Goal: Task Accomplishment & Management: Use online tool/utility

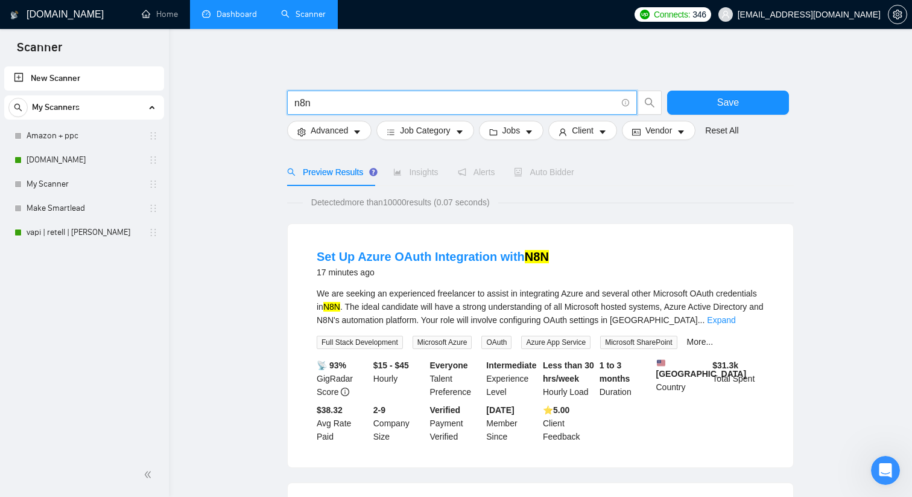
click at [232, 14] on link "Dashboard" at bounding box center [229, 14] width 55 height 10
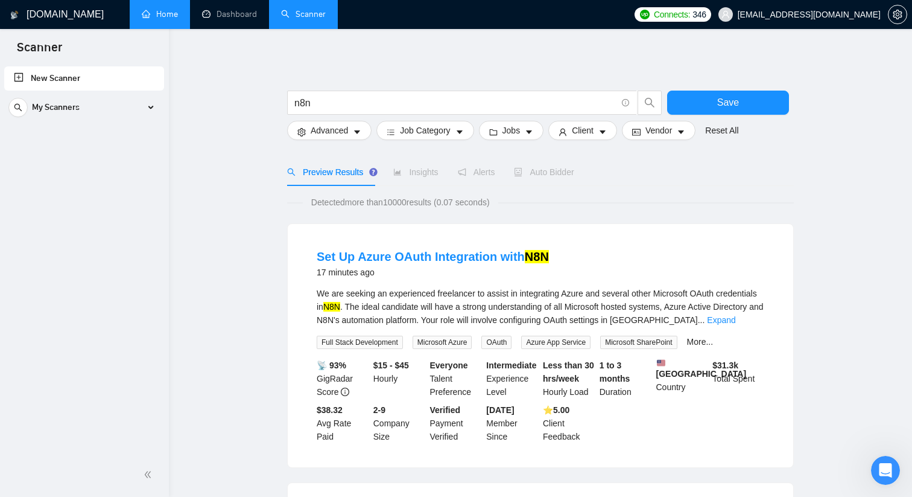
click at [165, 16] on link "Home" at bounding box center [160, 14] width 36 height 10
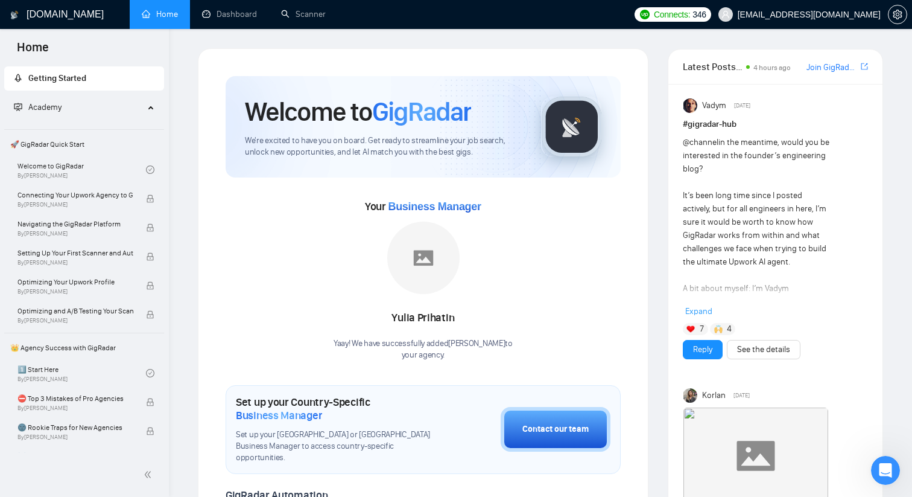
click at [144, 106] on div "Academy" at bounding box center [84, 107] width 161 height 24
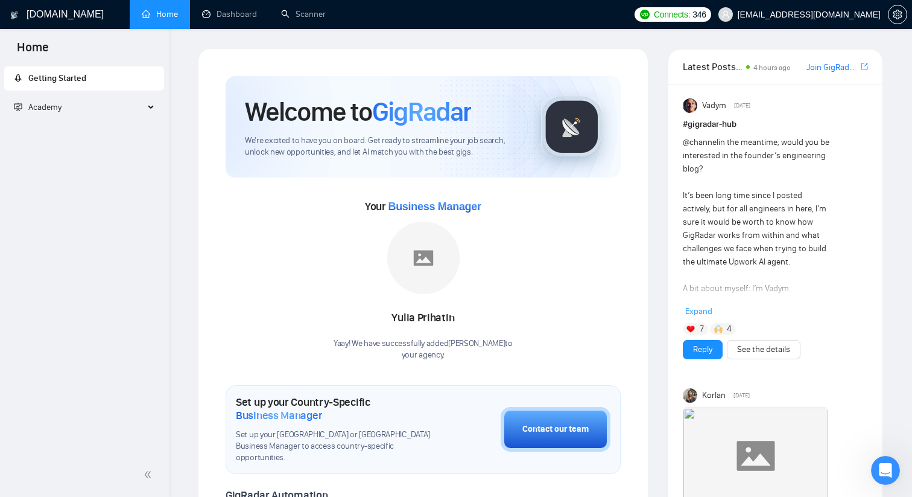
click at [144, 106] on div "Academy" at bounding box center [84, 107] width 161 height 24
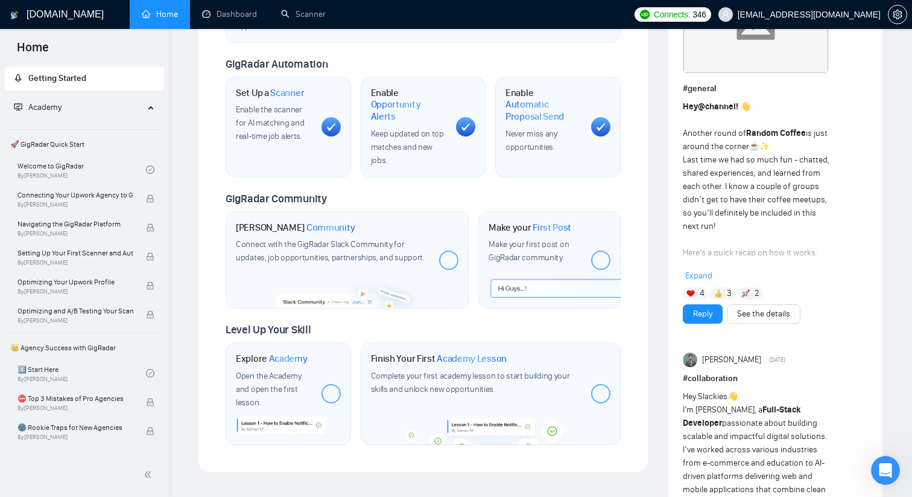
scroll to position [433, 0]
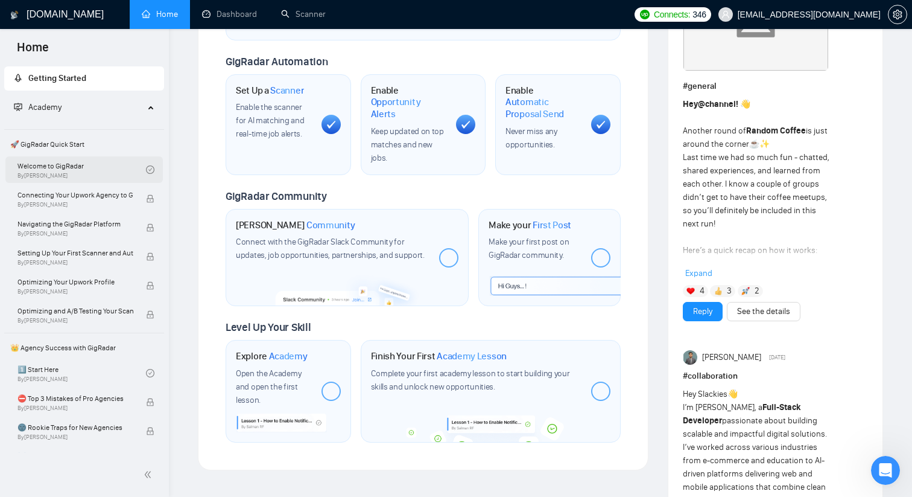
click at [66, 170] on link "Welcome to GigRadar By Vlad Timinsky" at bounding box center [81, 169] width 129 height 27
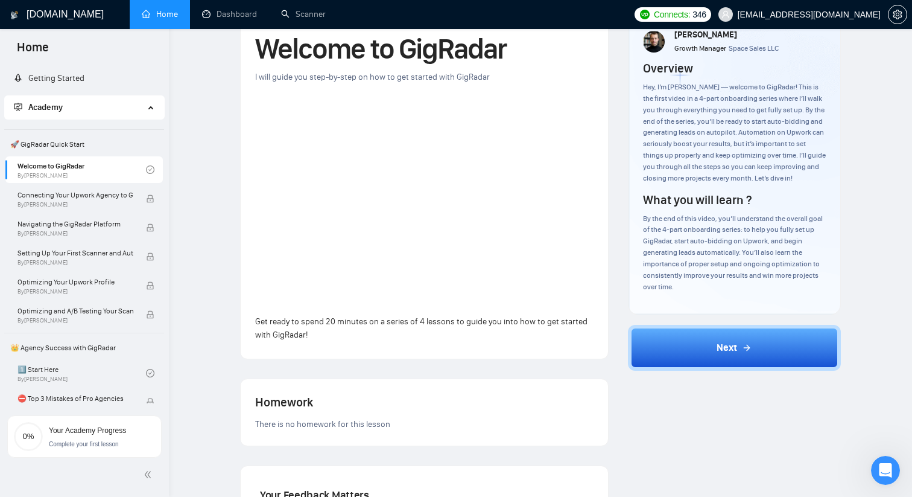
scroll to position [76, 0]
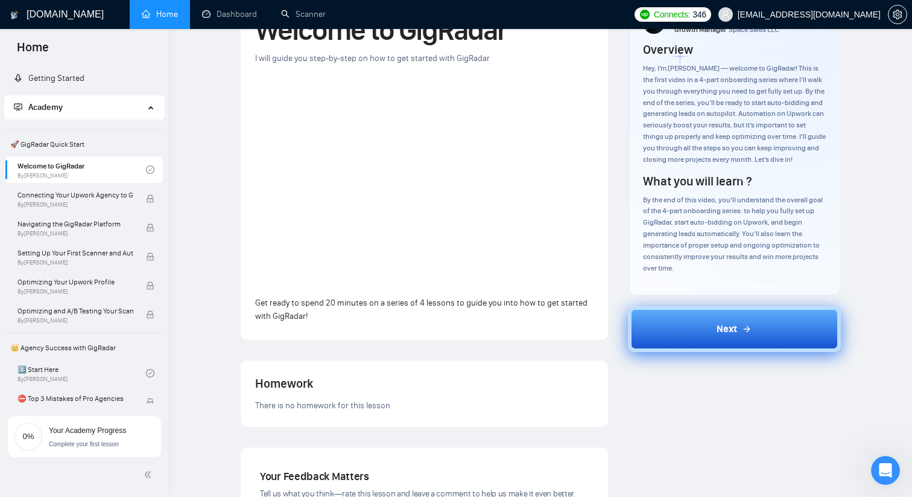
click at [711, 343] on button "Next" at bounding box center [735, 329] width 214 height 46
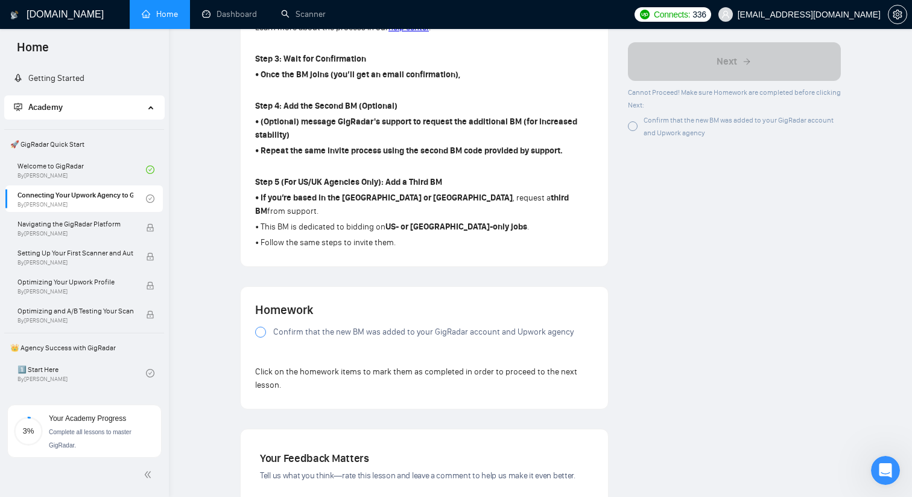
scroll to position [673, 0]
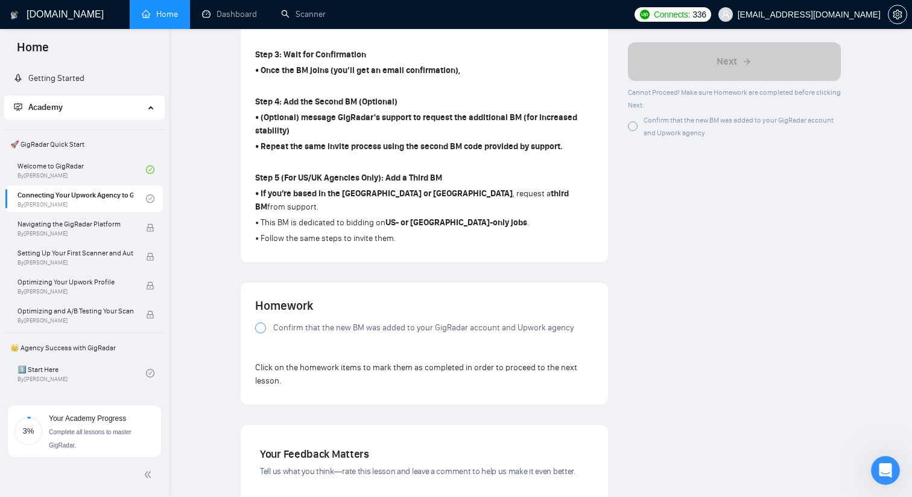
click at [258, 333] on div at bounding box center [260, 327] width 11 height 11
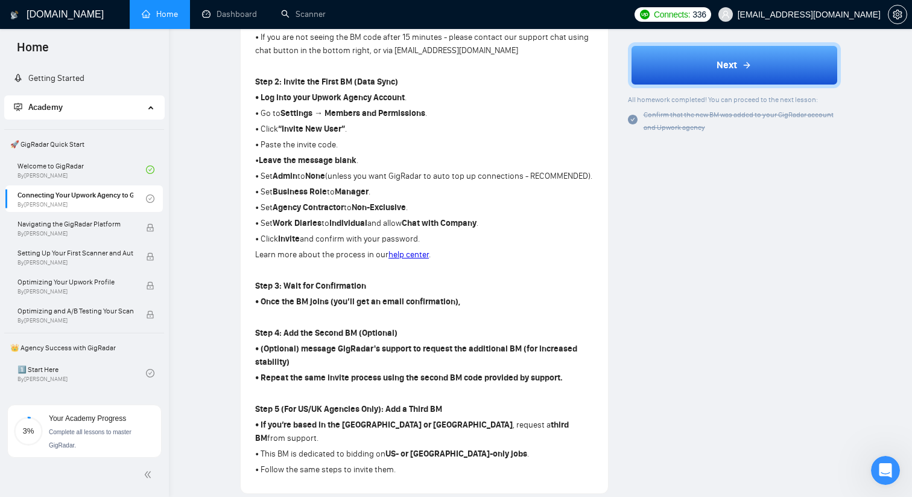
scroll to position [433, 0]
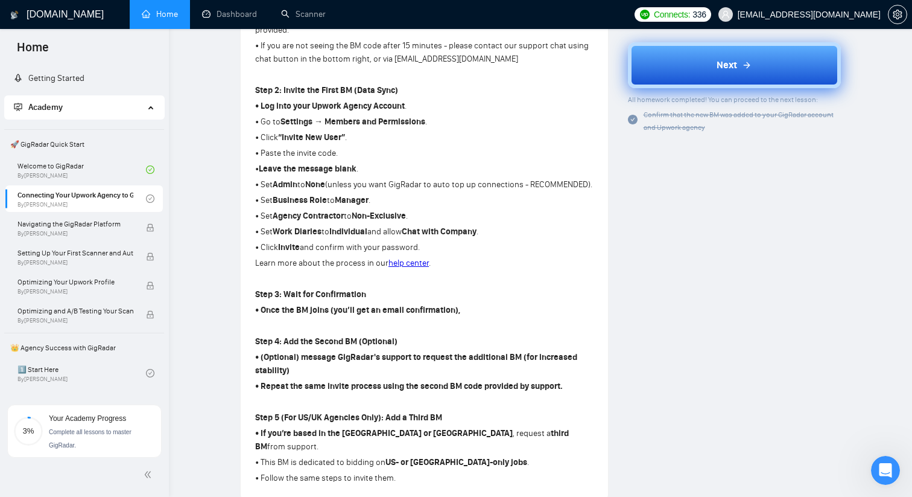
click at [747, 61] on icon at bounding box center [747, 65] width 10 height 10
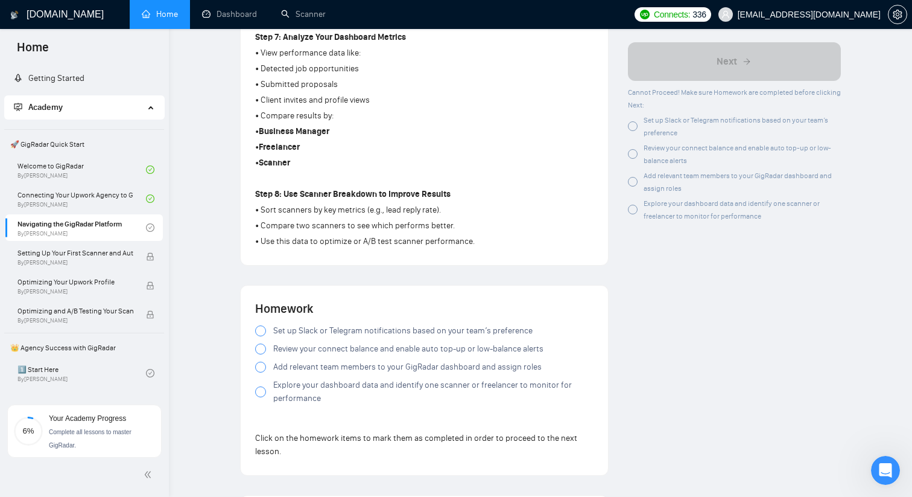
scroll to position [862, 0]
click at [264, 332] on div at bounding box center [260, 329] width 11 height 11
click at [259, 353] on div at bounding box center [260, 347] width 11 height 11
click at [261, 371] on div at bounding box center [260, 365] width 11 height 11
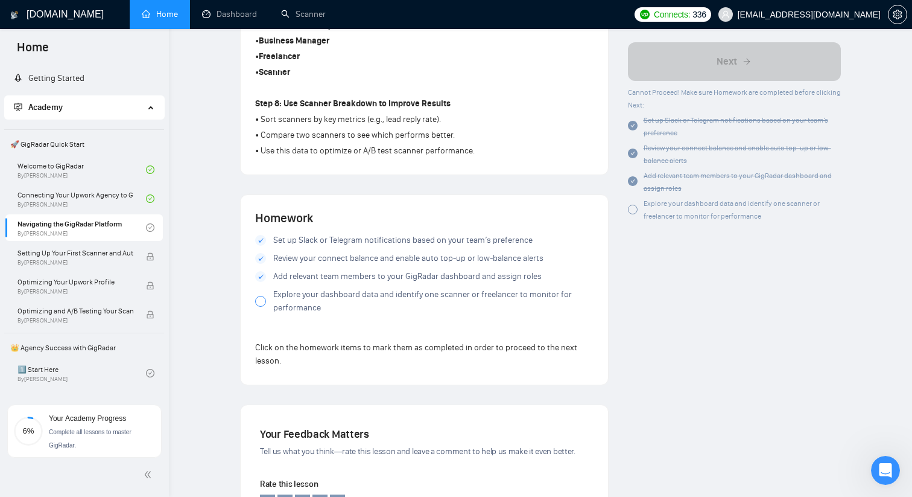
scroll to position [967, 0]
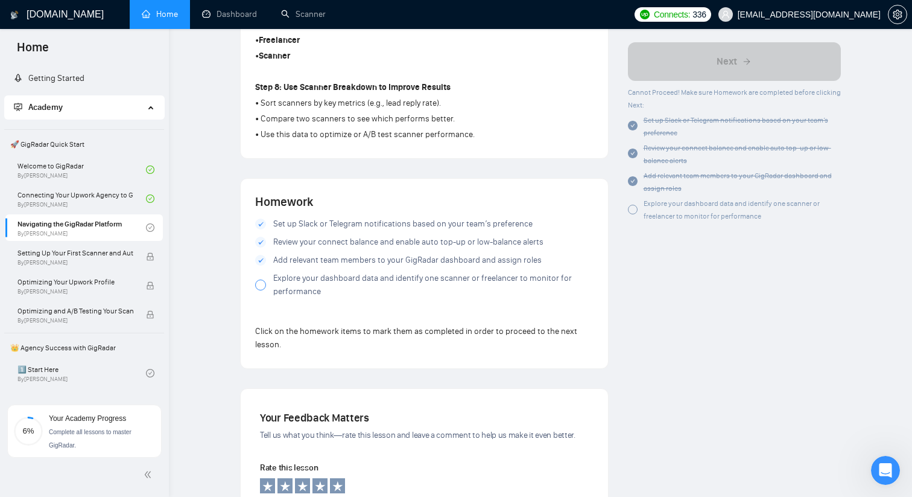
click at [262, 290] on div at bounding box center [260, 284] width 11 height 11
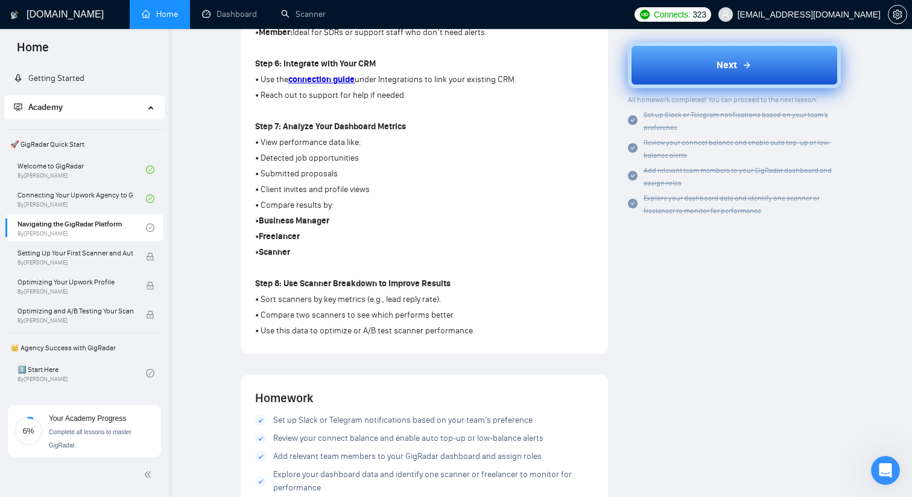
click at [739, 60] on div "Next" at bounding box center [734, 65] width 35 height 14
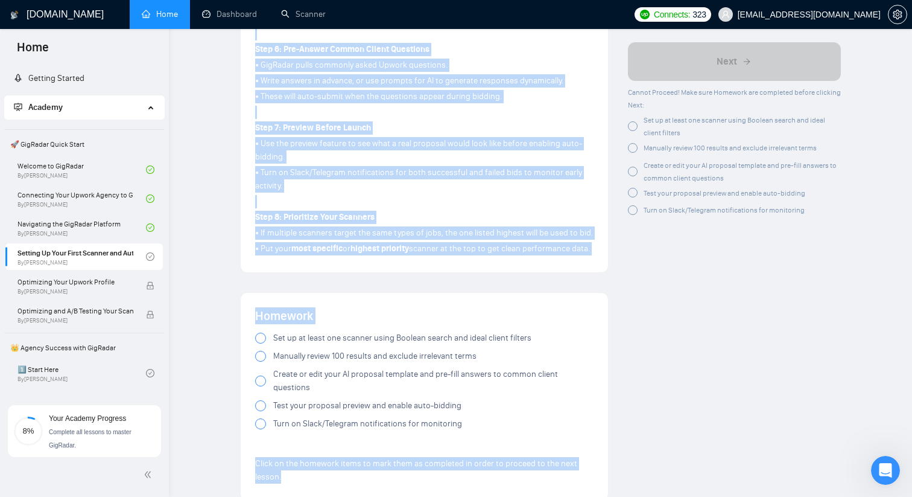
scroll to position [851, 0]
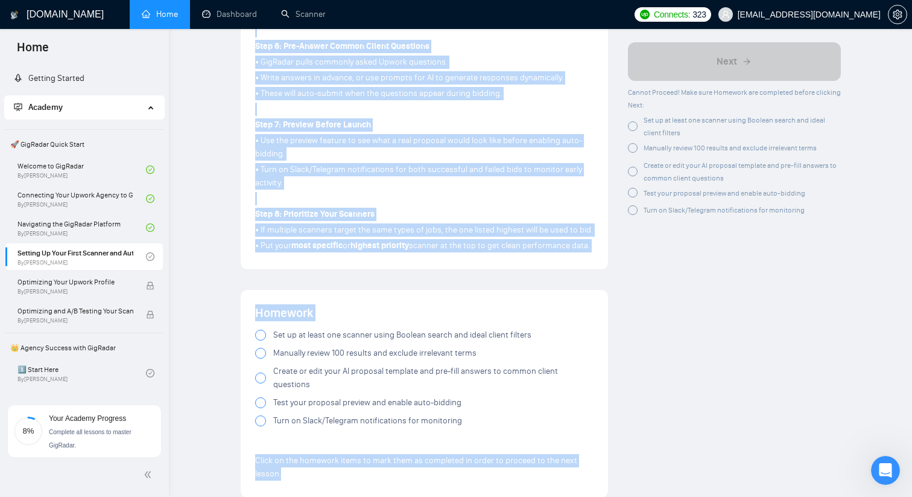
drag, startPoint x: 255, startPoint y: 276, endPoint x: 401, endPoint y: 271, distance: 146.1
copy div "Step 1: Understand the Search Logic • GigRadar uses Boolean search to find jobs…"
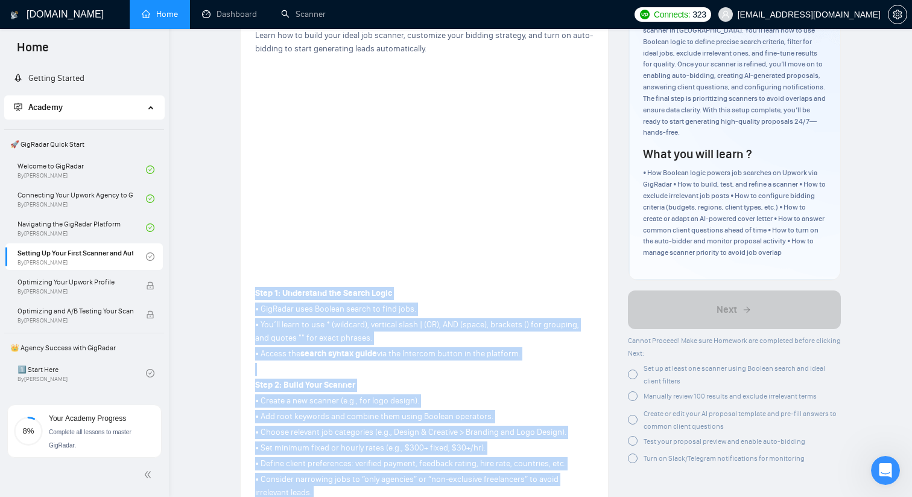
scroll to position [0, 0]
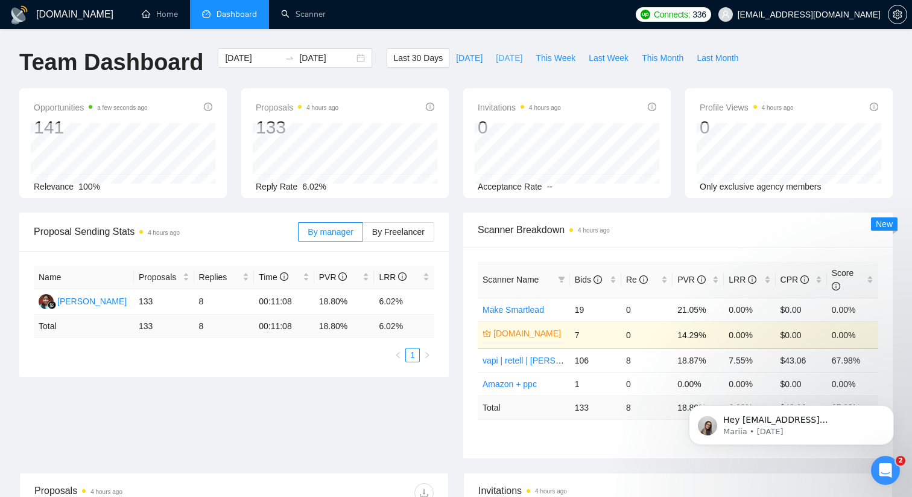
click at [496, 61] on span "Yesterday" at bounding box center [509, 57] width 27 height 13
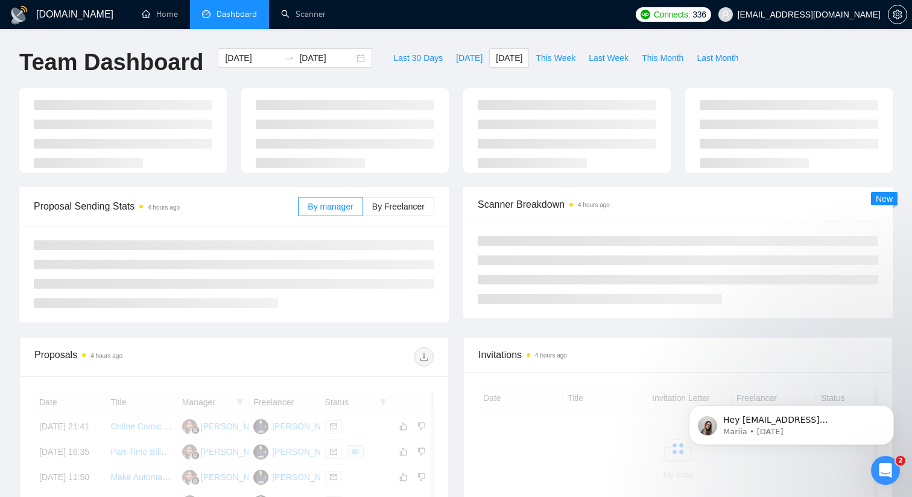
type input "2025-10-06"
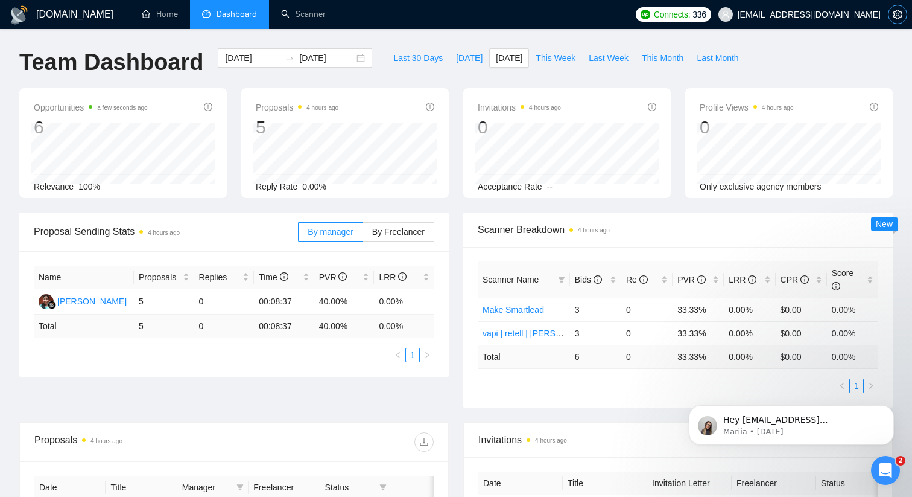
click at [901, 14] on icon "setting" at bounding box center [898, 15] width 10 height 10
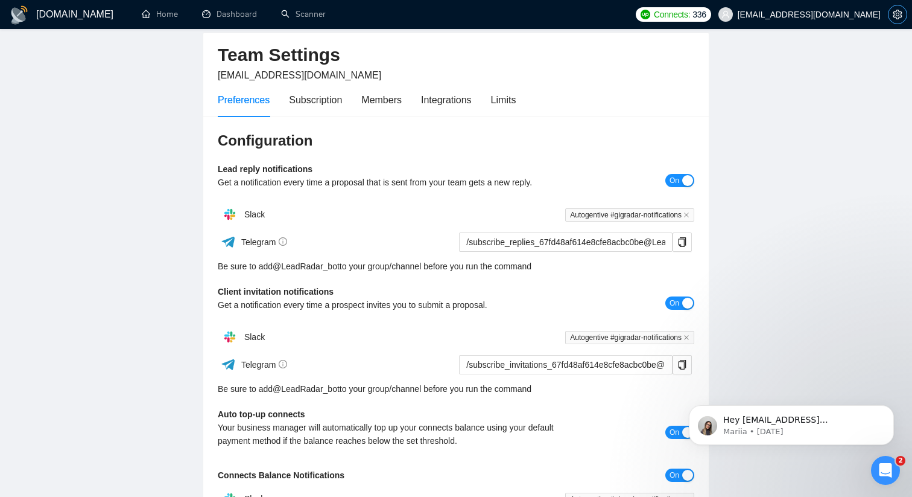
scroll to position [75, 0]
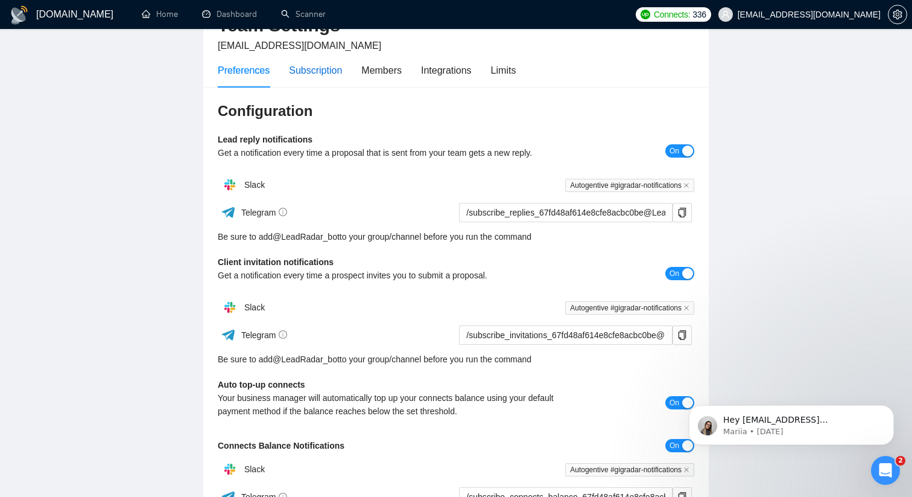
click at [309, 71] on div "Subscription" at bounding box center [315, 70] width 53 height 15
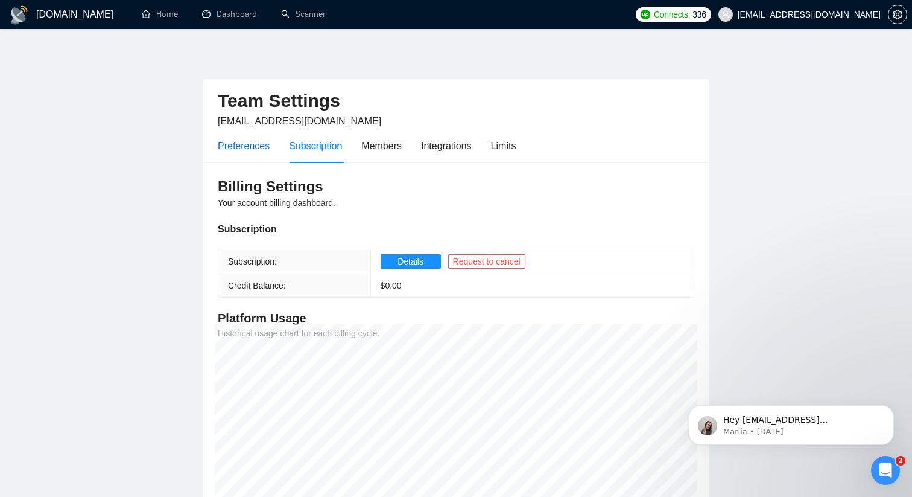
click at [255, 141] on div "Preferences" at bounding box center [244, 145] width 52 height 15
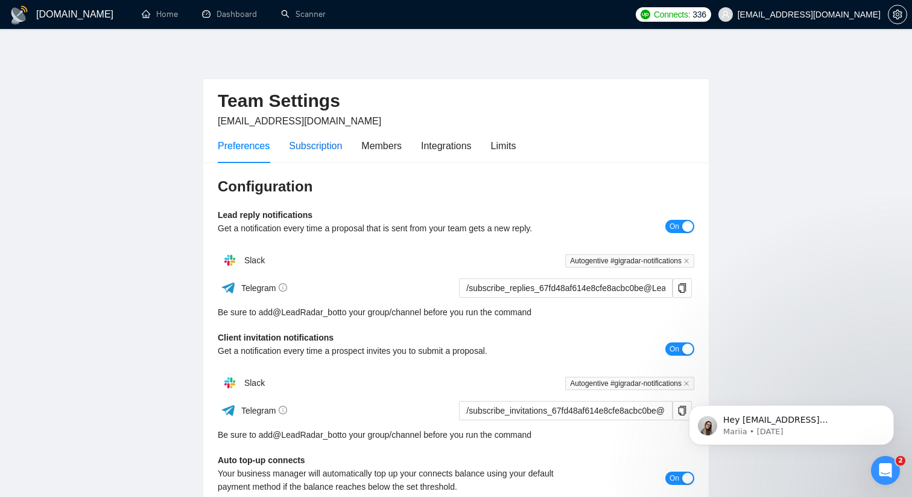
click at [325, 148] on div "Subscription" at bounding box center [315, 145] width 53 height 15
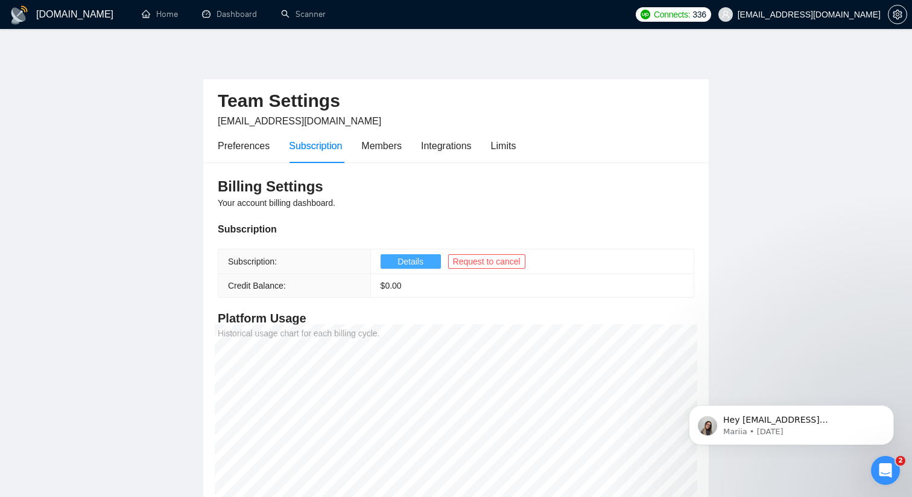
click at [396, 258] on button "Details" at bounding box center [411, 261] width 60 height 14
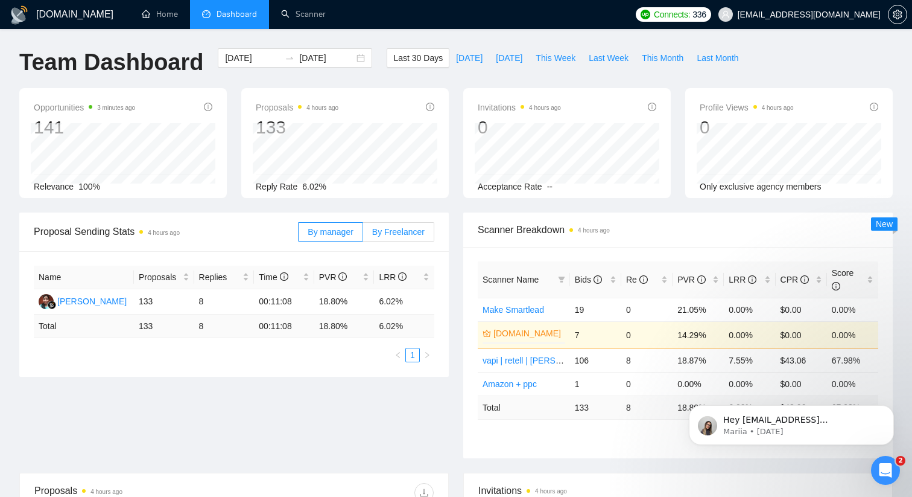
click at [414, 227] on span "By Freelancer" at bounding box center [398, 232] width 52 height 10
click at [363, 235] on input "By Freelancer" at bounding box center [363, 235] width 0 height 0
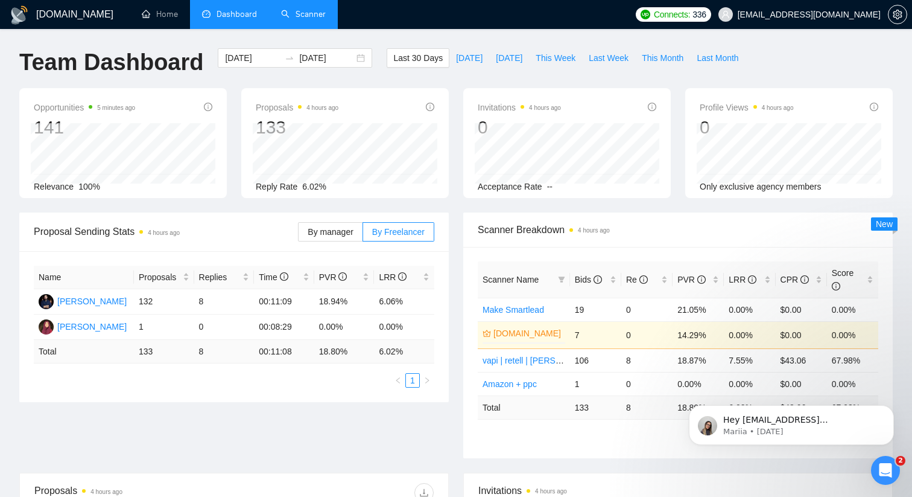
click at [300, 14] on link "Scanner" at bounding box center [303, 14] width 45 height 10
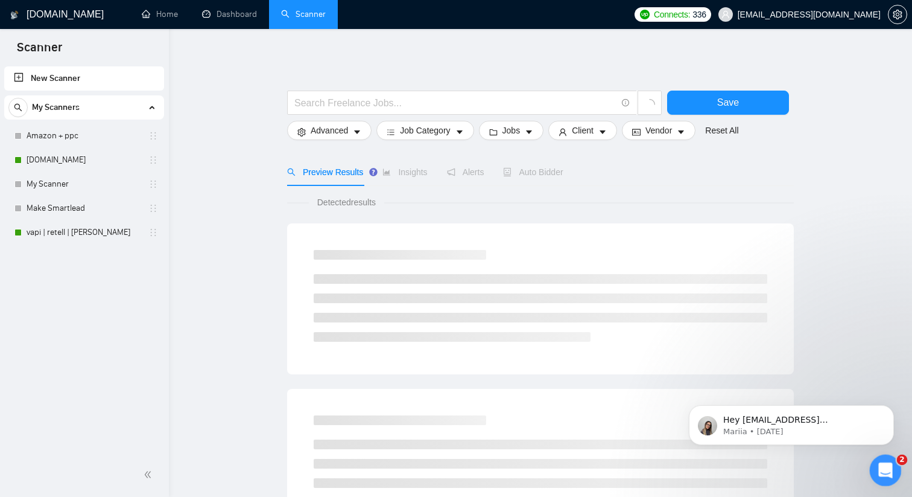
click at [883, 465] on icon "Open Intercom Messenger" at bounding box center [884, 469] width 20 height 20
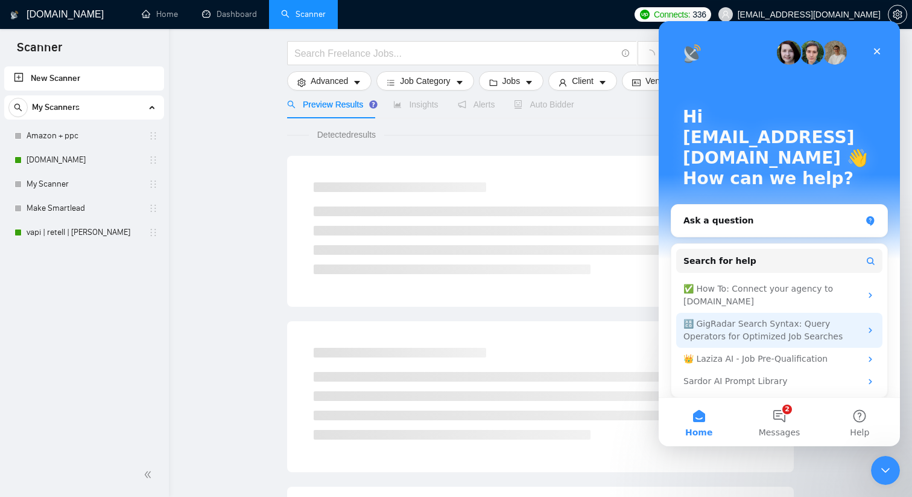
scroll to position [70, 0]
click at [754, 317] on div "🔠 GigRadar Search Syntax: Query Operators for Optimized Job Searches" at bounding box center [772, 329] width 177 height 25
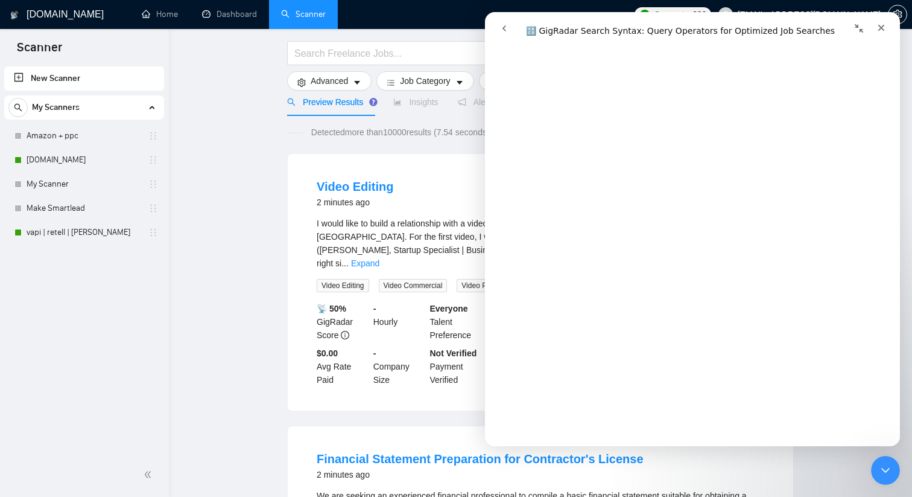
scroll to position [4357, 0]
click at [882, 24] on icon "Close" at bounding box center [882, 28] width 10 height 10
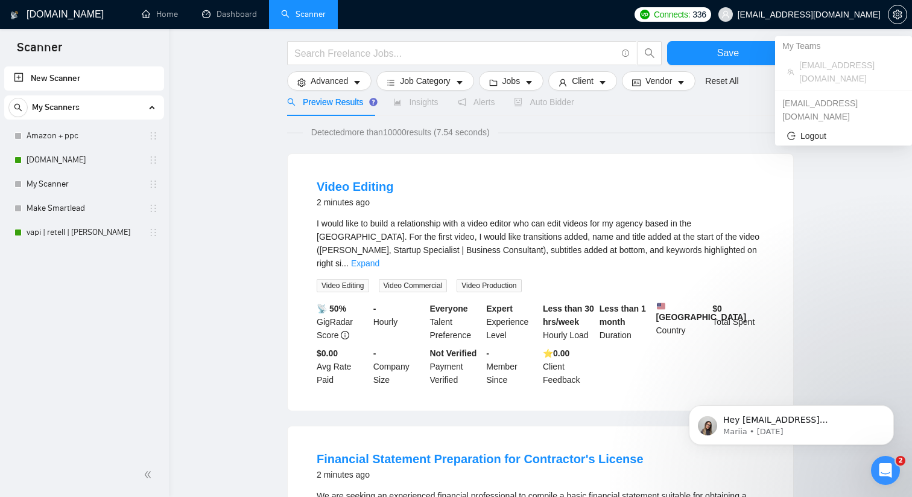
scroll to position [0, 0]
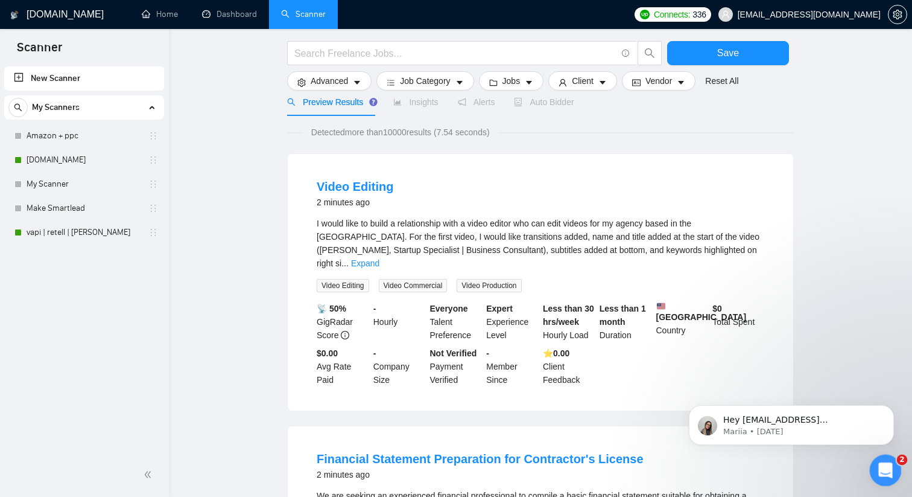
click at [886, 478] on div "Open Intercom Messenger" at bounding box center [884, 468] width 40 height 40
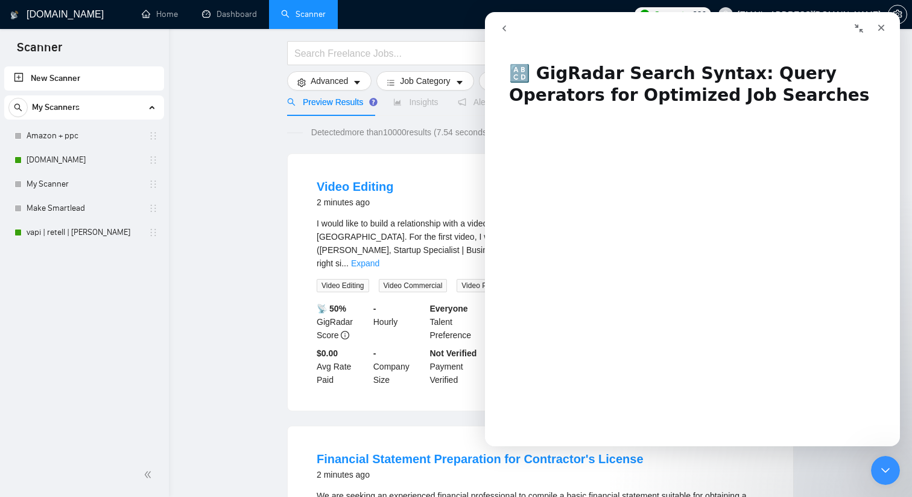
click at [504, 25] on icon "go back" at bounding box center [505, 29] width 10 height 10
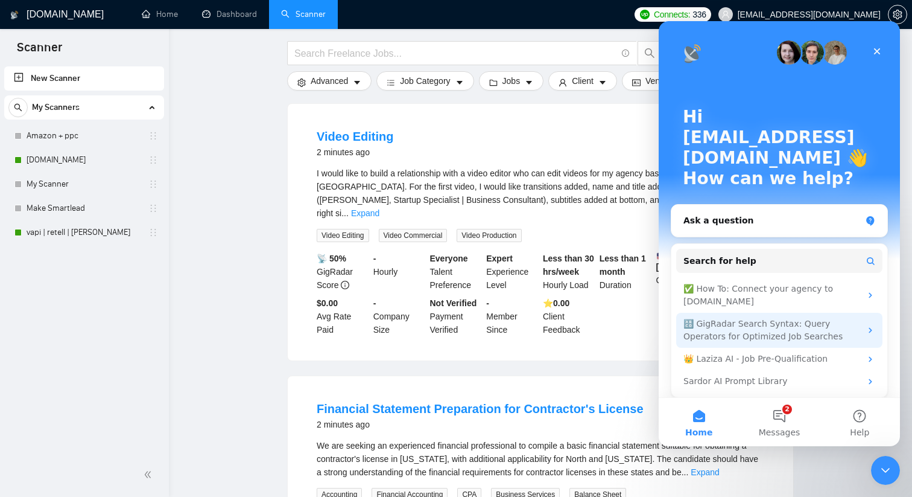
scroll to position [133, 0]
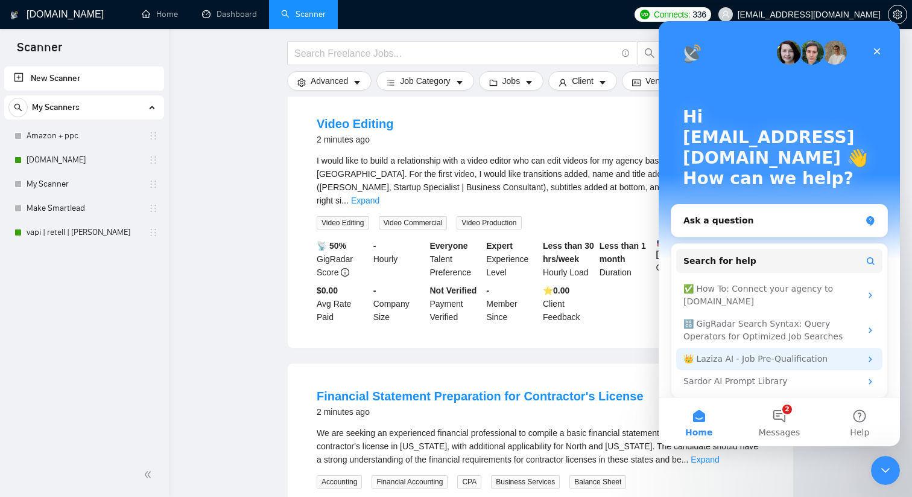
click at [758, 352] on div "👑 Laziza AI - Job Pre-Qualification" at bounding box center [772, 358] width 177 height 13
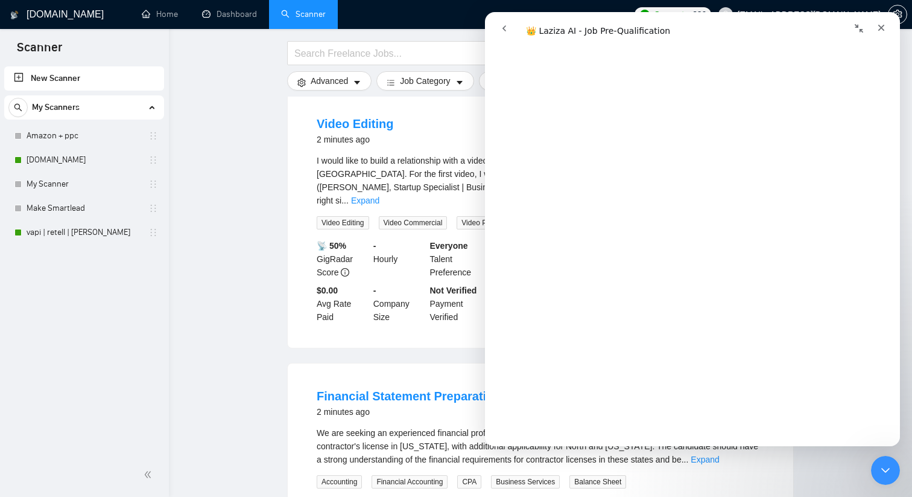
scroll to position [2278, 0]
click at [883, 33] on div "Close" at bounding box center [882, 28] width 22 height 22
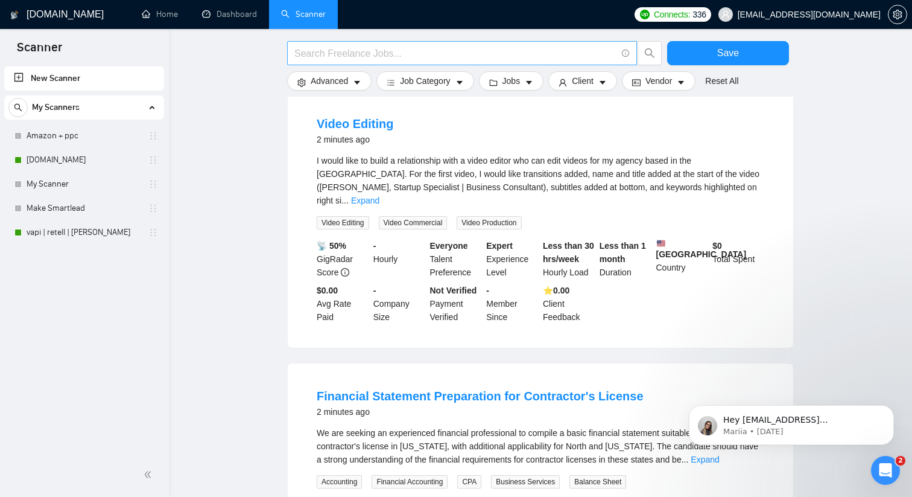
scroll to position [0, 0]
click at [392, 57] on input "text" at bounding box center [455, 53] width 322 height 15
type input "n8n"
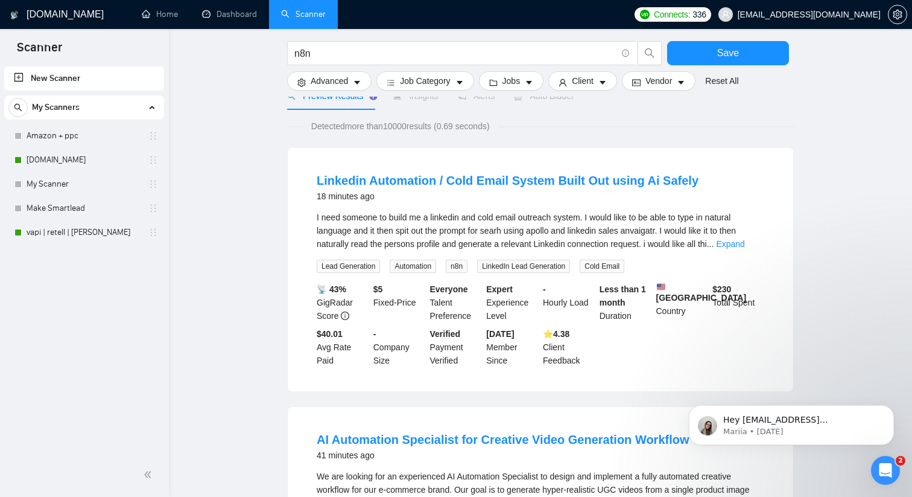
scroll to position [69, 0]
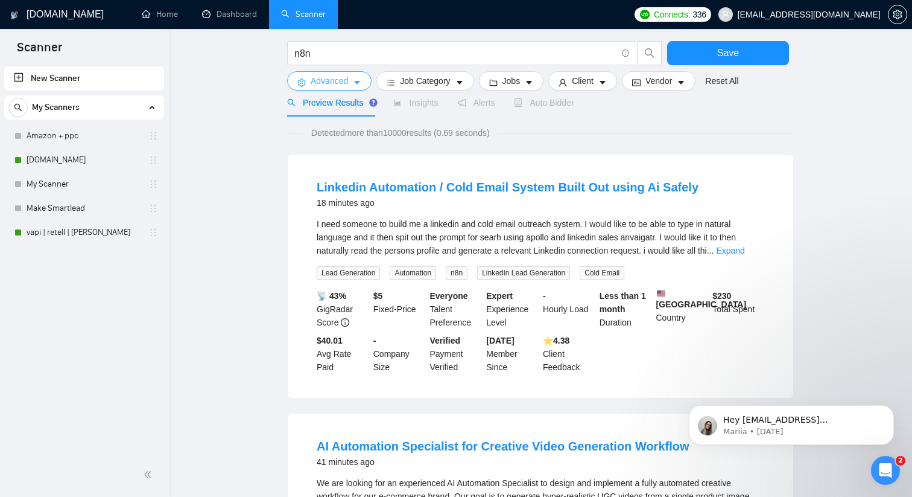
click at [328, 81] on span "Advanced" at bounding box center [329, 80] width 37 height 13
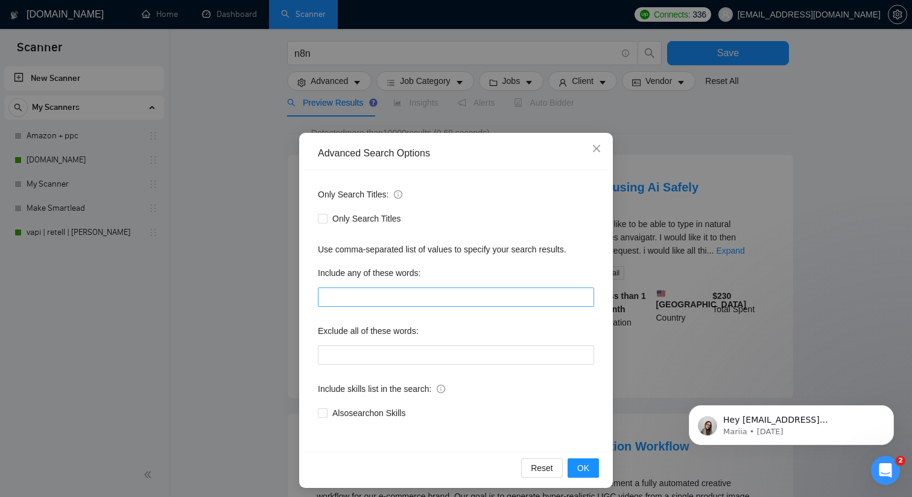
scroll to position [5, 0]
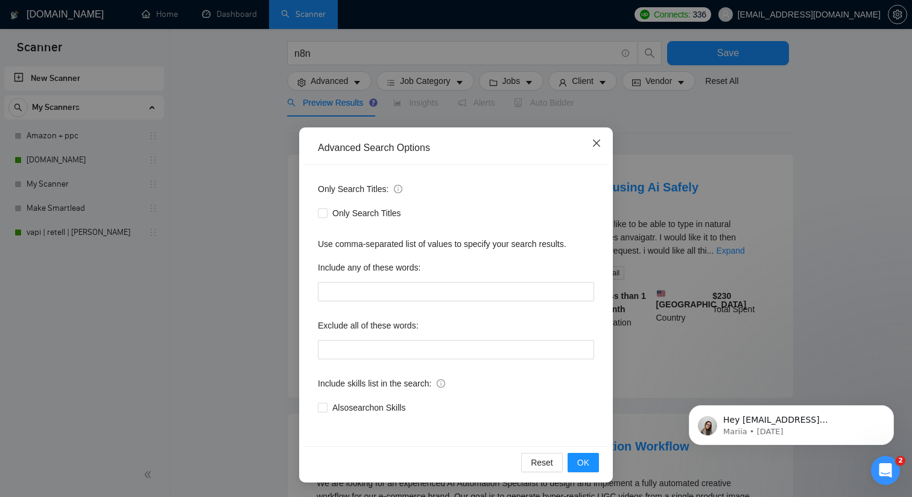
click at [593, 147] on icon "close" at bounding box center [597, 143] width 10 height 10
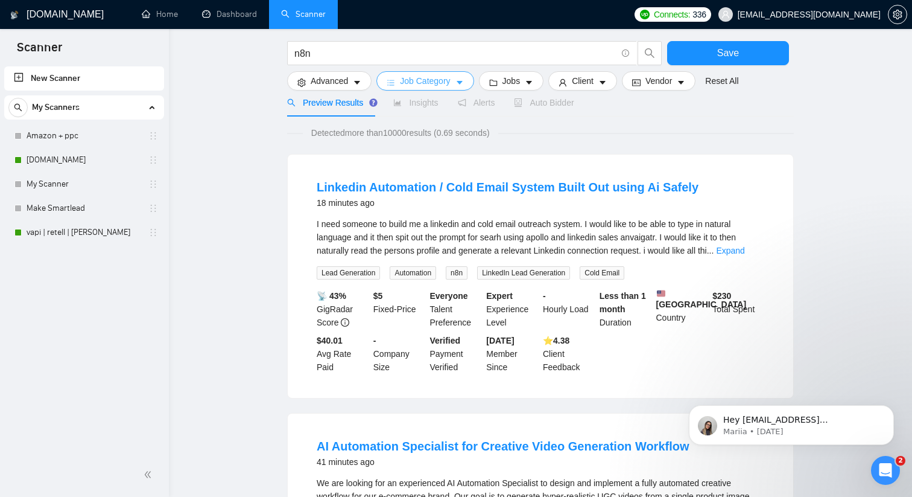
click at [438, 84] on span "Job Category" at bounding box center [425, 80] width 50 height 13
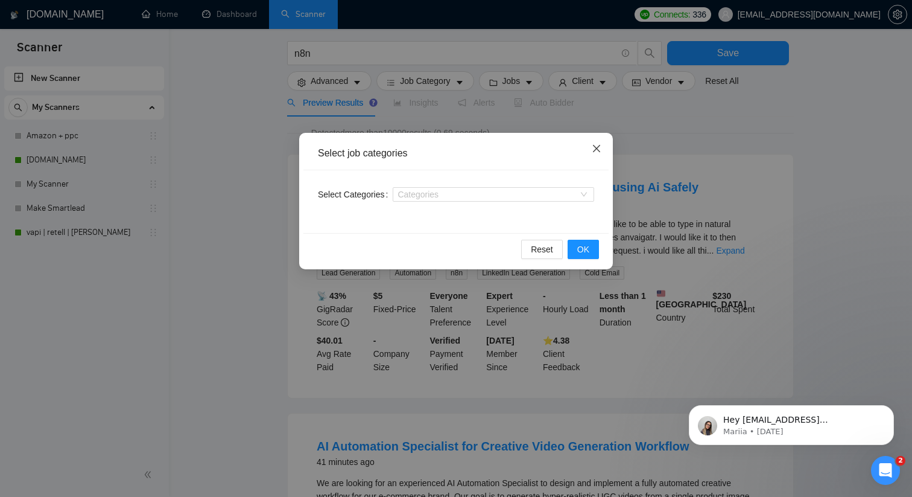
click at [588, 143] on span "Close" at bounding box center [596, 149] width 33 height 33
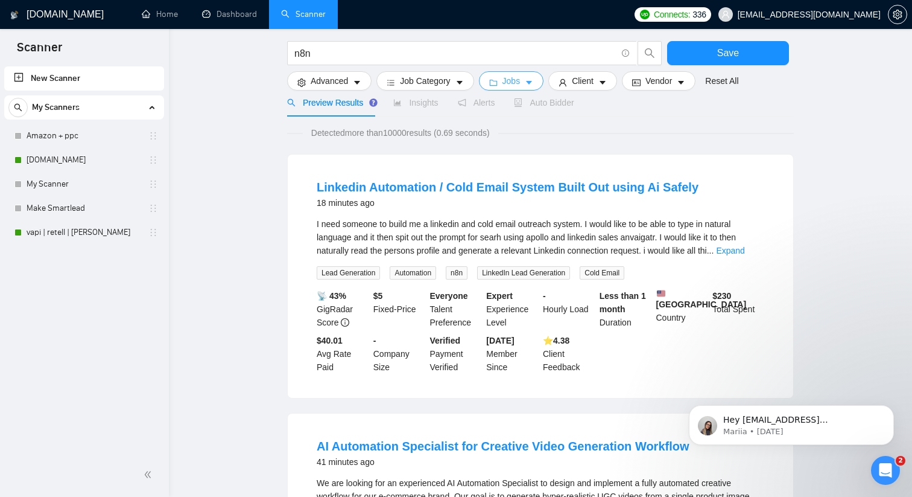
click at [521, 85] on span "Jobs" at bounding box center [512, 80] width 18 height 13
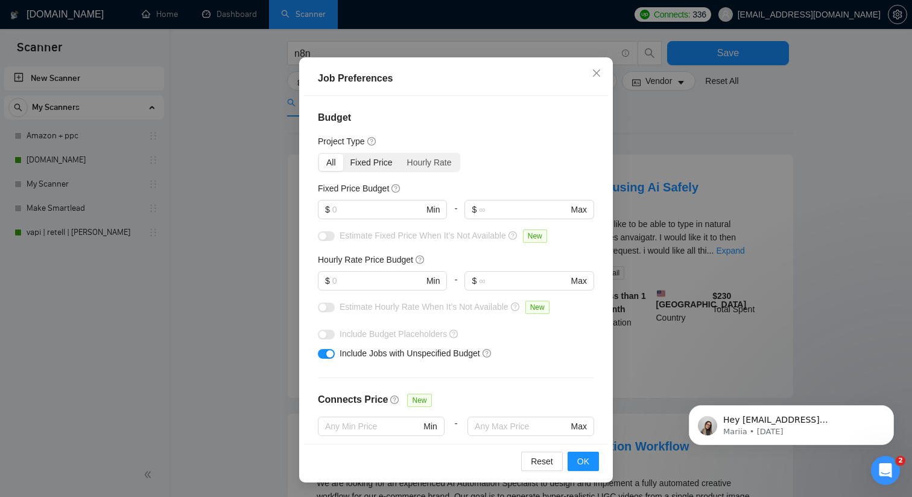
click at [374, 165] on div "Fixed Price" at bounding box center [371, 162] width 57 height 17
click at [343, 154] on input "Fixed Price" at bounding box center [343, 154] width 0 height 0
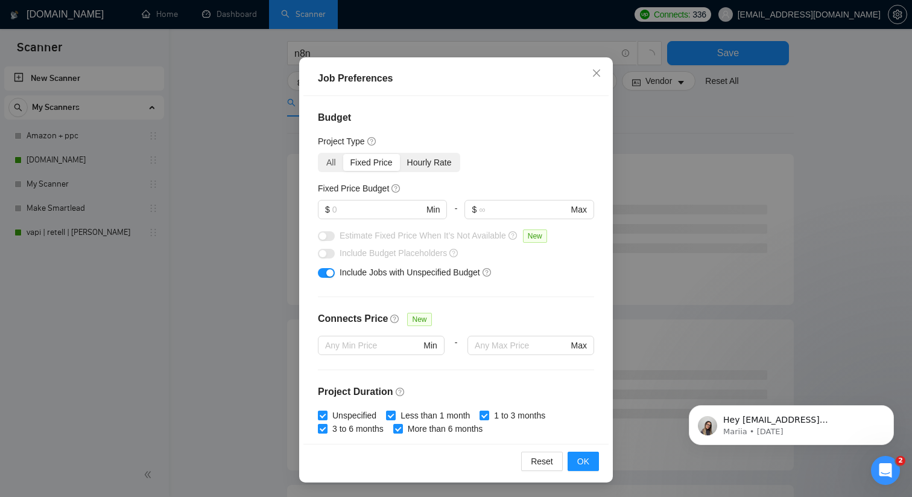
click at [424, 159] on div "Hourly Rate" at bounding box center [429, 162] width 59 height 17
click at [400, 154] on input "Hourly Rate" at bounding box center [400, 154] width 0 height 0
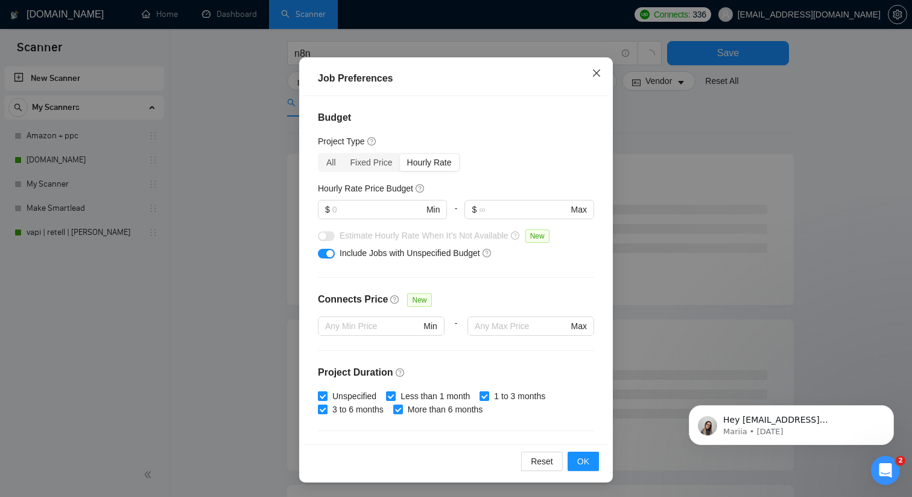
click at [596, 75] on icon "close" at bounding box center [597, 73] width 10 height 10
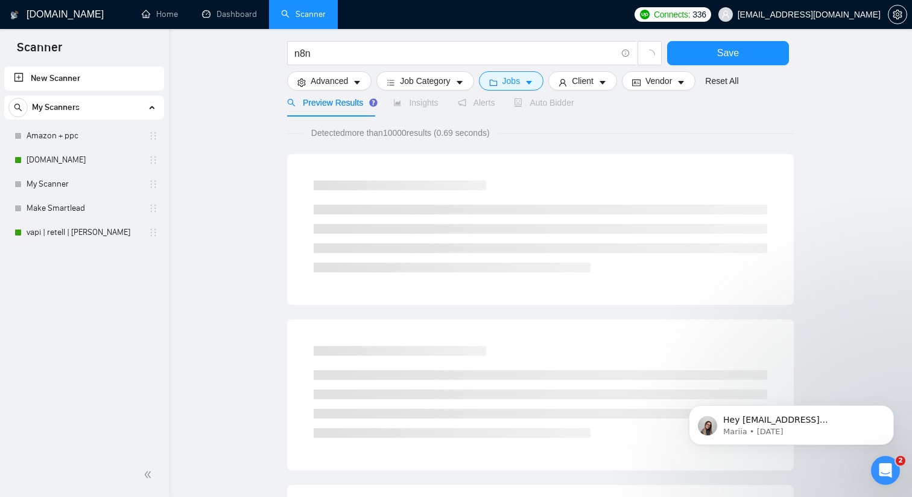
scroll to position [15, 0]
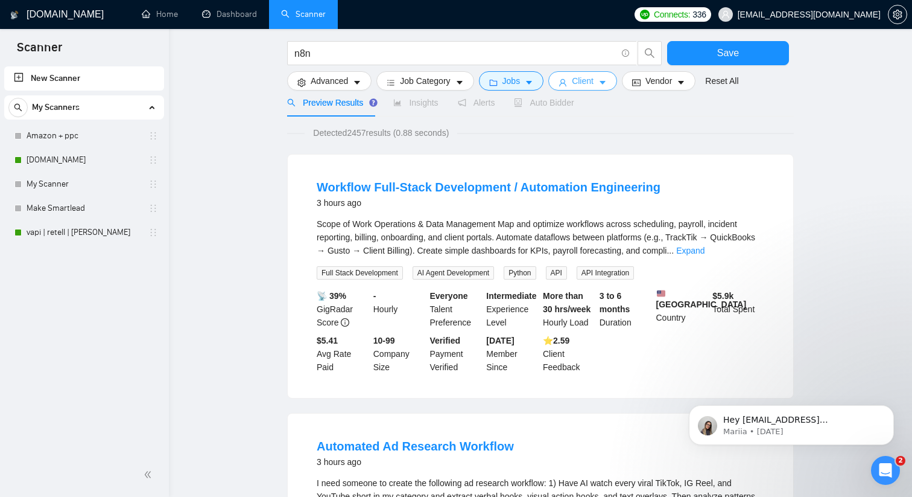
click at [590, 78] on span "Client" at bounding box center [583, 80] width 22 height 13
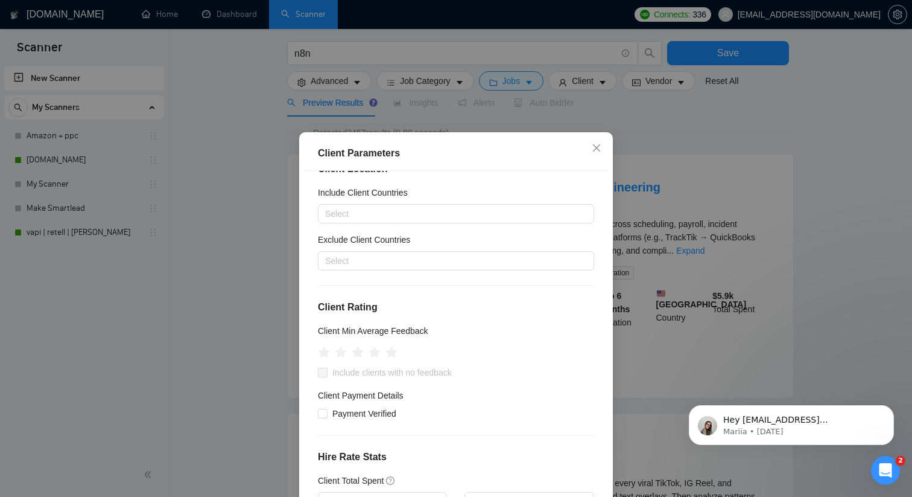
scroll to position [6, 0]
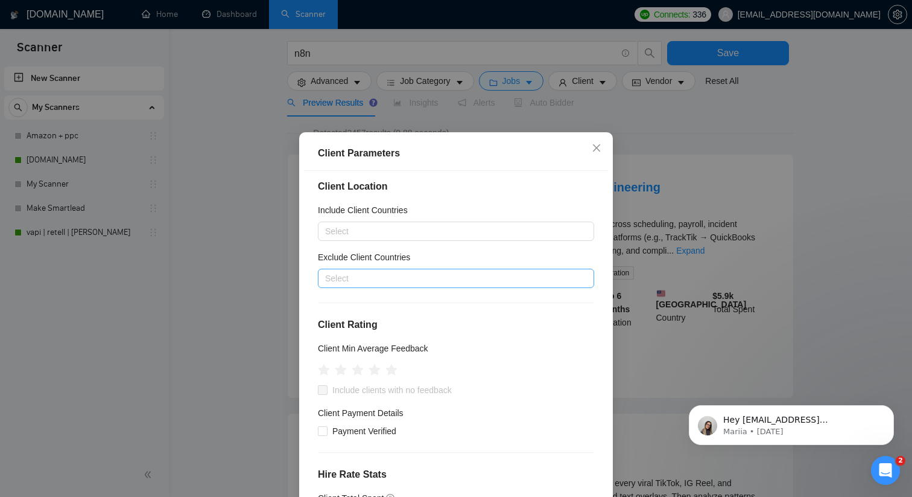
click at [370, 283] on div at bounding box center [450, 278] width 258 height 14
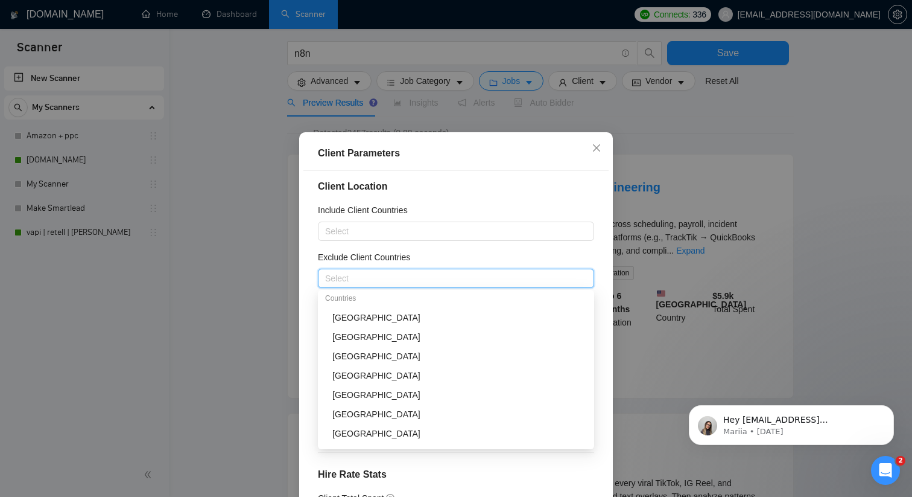
scroll to position [139, 0]
click at [358, 360] on div "[GEOGRAPHIC_DATA]" at bounding box center [459, 355] width 255 height 13
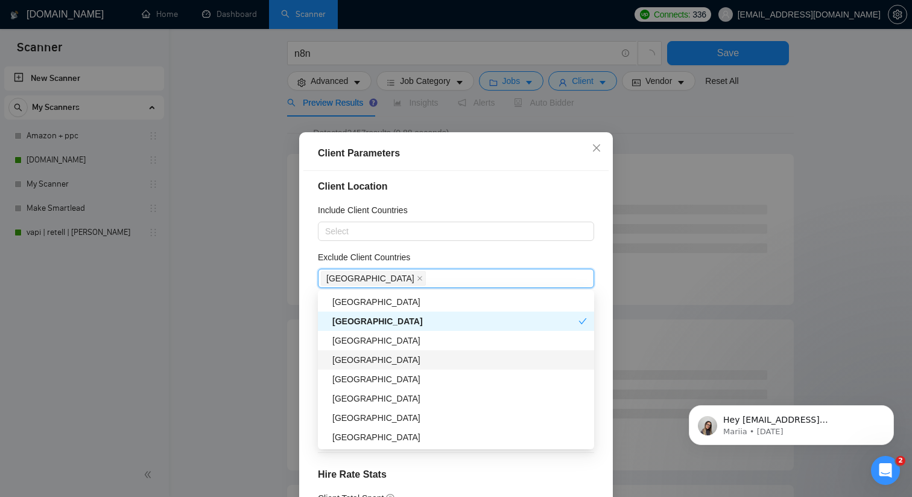
scroll to position [180, 0]
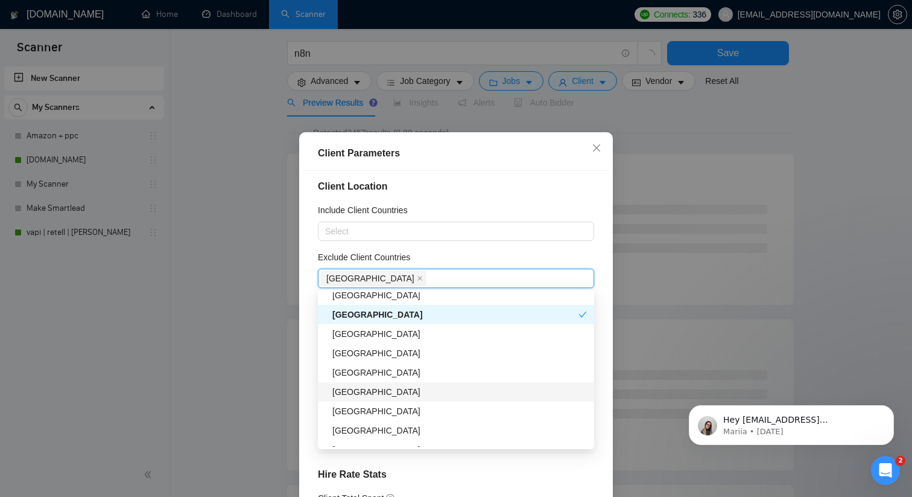
click at [377, 395] on div "[GEOGRAPHIC_DATA]" at bounding box center [459, 391] width 255 height 13
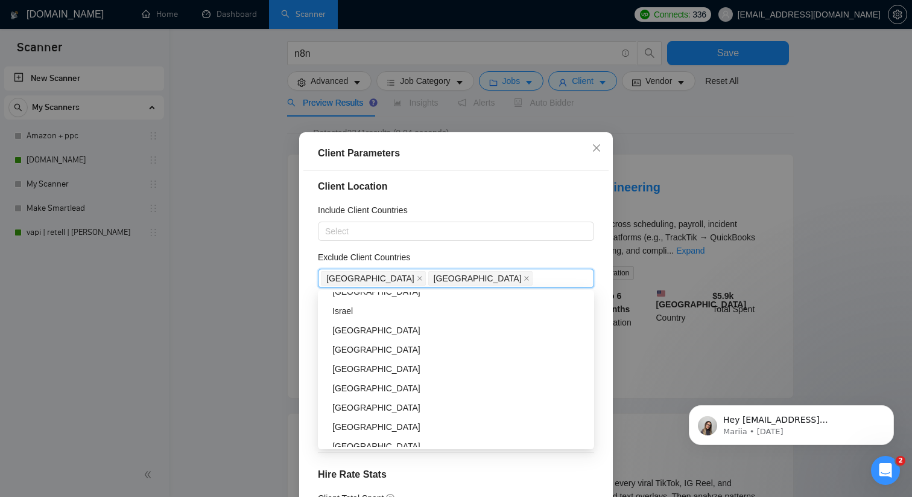
scroll to position [351, 0]
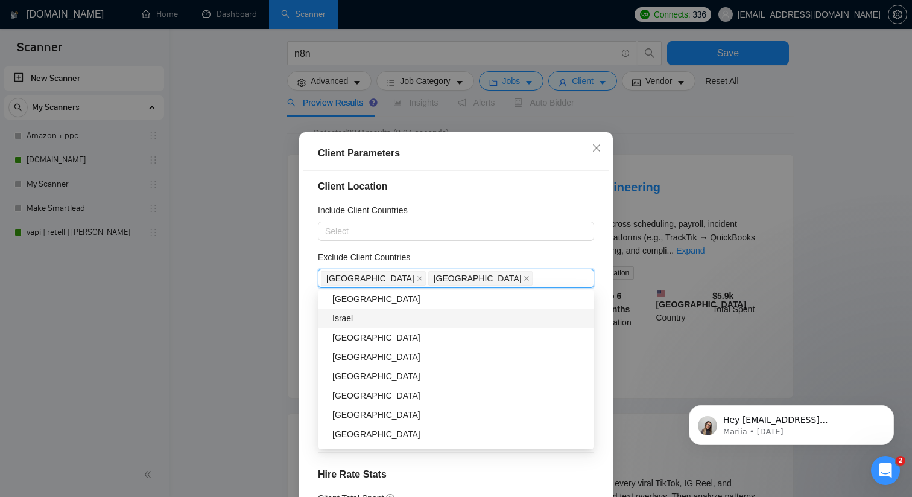
click at [400, 323] on div "Israel" at bounding box center [459, 317] width 255 height 13
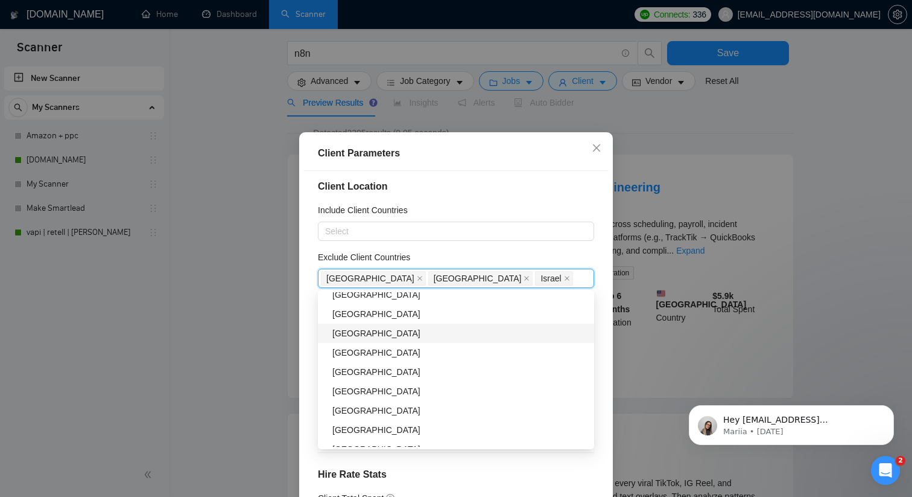
click at [389, 337] on div "[GEOGRAPHIC_DATA]" at bounding box center [459, 332] width 255 height 13
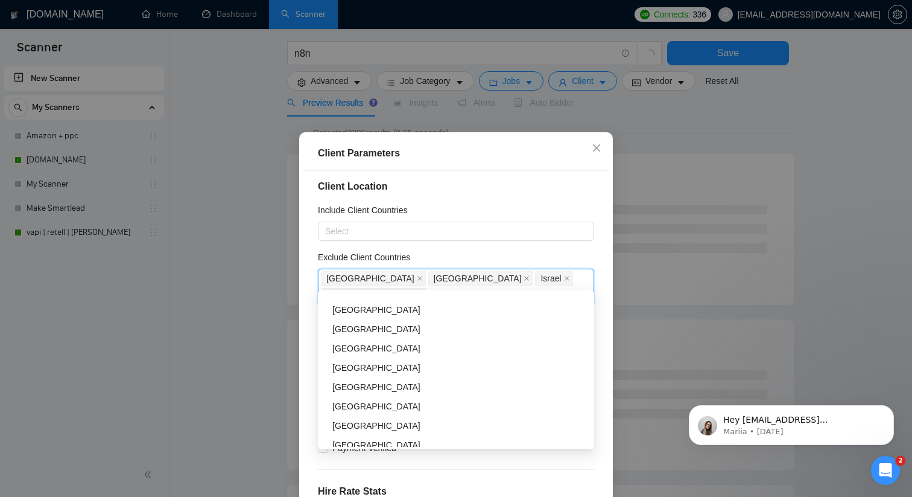
scroll to position [1193, 0]
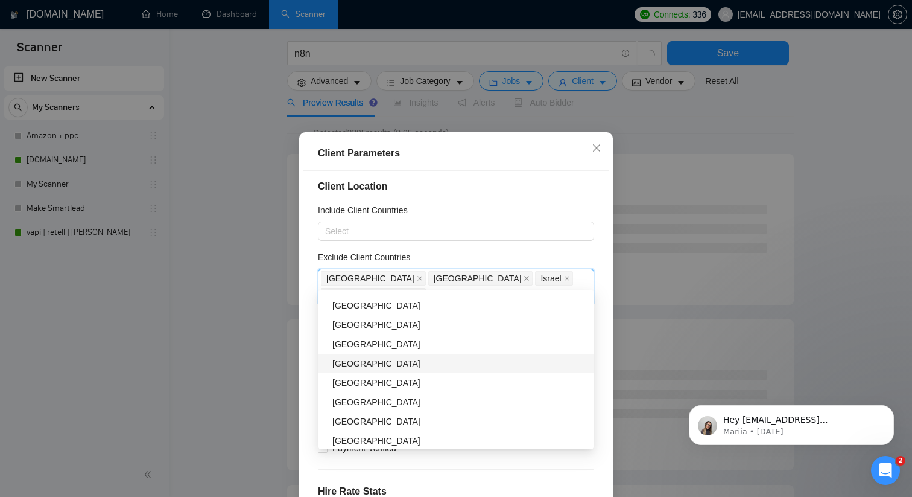
click at [416, 366] on div "[GEOGRAPHIC_DATA]" at bounding box center [459, 363] width 255 height 13
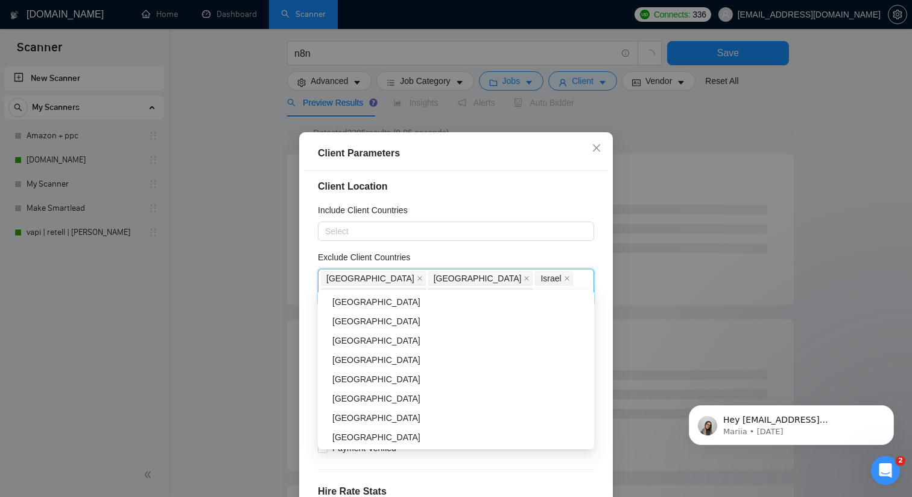
scroll to position [1613, 0]
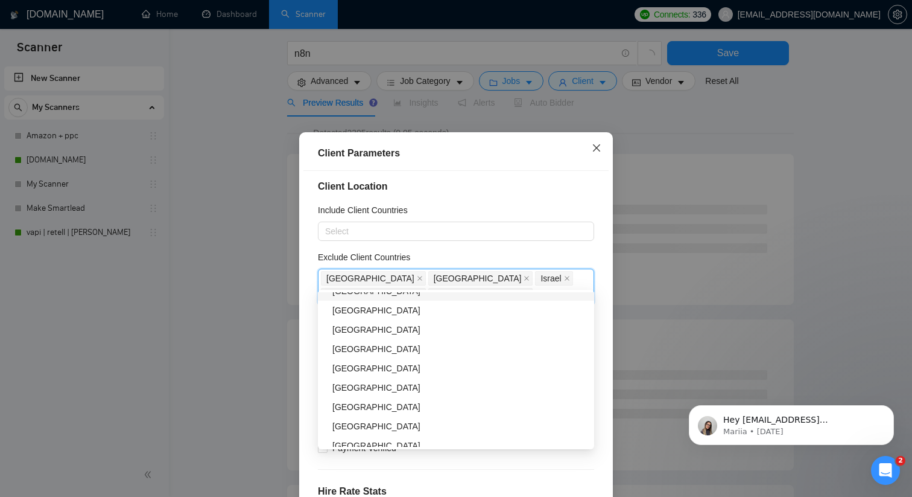
click at [597, 153] on icon "close" at bounding box center [597, 148] width 10 height 10
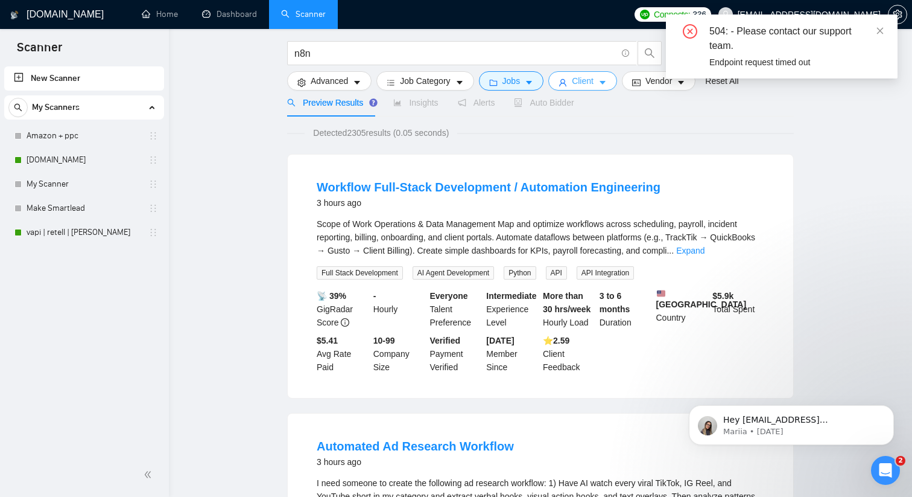
click at [594, 84] on span "Client" at bounding box center [583, 80] width 22 height 13
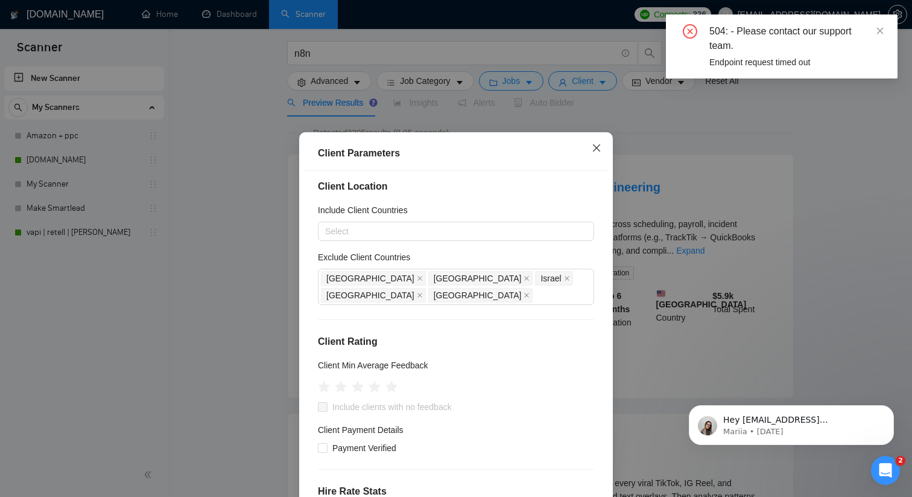
click at [593, 146] on icon "close" at bounding box center [597, 148] width 10 height 10
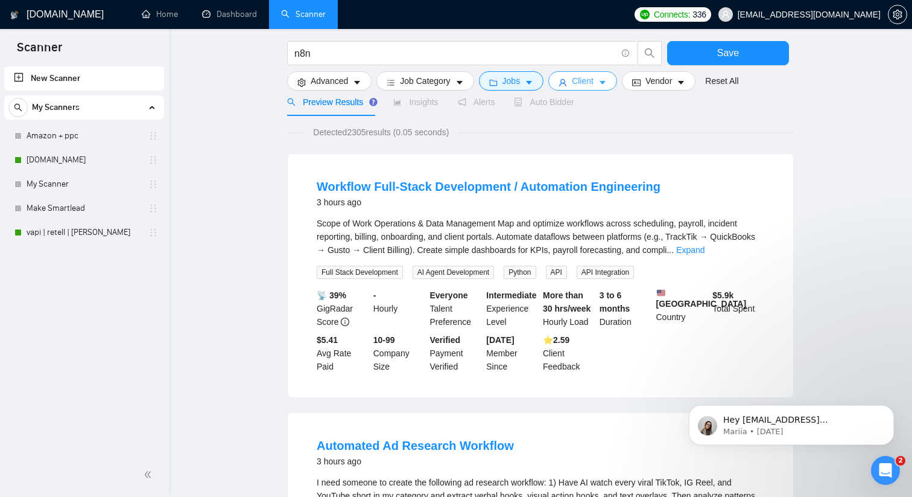
scroll to position [0, 0]
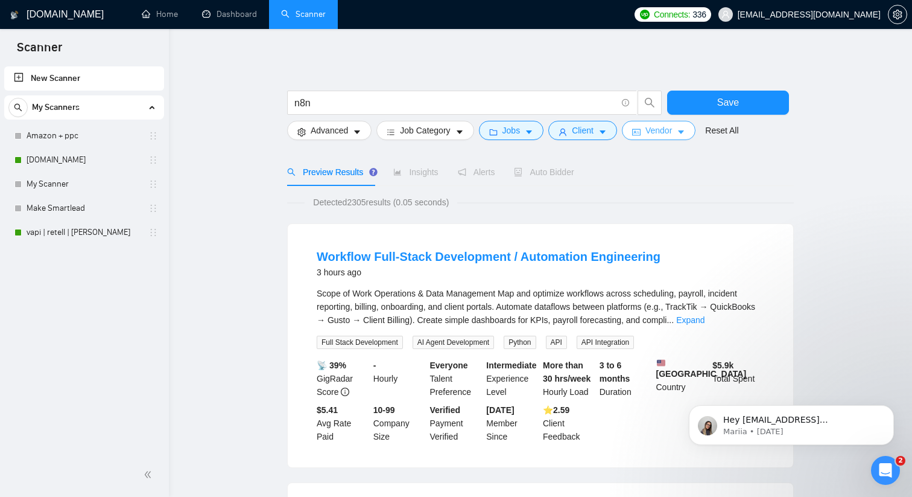
click at [664, 132] on span "Vendor" at bounding box center [659, 130] width 27 height 13
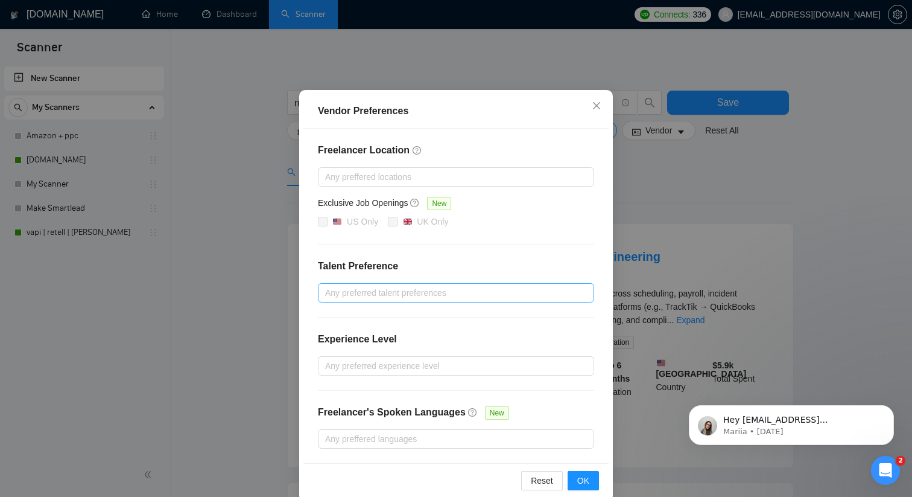
scroll to position [62, 0]
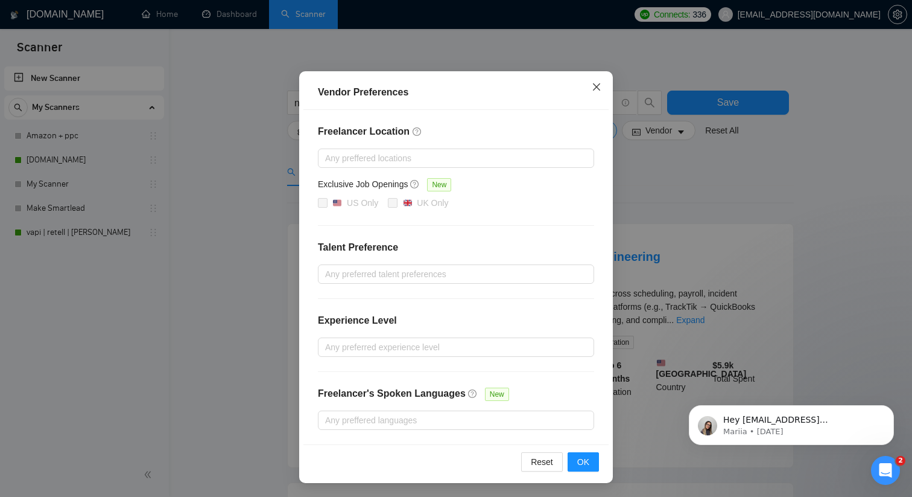
click at [596, 89] on icon "close" at bounding box center [597, 87] width 10 height 10
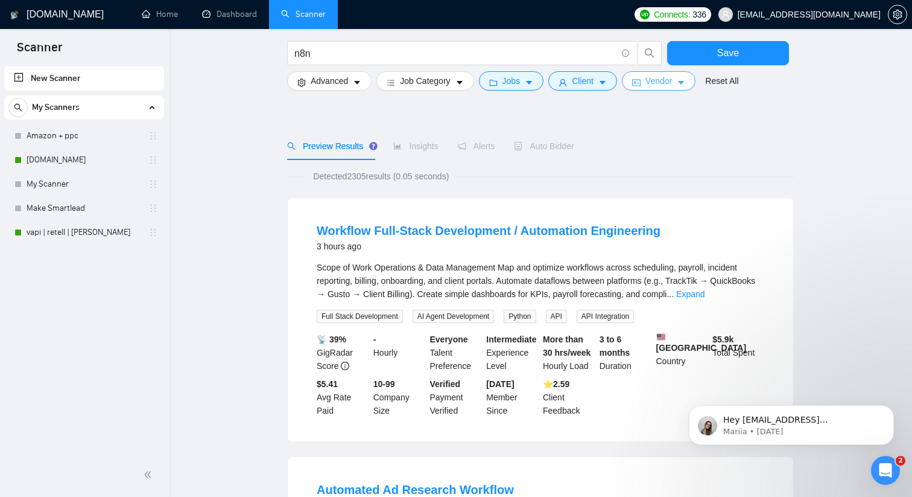
scroll to position [0, 0]
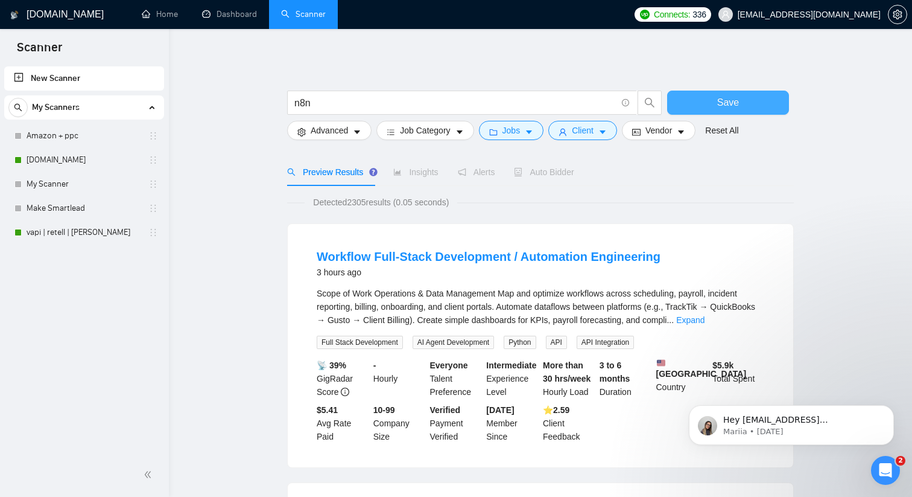
click at [707, 95] on button "Save" at bounding box center [728, 103] width 122 height 24
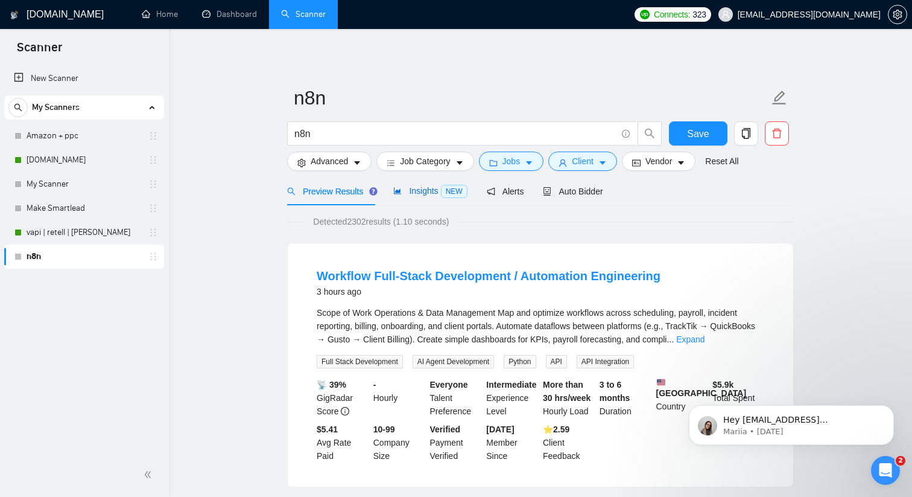
click at [428, 192] on span "Insights NEW" at bounding box center [430, 191] width 74 height 10
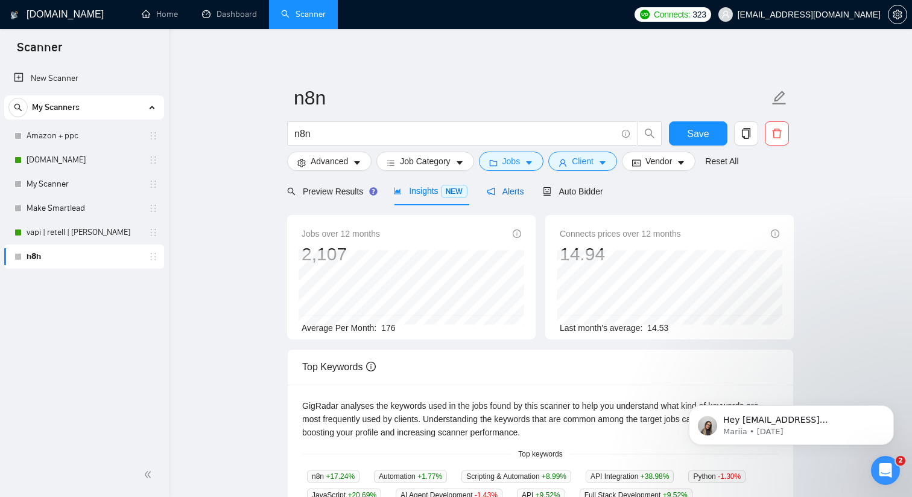
click at [507, 192] on span "Alerts" at bounding box center [505, 191] width 37 height 10
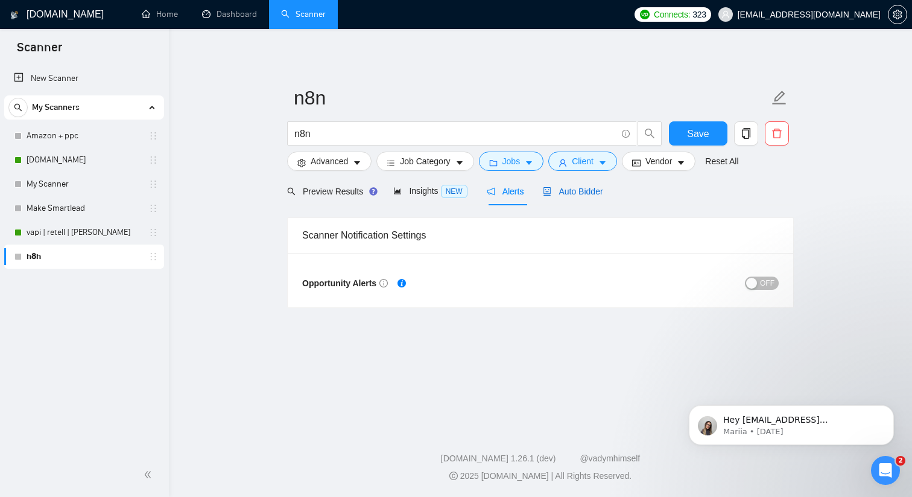
click at [559, 197] on div "Auto Bidder" at bounding box center [573, 191] width 60 height 13
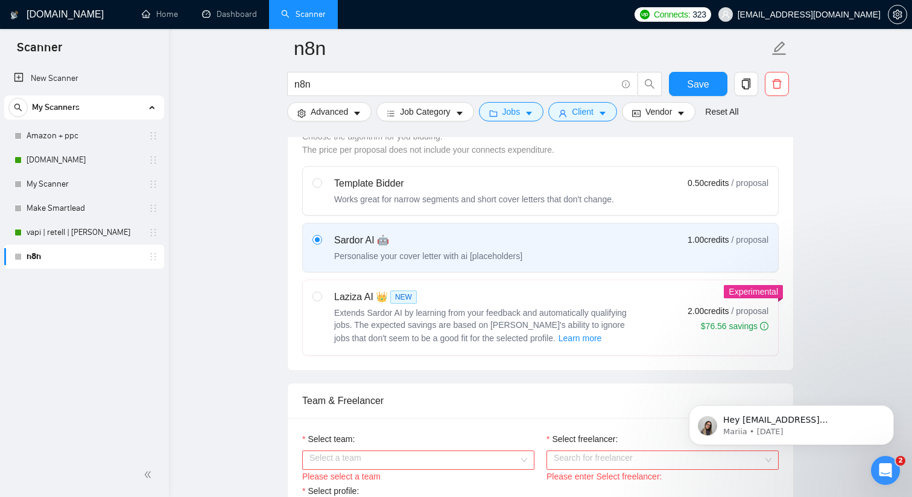
scroll to position [368, 0]
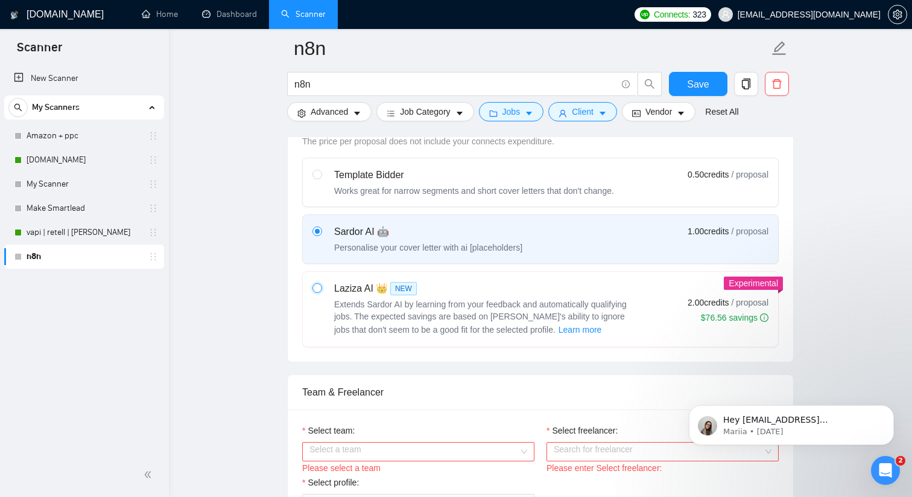
click at [319, 289] on input "radio" at bounding box center [317, 287] width 8 height 8
radio input "true"
radio input "false"
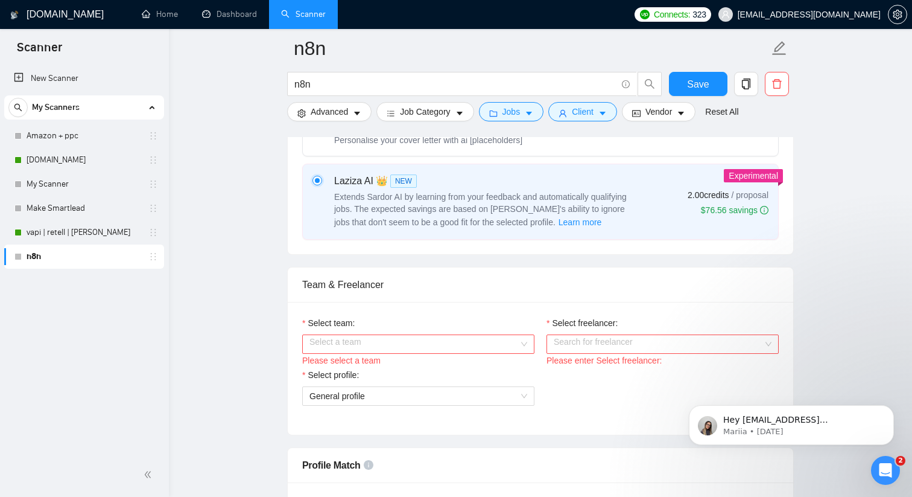
scroll to position [480, 0]
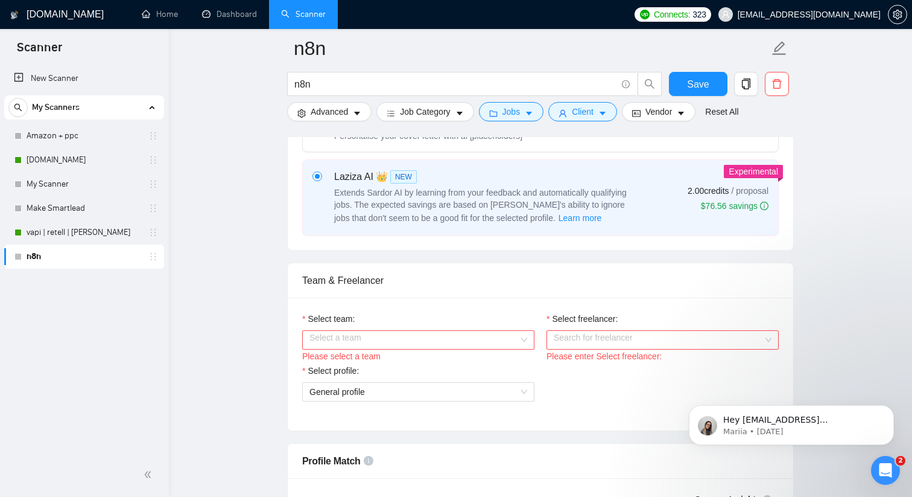
click at [431, 344] on input "Select team:" at bounding box center [414, 340] width 209 height 18
click at [408, 361] on div "Autogentive" at bounding box center [419, 363] width 218 height 13
click at [635, 345] on input "Select freelancer:" at bounding box center [658, 340] width 209 height 18
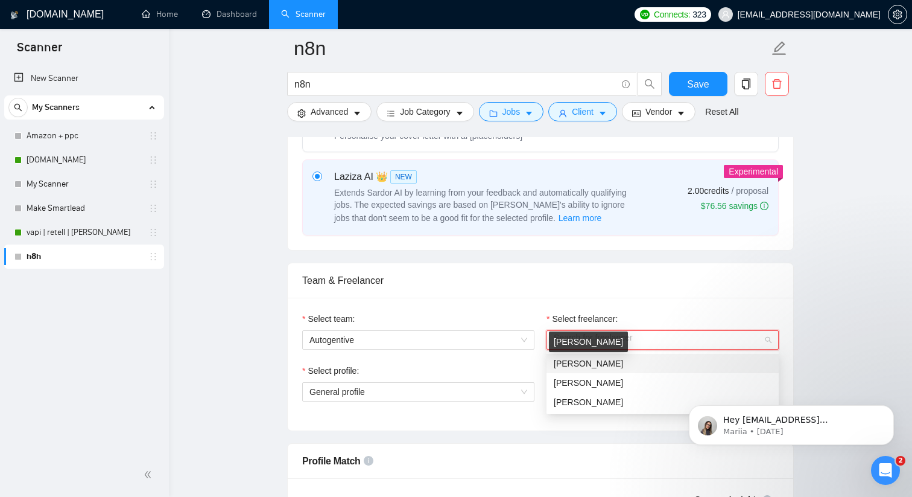
click at [602, 364] on span "[PERSON_NAME]" at bounding box center [588, 363] width 69 height 10
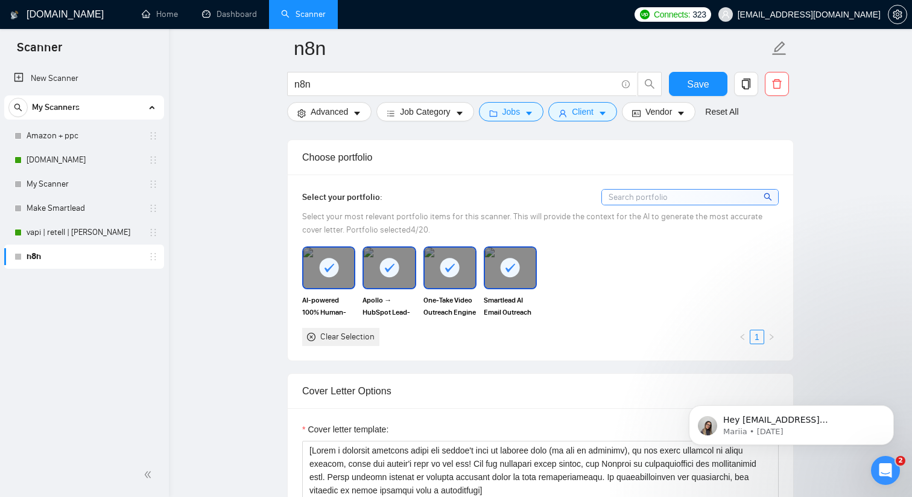
scroll to position [1047, 0]
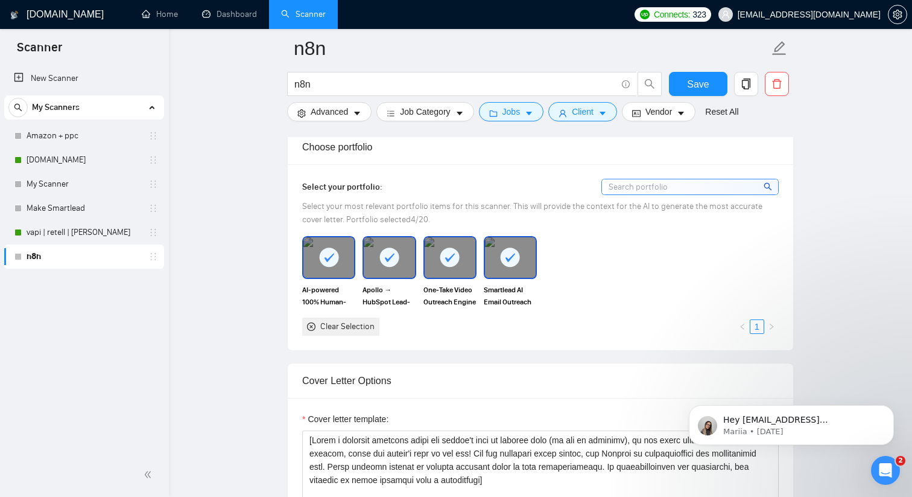
click at [311, 325] on icon "close-circle" at bounding box center [311, 326] width 8 height 8
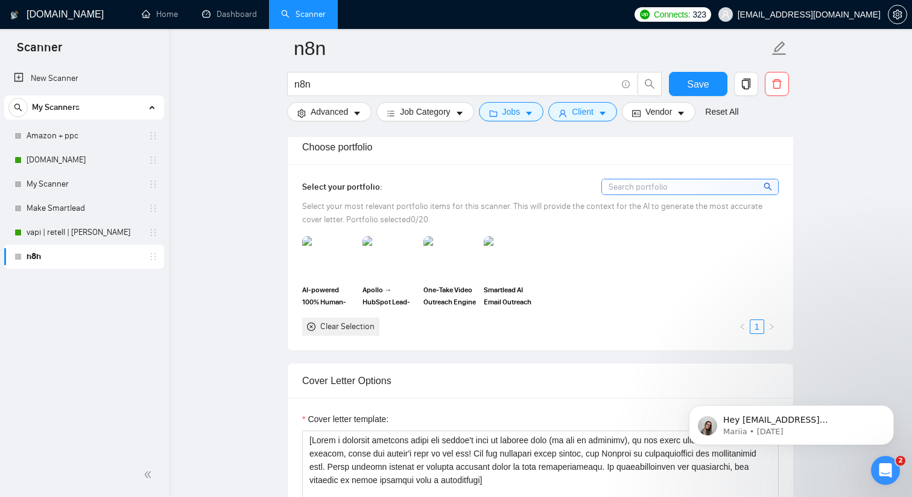
click at [311, 325] on icon "close-circle" at bounding box center [311, 326] width 8 height 8
click at [659, 199] on div "Select your portfolio: Select your most relevant portfolio items for this scann…" at bounding box center [540, 257] width 477 height 156
click at [643, 189] on input at bounding box center [690, 186] width 176 height 15
click at [758, 325] on link "1" at bounding box center [757, 326] width 13 height 13
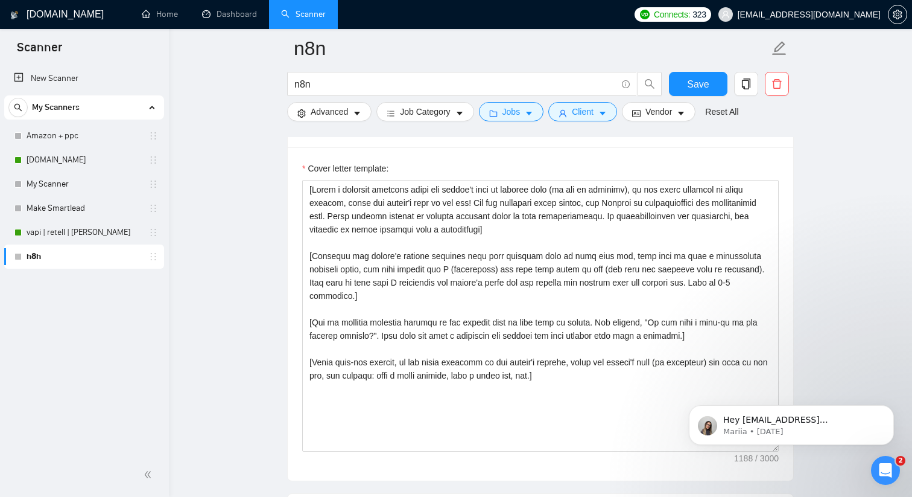
scroll to position [1308, 0]
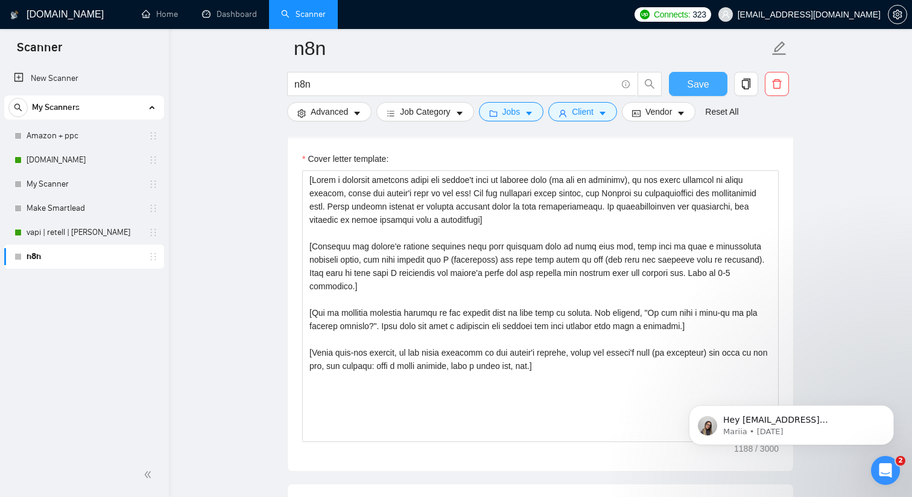
click at [691, 86] on span "Save" at bounding box center [698, 84] width 22 height 15
click at [47, 230] on link "vapi | retell | [PERSON_NAME]" at bounding box center [84, 232] width 115 height 24
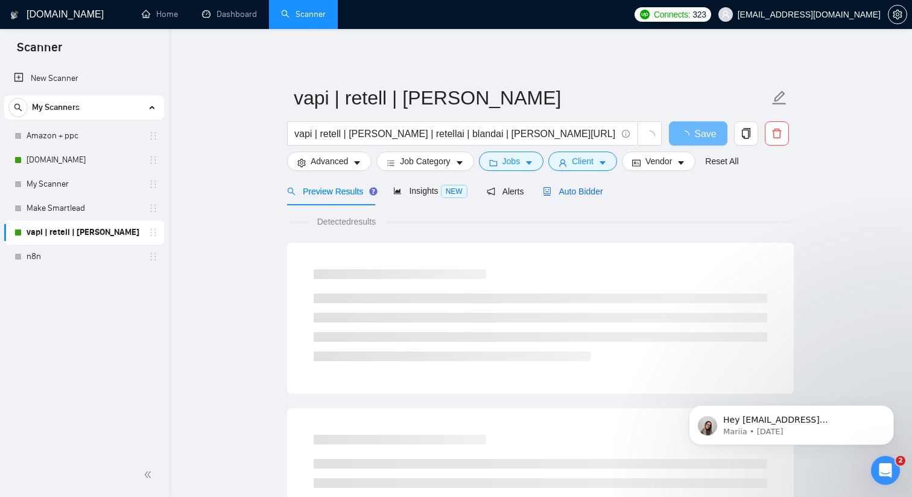
click at [576, 189] on span "Auto Bidder" at bounding box center [573, 191] width 60 height 10
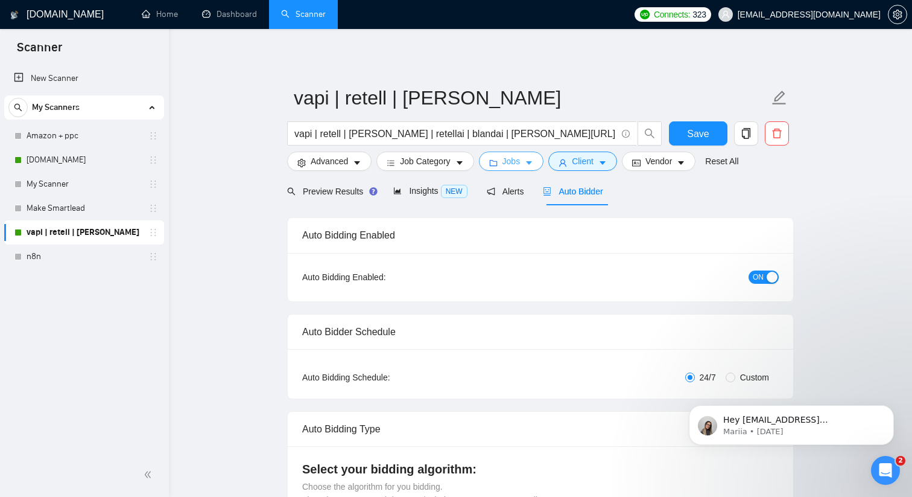
click at [509, 163] on span "Jobs" at bounding box center [512, 160] width 18 height 13
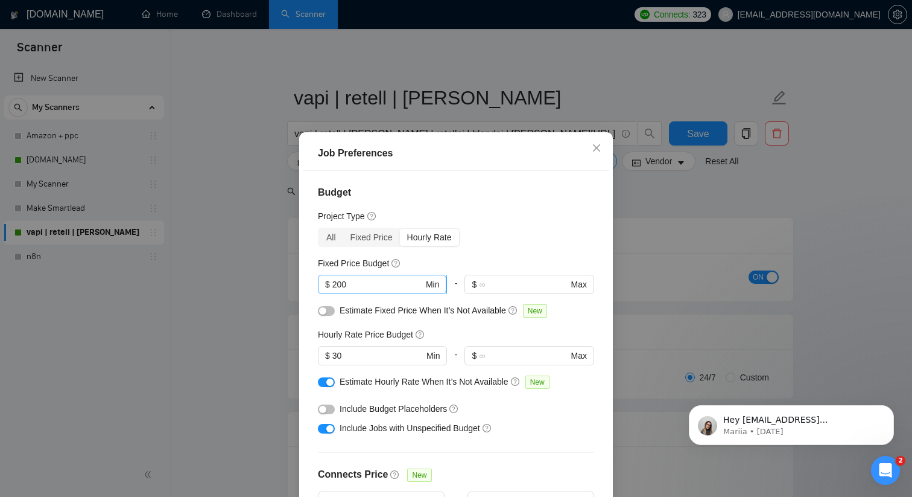
click at [361, 285] on input "200" at bounding box center [377, 284] width 91 height 13
type input "2"
click at [355, 350] on input "30" at bounding box center [377, 355] width 91 height 13
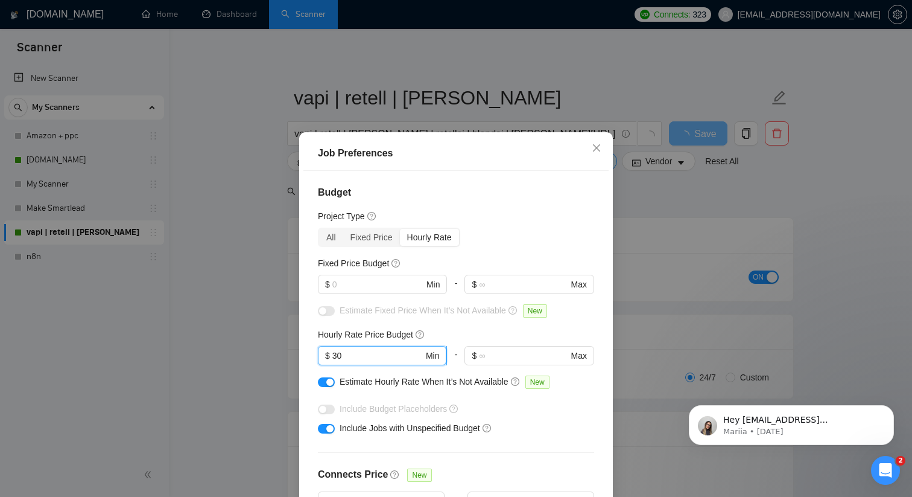
type input "3"
click at [309, 370] on div "Budget Project Type All Fixed Price Hourly Rate Fixed Price Budget $ Min - $ Ma…" at bounding box center [456, 345] width 305 height 348
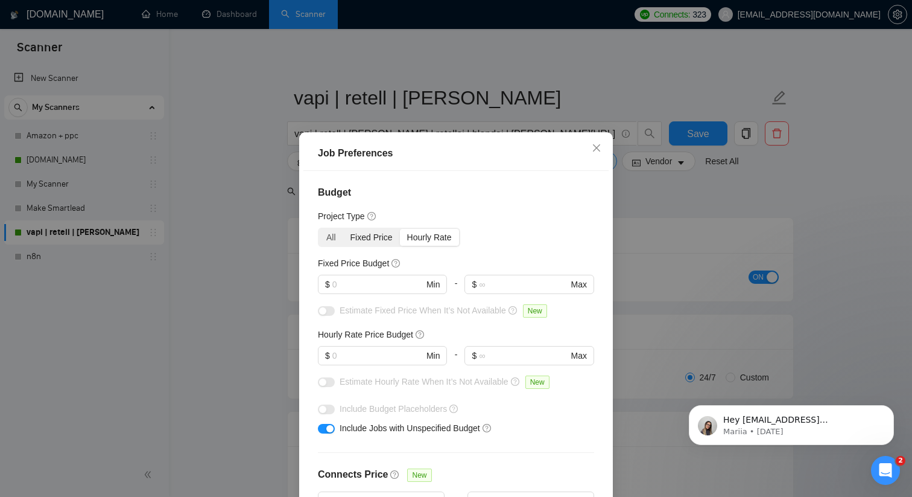
click at [372, 243] on div "Fixed Price" at bounding box center [371, 237] width 57 height 17
click at [343, 229] on input "Fixed Price" at bounding box center [343, 229] width 0 height 0
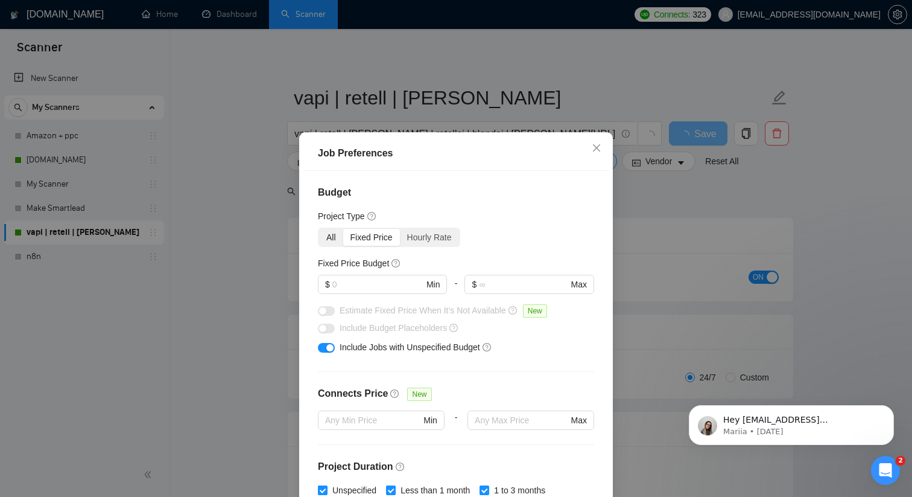
click at [327, 235] on div "All" at bounding box center [331, 237] width 24 height 17
click at [319, 229] on input "All" at bounding box center [319, 229] width 0 height 0
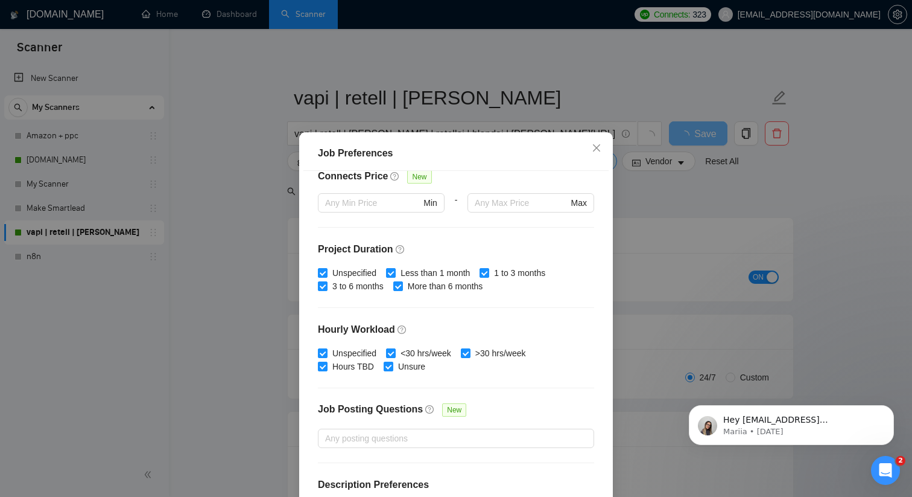
scroll to position [332, 0]
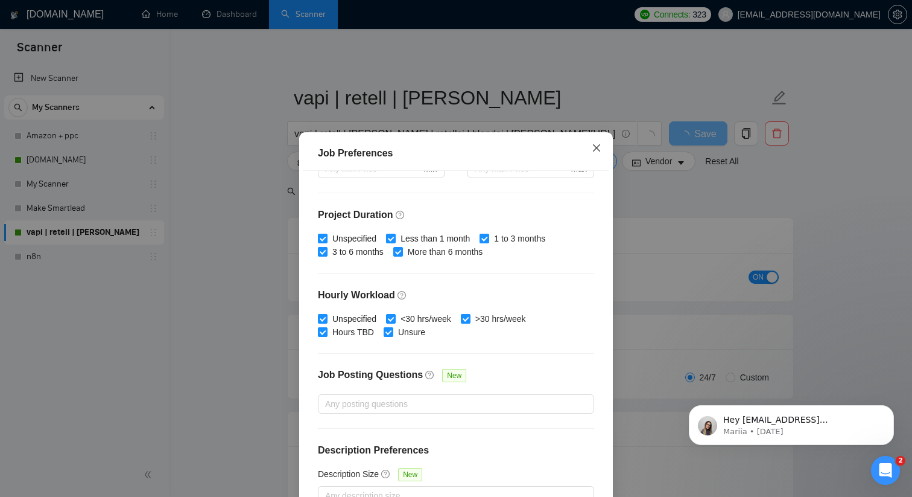
click at [594, 148] on icon "close" at bounding box center [597, 148] width 10 height 10
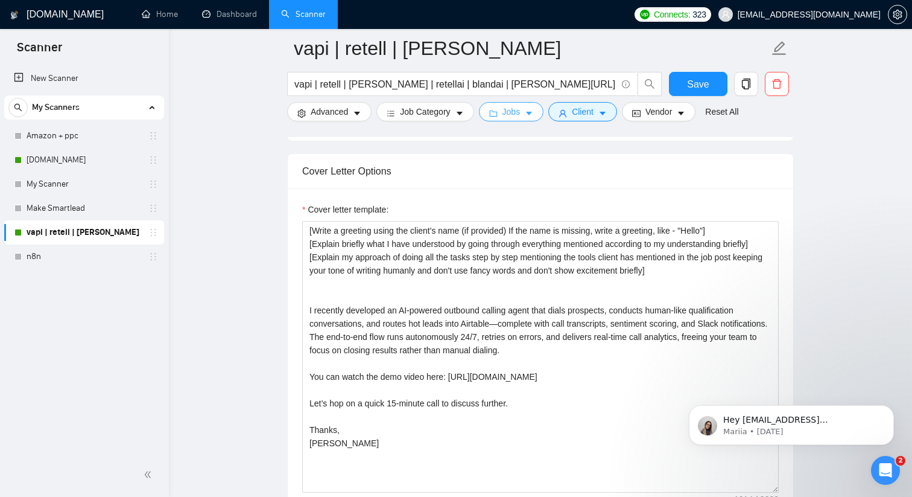
scroll to position [1263, 0]
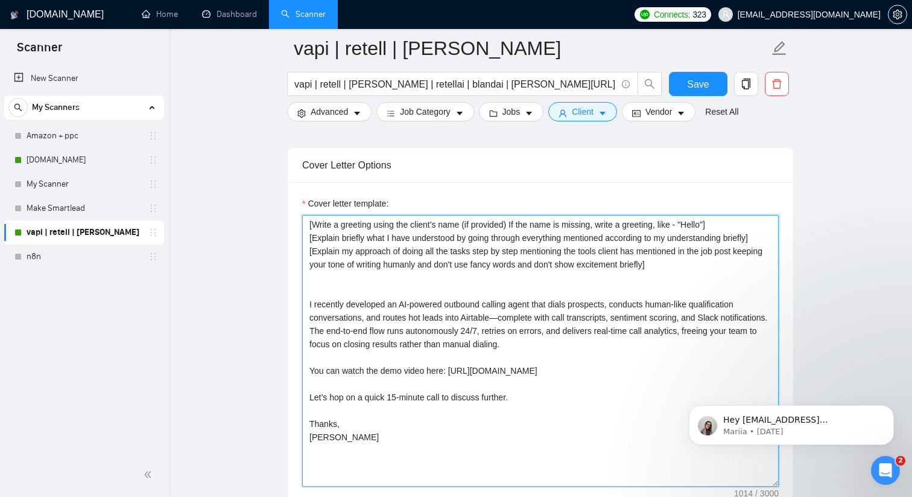
click at [506, 320] on textarea "[Write a greeting using the client's name (if provided) If the name is missing,…" at bounding box center [540, 351] width 477 height 272
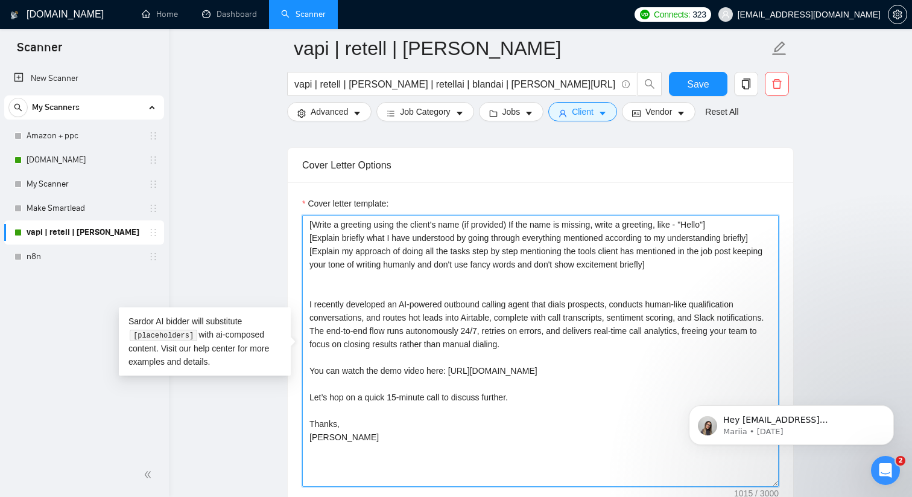
drag, startPoint x: 346, startPoint y: 437, endPoint x: 301, endPoint y: 301, distance: 142.9
click at [301, 301] on div "Cover letter template:" at bounding box center [541, 348] width 506 height 333
paste textarea "You can watch five of my recent AI agent builds in action—including speed-to-le…"
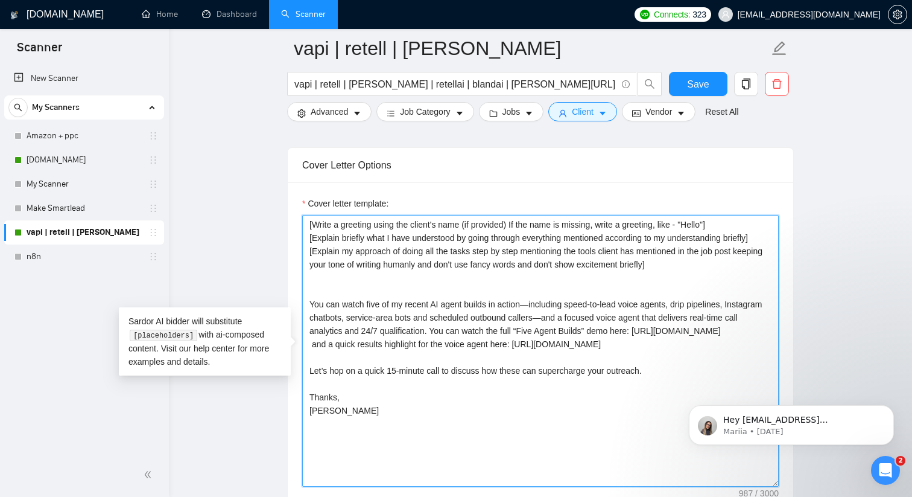
click at [535, 301] on textarea "[Write a greeting using the client's name (if provided) If the name is missing,…" at bounding box center [540, 351] width 477 height 272
click at [363, 317] on textarea "[Write a greeting using the client's name (if provided) If the name is missing,…" at bounding box center [540, 351] width 477 height 272
click at [436, 313] on textarea "[Write a greeting using the client's name (if provided) If the name is missing,…" at bounding box center [540, 351] width 477 height 272
click at [631, 318] on textarea "[Write a greeting using the client's name (if provided) If the name is missing,…" at bounding box center [540, 351] width 477 height 272
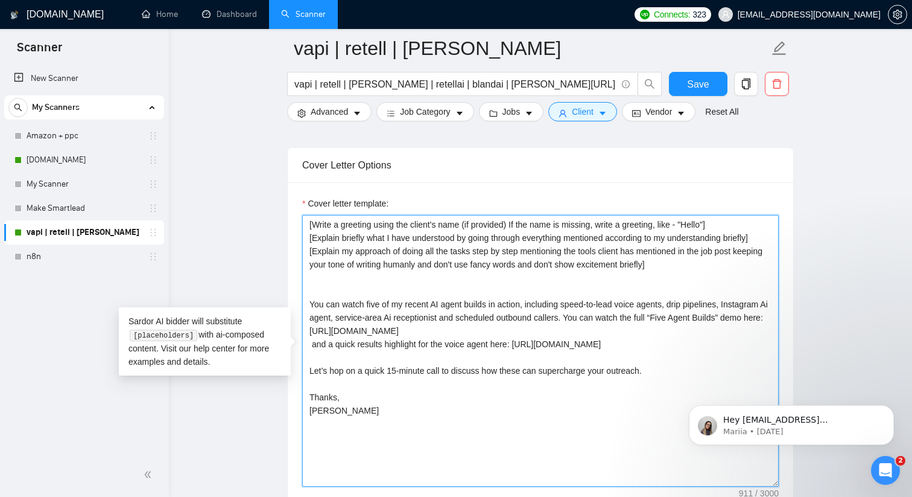
drag, startPoint x: 311, startPoint y: 316, endPoint x: 382, endPoint y: 316, distance: 71.2
click at [383, 316] on textarea "[Write a greeting using the client's name (if provided) If the name is missing,…" at bounding box center [540, 351] width 477 height 272
click at [451, 316] on textarea "[Write a greeting using the client's name (if provided) If the name is missing,…" at bounding box center [540, 351] width 477 height 272
click at [310, 345] on textarea "[Write a greeting using the client's name (if provided) If the name is missing,…" at bounding box center [540, 351] width 477 height 272
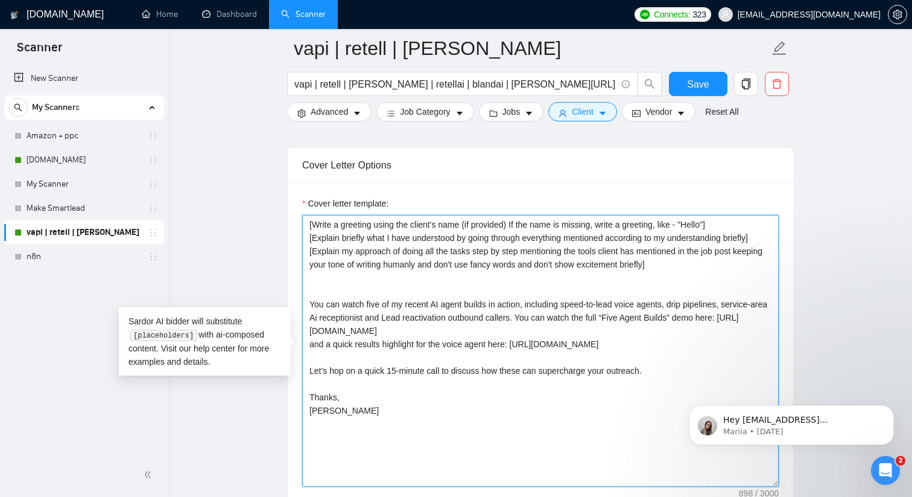
click at [634, 367] on textarea "[Write a greeting using the client's name (if provided) If the name is missing,…" at bounding box center [540, 351] width 477 height 272
click at [528, 345] on textarea "[Write a greeting using the client's name (if provided) If the name is missing,…" at bounding box center [540, 351] width 477 height 272
paste textarea "HirI5SmWIoA"
drag, startPoint x: 451, startPoint y: 327, endPoint x: 333, endPoint y: 328, distance: 117.7
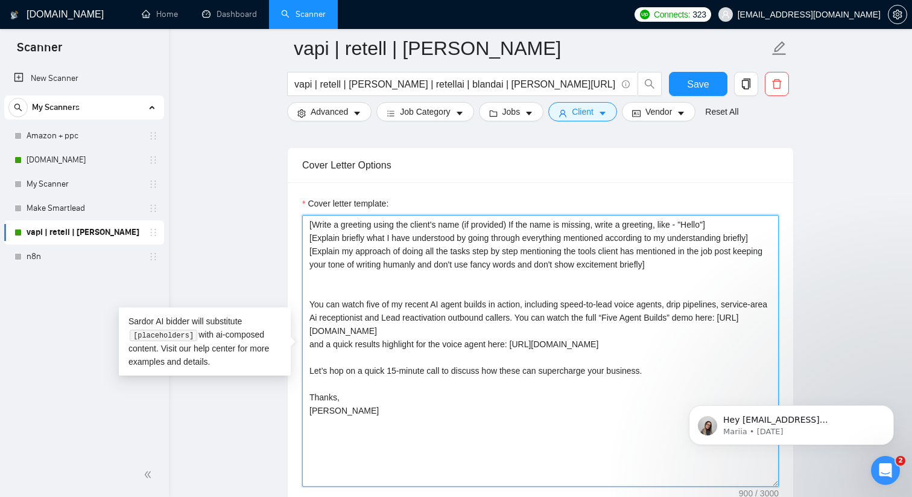
click at [333, 328] on textarea "[Write a greeting using the client's name (if provided) If the name is missing,…" at bounding box center [540, 351] width 477 height 272
paste textarea "XAcAhrrioSU"
click at [309, 341] on textarea "[Write a greeting using the client's name (if provided) If the name is missing,…" at bounding box center [540, 351] width 477 height 272
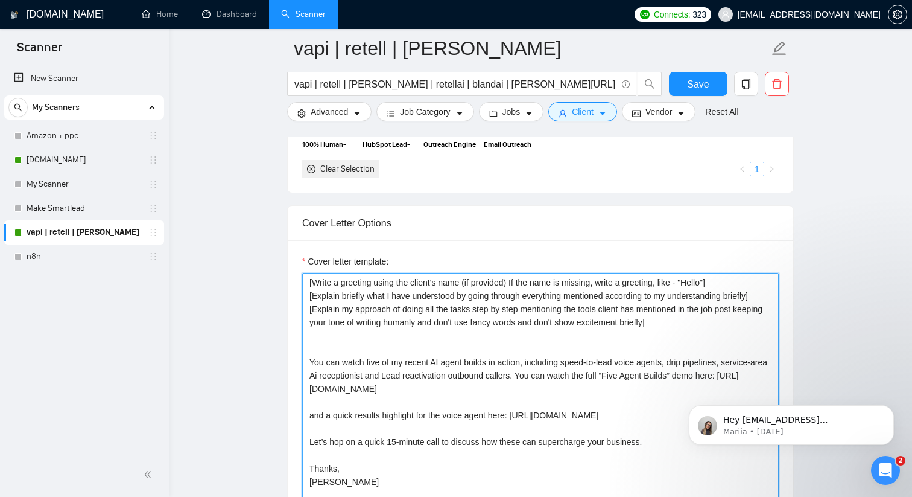
scroll to position [1200, 0]
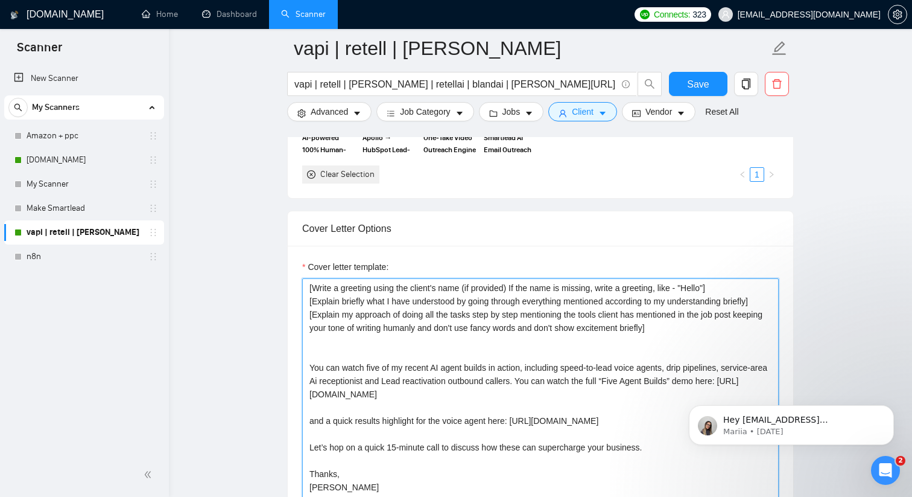
click at [558, 324] on textarea "[Write a greeting using the client's name (if provided) If the name is missing,…" at bounding box center [540, 414] width 477 height 272
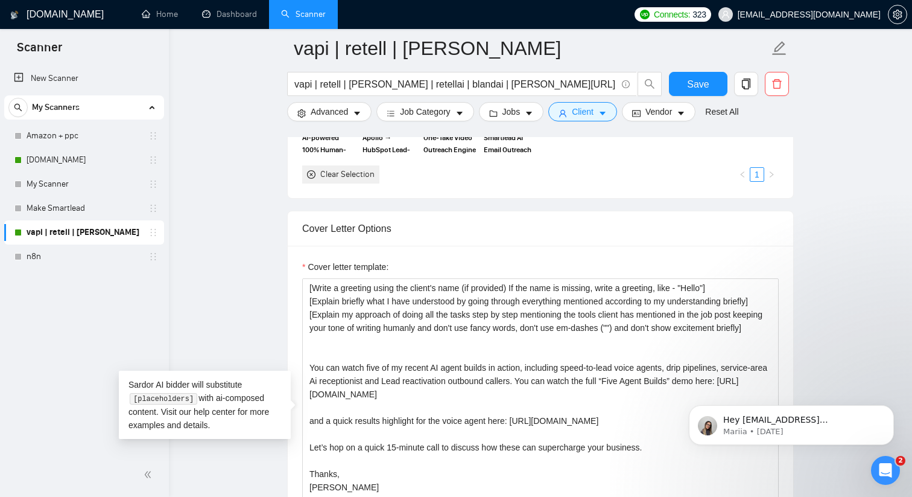
click at [641, 265] on div "Cover letter template:" at bounding box center [540, 269] width 477 height 18
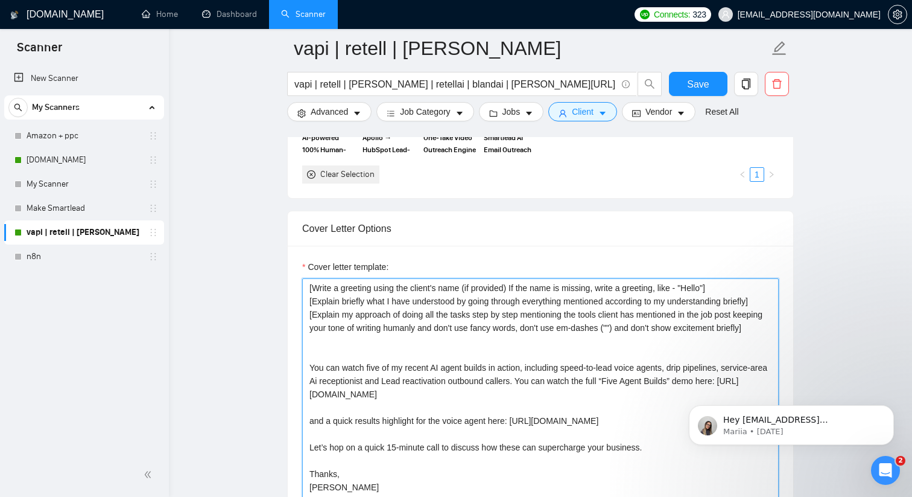
click at [656, 323] on textarea "[Write a greeting using the client's name (if provided) If the name is missing,…" at bounding box center [540, 414] width 477 height 272
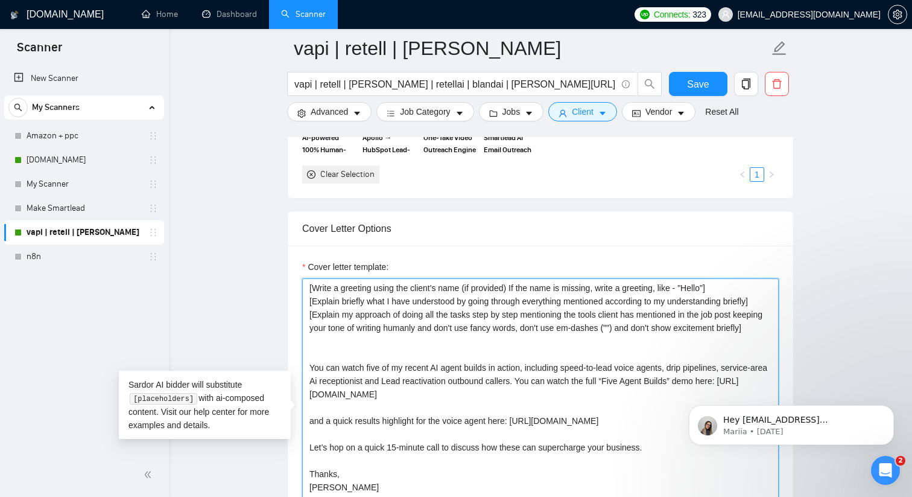
paste textarea "—"
click at [379, 342] on textarea "[Write a greeting using the client's name (if provided) If the name is missing,…" at bounding box center [540, 414] width 477 height 272
click at [352, 345] on textarea "[Write a greeting using the client's name (if provided) If the name is missing,…" at bounding box center [540, 414] width 477 height 272
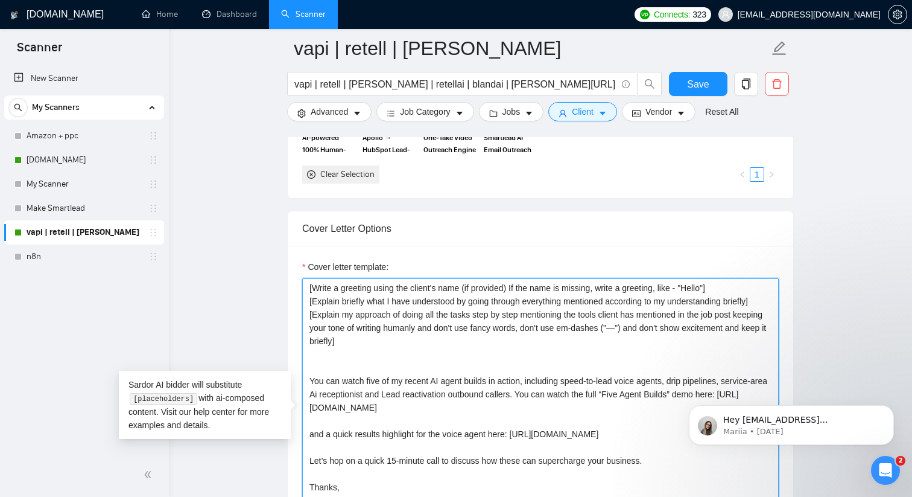
type textarea "[Write a greeting using the client's name (if provided) If the name is missing,…"
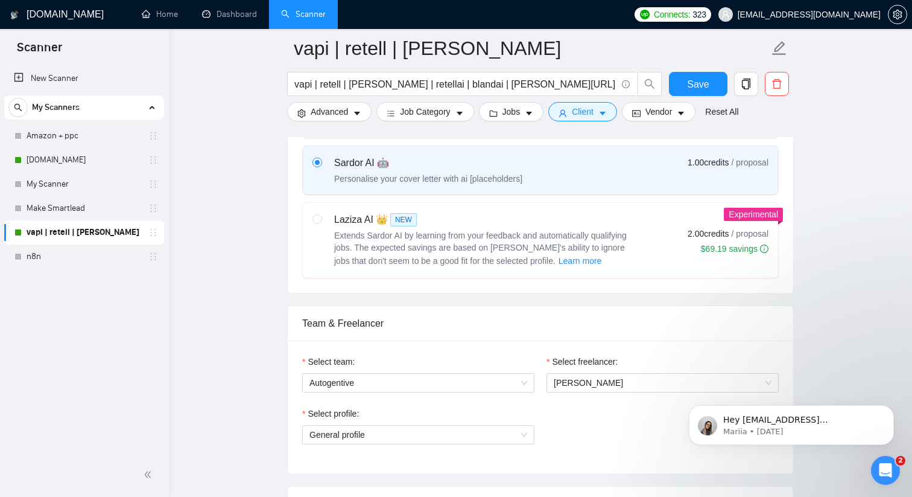
scroll to position [428, 0]
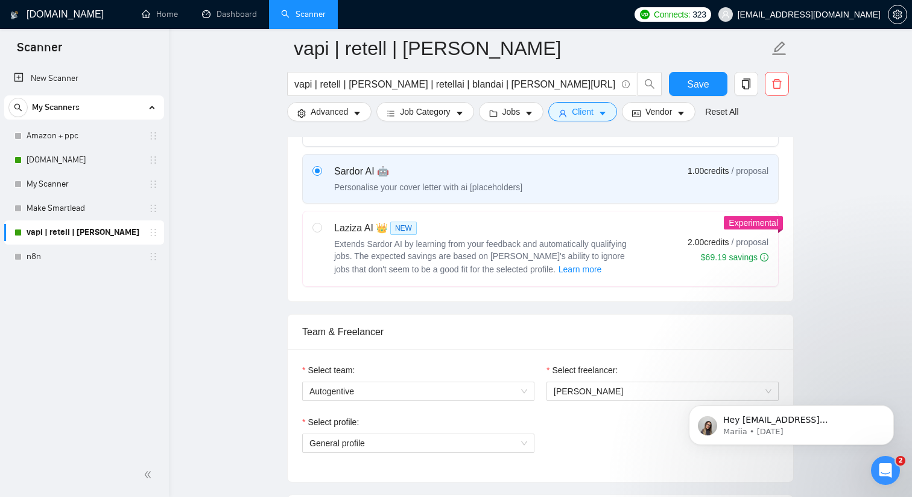
click at [322, 227] on div "Laziza AI 👑 NEW Extends Sardor AI by learning from your feedback and automatica…" at bounding box center [474, 249] width 323 height 56
click at [321, 227] on input "radio" at bounding box center [317, 227] width 8 height 8
radio input "true"
radio input "false"
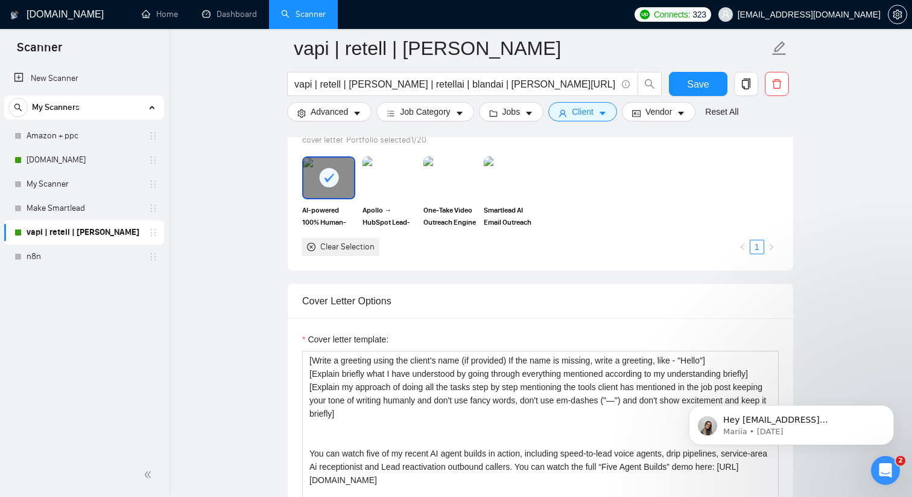
scroll to position [1109, 0]
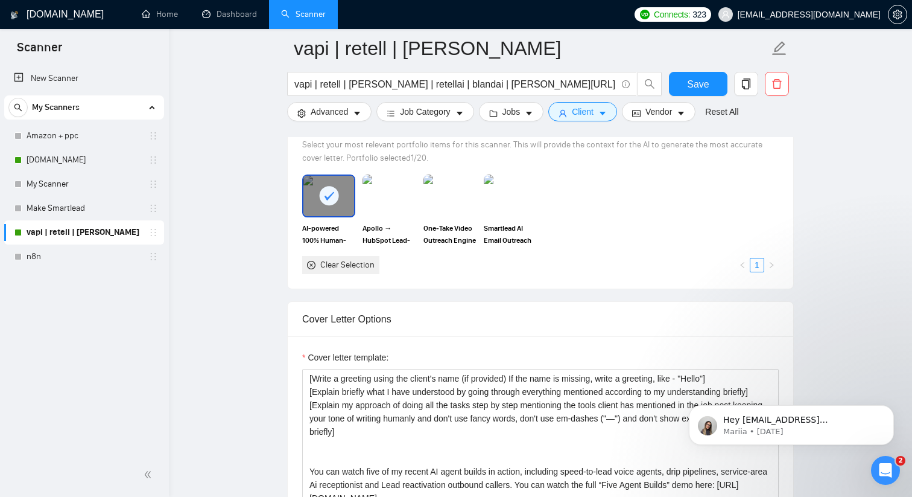
click at [313, 261] on icon "close-circle" at bounding box center [311, 265] width 8 height 8
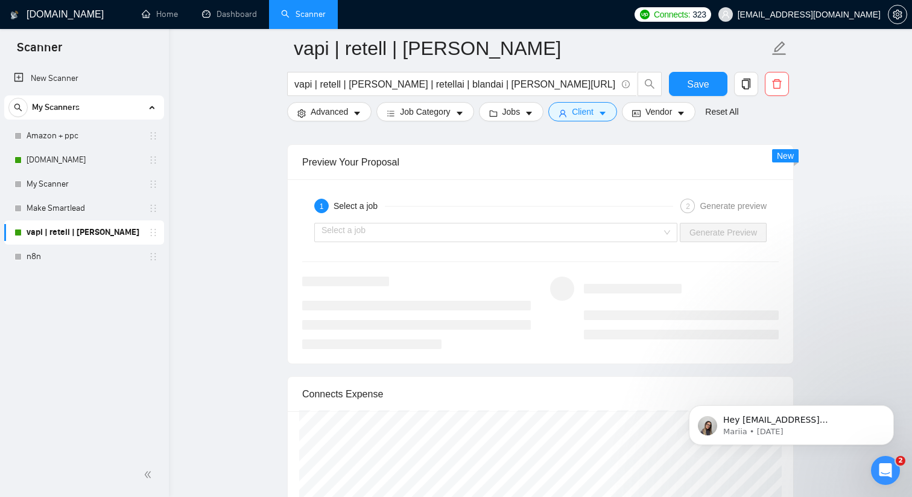
scroll to position [2279, 0]
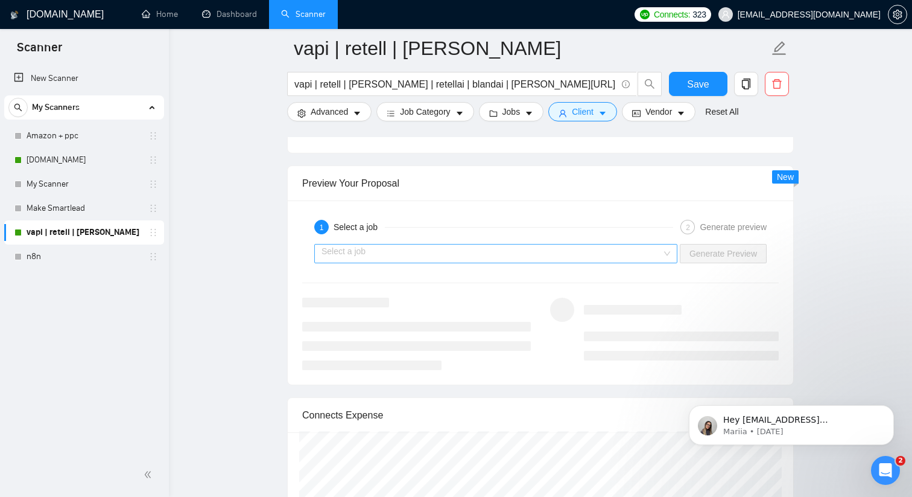
click at [668, 255] on div "Select a job" at bounding box center [495, 253] width 363 height 19
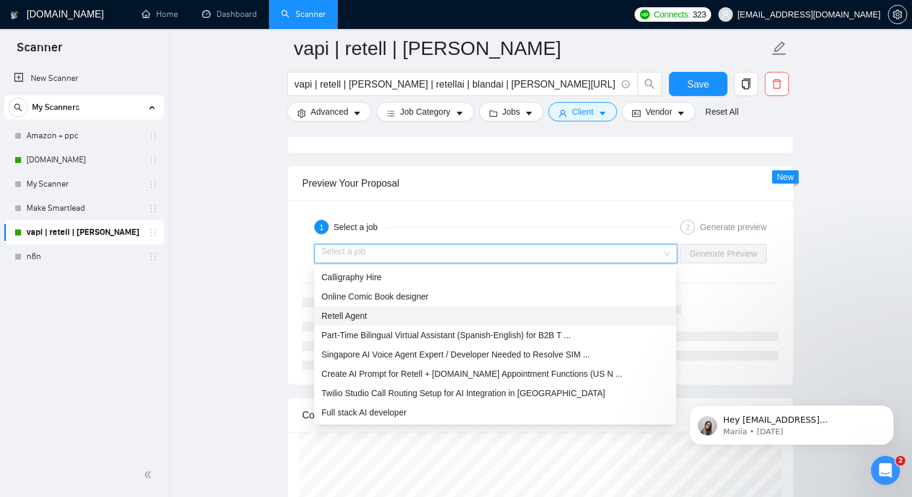
click at [484, 322] on div "Retell Agent" at bounding box center [496, 315] width 348 height 13
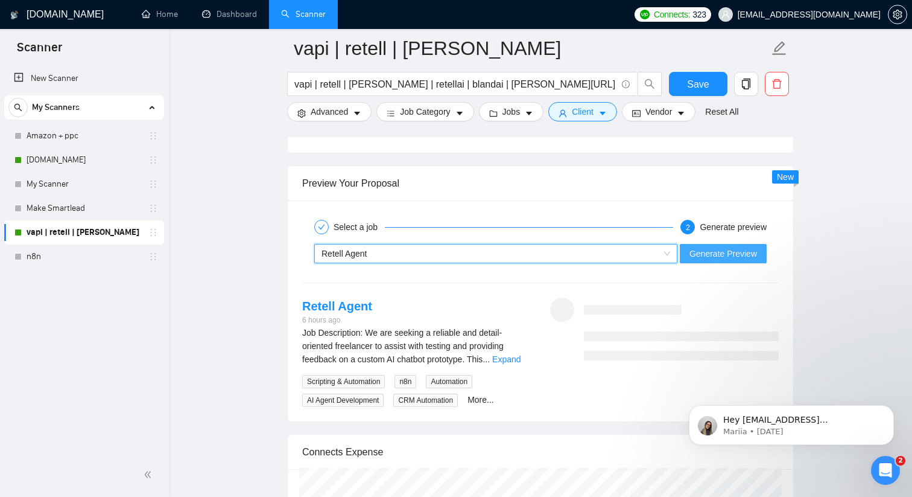
click at [705, 253] on span "Generate Preview" at bounding box center [724, 253] width 68 height 13
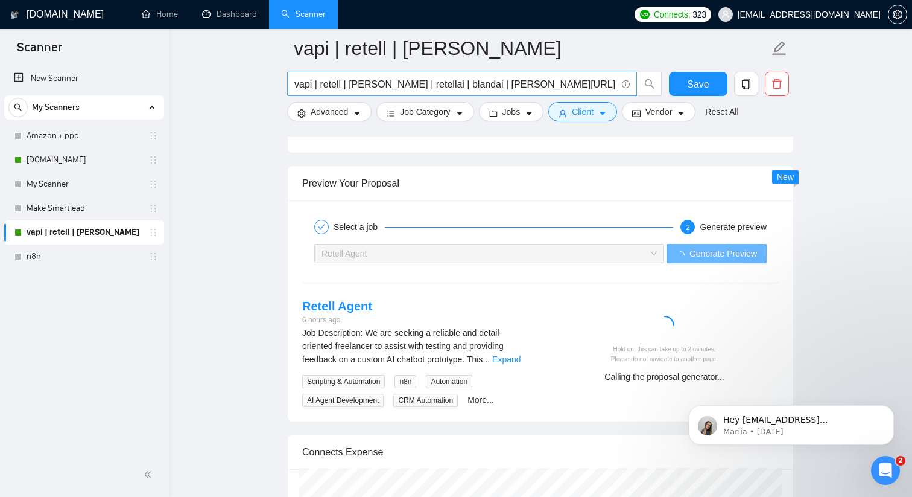
click at [584, 77] on input "vapi | retell | [PERSON_NAME] | retellai | blandai | [PERSON_NAME][URL] | vapia…" at bounding box center [455, 84] width 322 height 15
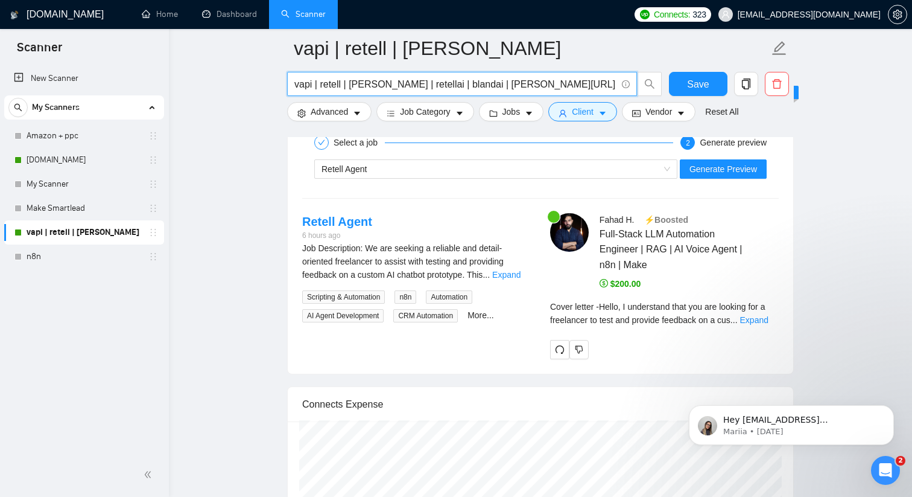
scroll to position [2374, 0]
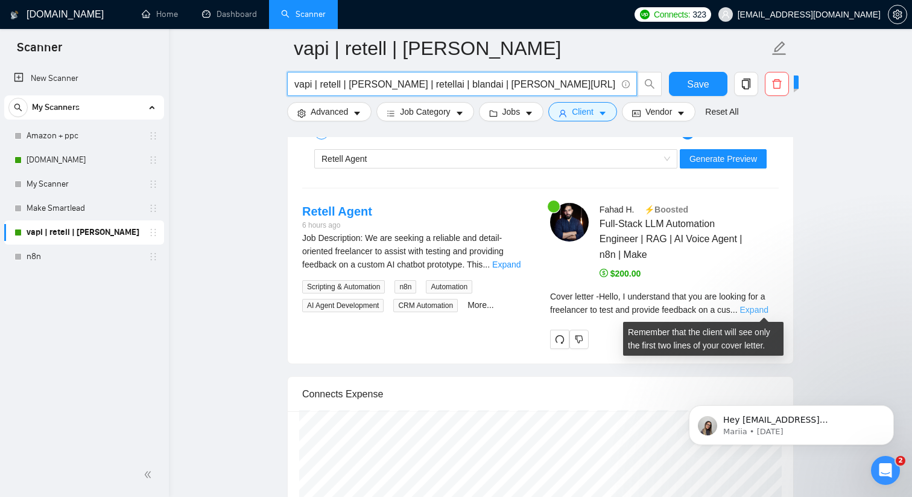
click at [755, 310] on link "Expand" at bounding box center [754, 310] width 28 height 10
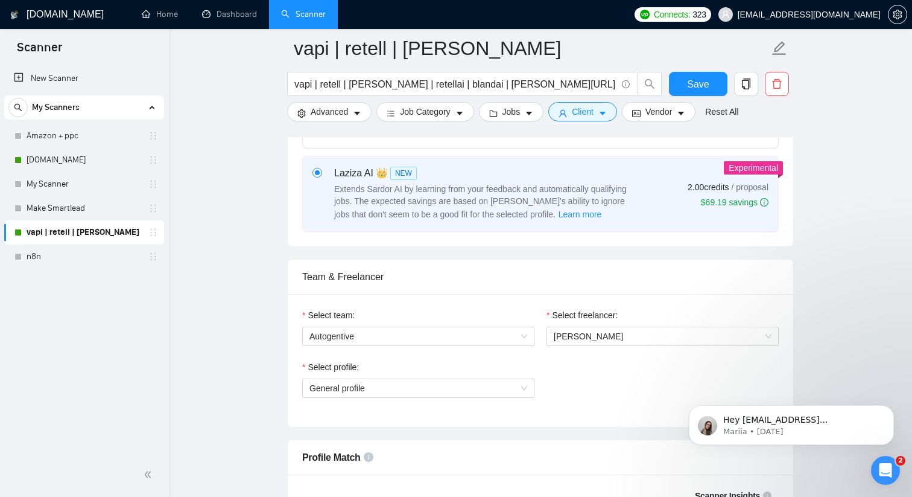
scroll to position [0, 0]
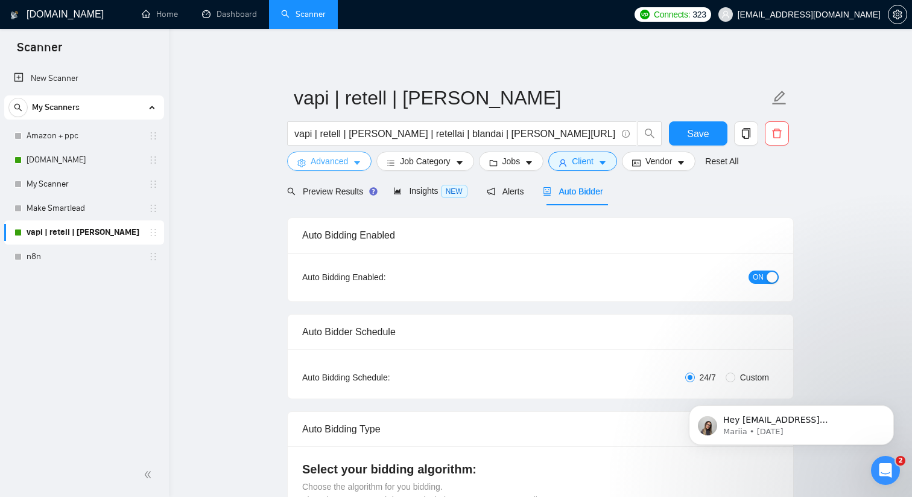
click at [355, 162] on icon "caret-down" at bounding box center [357, 163] width 8 height 8
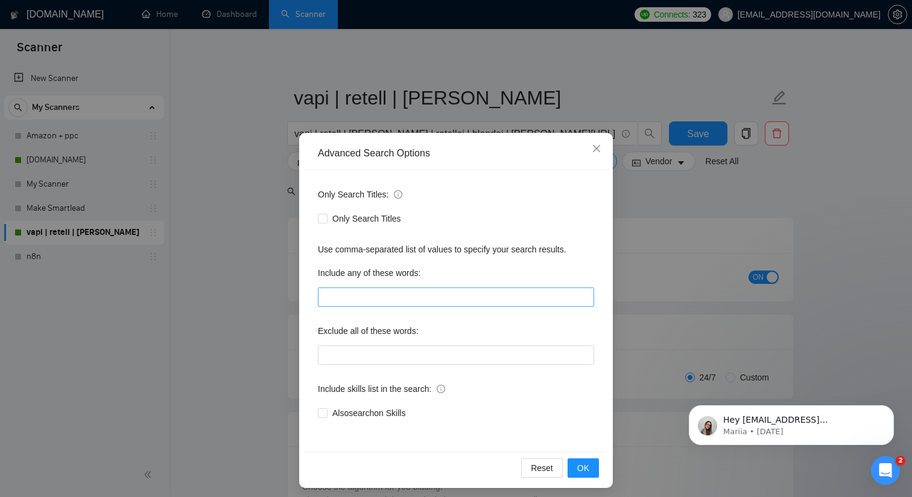
scroll to position [5, 0]
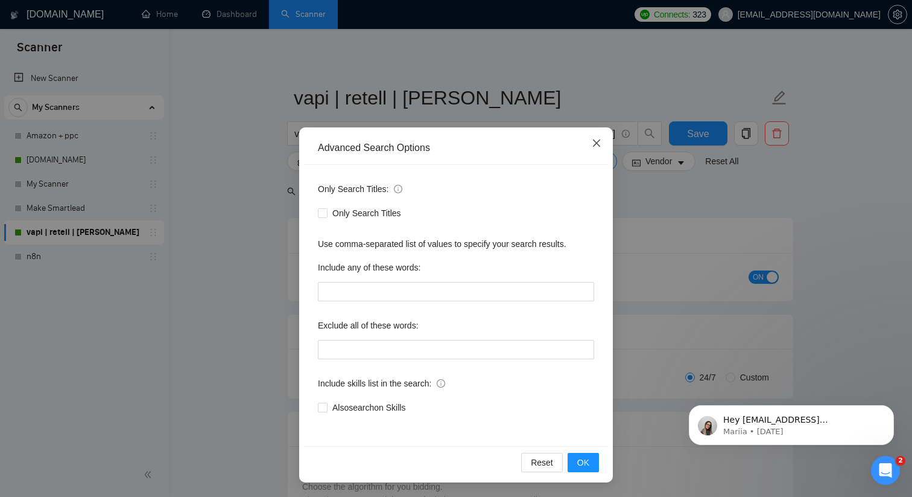
click at [597, 144] on icon "close" at bounding box center [597, 143] width 10 height 10
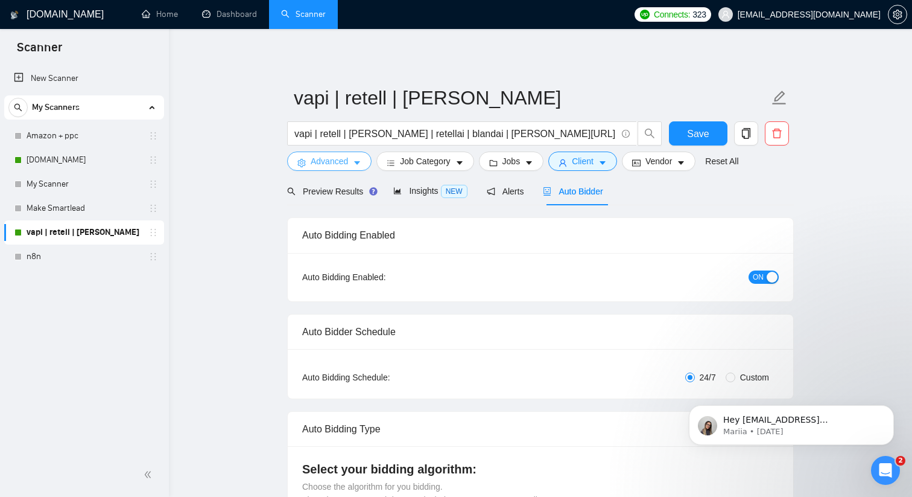
scroll to position [0, 0]
click at [401, 130] on input "vapi | retell | [PERSON_NAME] | retellai | blandai | [PERSON_NAME][URL] | vapia…" at bounding box center [455, 133] width 322 height 15
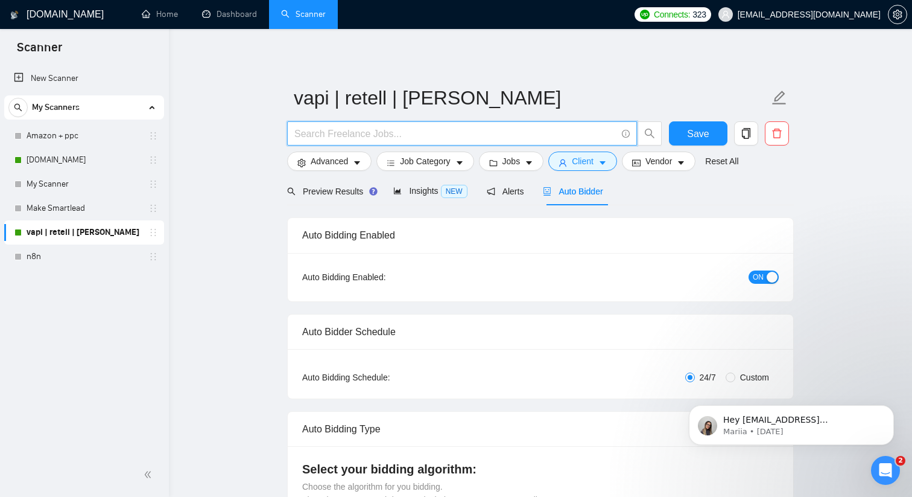
paste input "(vapi | retell | [PERSON_NAME] | "retell ai" | "[PERSON_NAME]" | "vapi ai" | re…"
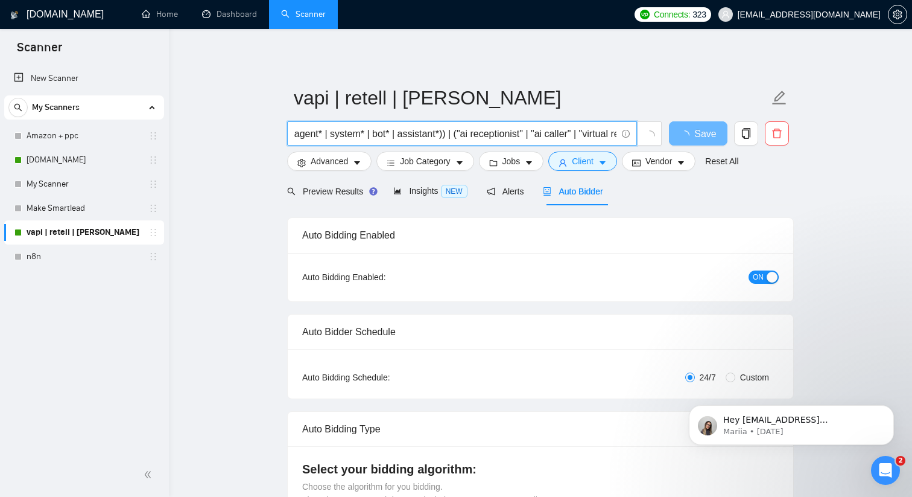
type input "(vapi | retell | [PERSON_NAME] | "retell ai" | "[PERSON_NAME]" | "vapi ai" | re…"
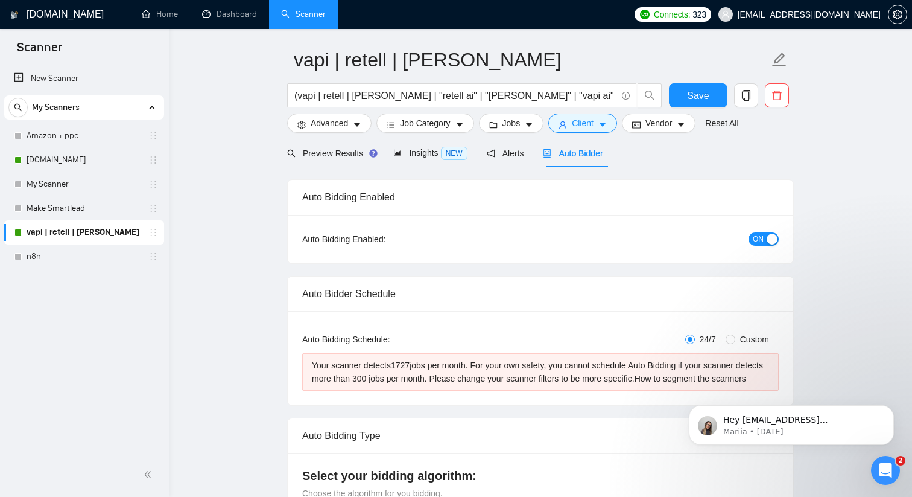
scroll to position [0, 0]
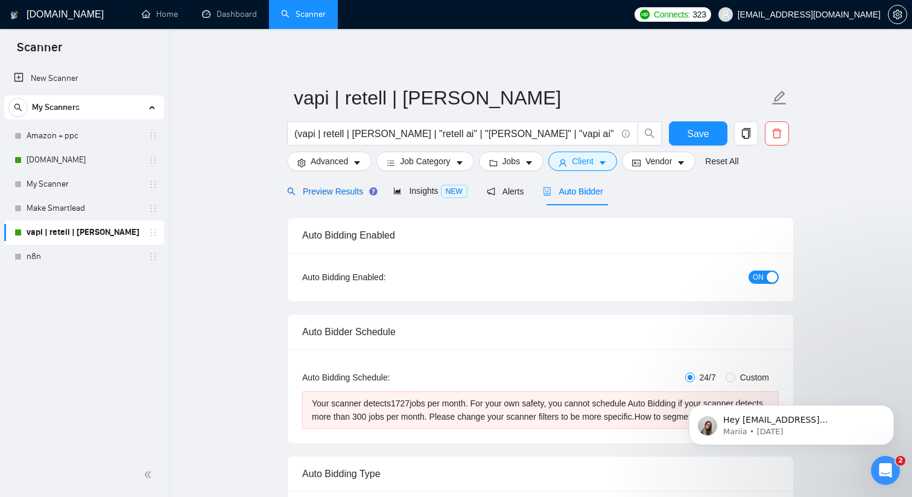
click at [326, 186] on span "Preview Results" at bounding box center [330, 191] width 87 height 10
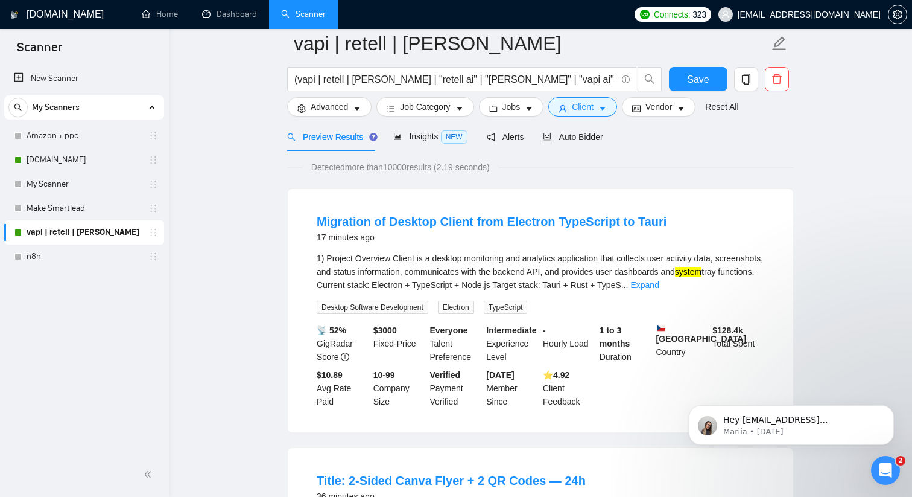
scroll to position [44, 0]
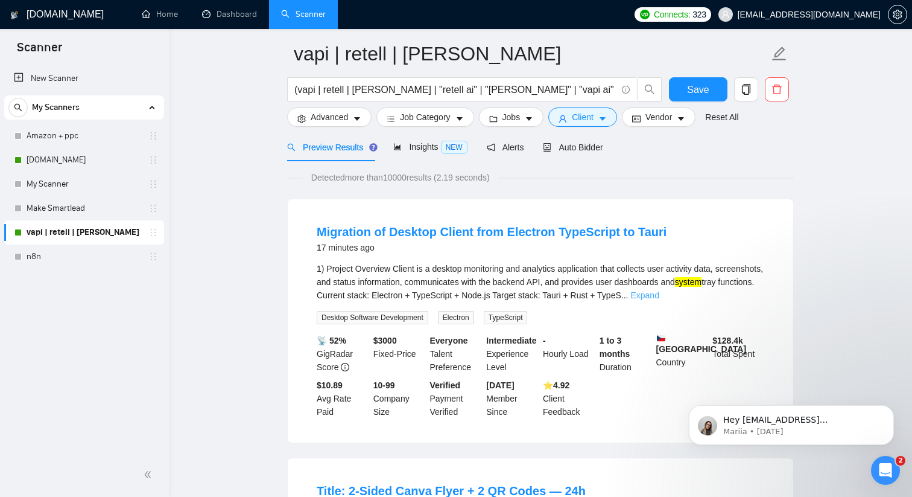
click at [659, 297] on link "Expand" at bounding box center [645, 295] width 28 height 10
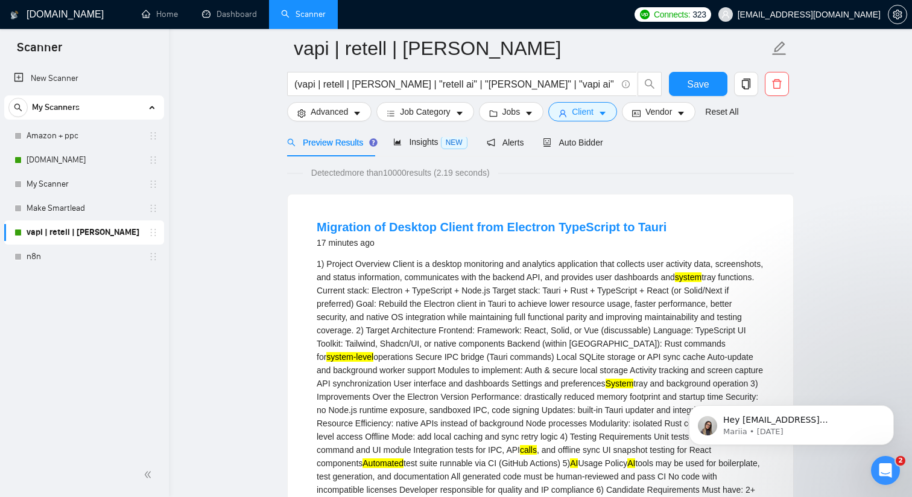
scroll to position [0, 0]
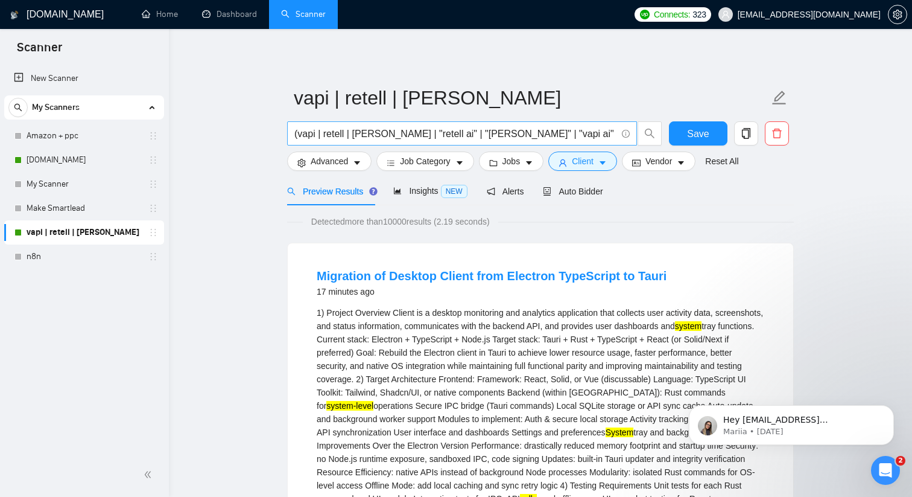
click at [398, 138] on input "(vapi | retell | [PERSON_NAME] | "retell ai" | "[PERSON_NAME]" | "vapi ai" | re…" at bounding box center [455, 133] width 322 height 15
type input "(vapi | retell | [PERSON_NAME] | "retell ai" | "[PERSON_NAME]" | "vapi ai" | re…"
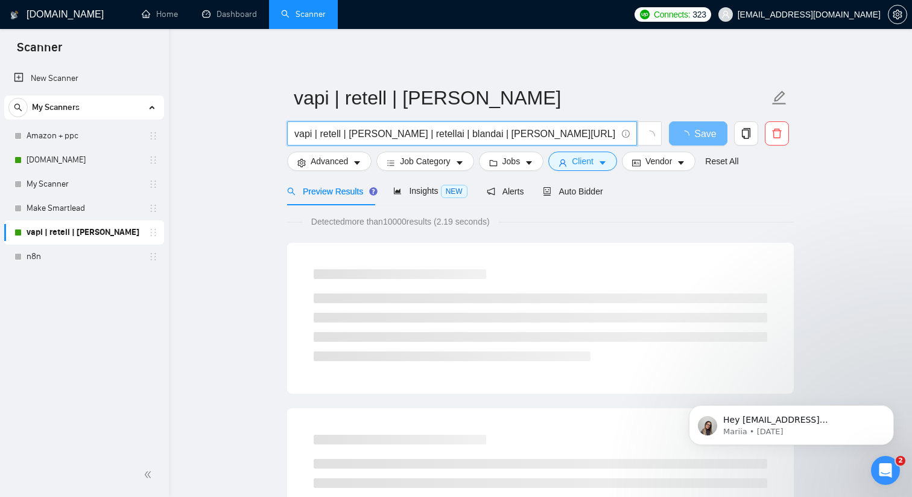
type input "vapi | retell | [PERSON_NAME] | retellai | blandai | [PERSON_NAME][URL] | vapia…"
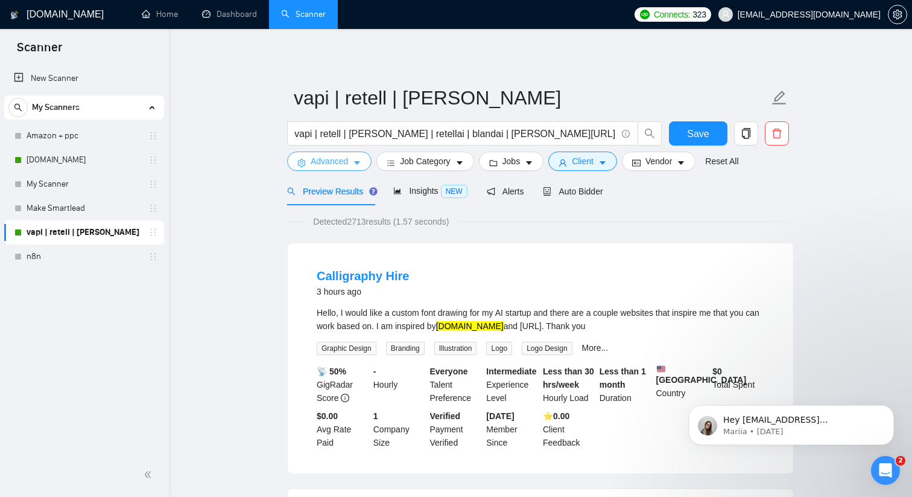
click at [351, 162] on button "Advanced" at bounding box center [329, 160] width 84 height 19
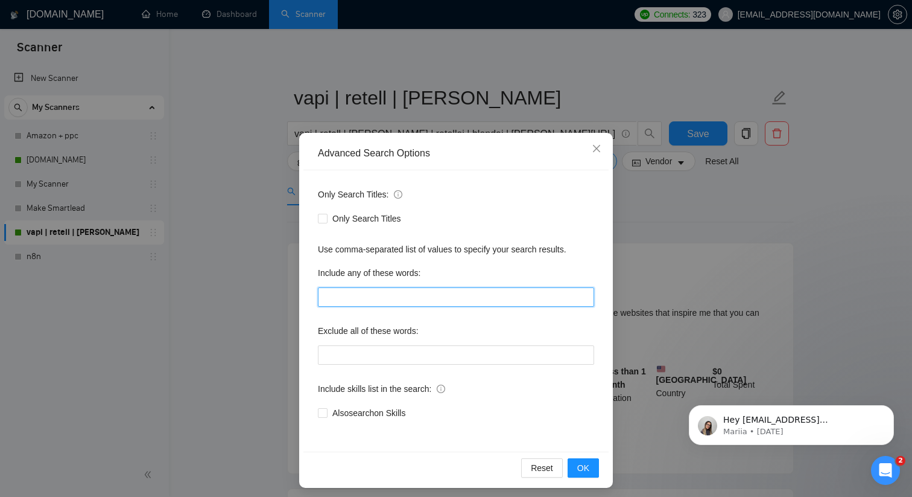
click at [349, 293] on input "text" at bounding box center [456, 296] width 276 height 19
paste input "vapi, retell, bland, voice ai, ai voice, conversational ai, phone automation, v…"
type input "vapi, retell, bland, voice ai, ai voice, conversational ai, phone automation, v…"
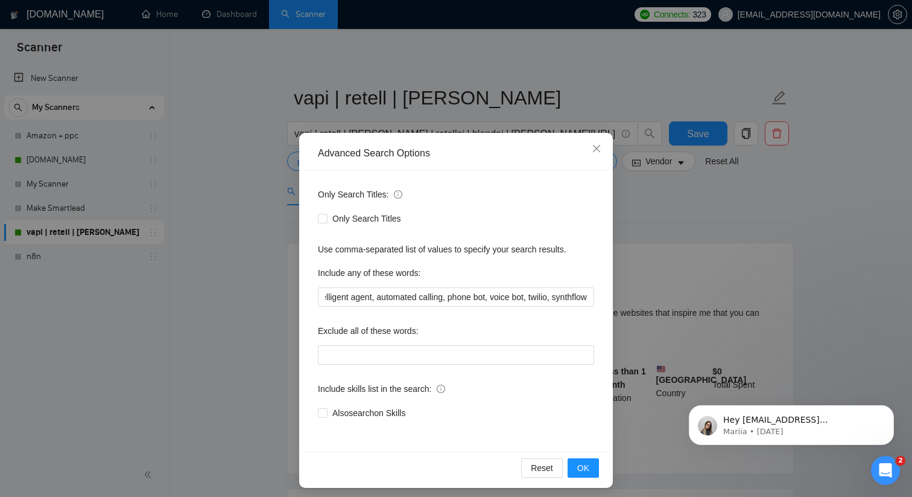
click at [304, 274] on div "Only Search Titles: Only Search Titles Use comma-separated list of values to sp…" at bounding box center [456, 310] width 305 height 281
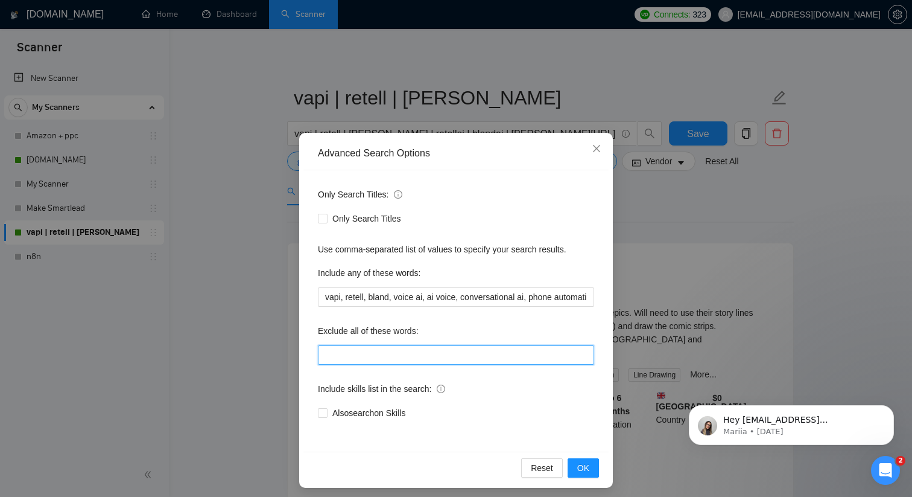
click at [382, 354] on input "text" at bounding box center [456, 354] width 276 height 19
paste input "voice over, voiceover, voice-over, voice actor, voice talent, narration, narrat…"
type input "voice over, voiceover, voice-over, voice actor, voice talent, narration, narrat…"
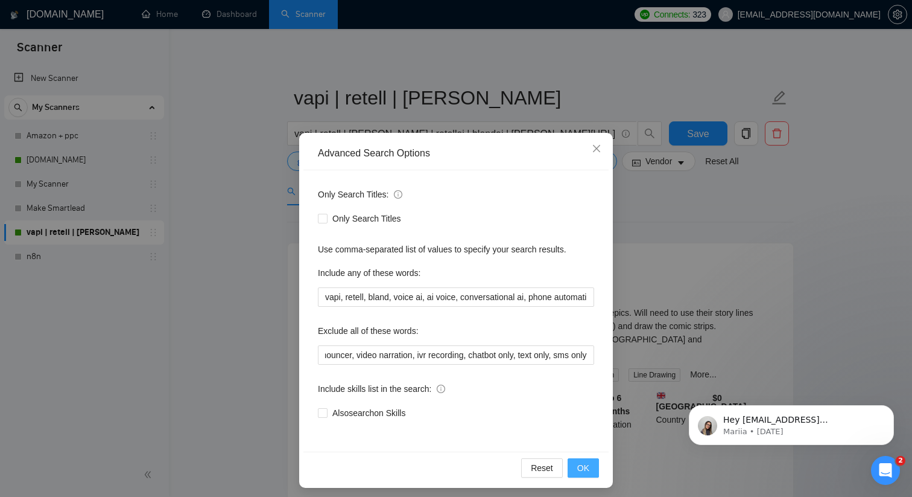
click at [583, 470] on span "OK" at bounding box center [583, 467] width 12 height 13
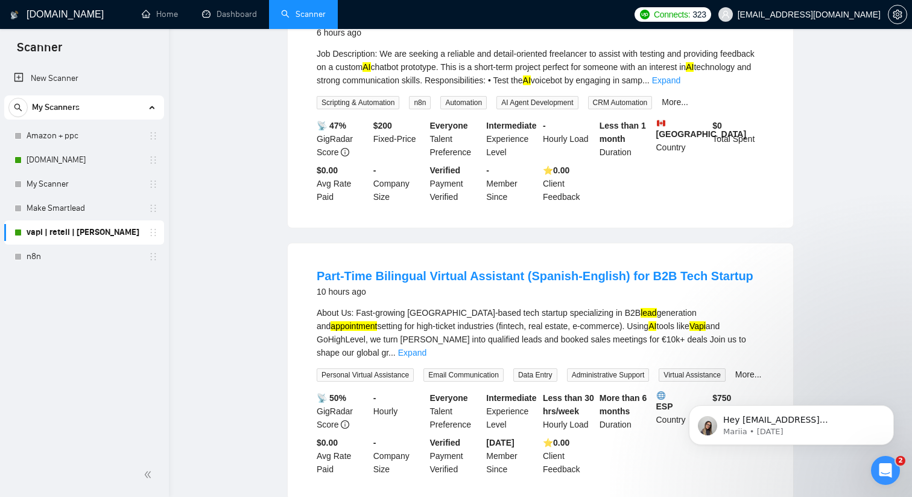
scroll to position [0, 0]
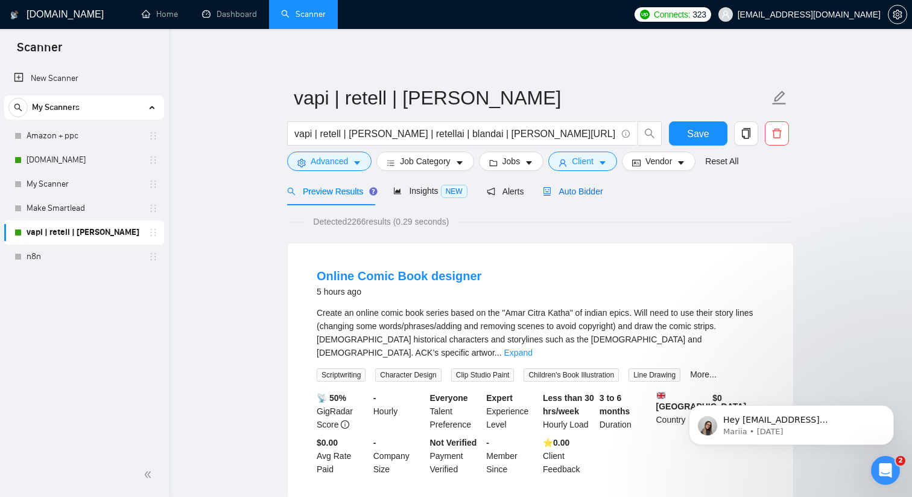
click at [571, 189] on span "Auto Bidder" at bounding box center [573, 191] width 60 height 10
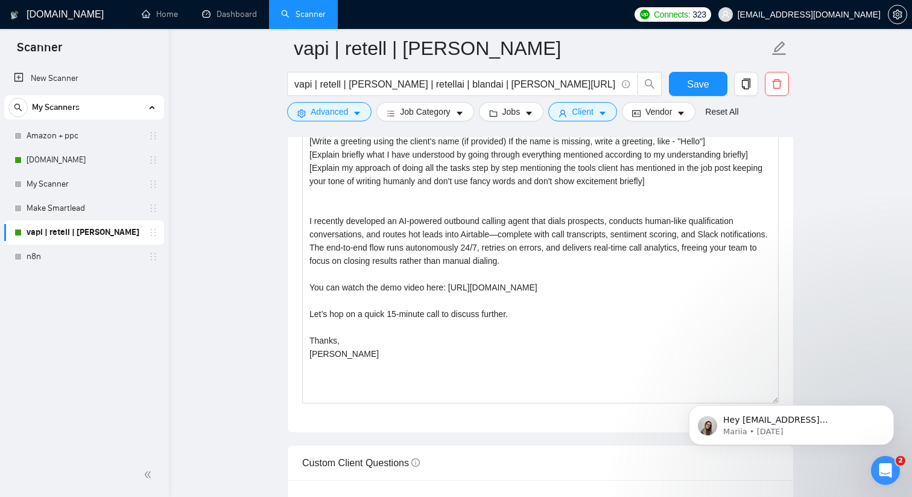
scroll to position [1347, 0]
click at [348, 116] on span "Advanced" at bounding box center [329, 111] width 37 height 13
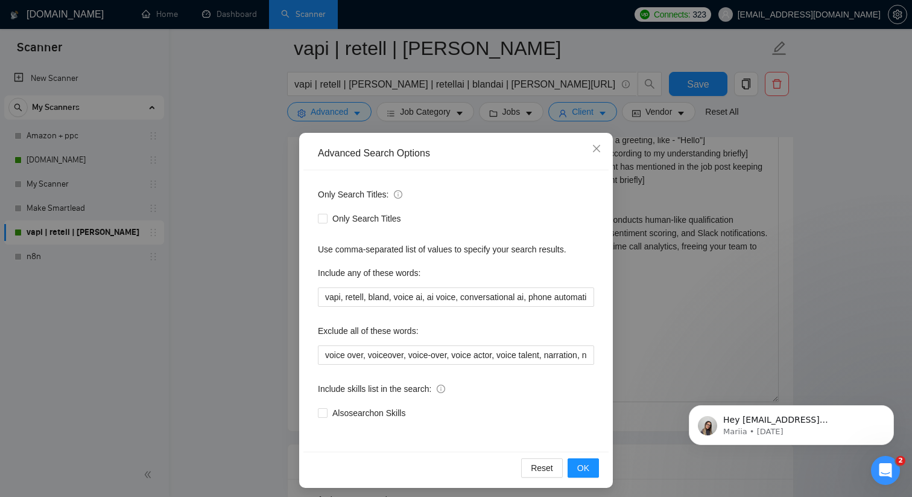
click at [244, 187] on div "Advanced Search Options Only Search Titles: Only Search Titles Use comma-separa…" at bounding box center [456, 248] width 912 height 497
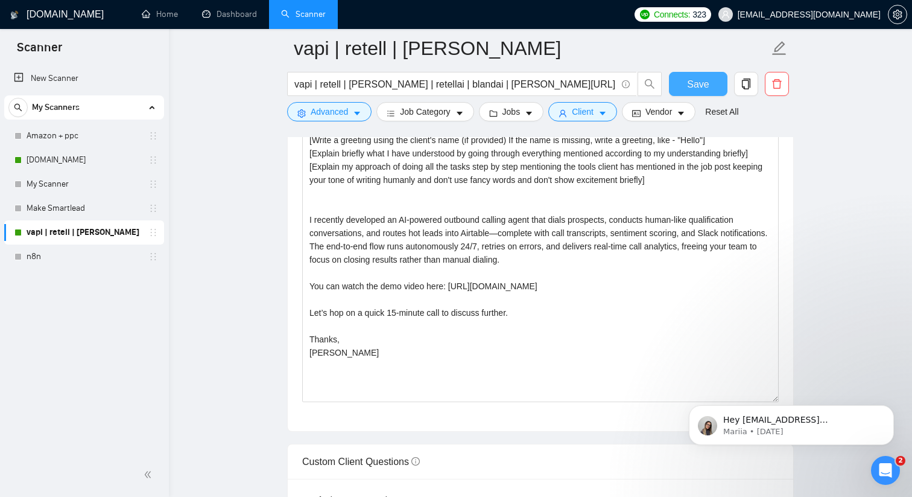
click at [697, 87] on span "Save" at bounding box center [698, 84] width 22 height 15
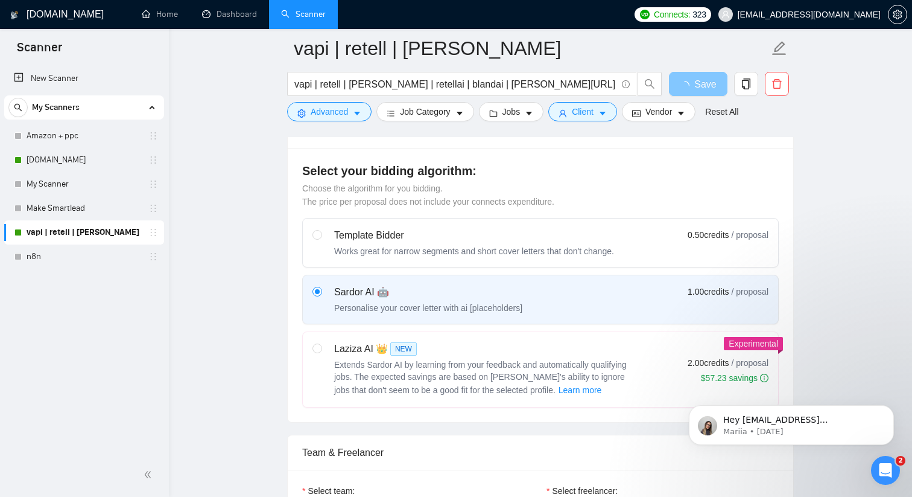
scroll to position [317, 0]
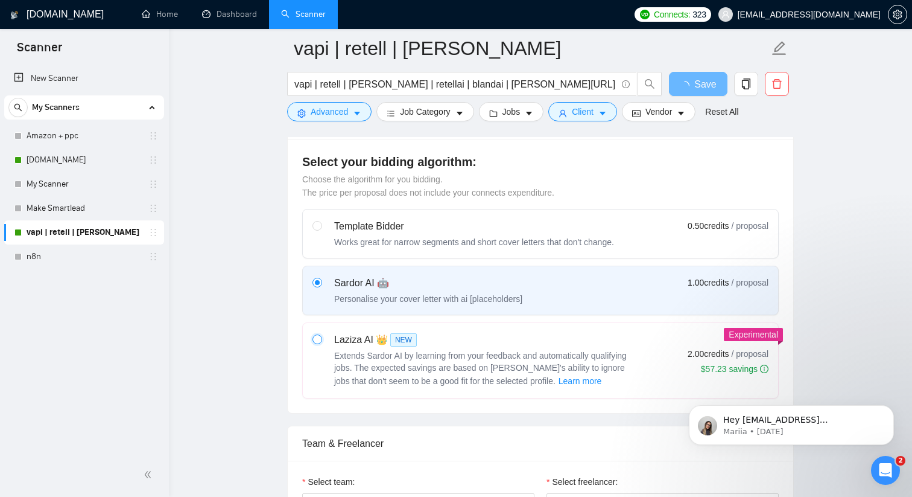
click at [320, 340] on input "radio" at bounding box center [317, 338] width 8 height 8
radio input "true"
radio input "false"
click at [324, 340] on div "Laziza AI 👑 NEW Extends Sardor AI by learning from your feedback and automatica…" at bounding box center [474, 360] width 323 height 56
click at [321, 340] on input "radio" at bounding box center [317, 338] width 8 height 8
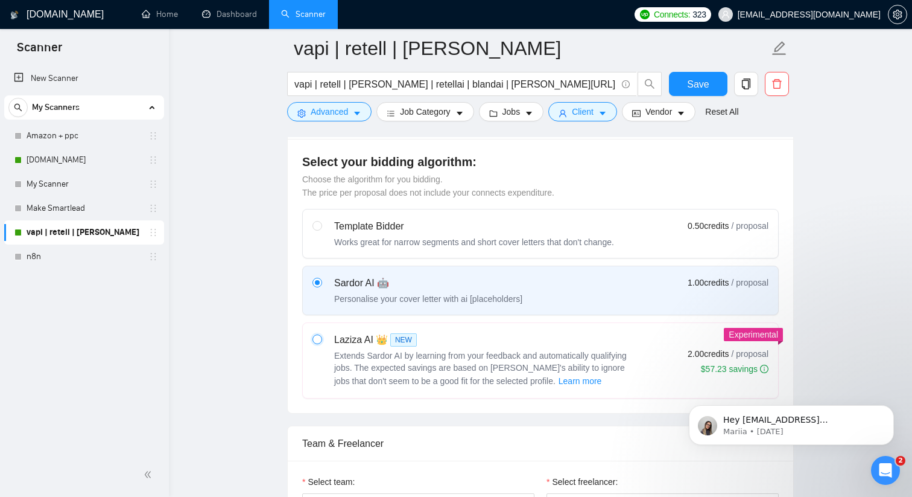
radio input "true"
radio input "false"
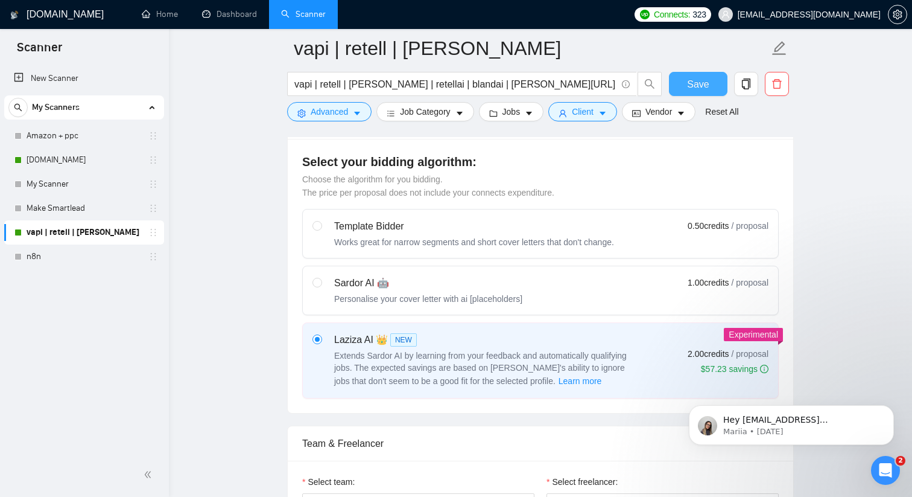
click at [710, 78] on button "Save" at bounding box center [698, 84] width 59 height 24
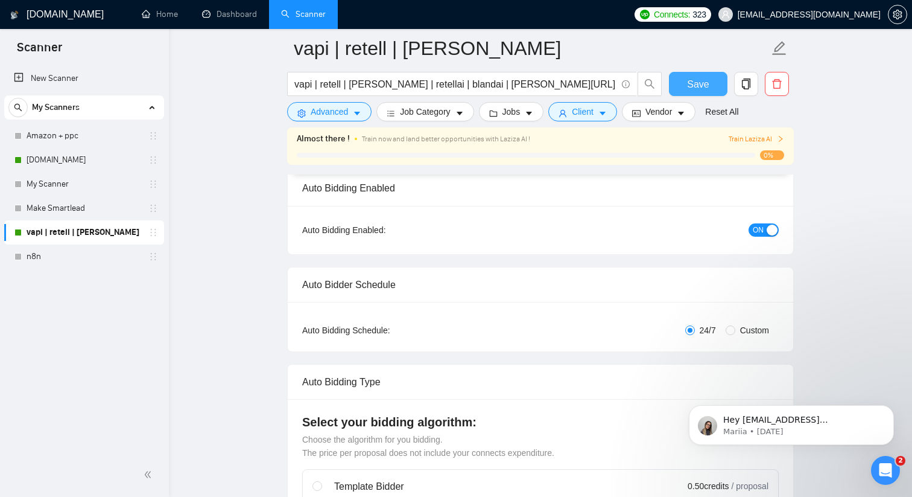
scroll to position [0, 0]
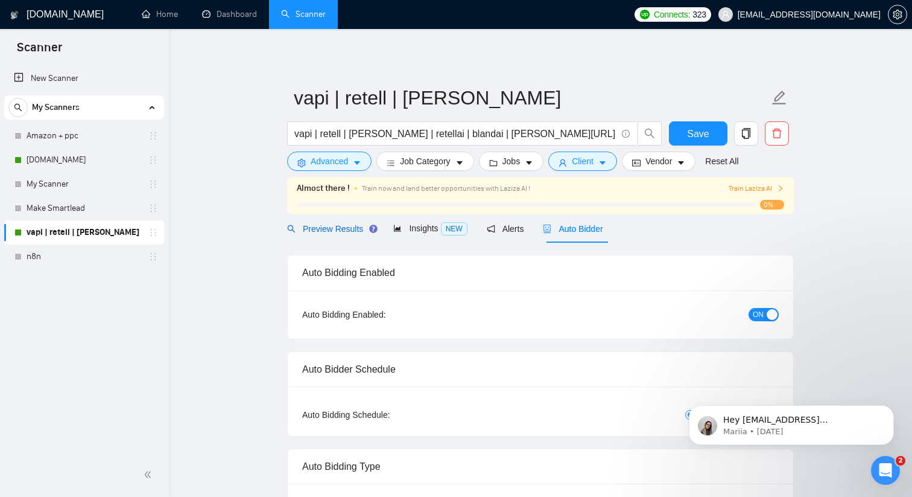
click at [319, 228] on span "Preview Results" at bounding box center [330, 229] width 87 height 10
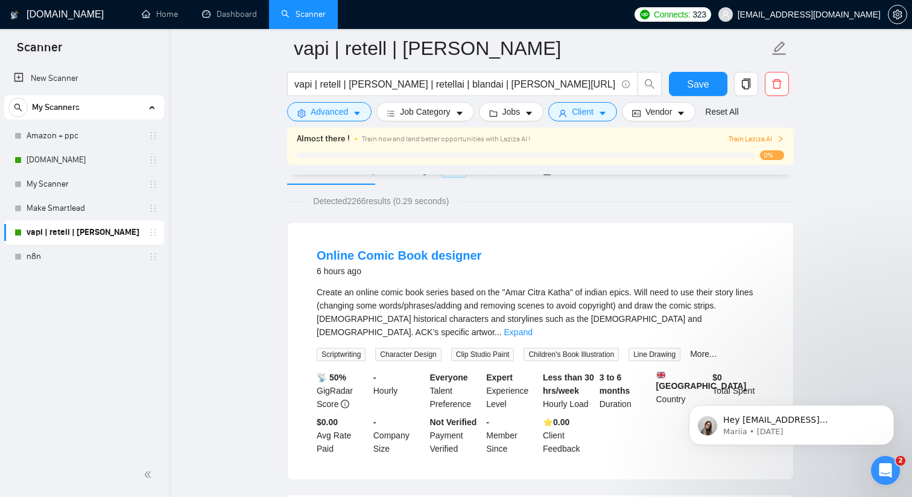
scroll to position [69, 0]
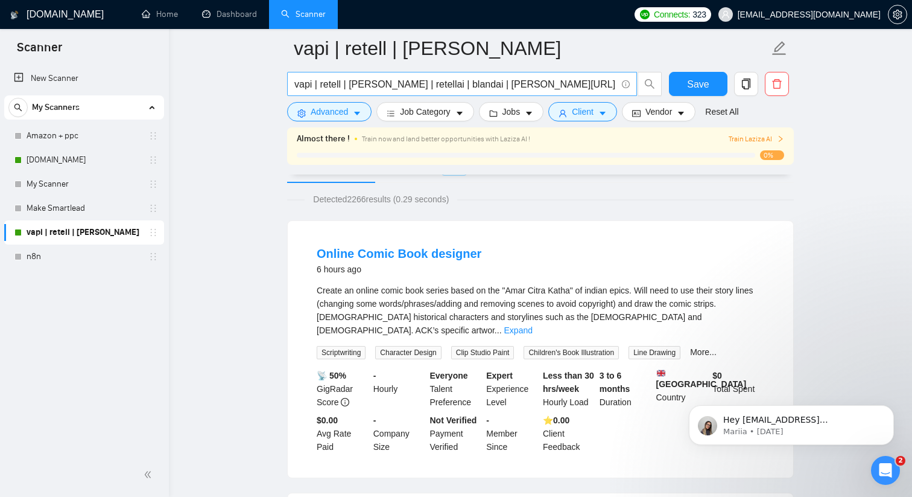
click at [533, 82] on input "vapi | retell | [PERSON_NAME] | retellai | blandai | [PERSON_NAME][URL] | vapia…" at bounding box center [455, 84] width 322 height 15
click at [425, 82] on input "vapi | retell | [PERSON_NAME] | retellai | blandai | [PERSON_NAME][URL] | vapia…" at bounding box center [455, 84] width 322 height 15
paste input ""retell ai" | "[PERSON_NAME]" | "vapi ai" | retellai | blandai | "voice ai agen…"
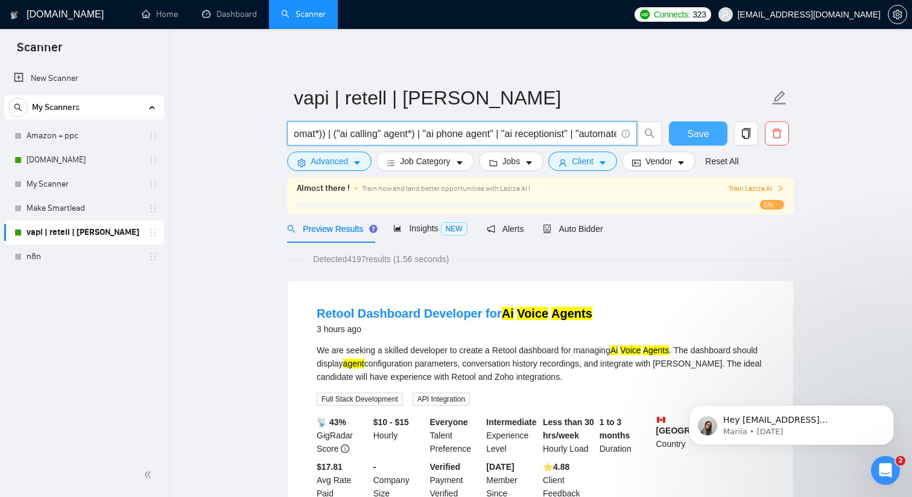
type input "vapi | retell | [PERSON_NAME] | "retell ai" | "[PERSON_NAME]" | "vapi ai" | ret…"
click at [705, 134] on span "Save" at bounding box center [698, 133] width 22 height 15
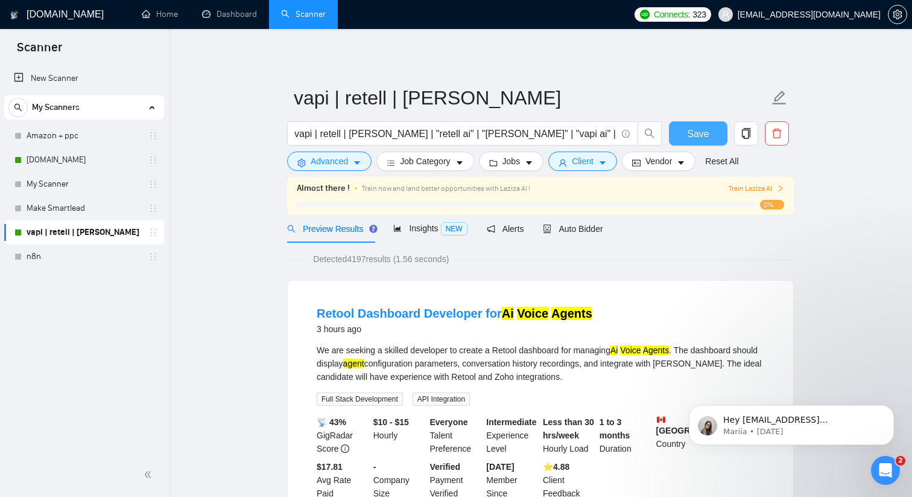
click at [691, 130] on span "Save" at bounding box center [698, 133] width 22 height 15
click at [781, 186] on icon "right" at bounding box center [781, 188] width 4 height 6
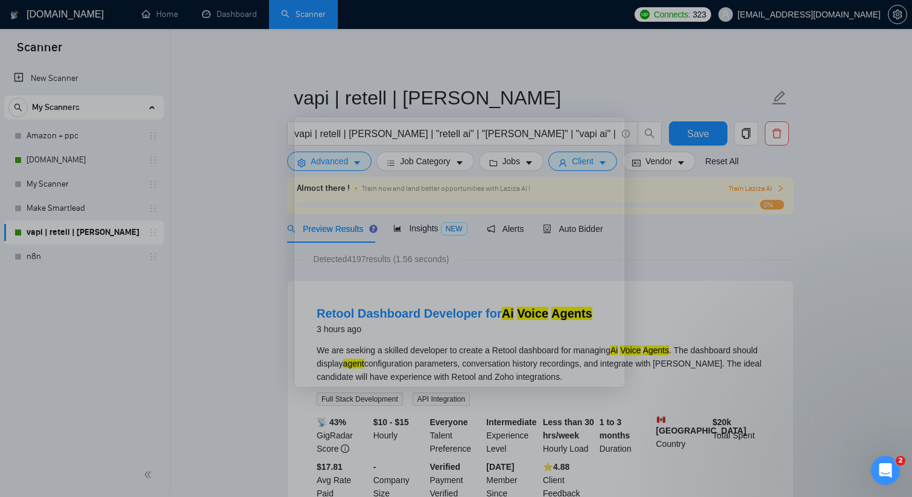
click at [781, 186] on div "Product tour overlay" at bounding box center [456, 248] width 912 height 497
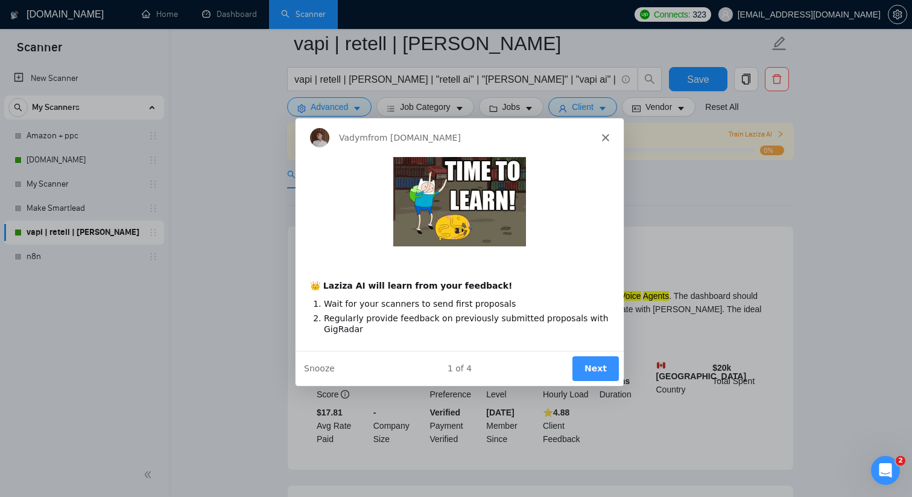
scroll to position [62, 0]
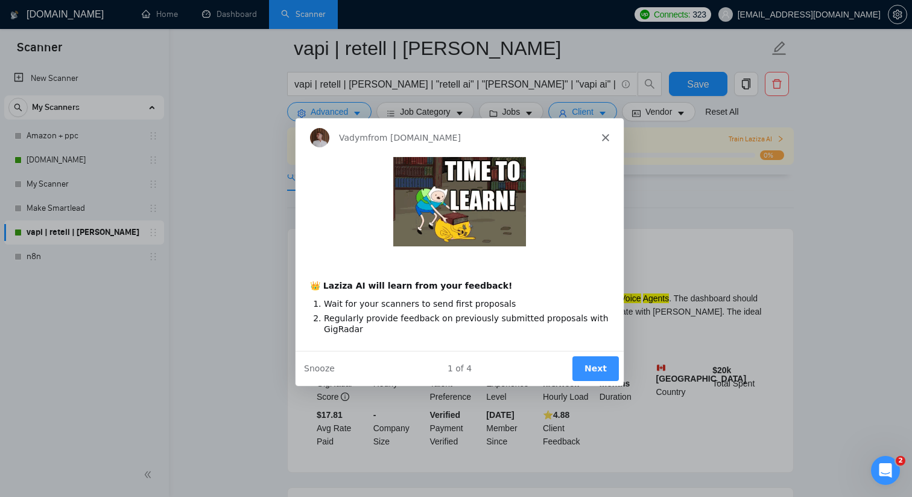
click at [598, 366] on button "Next" at bounding box center [595, 367] width 46 height 25
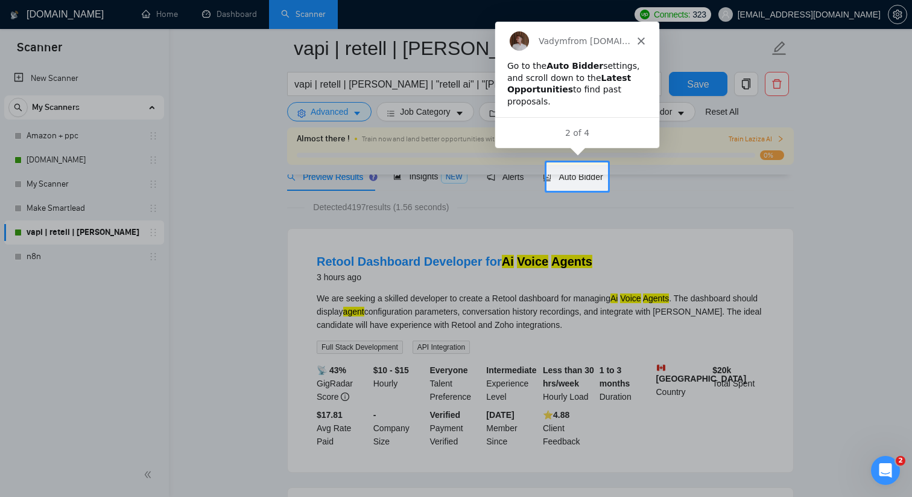
scroll to position [0, 0]
click at [581, 175] on span "Auto Bidder" at bounding box center [573, 177] width 60 height 10
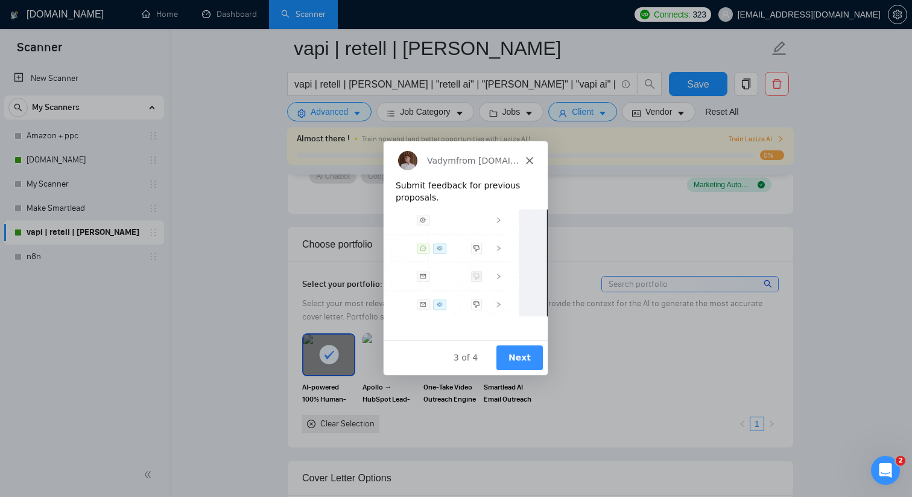
scroll to position [990, 0]
click at [520, 357] on button "Next" at bounding box center [519, 356] width 46 height 25
click at [489, 262] on img "Intercom messenger" at bounding box center [465, 261] width 164 height 107
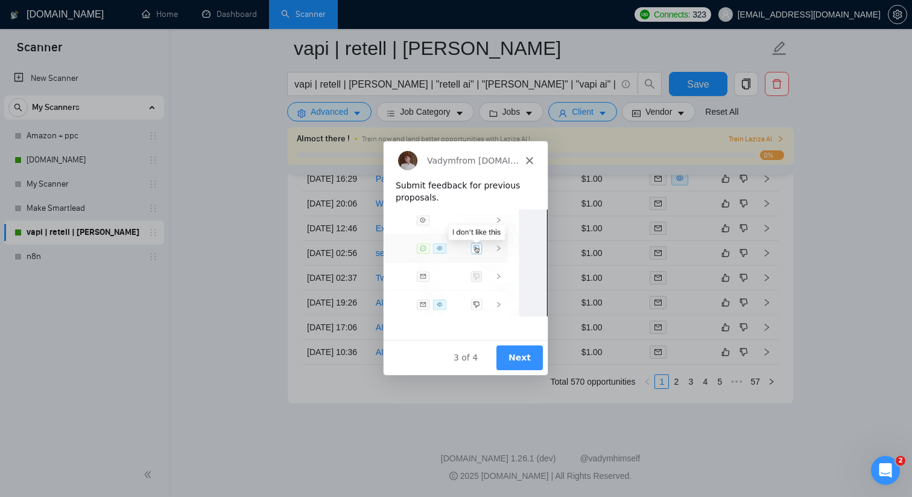
scroll to position [3133, 0]
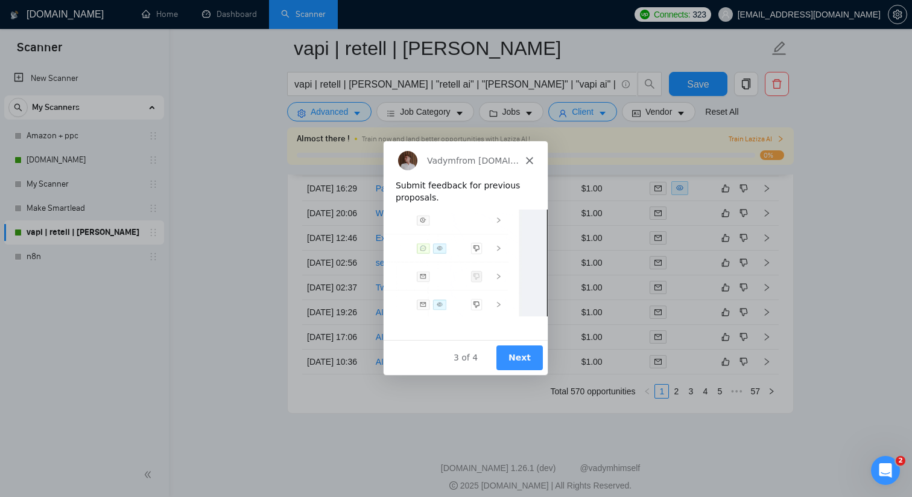
click at [530, 159] on icon "Close" at bounding box center [529, 159] width 7 height 7
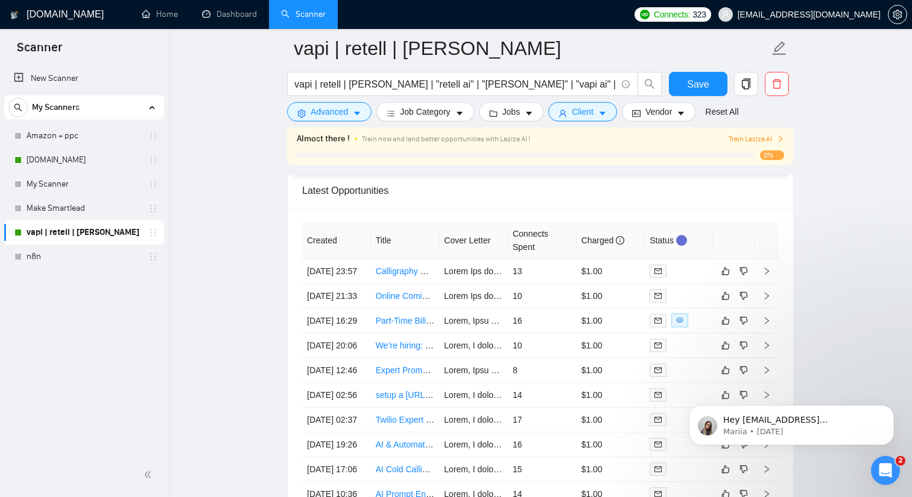
scroll to position [3010, 0]
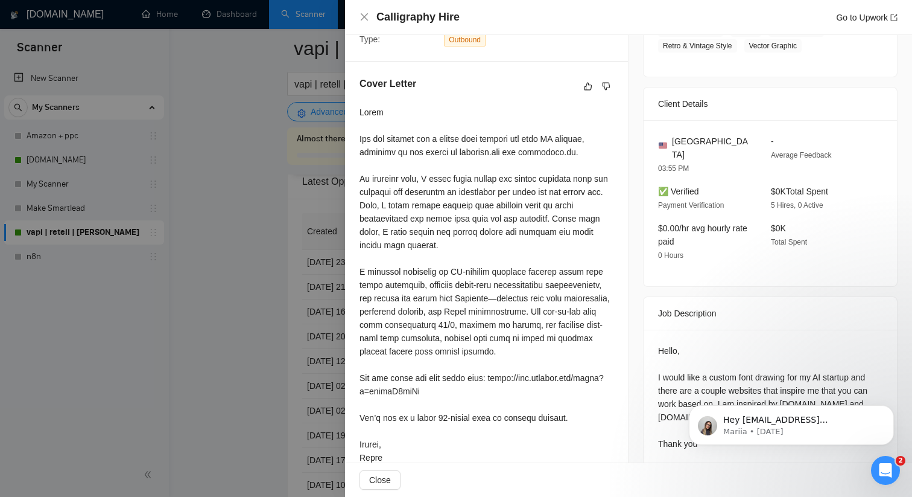
scroll to position [277, 0]
click at [214, 270] on div at bounding box center [456, 248] width 912 height 497
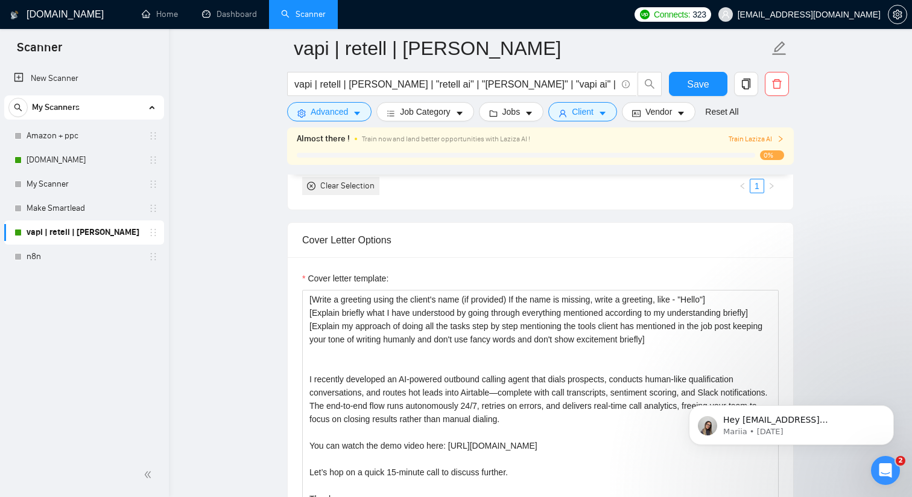
scroll to position [1227, 0]
click at [450, 379] on textarea "[Write a greeting using the client's name (if provided) If the name is missing,…" at bounding box center [540, 424] width 477 height 272
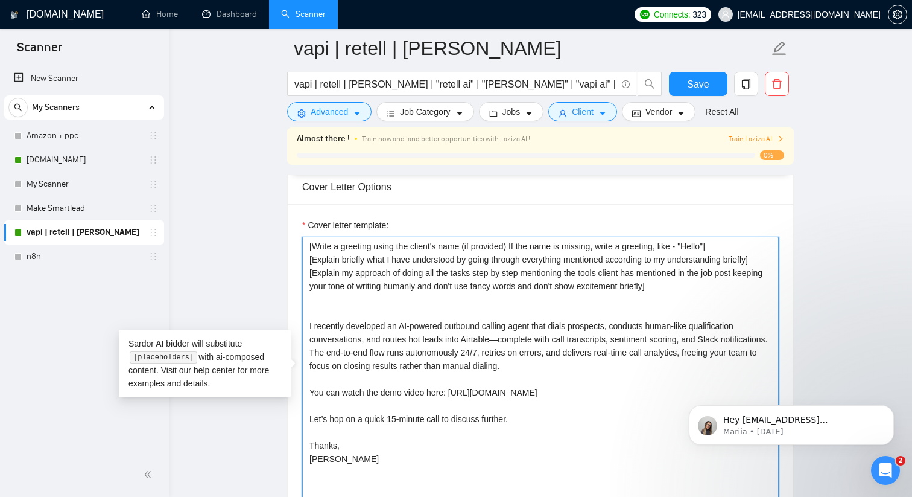
scroll to position [1312, 0]
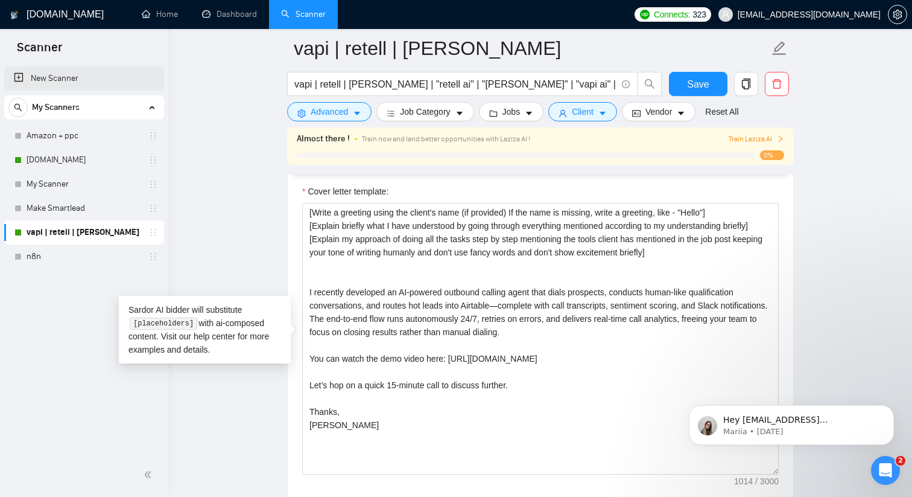
click at [55, 77] on link "New Scanner" at bounding box center [84, 78] width 141 height 24
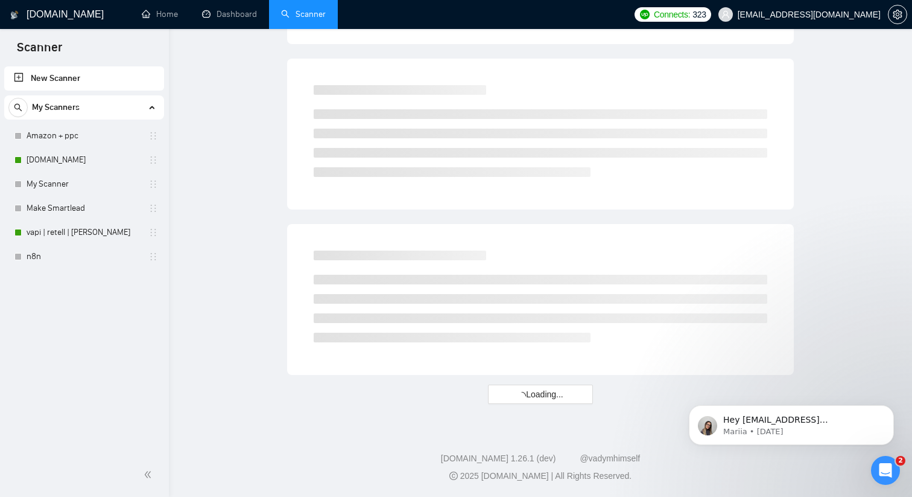
scroll to position [661, 0]
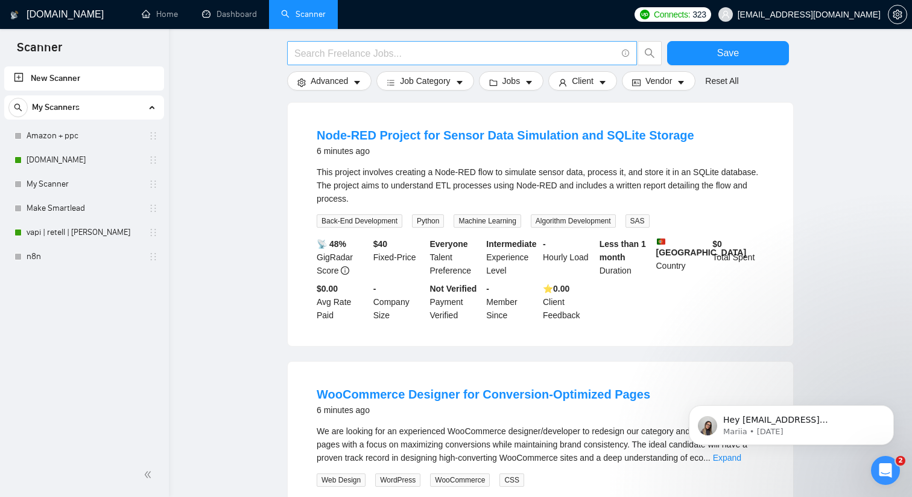
click at [339, 52] on input "text" at bounding box center [455, 53] width 322 height 15
paste input "(whatsapp | "whats app" | instagram | facebook | messenger | "meta ai") (ai | a…"
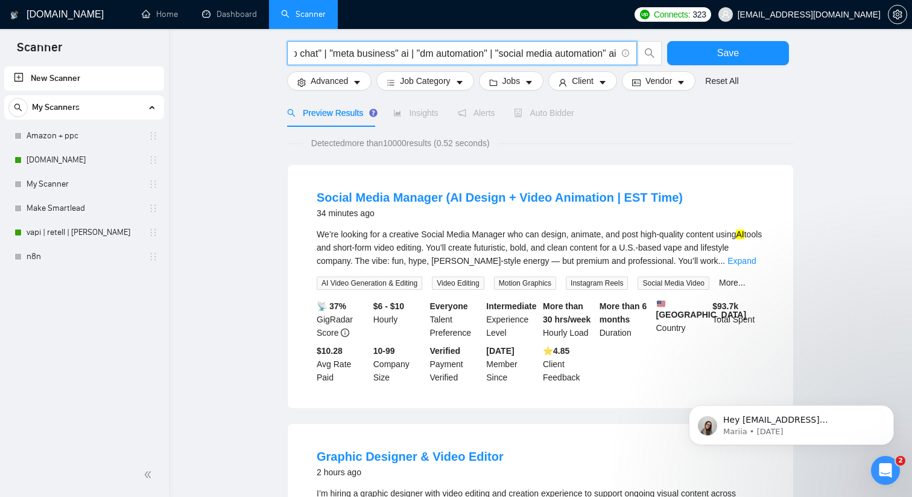
scroll to position [65, 0]
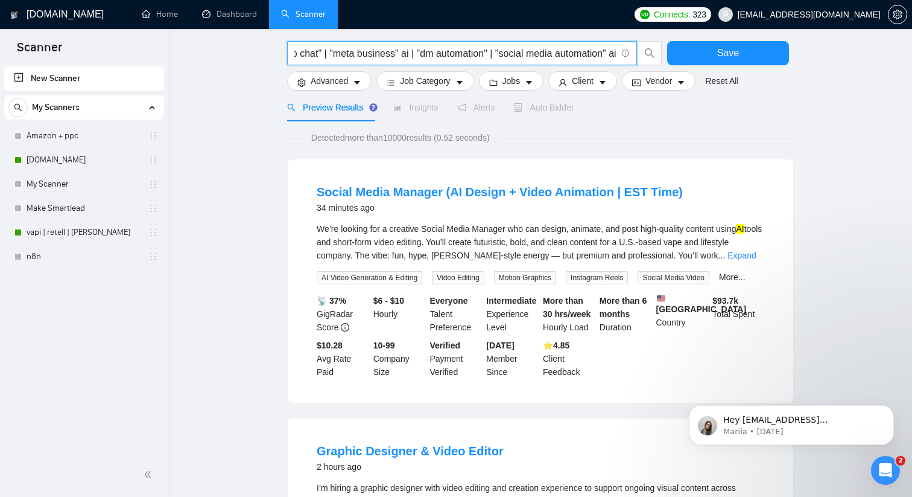
type input "(whatsapp | "whats app" | instagram | facebook | messenger | "meta ai") (ai | a…"
click at [453, 52] on input "(whatsapp | "whats app" | instagram | facebook | messenger | "meta ai") (ai | a…" at bounding box center [455, 53] width 322 height 15
paste input ""whatsapp ai" | "whatsapp bot" | "whatsapp chatbot" | "whatsapp automation" | "…"
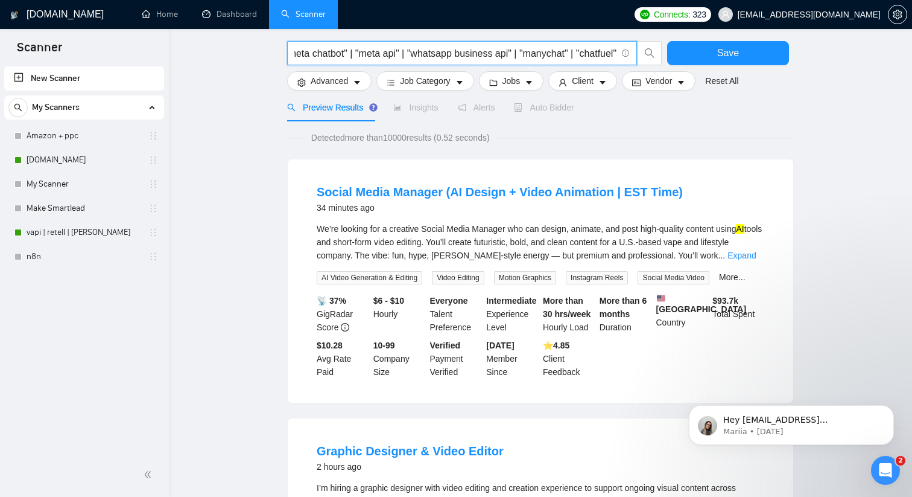
type input ""whatsapp ai" | "whatsapp bot" | "whatsapp chatbot" | "whatsapp automation" | "…"
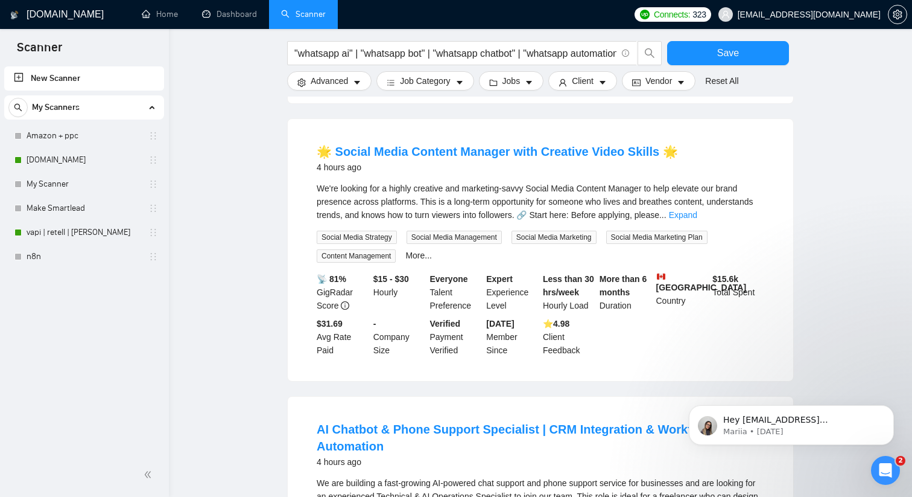
scroll to position [886, 0]
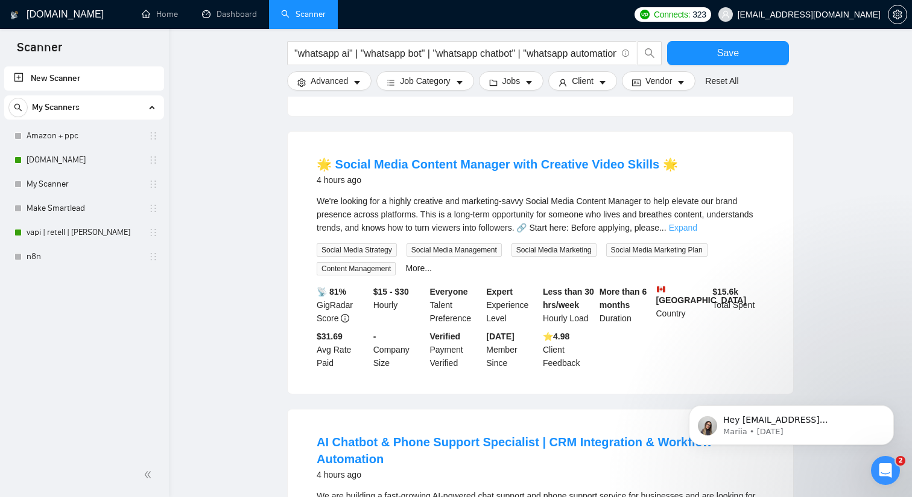
click at [698, 223] on link "Expand" at bounding box center [683, 228] width 28 height 10
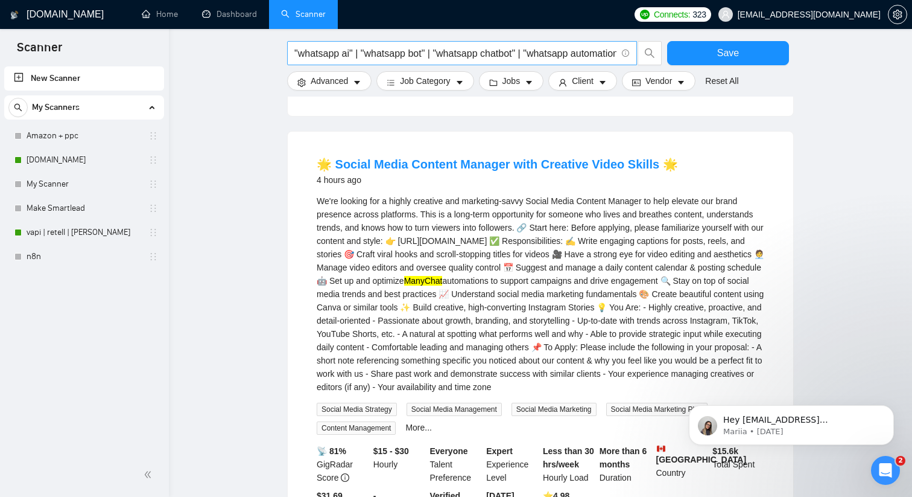
click at [436, 52] on input ""whatsapp ai" | "whatsapp bot" | "whatsapp chatbot" | "whatsapp automation" | "…" at bounding box center [455, 53] width 322 height 15
paste input ""whatsapp ai" | "whatsapp bot" | "whatsapp chatbot" | "whatsapp automation" | "…"
type input ""whatsapp ai" | "whatsapp bot" | "whatsapp chatbot" | "whatsapp automation" | "…"
click at [244, 118] on main ""whatsapp ai" | "whatsapp bot" | "whatsapp chatbot" | "whatsapp automation" | "…" at bounding box center [540, 11] width 705 height 1696
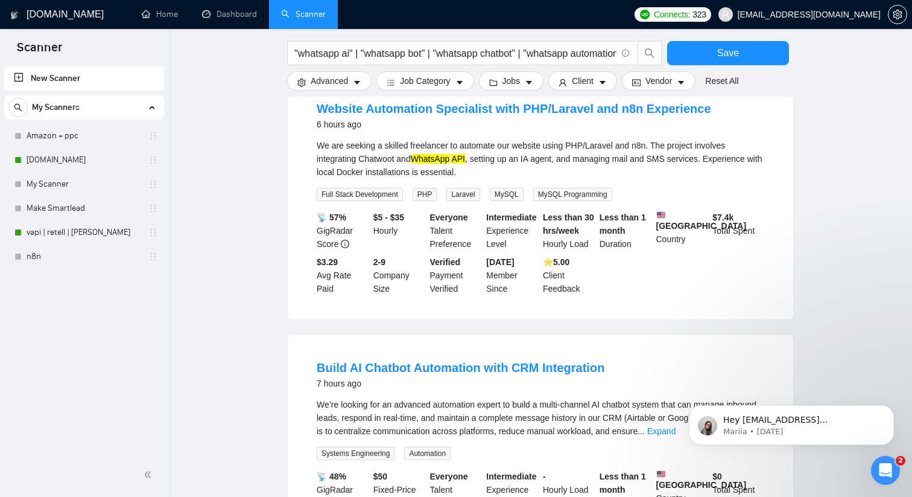
scroll to position [904, 0]
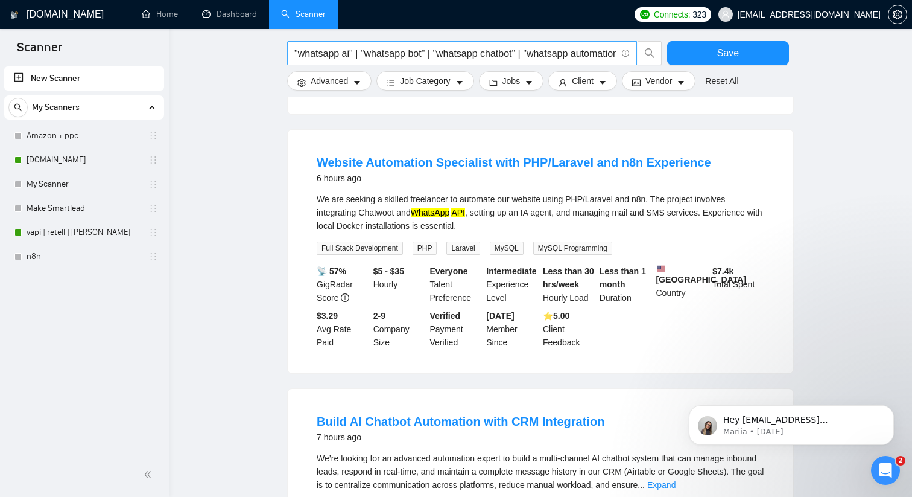
click at [464, 55] on input ""whatsapp ai" | "whatsapp bot" | "whatsapp chatbot" | "whatsapp automation" | "…" at bounding box center [455, 53] width 322 height 15
paste input ""whatsapp ai" | "whatsapp bot" | "whatsapp chatbot" | "whatsapp automation" | "…"
type input ""whatsapp ai" | "whatsapp bot" | "whatsapp chatbot" | "whatsapp automation" | "…"
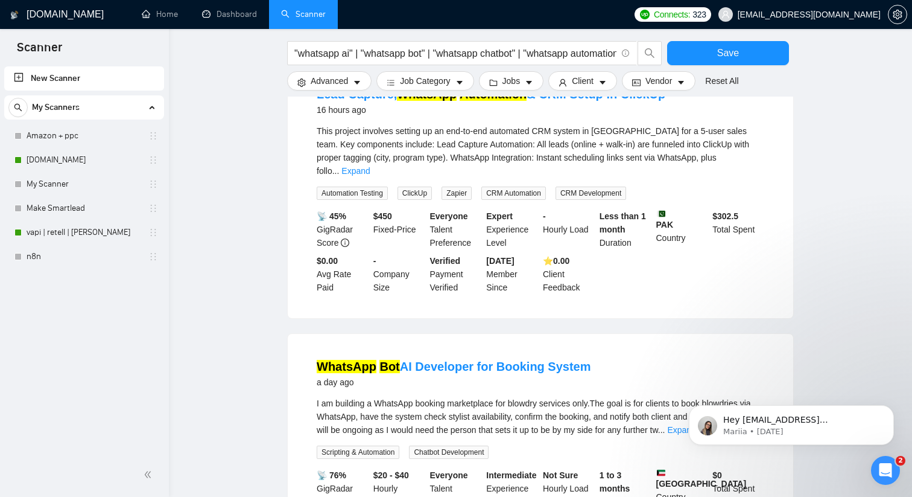
scroll to position [1127, 0]
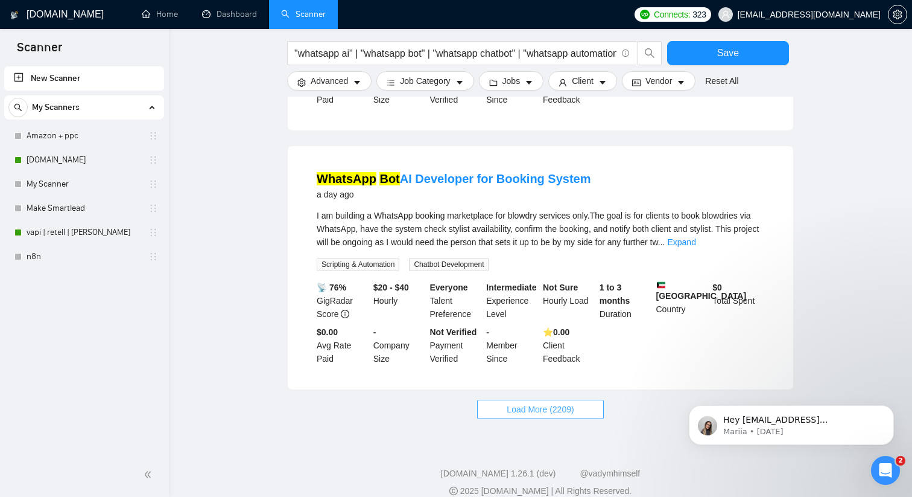
click at [532, 402] on span "Load More (2209)" at bounding box center [540, 408] width 67 height 13
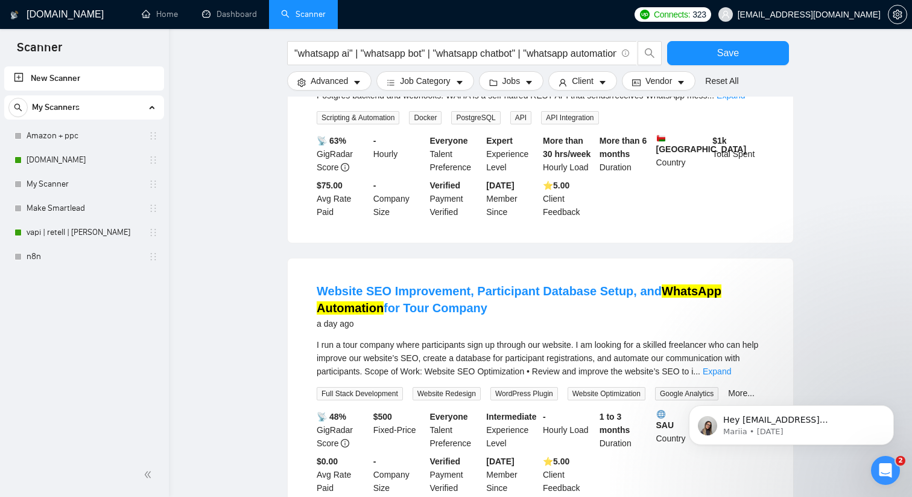
scroll to position [2488, 0]
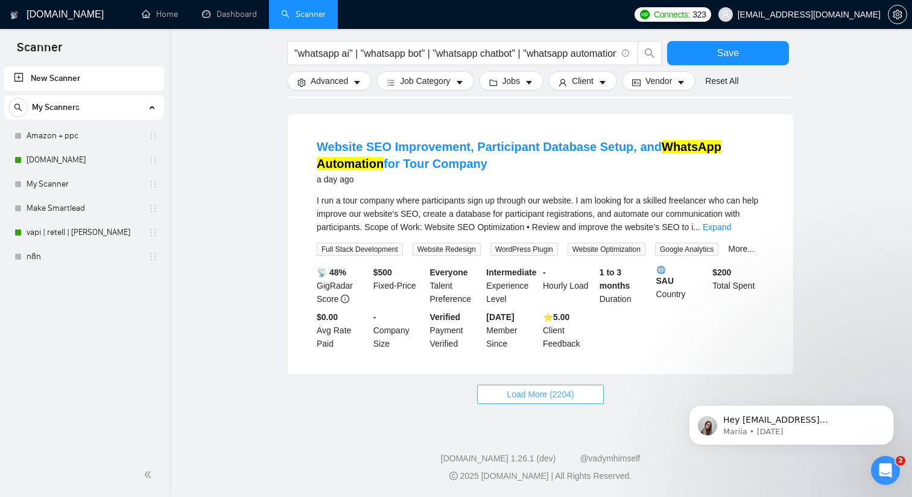
click at [494, 389] on button "Load More (2204)" at bounding box center [540, 393] width 126 height 19
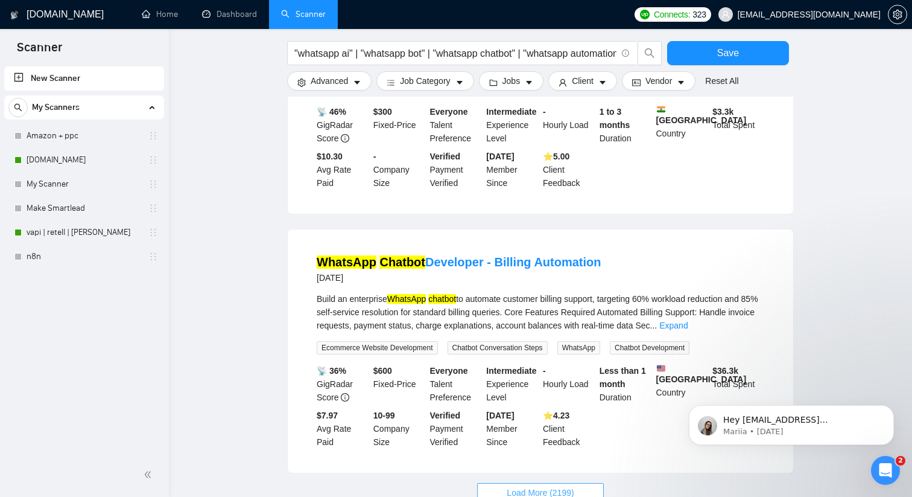
scroll to position [3816, 0]
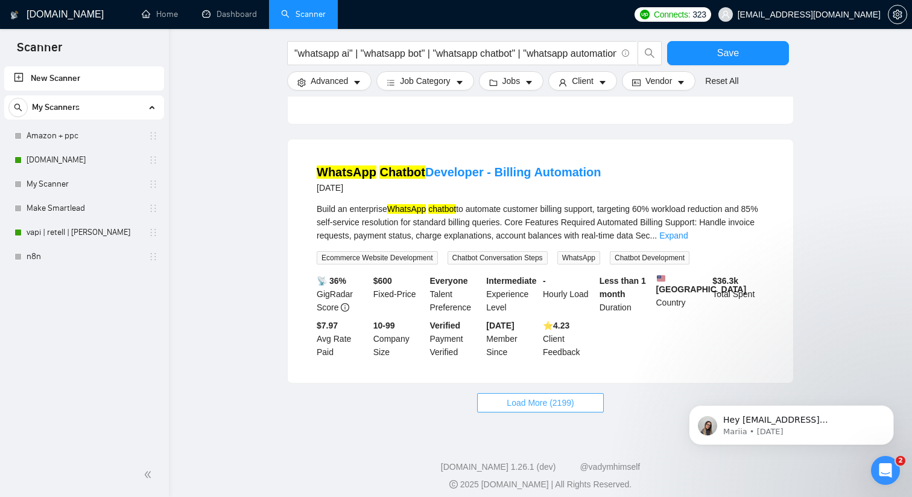
click at [501, 396] on button "Load More (2199)" at bounding box center [540, 402] width 126 height 19
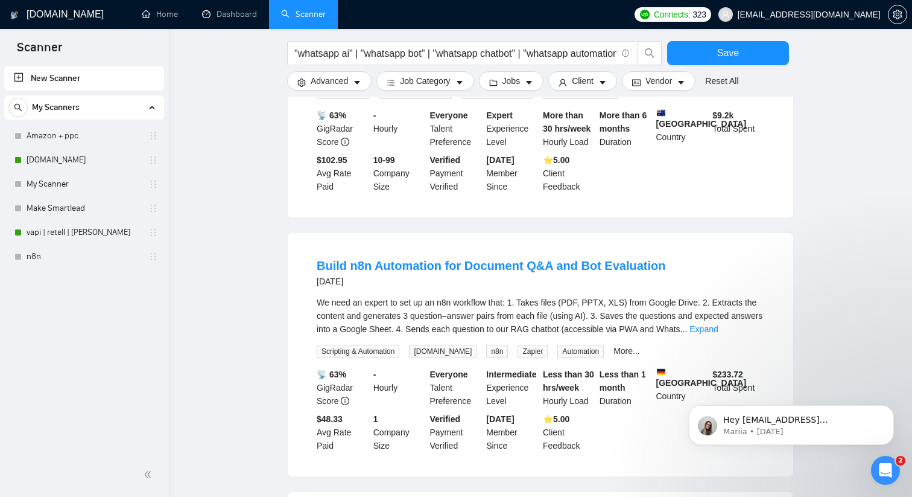
scroll to position [4526, 0]
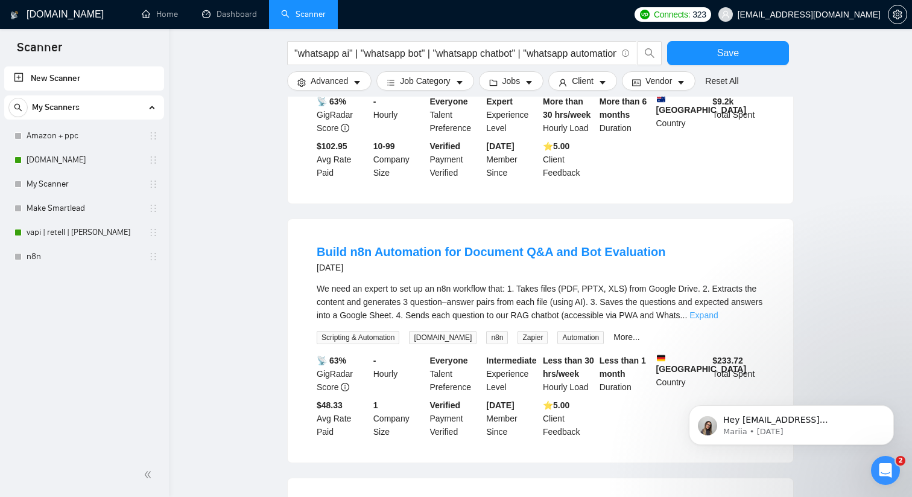
click at [718, 310] on link "Expand" at bounding box center [704, 315] width 28 height 10
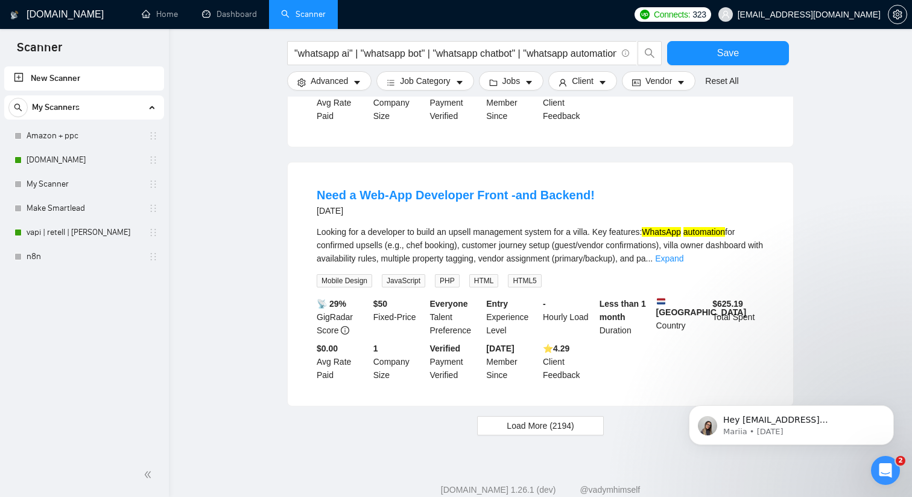
scroll to position [5189, 0]
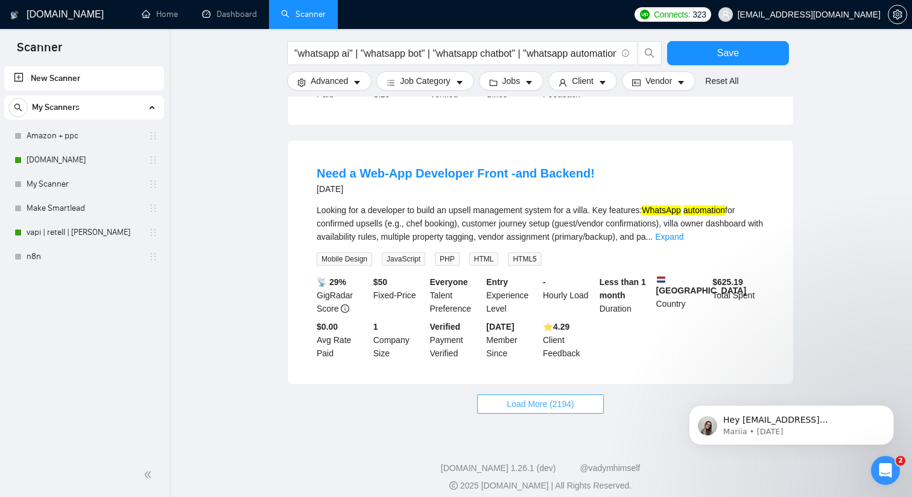
click at [525, 397] on span "Load More (2194)" at bounding box center [540, 403] width 67 height 13
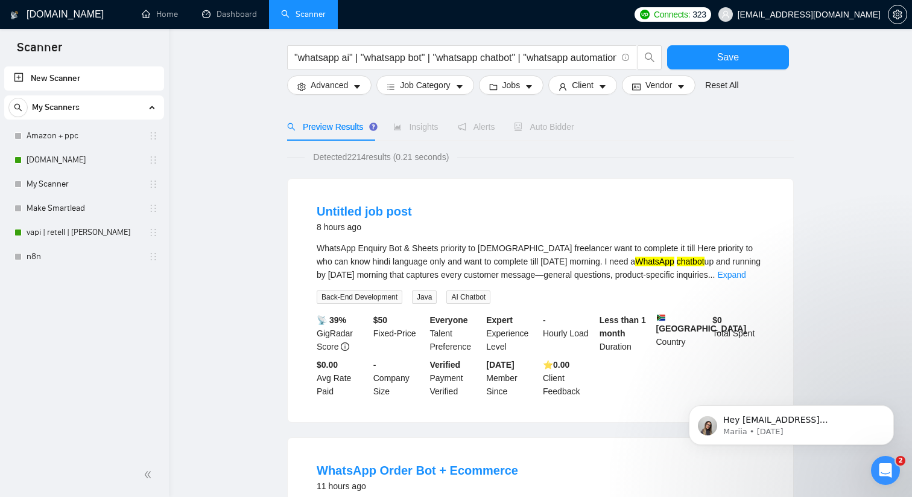
scroll to position [0, 0]
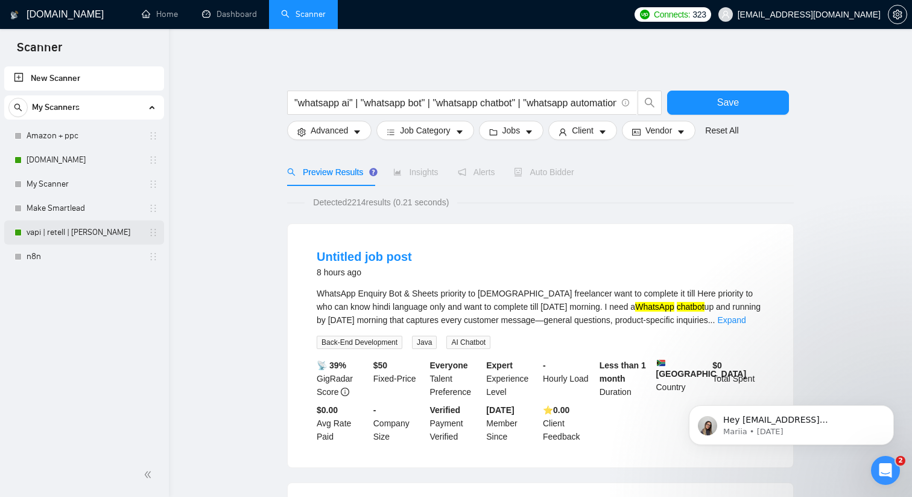
click at [94, 233] on link "vapi | retell | [PERSON_NAME]" at bounding box center [84, 232] width 115 height 24
click at [141, 230] on link "vapi | retell | [PERSON_NAME]" at bounding box center [84, 232] width 115 height 24
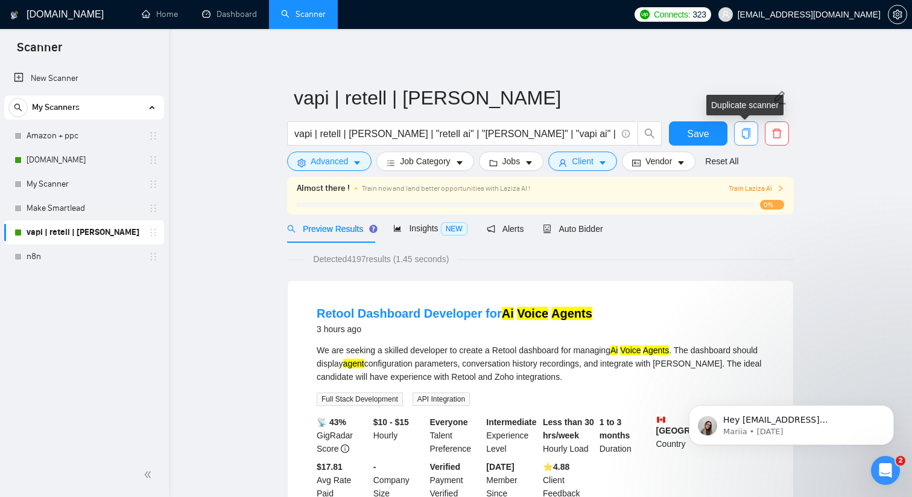
click at [747, 132] on icon "copy" at bounding box center [746, 133] width 11 height 11
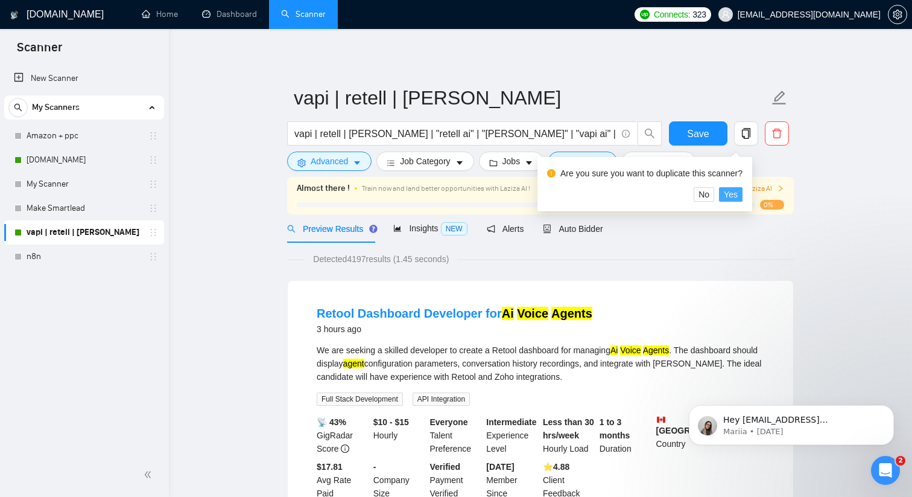
click at [737, 195] on span "Yes" at bounding box center [731, 194] width 14 height 13
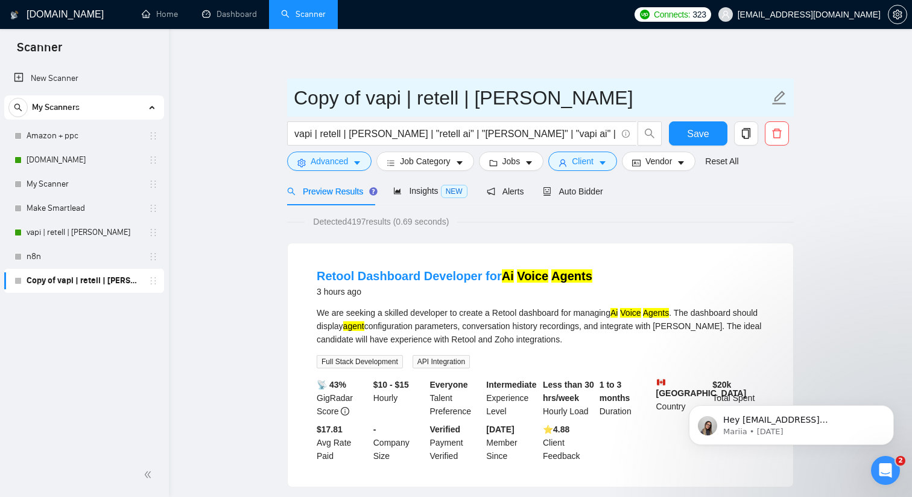
click at [355, 100] on input "Copy of vapi | retell | [PERSON_NAME]" at bounding box center [531, 98] width 475 height 30
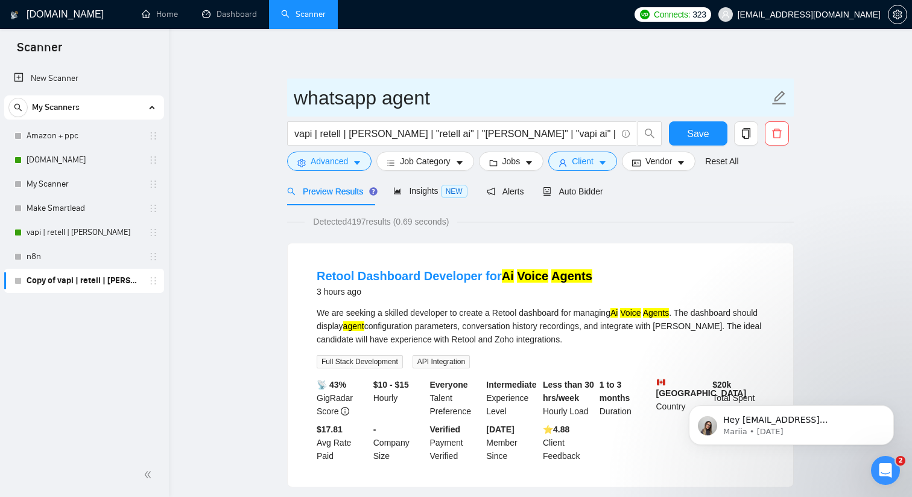
type input "whatsapp agent"
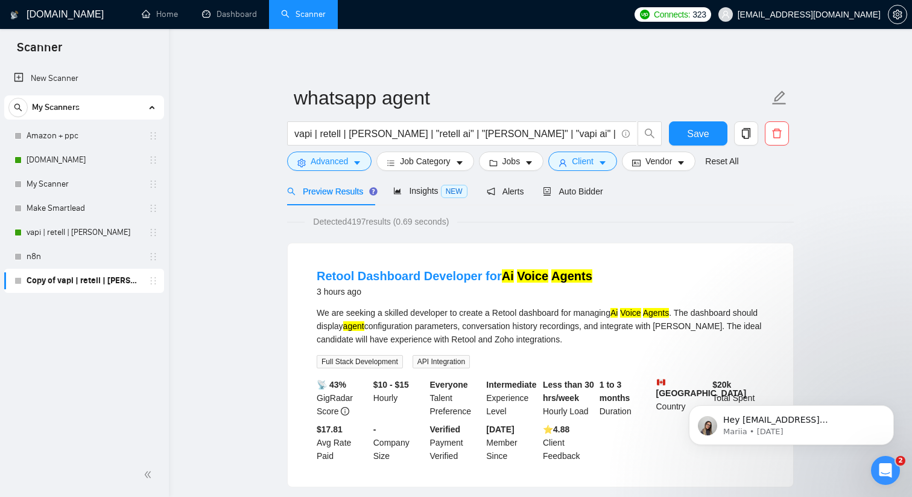
click at [399, 132] on input "vapi | retell | [PERSON_NAME] | "retell ai" | "[PERSON_NAME]" | "vapi ai" | ret…" at bounding box center [455, 133] width 322 height 15
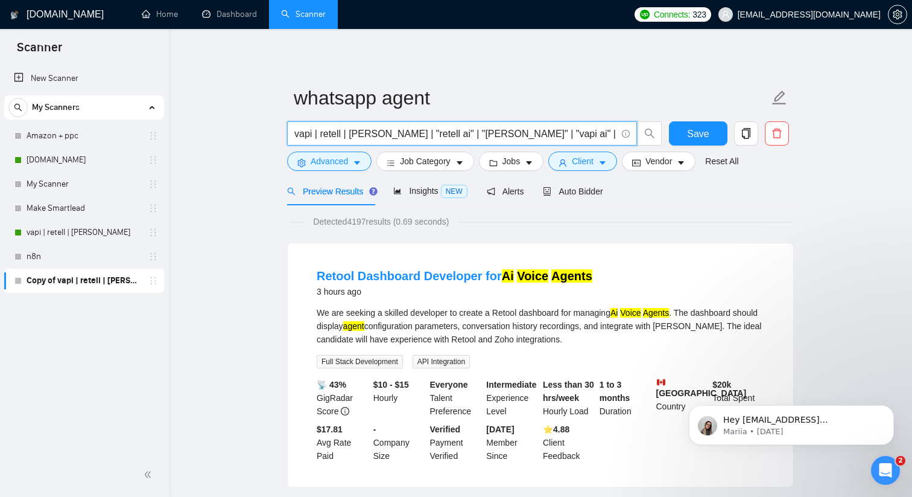
paste input ""whatsapp ai" | "whatsapp bot" | "whatsapp chatbot" | "whatsapp automation" | "…"
type input ""whatsapp ai" | "whatsapp bot" | "whatsapp chatbot" | "whatsapp automation" | "…"
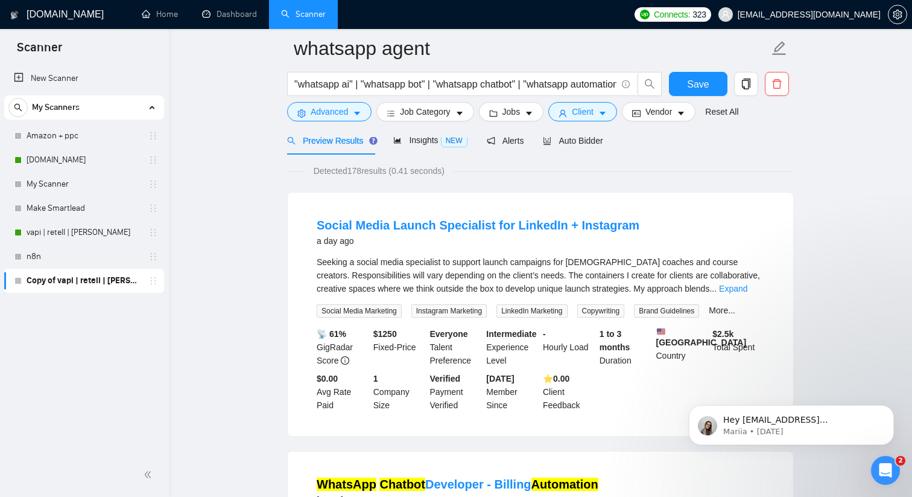
scroll to position [68, 0]
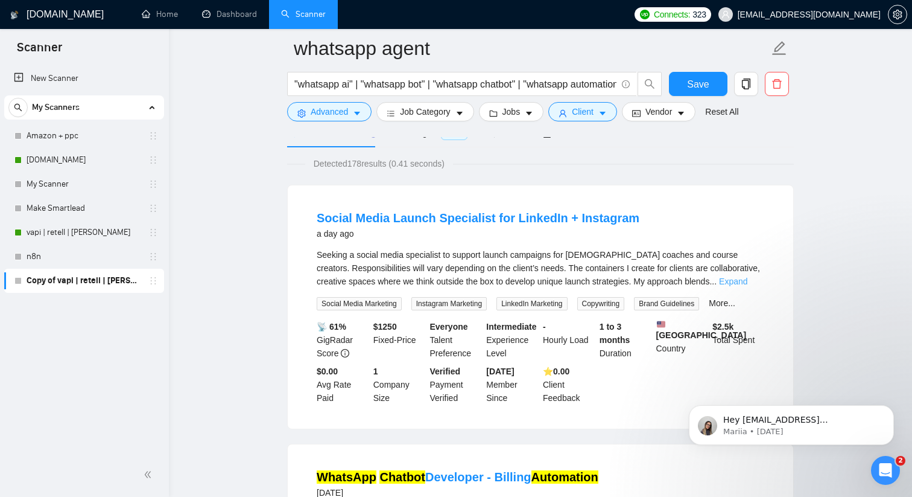
click at [748, 282] on link "Expand" at bounding box center [733, 281] width 28 height 10
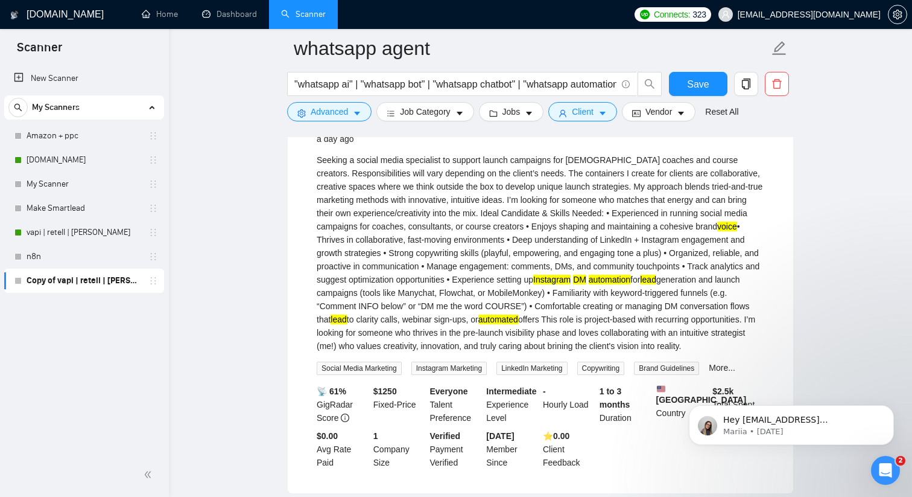
scroll to position [0, 0]
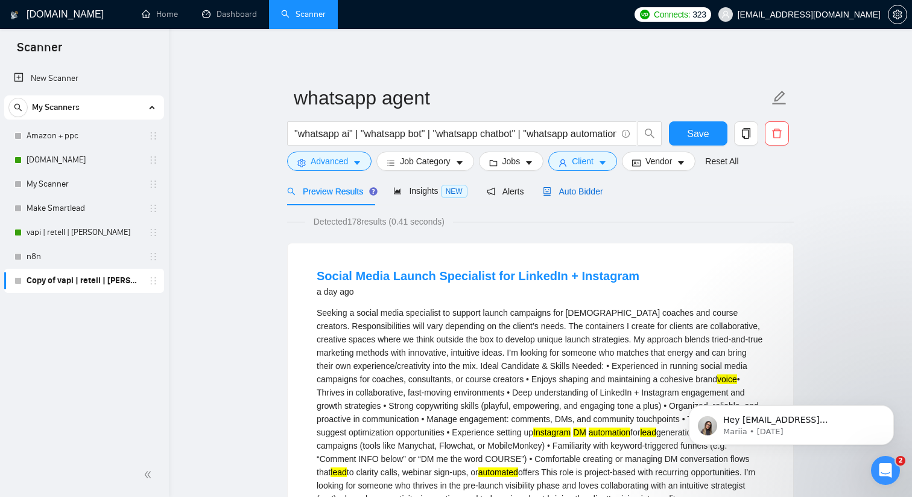
click at [562, 193] on span "Auto Bidder" at bounding box center [573, 191] width 60 height 10
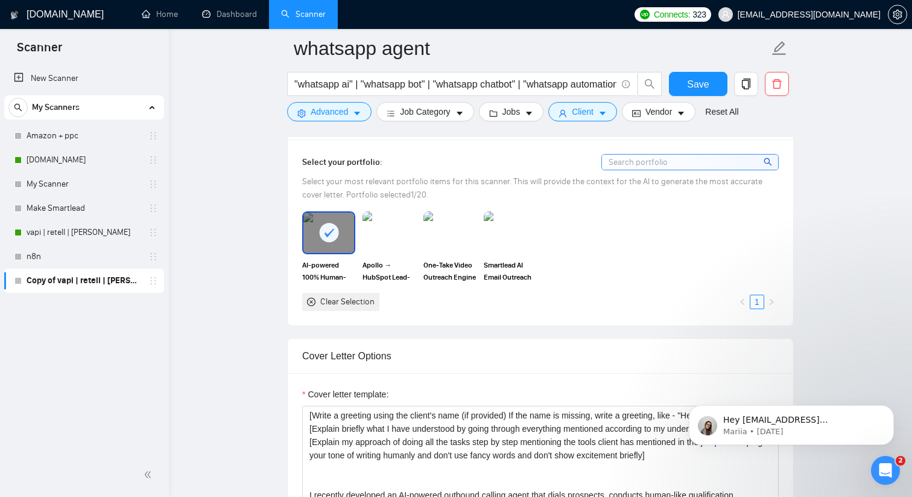
scroll to position [1057, 0]
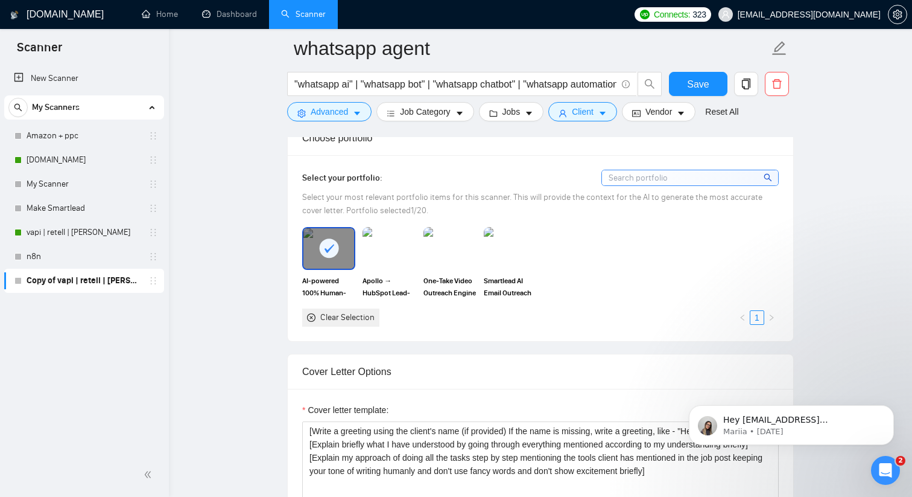
click at [329, 249] on icon at bounding box center [330, 248] width 10 height 8
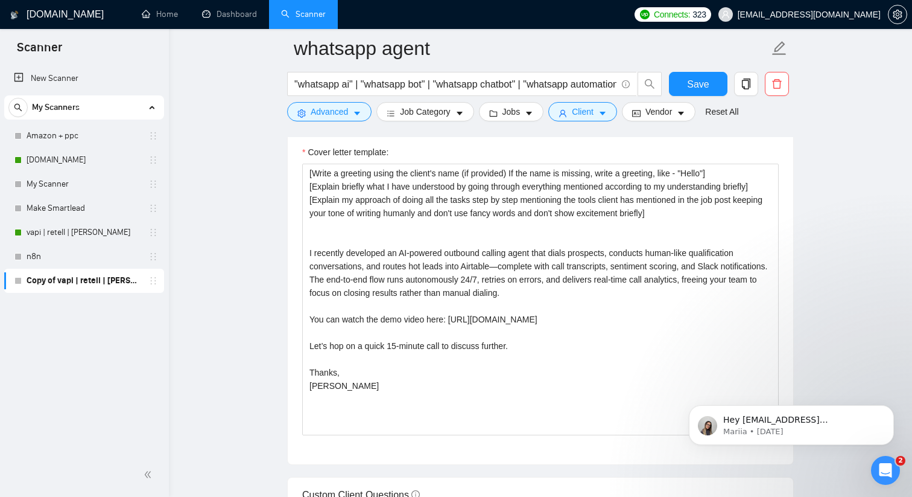
scroll to position [1313, 0]
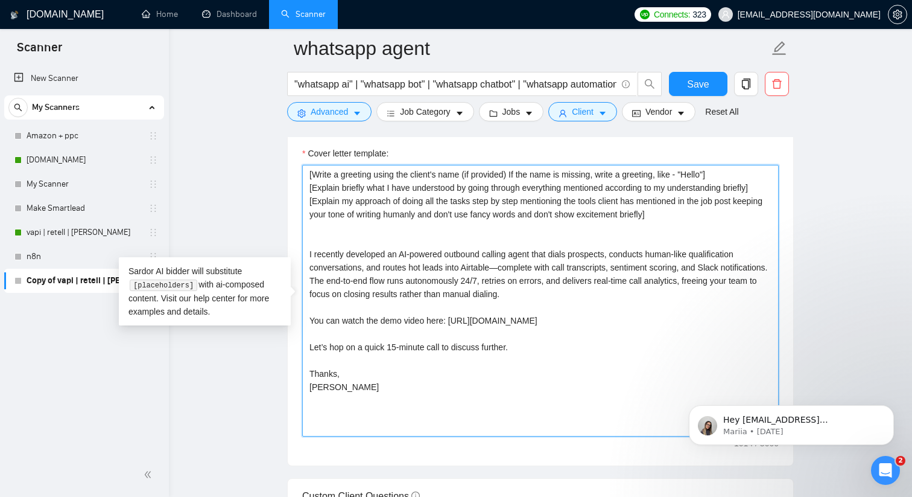
drag, startPoint x: 307, startPoint y: 253, endPoint x: 402, endPoint y: 396, distance: 171.0
click at [402, 396] on textarea "[Write a greeting using the client's name (if provided) If the name is missing,…" at bounding box center [540, 301] width 477 height 272
paste textarea "Instagram Chat Agent using n8n and [PERSON_NAME] AI that automatically answers …"
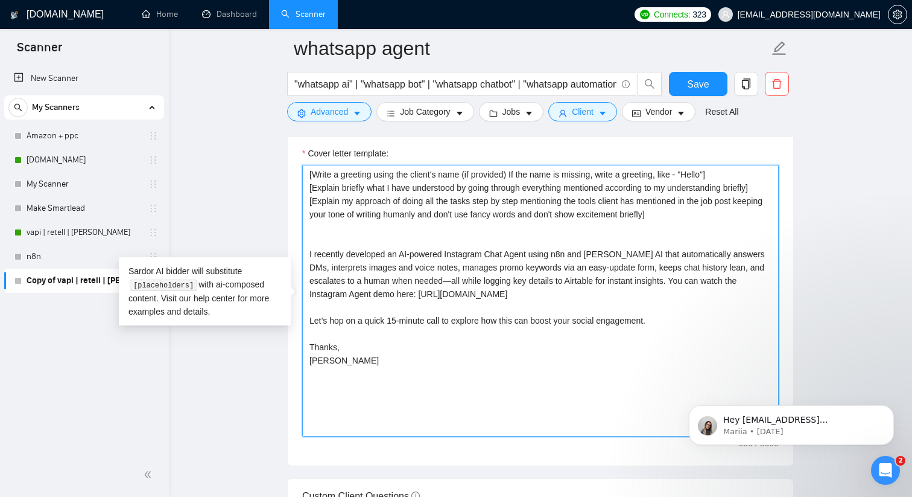
click at [592, 253] on textarea "[Write a greeting using the client's name (if provided) If the name is missing,…" at bounding box center [540, 301] width 477 height 272
drag, startPoint x: 513, startPoint y: 281, endPoint x: 748, endPoint y: 279, distance: 235.3
click at [748, 279] on textarea "[Write a greeting using the client's name (if provided) If the name is missing,…" at bounding box center [540, 301] width 477 height 272
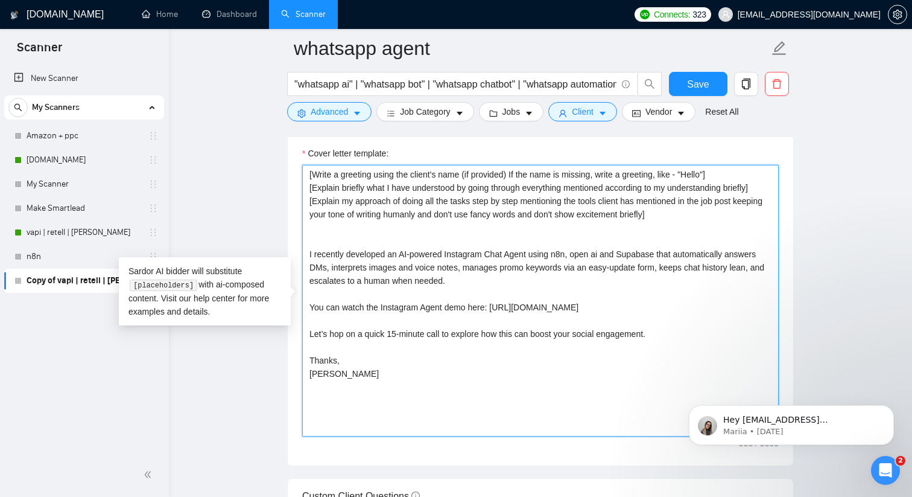
drag, startPoint x: 496, startPoint y: 305, endPoint x: 656, endPoint y: 304, distance: 159.9
click at [656, 304] on textarea "[Write a greeting using the client's name (if provided) If the name is missing,…" at bounding box center [540, 301] width 477 height 272
paste textarea "0L606D5WP64"
type textarea "[Write a greeting using the client's name (if provided) If the name is missing,…"
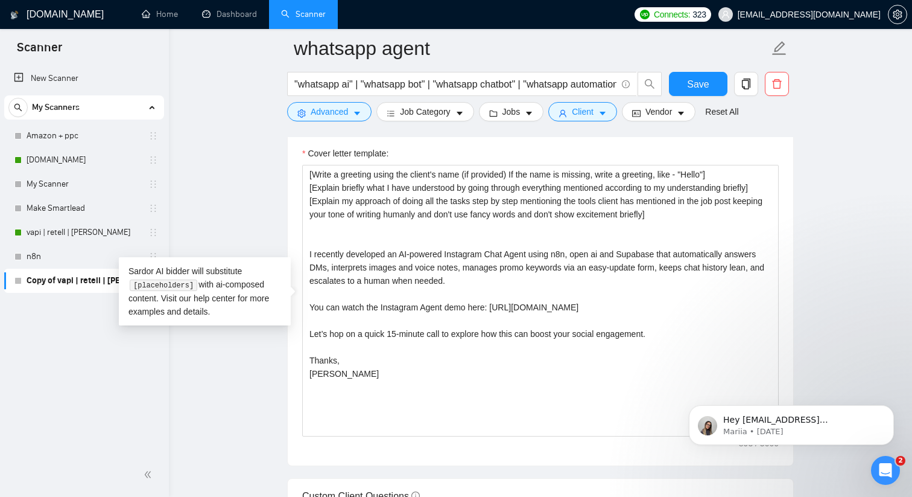
click at [268, 384] on main "whatsapp agent "whatsapp ai" | "whatsapp bot" | "whatsapp chatbot" | "whatsapp …" at bounding box center [540, 380] width 705 height 3290
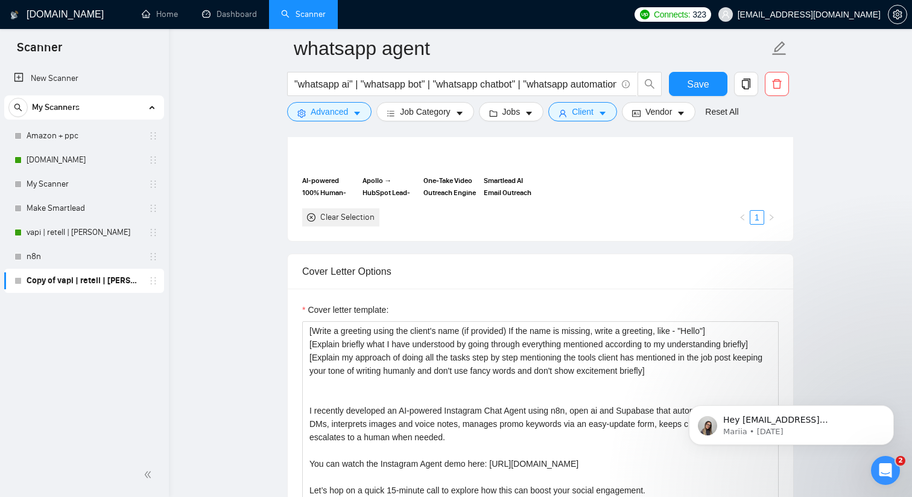
scroll to position [1148, 0]
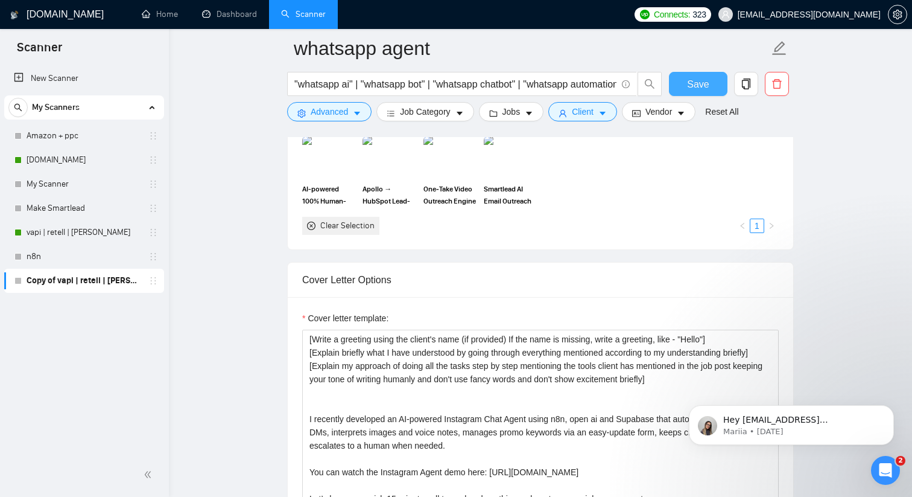
click at [698, 84] on span "Save" at bounding box center [698, 84] width 22 height 15
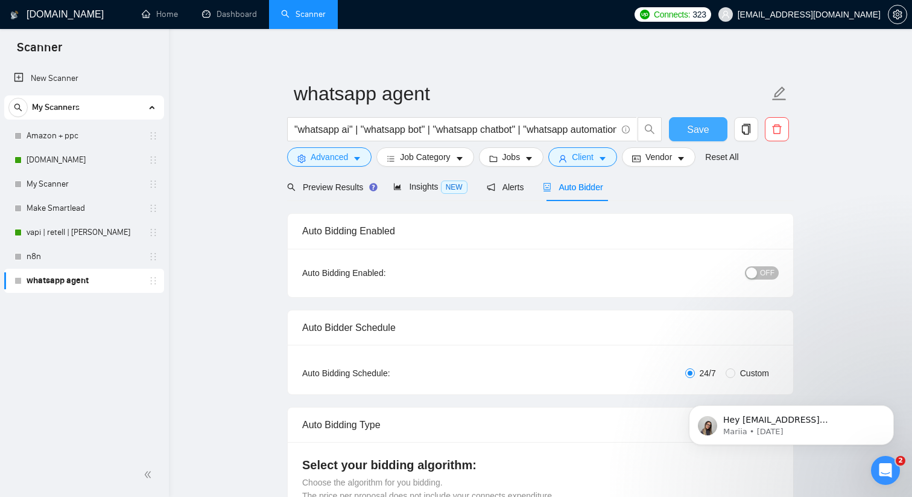
scroll to position [0, 0]
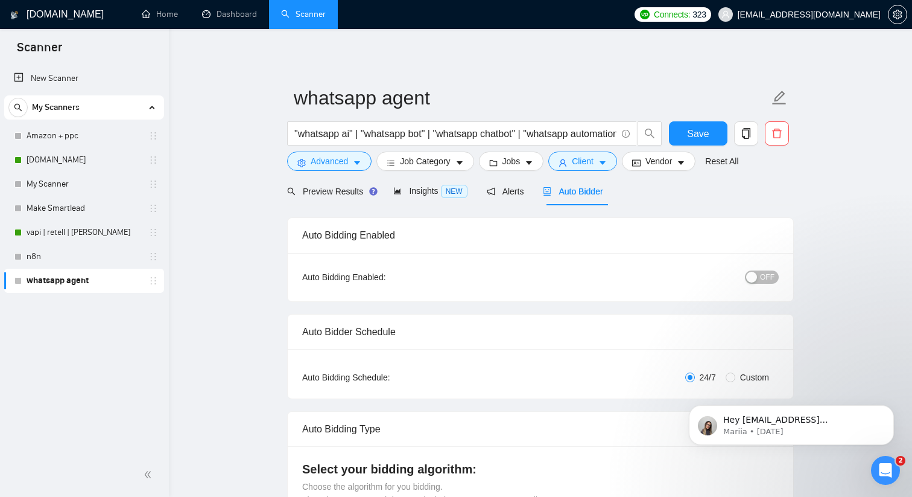
click at [764, 282] on span "OFF" at bounding box center [767, 276] width 14 height 13
click at [694, 132] on span "Save" at bounding box center [698, 133] width 22 height 15
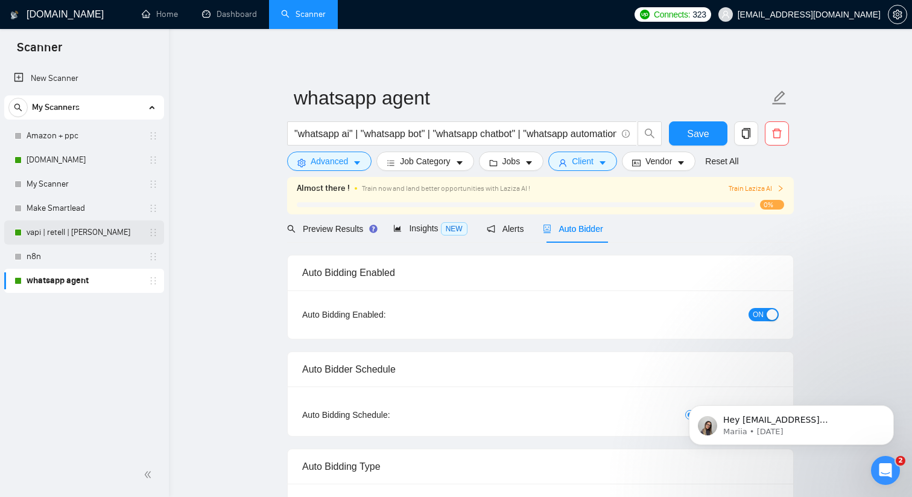
click at [108, 230] on link "vapi | retell | [PERSON_NAME]" at bounding box center [84, 232] width 115 height 24
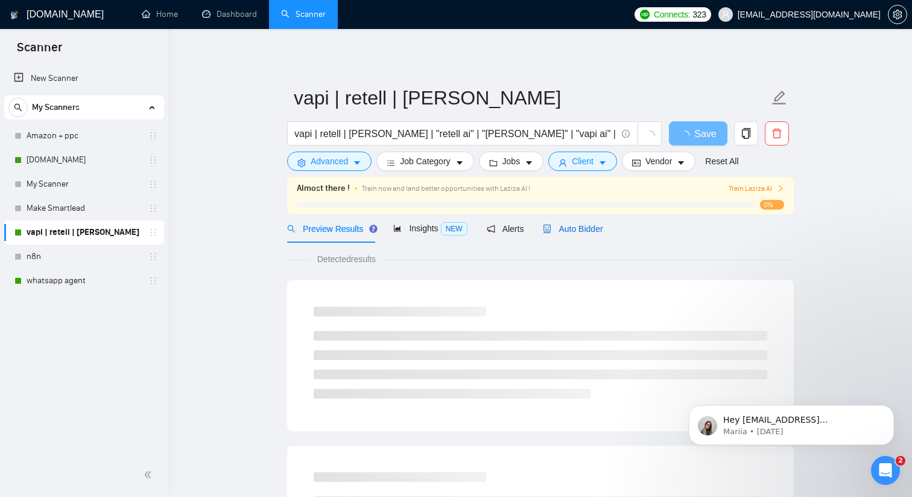
click at [547, 227] on icon "robot" at bounding box center [547, 228] width 8 height 8
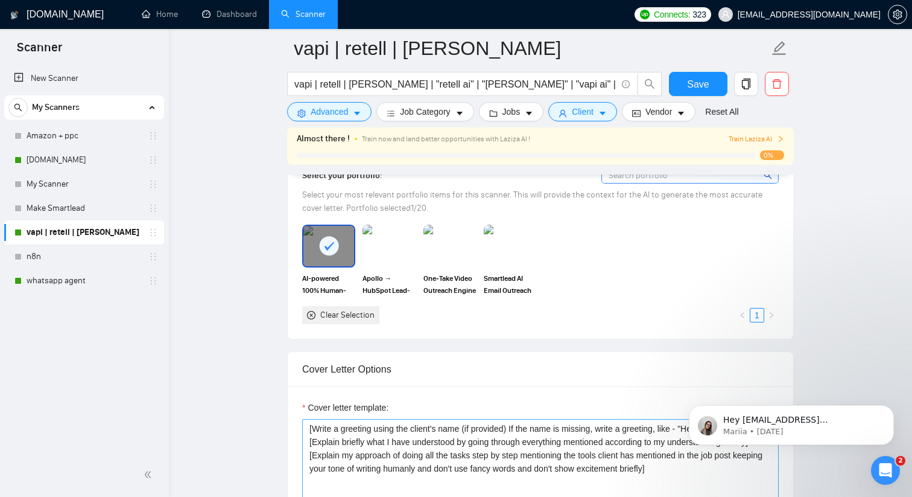
scroll to position [1075, 0]
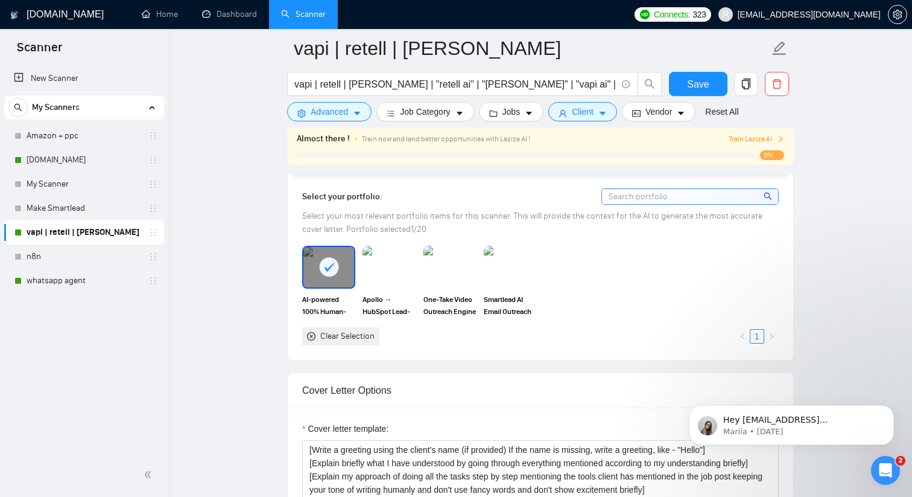
click at [333, 273] on rect at bounding box center [328, 266] width 19 height 19
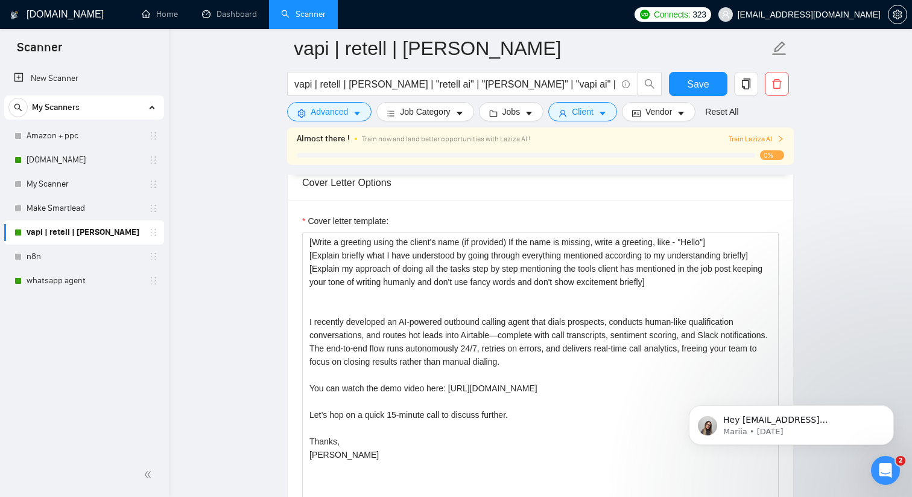
scroll to position [1283, 0]
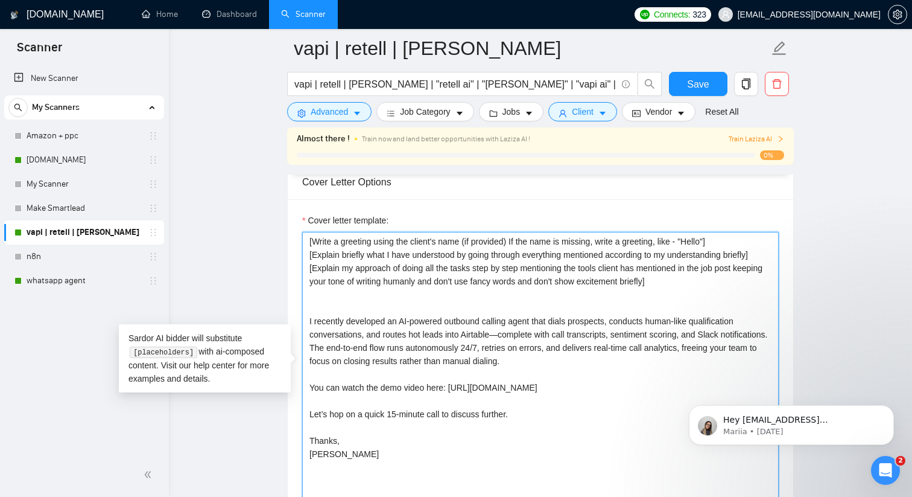
drag, startPoint x: 309, startPoint y: 322, endPoint x: 442, endPoint y: 453, distance: 187.3
click at [443, 454] on textarea "[Write a greeting using the client's name (if provided) If the name is missing,…" at bounding box center [540, 368] width 477 height 272
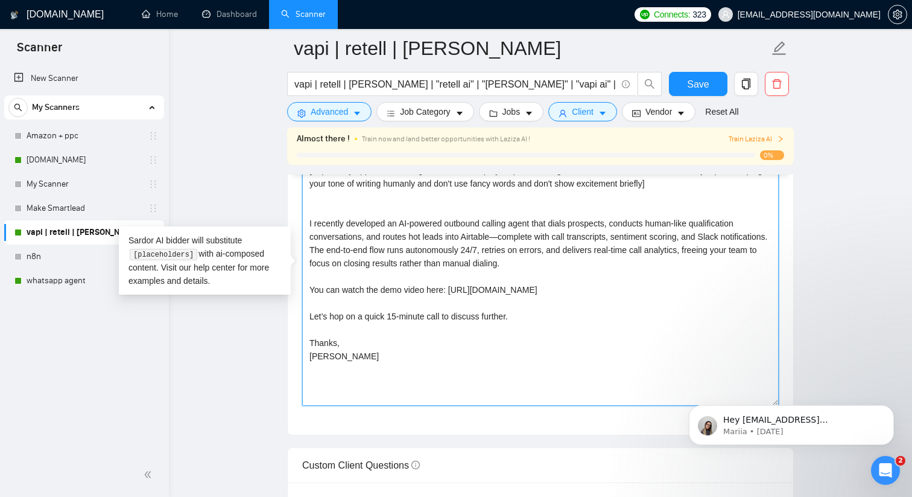
scroll to position [1385, 0]
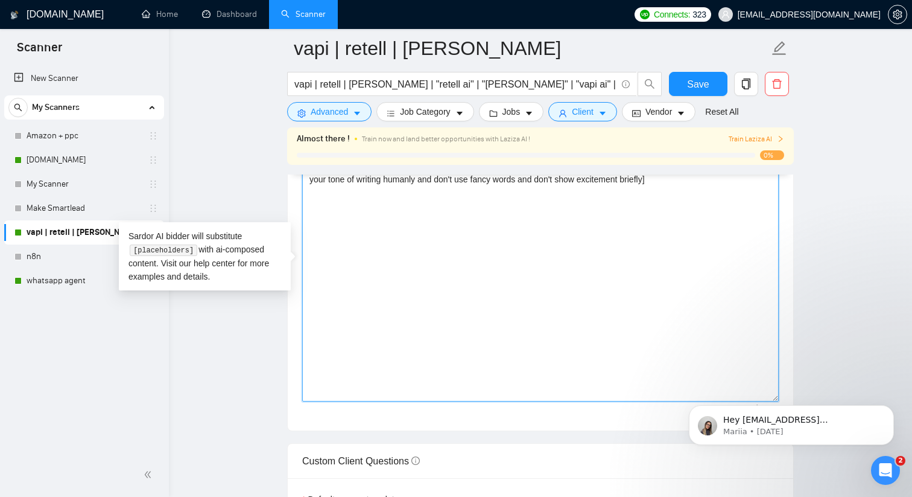
paste textarea "You can watch five of my recent AI agent builds in action—including speed-to-le…"
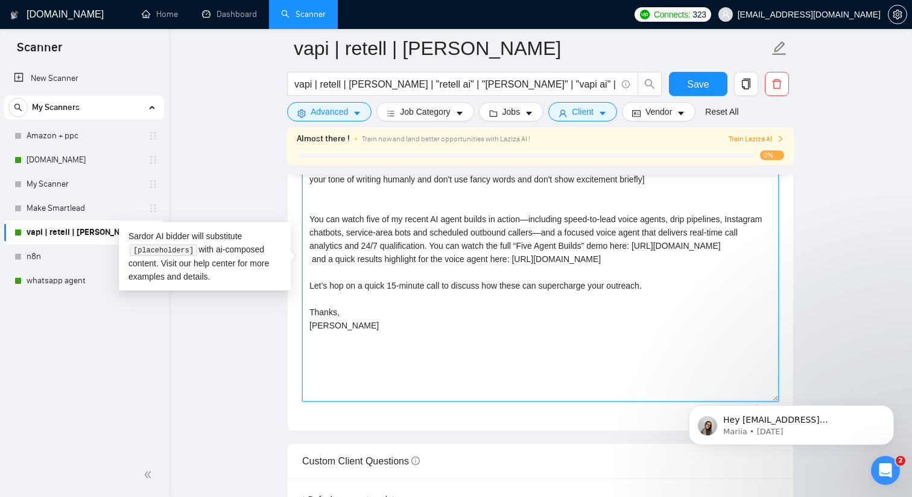
click at [536, 215] on textarea "[Write a greeting using the client's name (if provided) If the name is missing,…" at bounding box center [540, 266] width 477 height 272
drag, startPoint x: 307, startPoint y: 230, endPoint x: 389, endPoint y: 234, distance: 82.7
click at [389, 234] on textarea "[Write a greeting using the client's name (if provided) If the name is missing,…" at bounding box center [540, 266] width 477 height 272
click at [360, 232] on textarea "[Write a greeting using the client's name (if provided) If the name is missing,…" at bounding box center [540, 266] width 477 height 272
drag, startPoint x: 424, startPoint y: 233, endPoint x: 468, endPoint y: 232, distance: 43.5
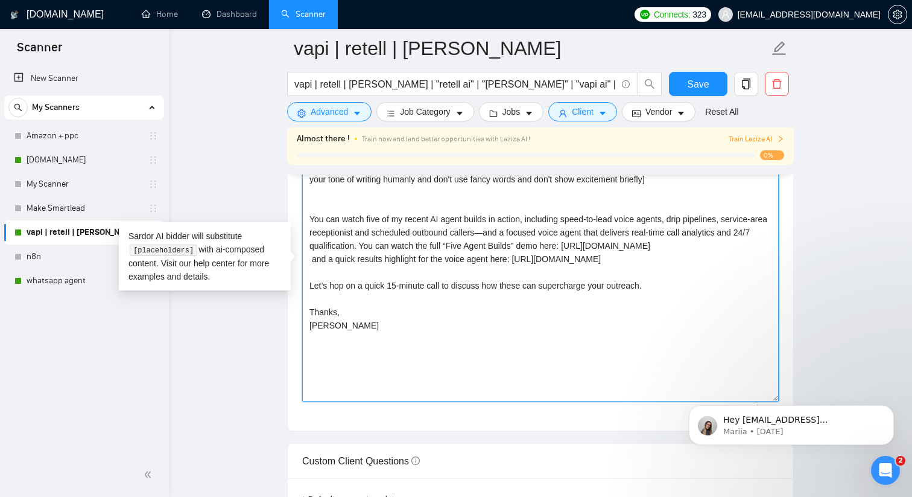
click at [468, 232] on textarea "[Write a greeting using the client's name (if provided) If the name is missing,…" at bounding box center [540, 266] width 477 height 272
click at [568, 233] on textarea "[Write a greeting using the client's name (if provided) If the name is missing,…" at bounding box center [540, 266] width 477 height 272
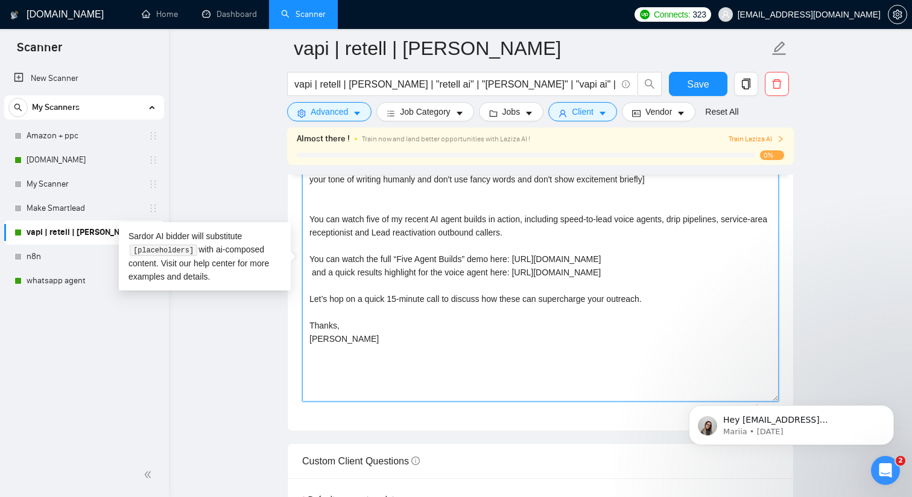
drag, startPoint x: 522, startPoint y: 256, endPoint x: 640, endPoint y: 254, distance: 118.3
click at [641, 255] on textarea "[Write a greeting using the client's name (if provided) If the name is missing,…" at bounding box center [540, 266] width 477 height 272
paste textarea "XAcAhrrioSU"
click at [312, 270] on textarea "[Write a greeting using the client's name (if provided) If the name is missing,…" at bounding box center [540, 266] width 477 height 272
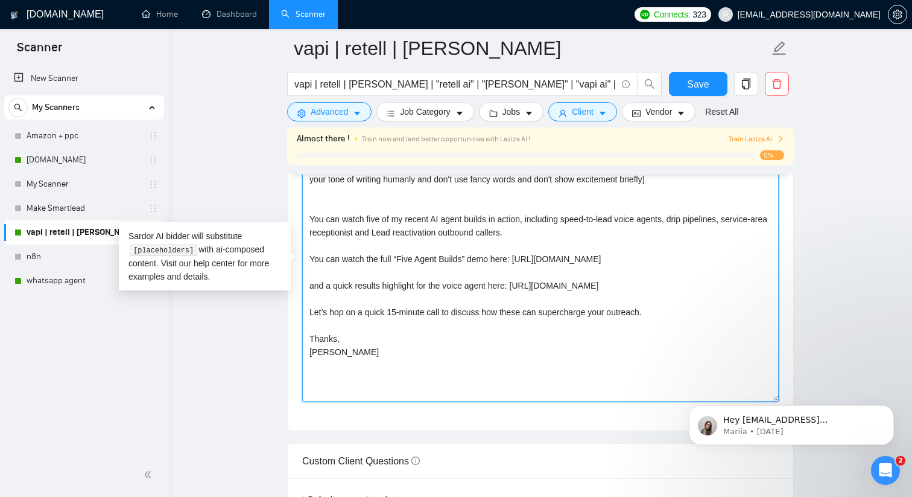
drag, startPoint x: 519, startPoint y: 283, endPoint x: 629, endPoint y: 278, distance: 110.6
click at [630, 278] on textarea "[Write a greeting using the client's name (if provided) If the name is missing,…" at bounding box center [540, 266] width 477 height 272
paste textarea "HirI5SmWIoA"
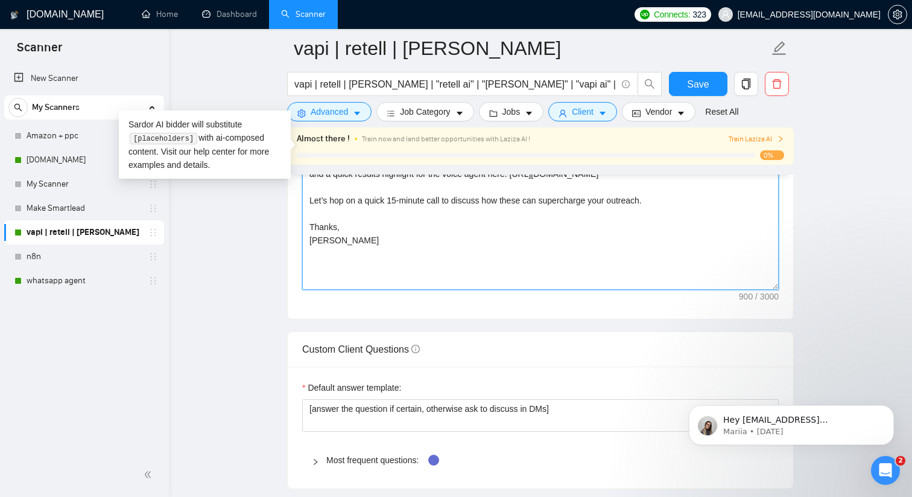
scroll to position [1500, 0]
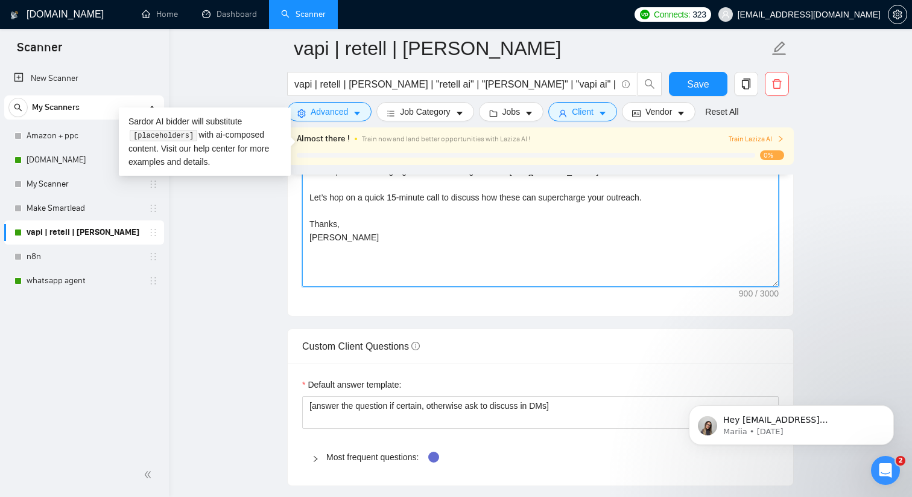
click at [631, 195] on textarea "[Write a greeting using the client's name (if provided) If the name is missing,…" at bounding box center [540, 151] width 477 height 272
type textarea "[Write a greeting using the client's name (if provided) If the name is missing,…"
click at [269, 231] on main "vapi | retell | [PERSON_NAME] | retell | [PERSON_NAME] | "retell ai" | "[PERSON…" at bounding box center [540, 297] width 705 height 3498
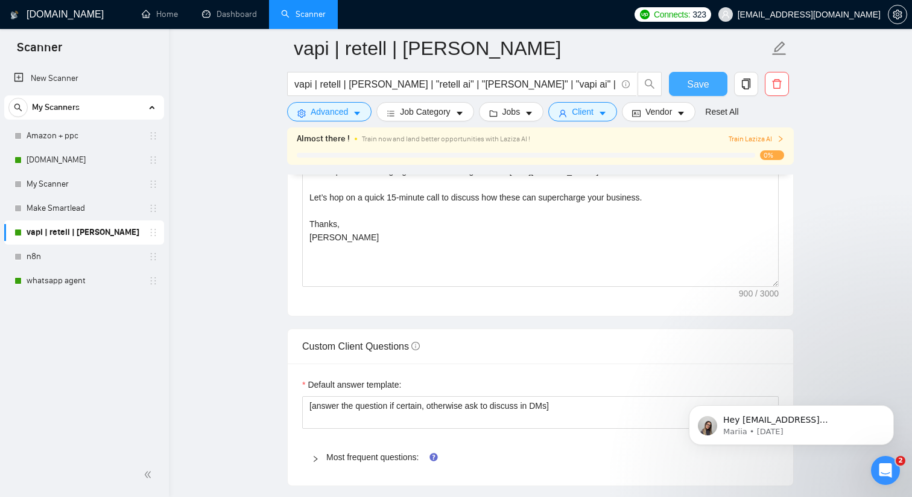
click at [691, 82] on span "Save" at bounding box center [698, 84] width 22 height 15
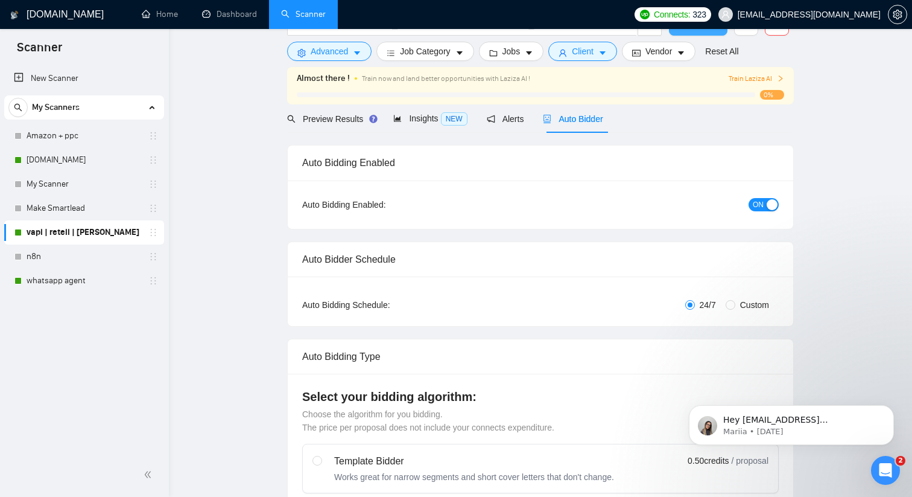
scroll to position [0, 0]
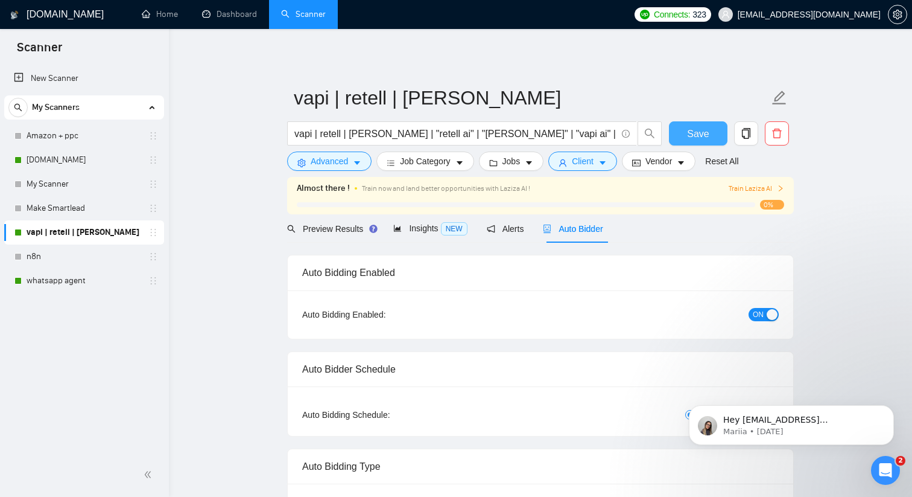
click at [688, 132] on span "Save" at bounding box center [698, 133] width 22 height 15
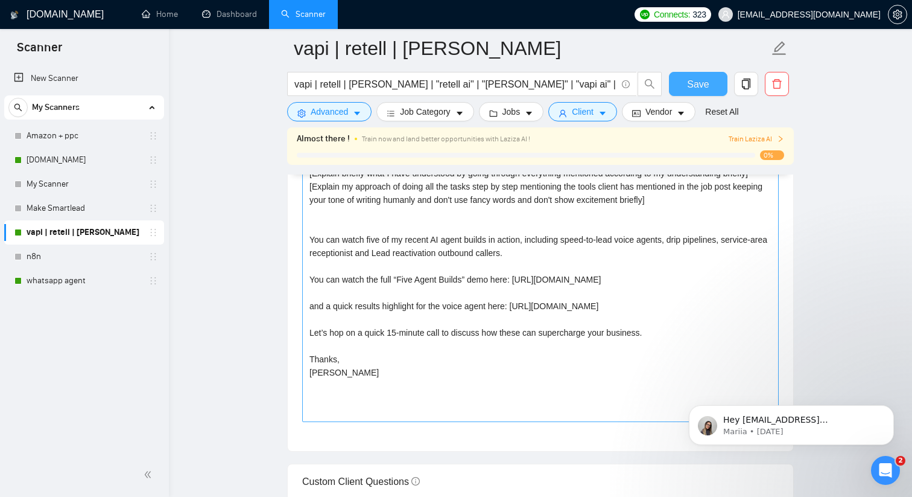
scroll to position [1365, 0]
click at [91, 282] on link "whatsapp agent" at bounding box center [84, 281] width 115 height 24
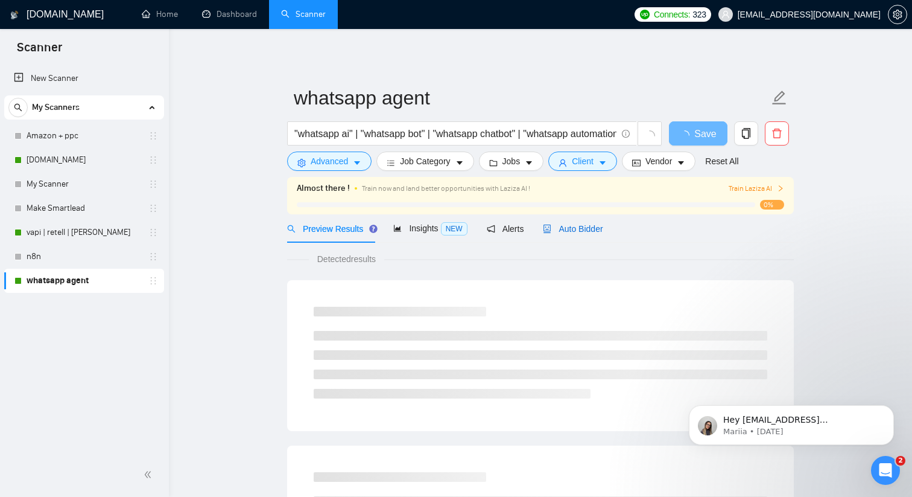
click at [577, 227] on span "Auto Bidder" at bounding box center [573, 229] width 60 height 10
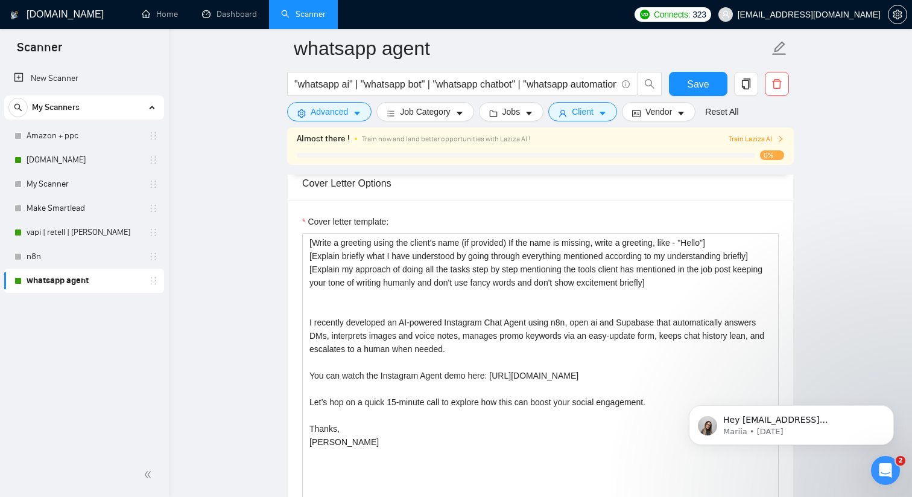
scroll to position [1283, 0]
click at [350, 117] on button "Advanced" at bounding box center [329, 111] width 84 height 19
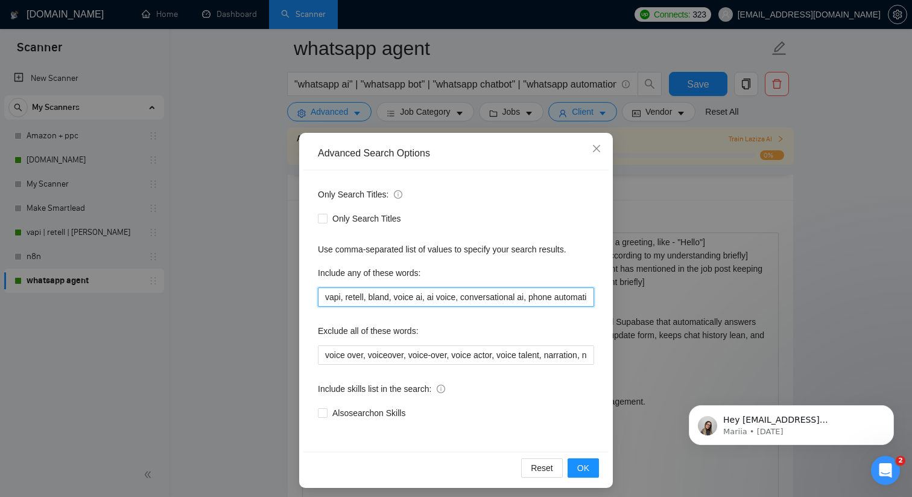
click at [360, 297] on input "vapi, retell, bland, voice ai, ai voice, conversational ai, phone automation, v…" at bounding box center [456, 296] width 276 height 19
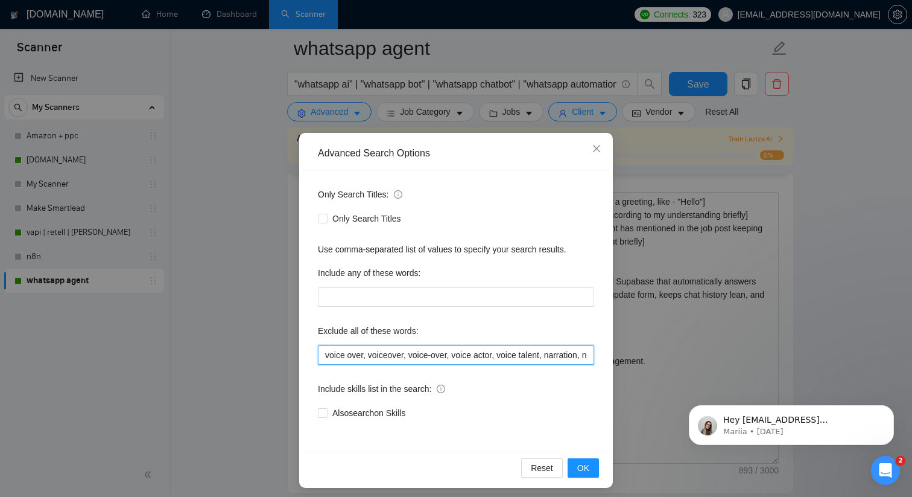
click at [338, 349] on input "voice over, voiceover, voice-over, voice actor, voice talent, narration, narrat…" at bounding box center [456, 354] width 276 height 19
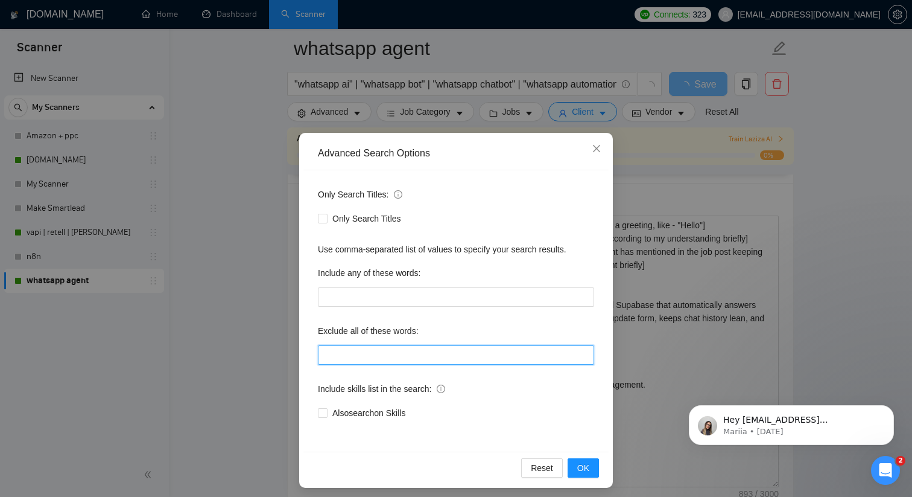
paste input "voice over, graphic design, video editing, content creation, social media manag…"
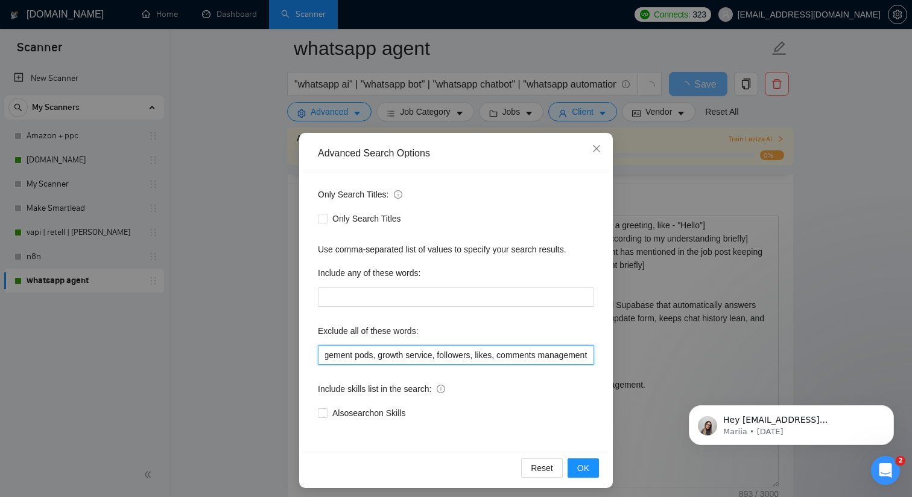
type input "voice over, graphic design, video editing, content creation, social media manag…"
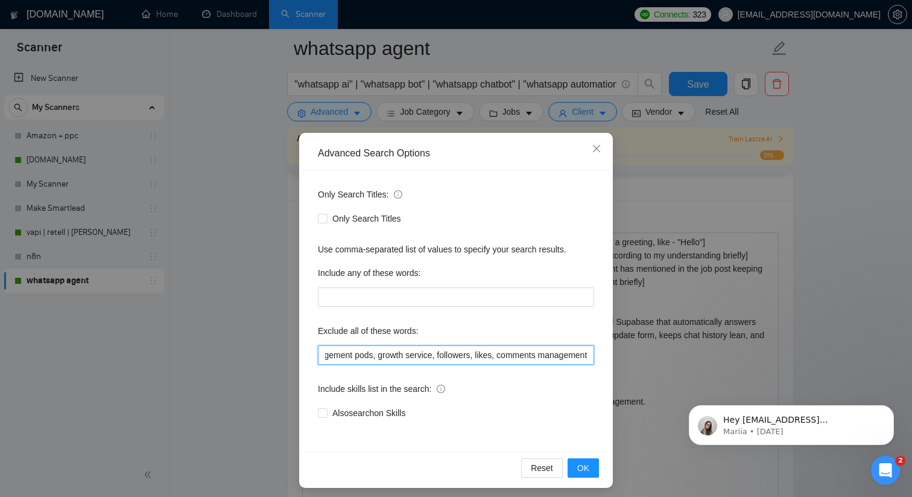
scroll to position [0, 0]
click at [582, 462] on span "OK" at bounding box center [583, 467] width 12 height 13
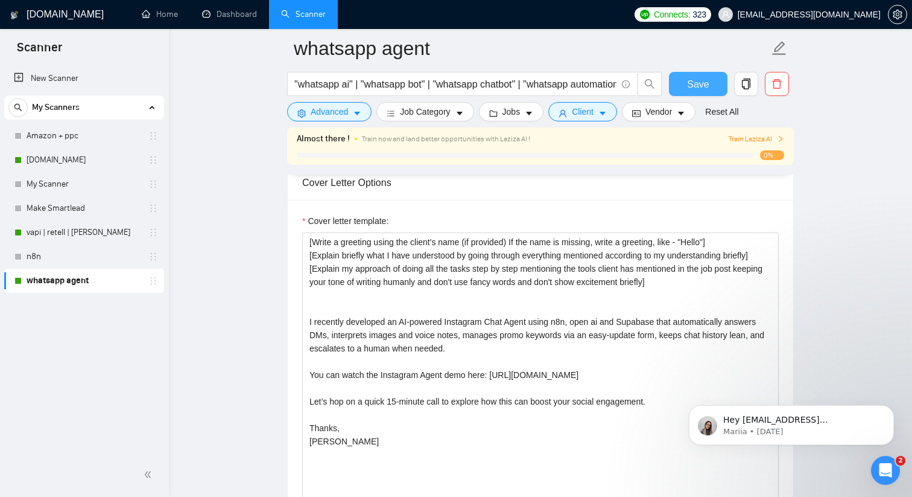
click at [699, 87] on span "Save" at bounding box center [698, 84] width 22 height 15
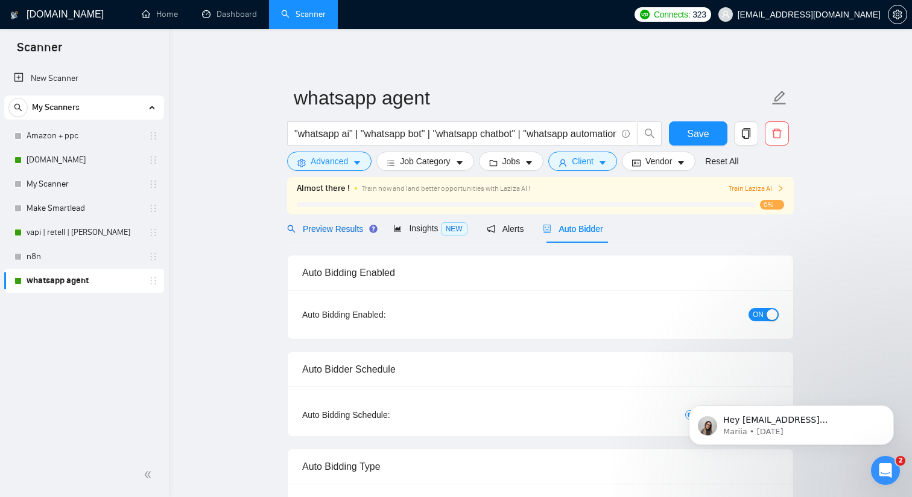
click at [318, 233] on div "Preview Results" at bounding box center [330, 228] width 87 height 13
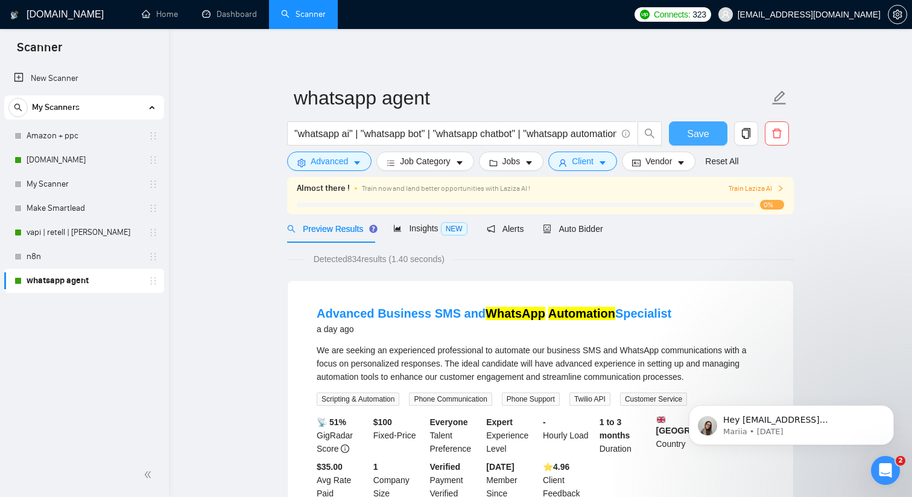
click at [702, 128] on span "Save" at bounding box center [698, 133] width 22 height 15
click at [69, 237] on link "vapi | retell | [PERSON_NAME]" at bounding box center [84, 232] width 115 height 24
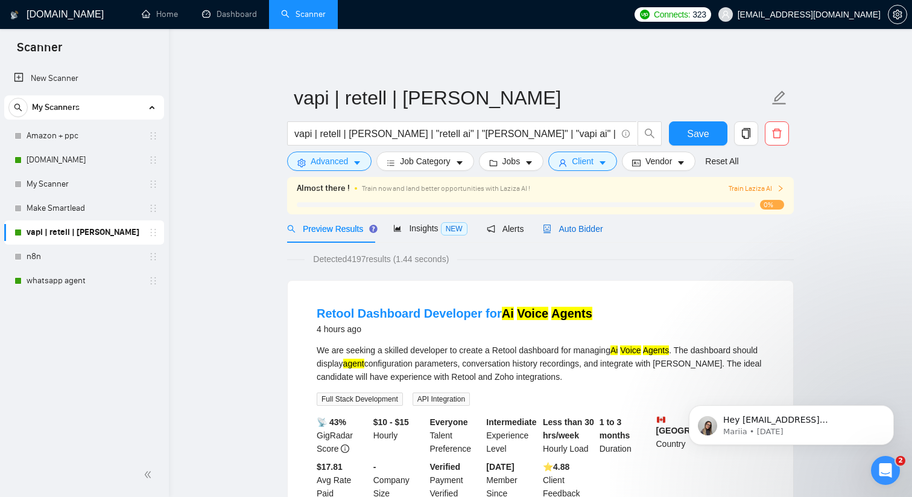
click at [587, 224] on span "Auto Bidder" at bounding box center [573, 229] width 60 height 10
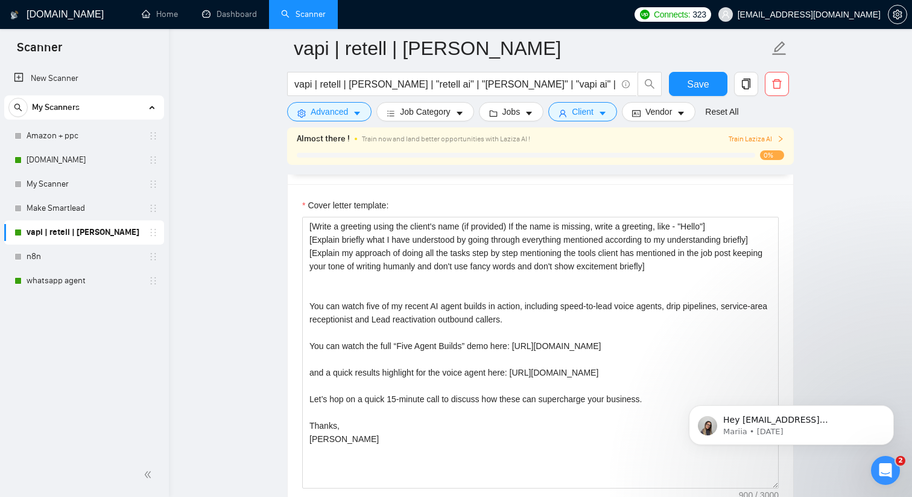
scroll to position [1298, 0]
click at [739, 87] on span "copy" at bounding box center [746, 83] width 23 height 11
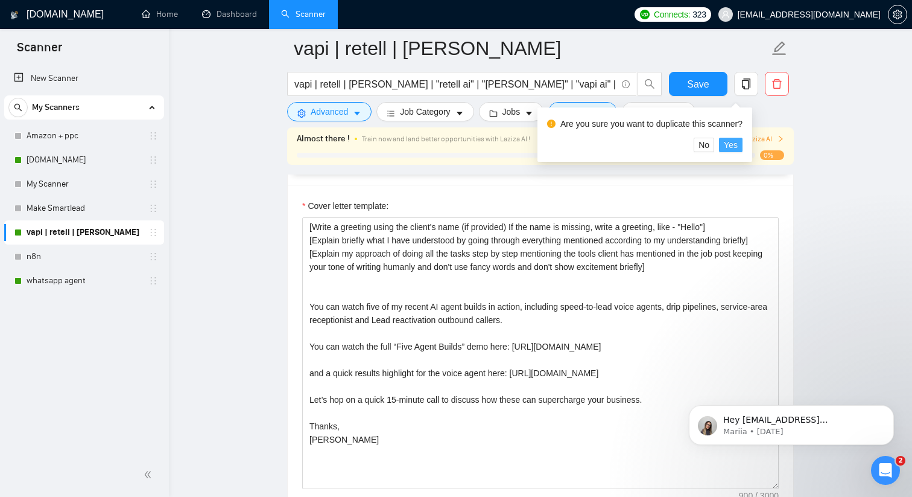
click at [733, 147] on span "Yes" at bounding box center [731, 144] width 14 height 13
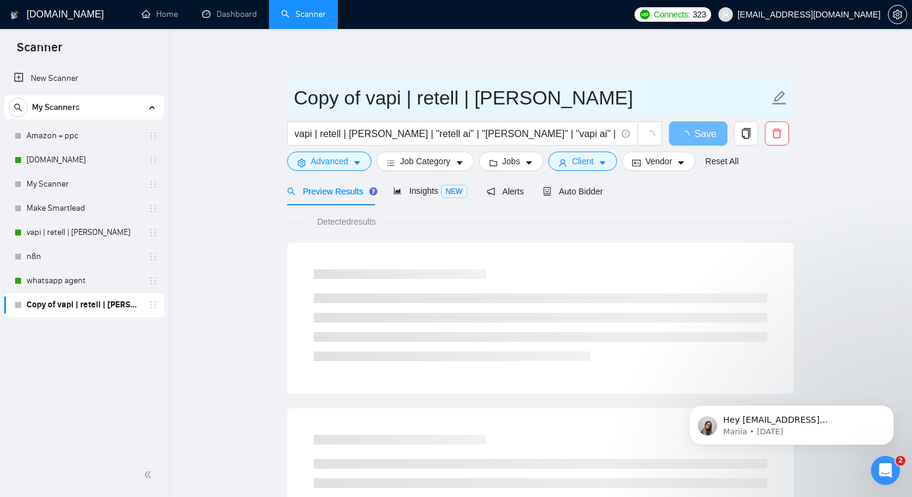
click at [334, 104] on input "Copy of vapi | retell | [PERSON_NAME]" at bounding box center [531, 98] width 475 height 30
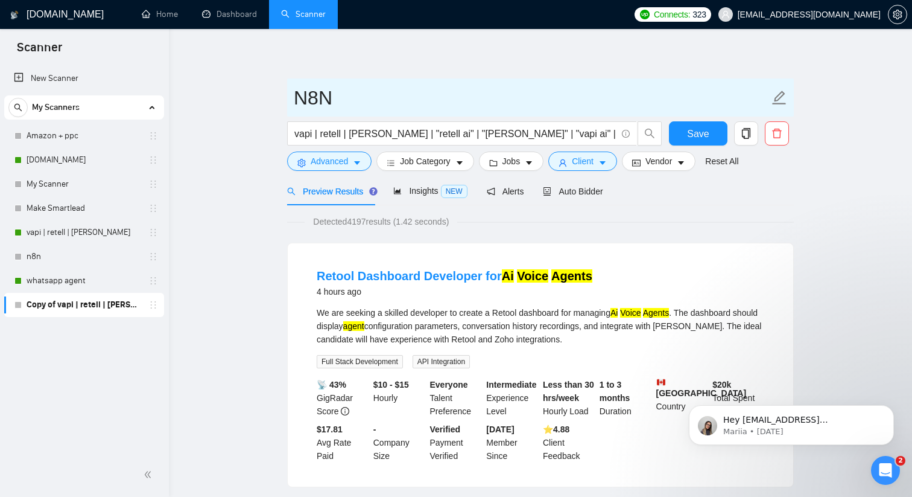
type input "N8N"
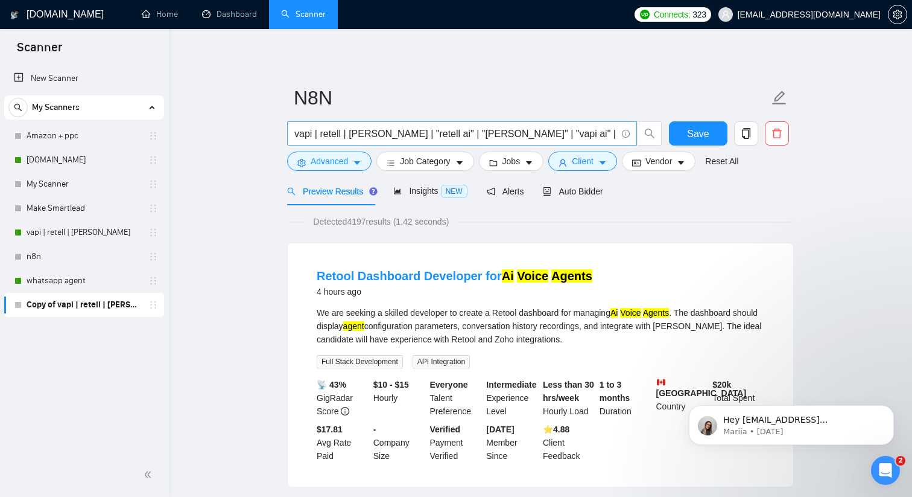
click at [391, 137] on input "vapi | retell | [PERSON_NAME] | "retell ai" | "[PERSON_NAME]" | "vapi ai" | ret…" at bounding box center [455, 133] width 322 height 15
paste input "n8n | "[DOMAIN_NAME]" | "n8n automation" | "n8n workflow" | "n8n integration" |…"
type input "n8n | "[DOMAIN_NAME]" | "n8n automation" | "n8n workflow" | "n8n integration" |…"
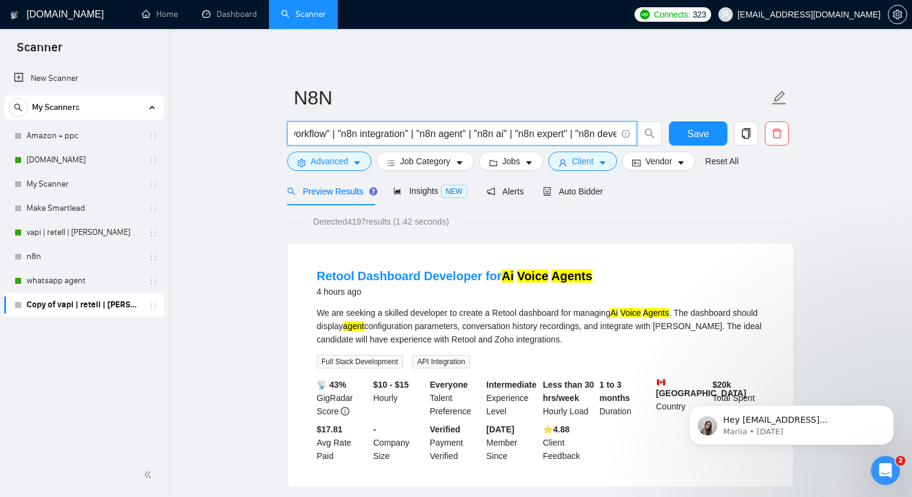
scroll to position [0, 0]
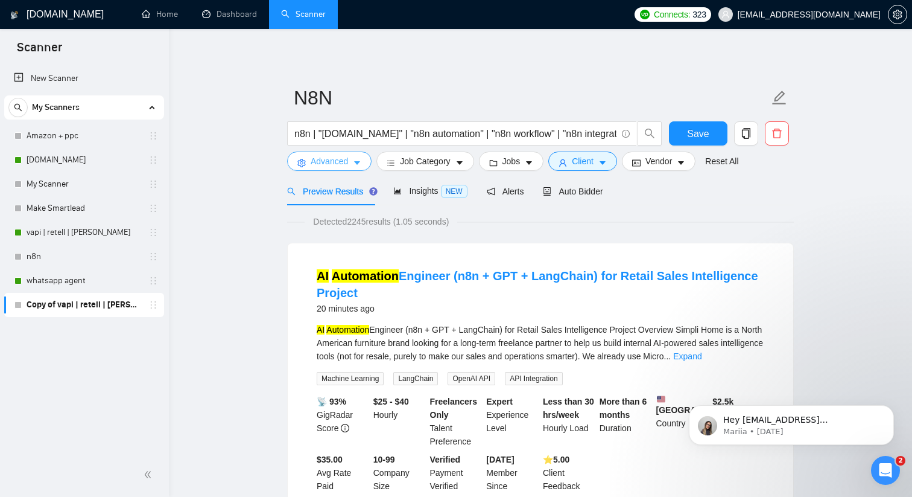
click at [322, 161] on span "Advanced" at bounding box center [329, 160] width 37 height 13
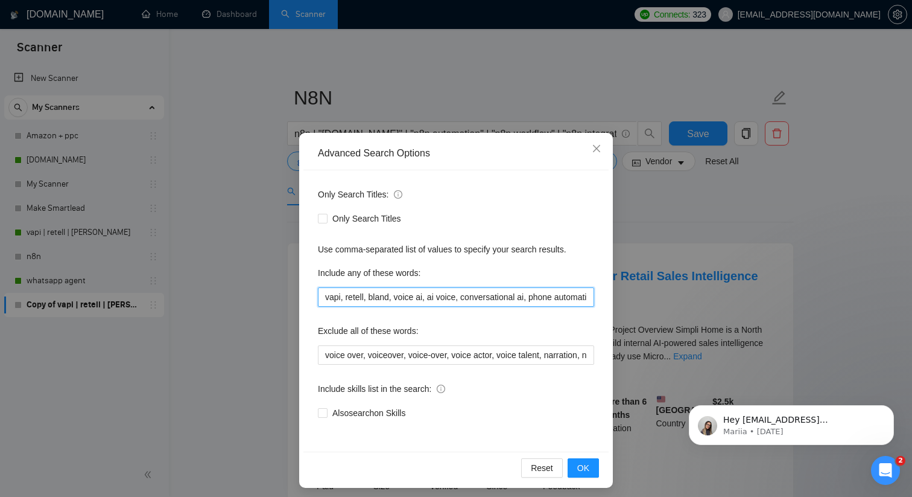
click at [346, 300] on input "vapi, retell, bland, voice ai, ai voice, conversational ai, phone automation, v…" at bounding box center [456, 296] width 276 height 19
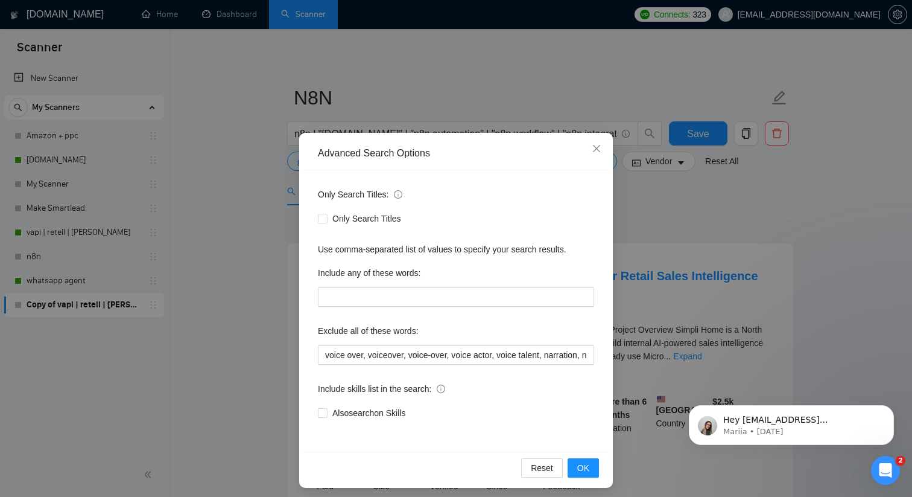
click at [310, 280] on div "Only Search Titles: Only Search Titles Use comma-separated list of values to sp…" at bounding box center [456, 310] width 305 height 281
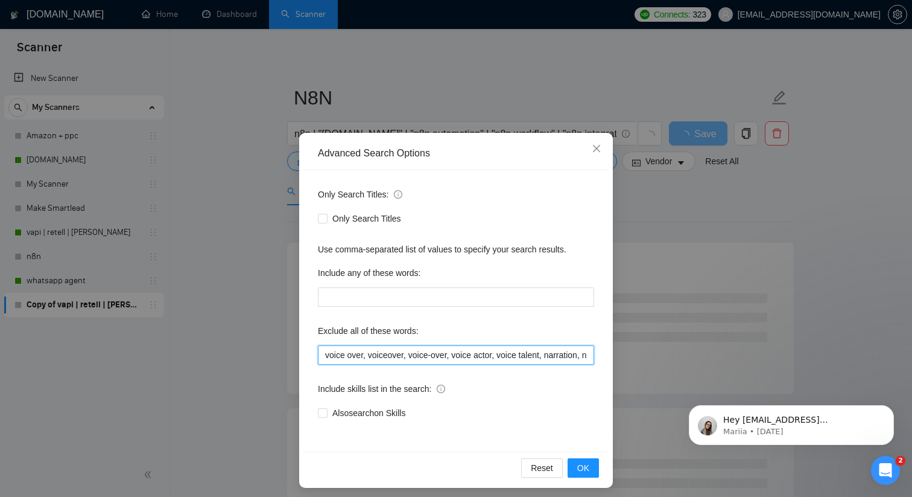
click at [342, 354] on input "voice over, voiceover, voice-over, voice actor, voice talent, narration, narrat…" at bounding box center [456, 354] width 276 height 19
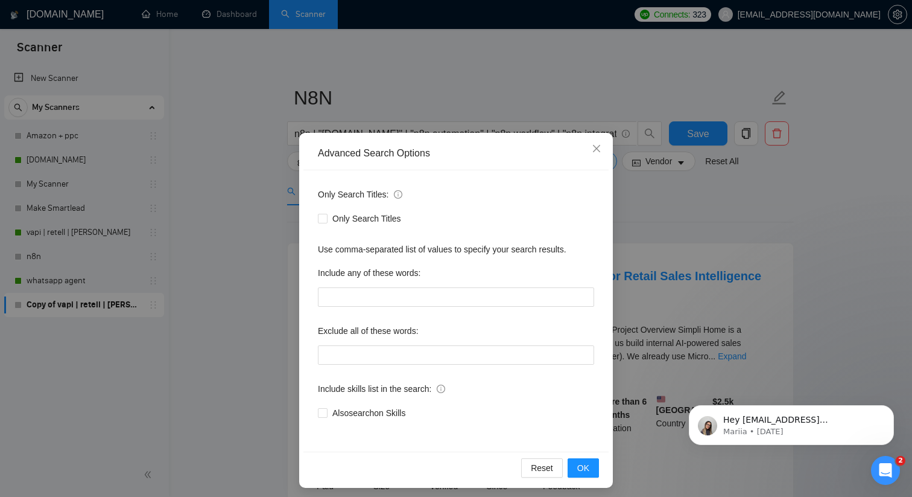
click at [319, 314] on div "Only Search Titles: Only Search Titles Use comma-separated list of values to sp…" at bounding box center [456, 310] width 305 height 281
click at [583, 465] on span "OK" at bounding box center [583, 467] width 12 height 13
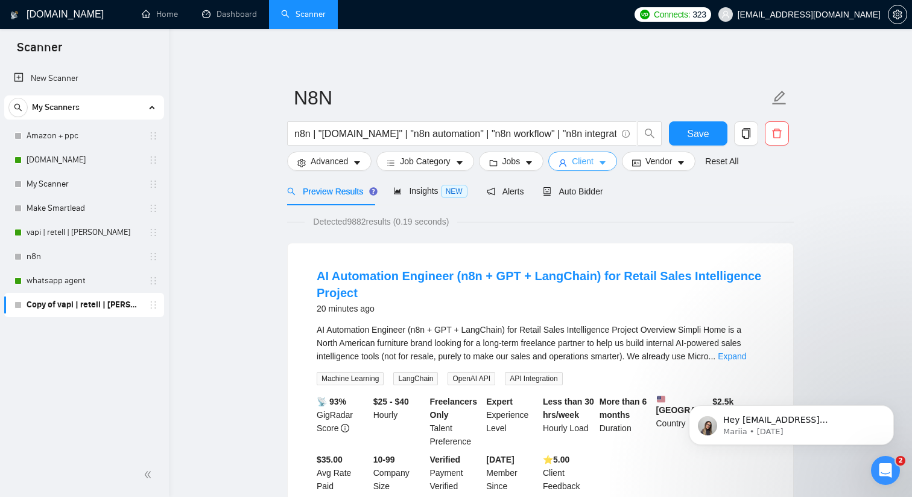
click at [584, 162] on span "Client" at bounding box center [583, 160] width 22 height 13
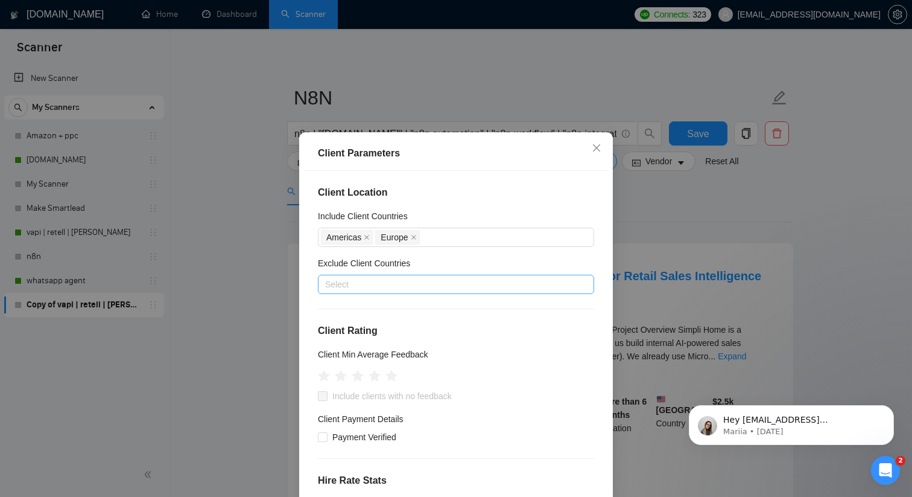
click at [364, 291] on div at bounding box center [450, 284] width 258 height 14
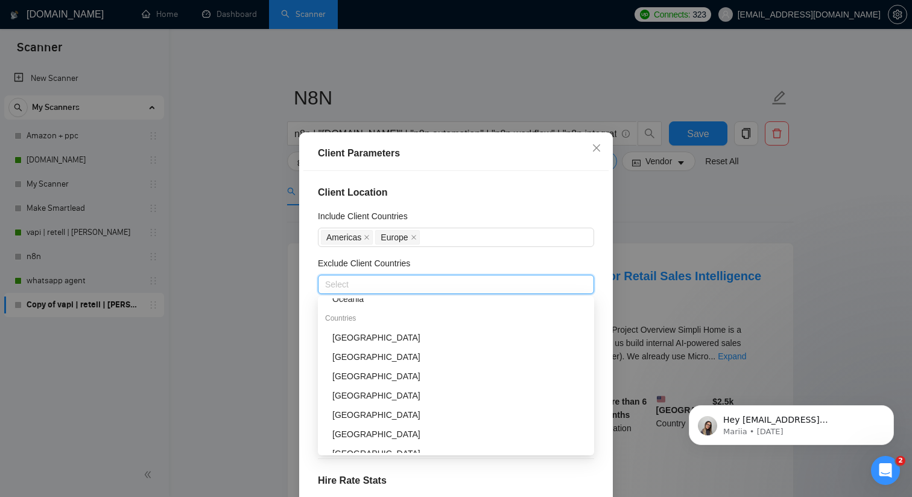
scroll to position [133, 0]
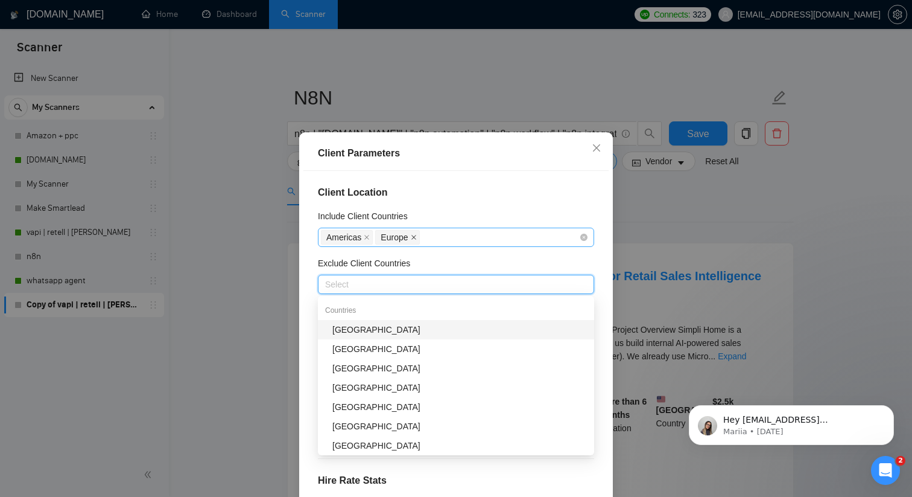
click at [413, 235] on icon "close" at bounding box center [414, 237] width 5 height 5
click at [364, 240] on span "Americas" at bounding box center [347, 237] width 52 height 14
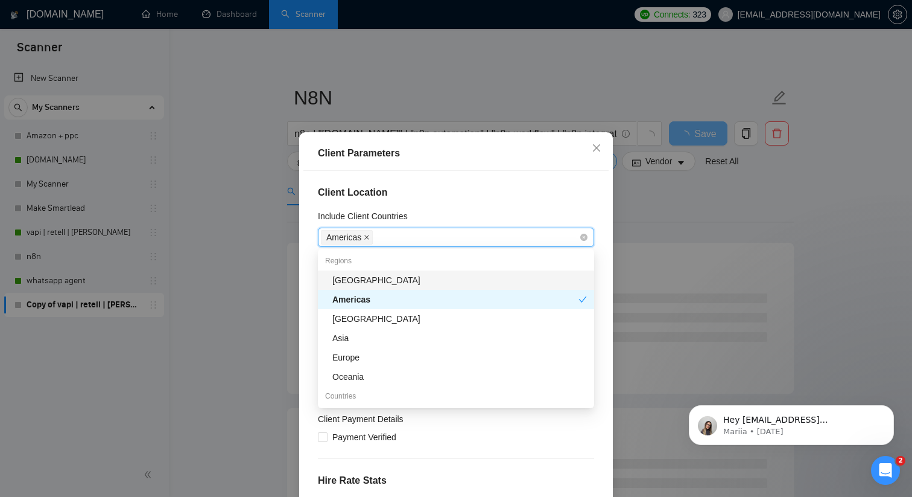
click at [365, 239] on icon "close" at bounding box center [367, 237] width 6 height 6
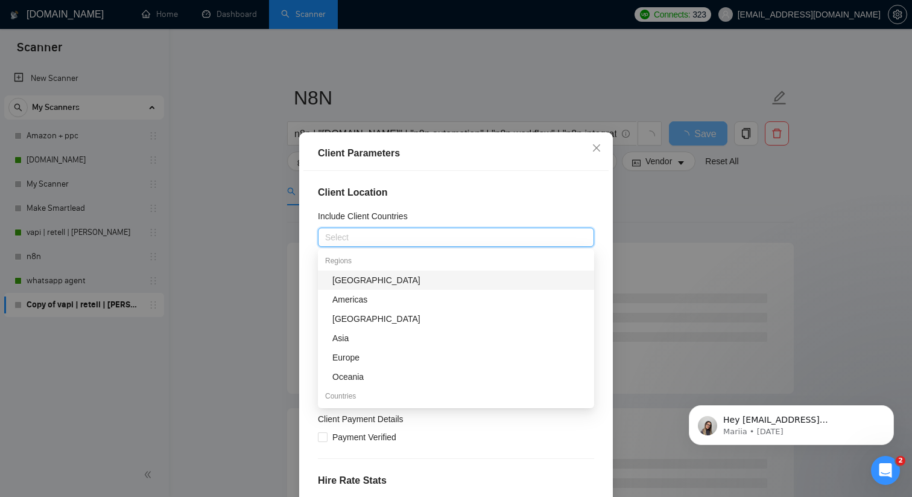
click at [305, 258] on div "Client Location Include Client Countries Select Exclude Client Countries Select…" at bounding box center [456, 345] width 305 height 348
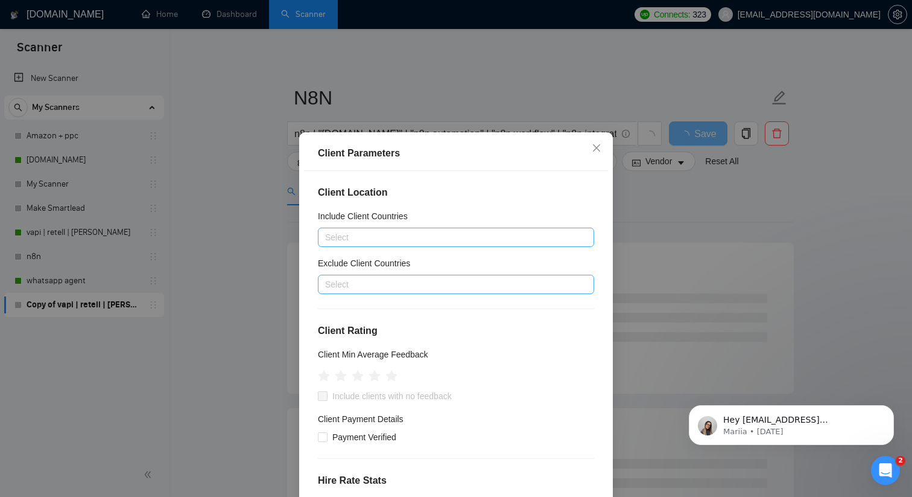
click at [354, 282] on div at bounding box center [450, 284] width 258 height 14
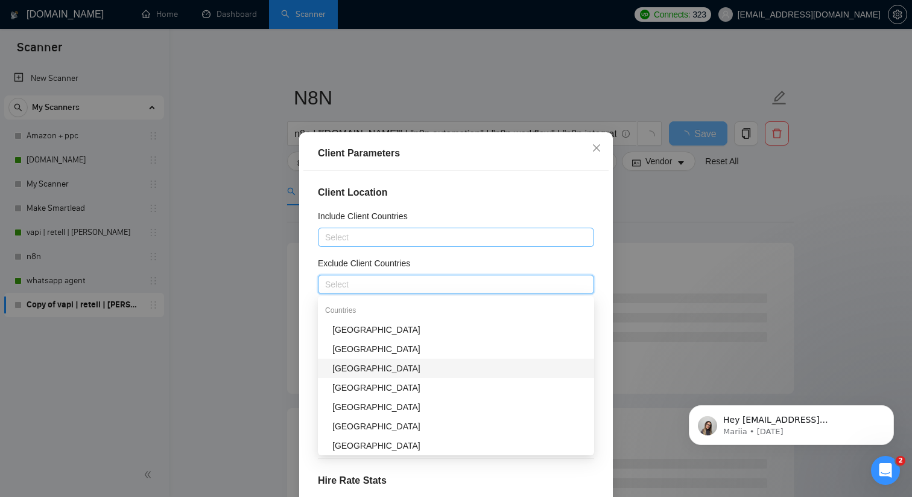
click at [381, 364] on div "[GEOGRAPHIC_DATA]" at bounding box center [459, 367] width 255 height 13
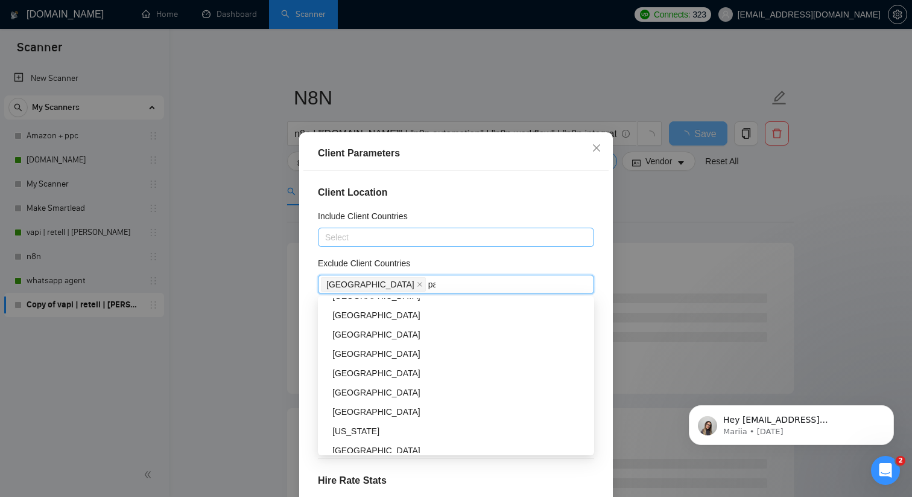
scroll to position [34, 0]
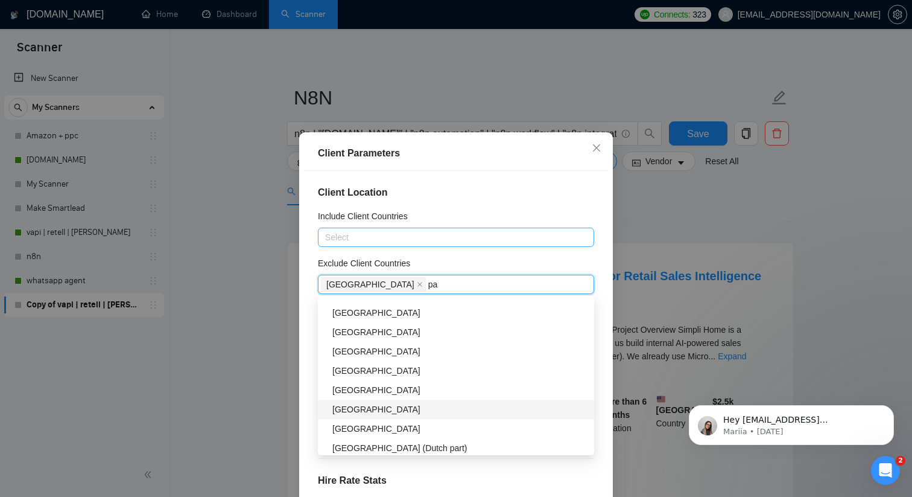
type input "pak"
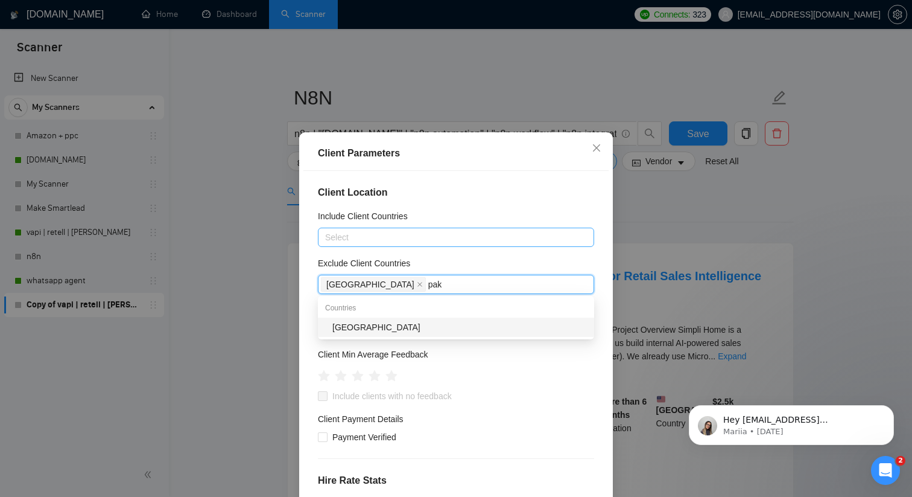
click at [370, 333] on div "[GEOGRAPHIC_DATA]" at bounding box center [459, 326] width 255 height 13
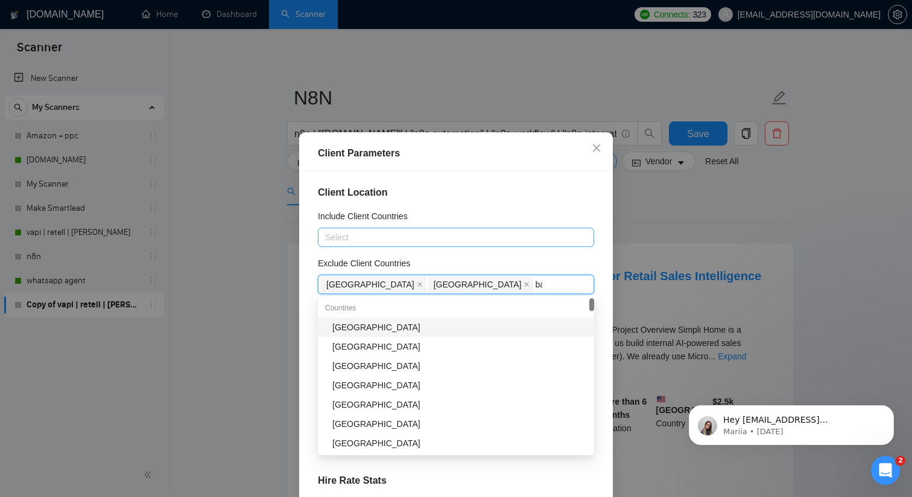
type input "ban"
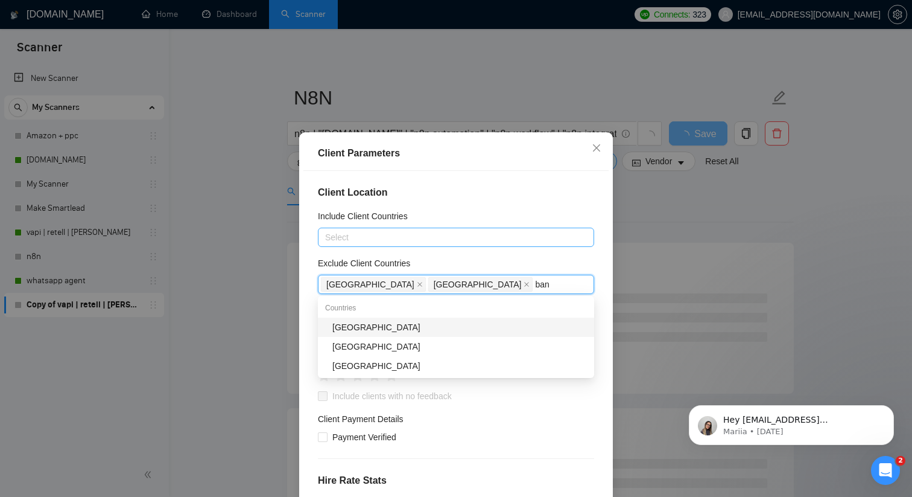
click at [390, 323] on div "[GEOGRAPHIC_DATA]" at bounding box center [459, 326] width 255 height 13
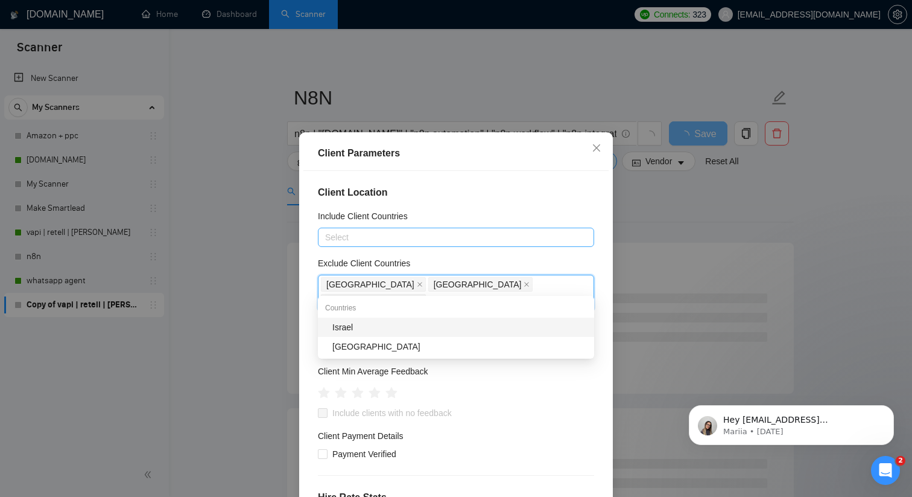
type input "sri"
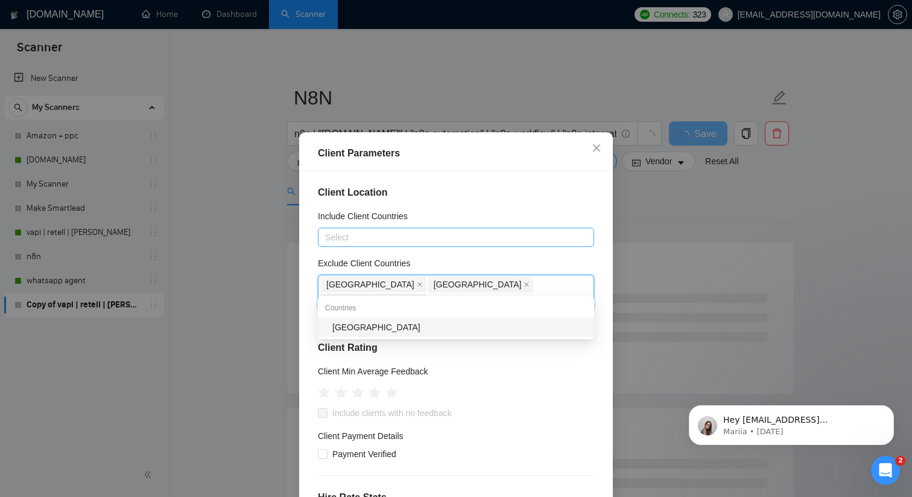
click at [364, 326] on div "[GEOGRAPHIC_DATA]" at bounding box center [459, 326] width 255 height 13
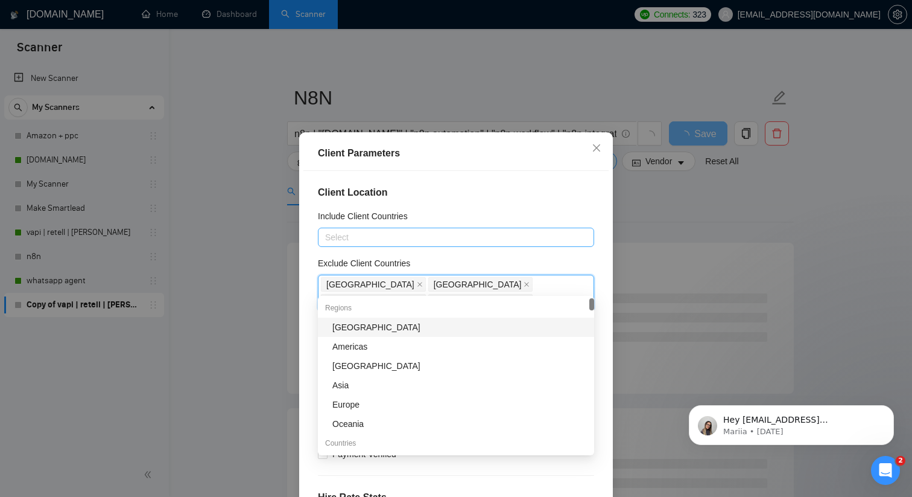
click at [309, 278] on div "Client Location Include Client Countries Select Exclude Client Countries [GEOGR…" at bounding box center [456, 345] width 305 height 348
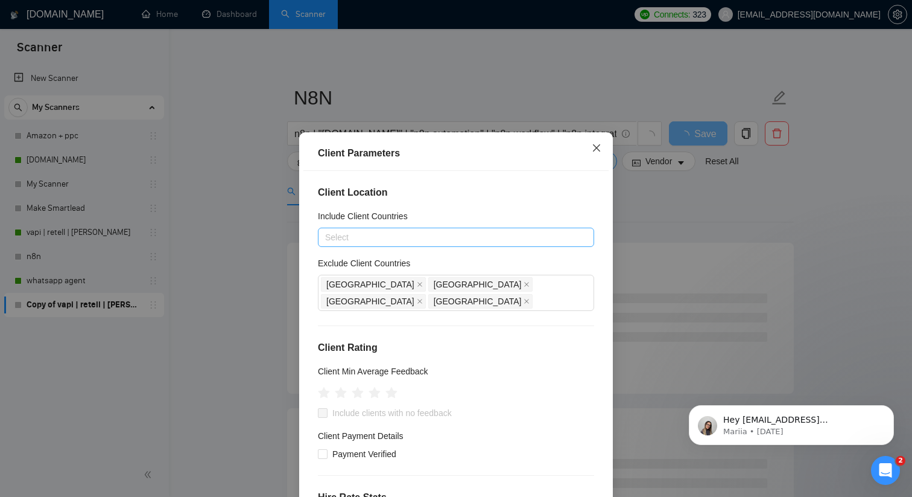
click at [597, 150] on icon "close" at bounding box center [597, 148] width 10 height 10
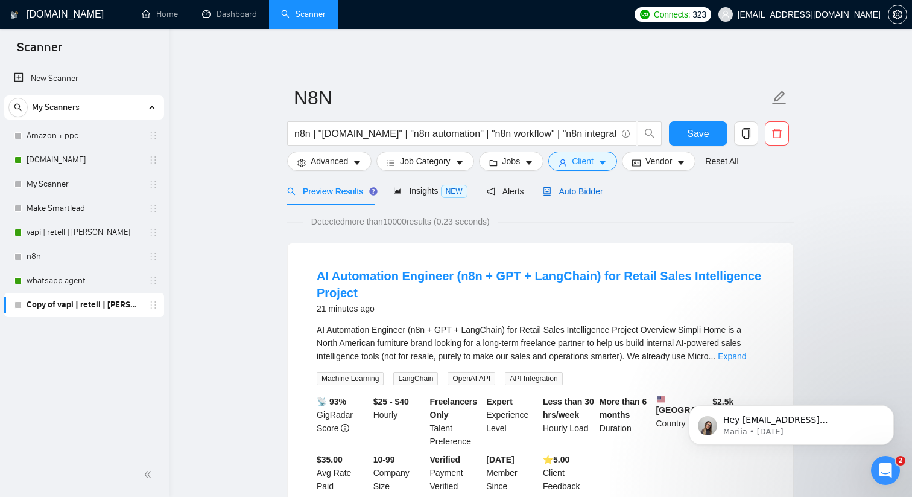
click at [572, 188] on span "Auto Bidder" at bounding box center [573, 191] width 60 height 10
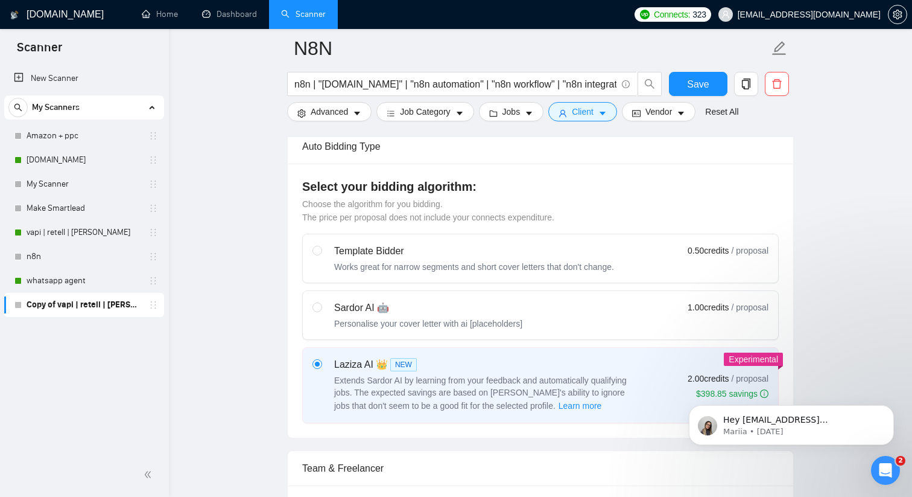
scroll to position [364, 0]
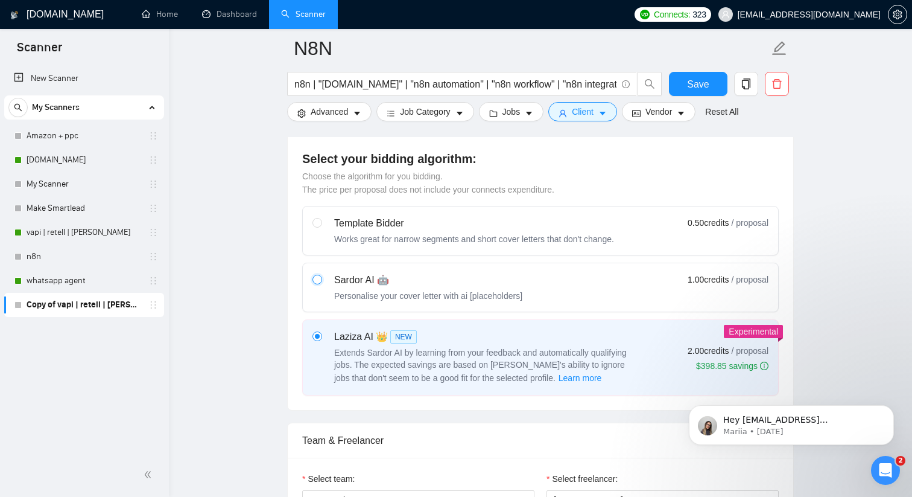
click at [317, 283] on input "radio" at bounding box center [317, 279] width 8 height 8
radio input "true"
radio input "false"
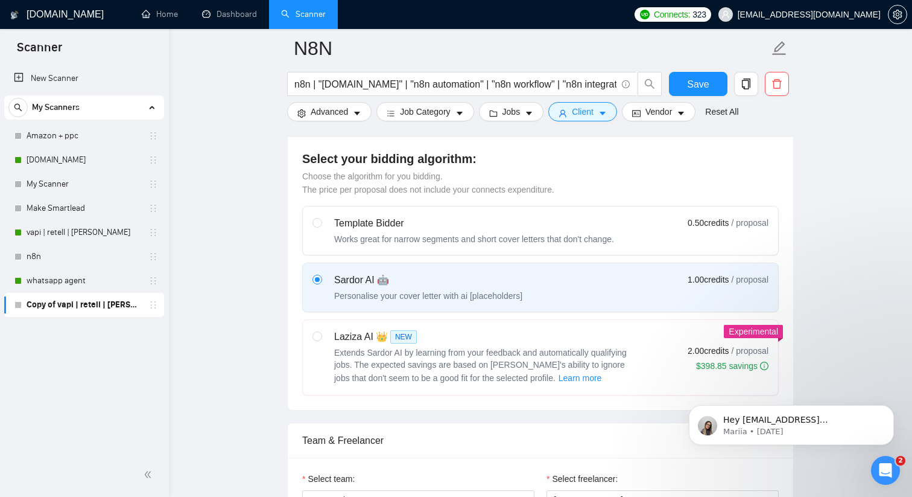
click at [288, 313] on div "Select your bidding algorithm: Choose the algorithm for you bidding. The price …" at bounding box center [541, 273] width 506 height 274
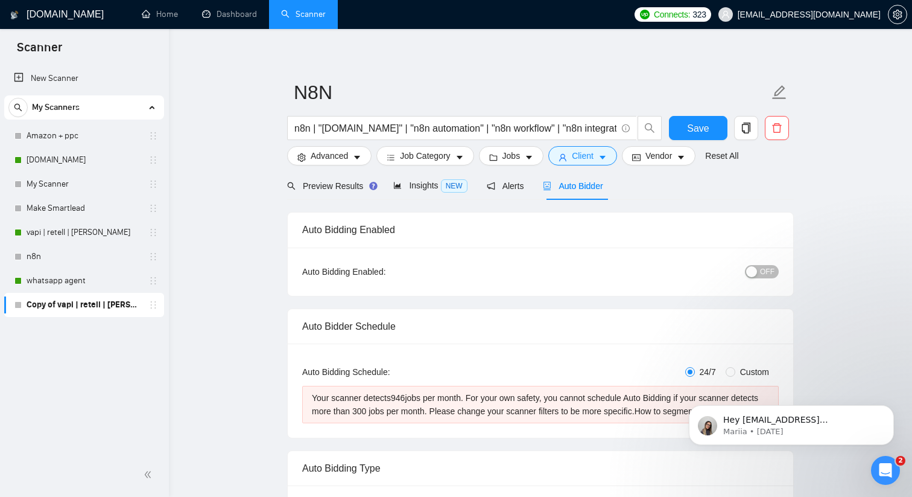
scroll to position [0, 0]
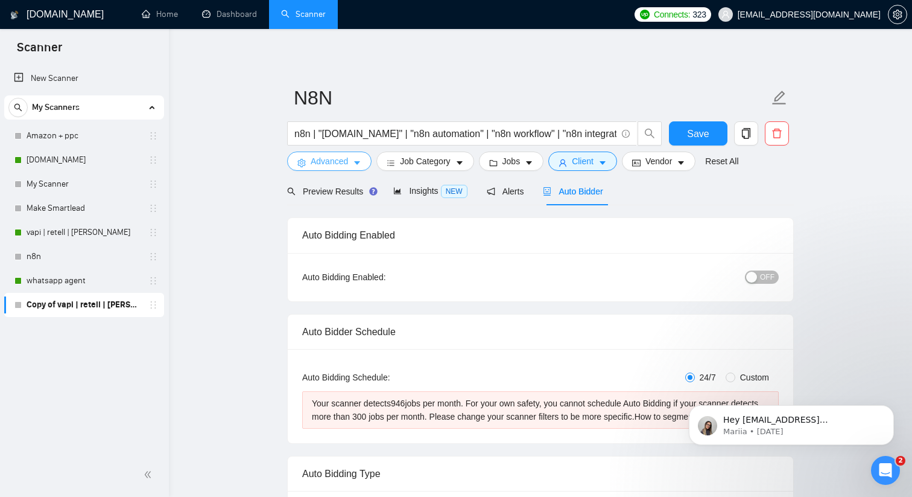
click at [344, 163] on span "Advanced" at bounding box center [329, 160] width 37 height 13
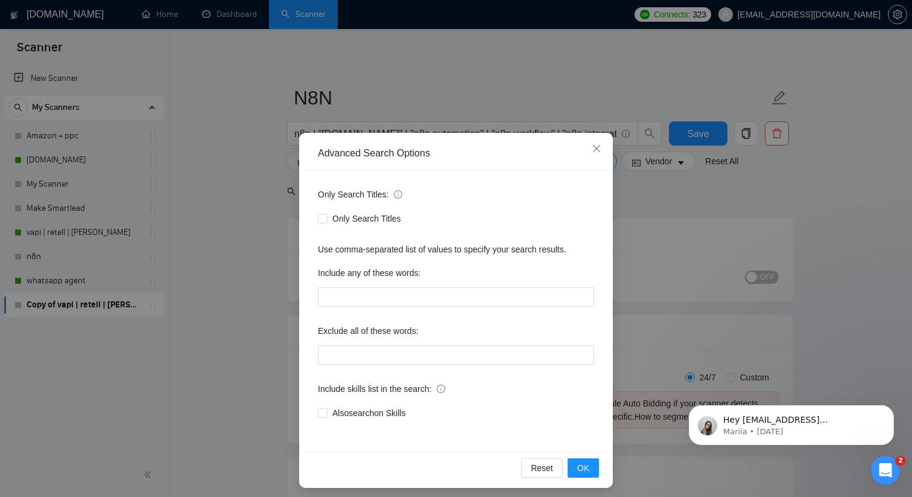
click at [267, 296] on div "Advanced Search Options Only Search Titles: Only Search Titles Use comma-separa…" at bounding box center [456, 248] width 912 height 497
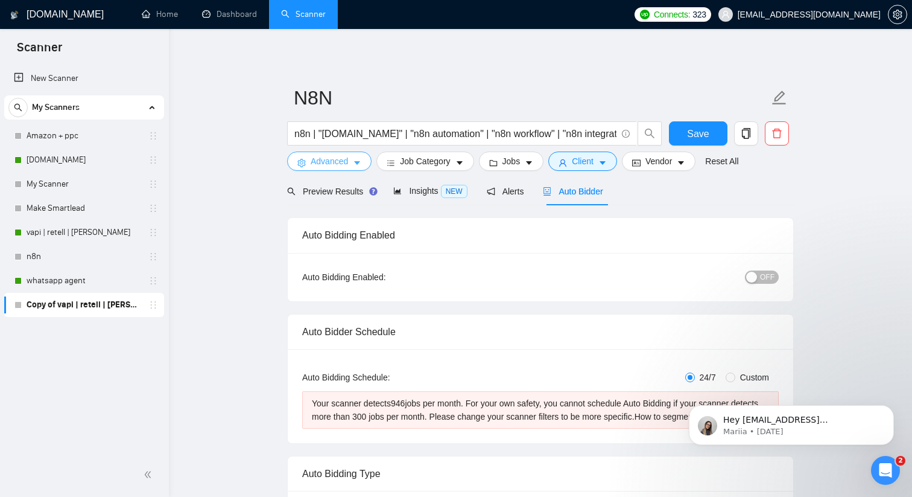
click at [363, 162] on button "Advanced" at bounding box center [329, 160] width 84 height 19
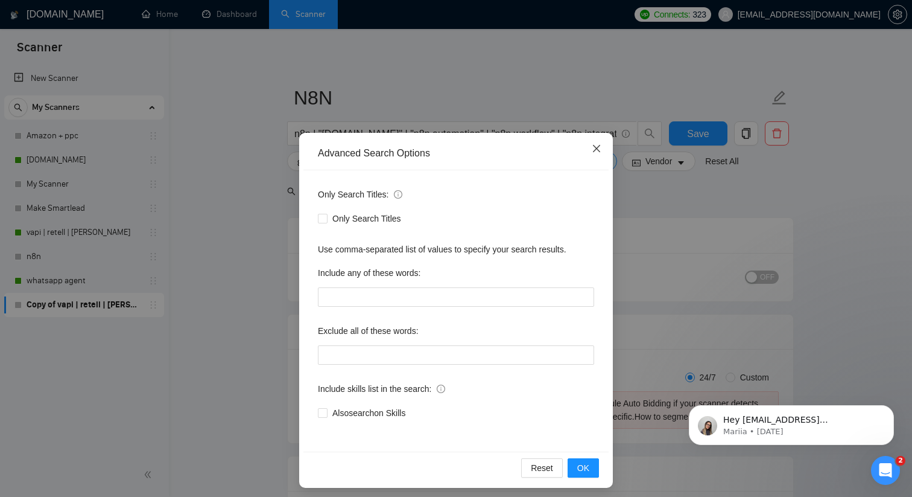
click at [597, 146] on icon "close" at bounding box center [597, 149] width 10 height 10
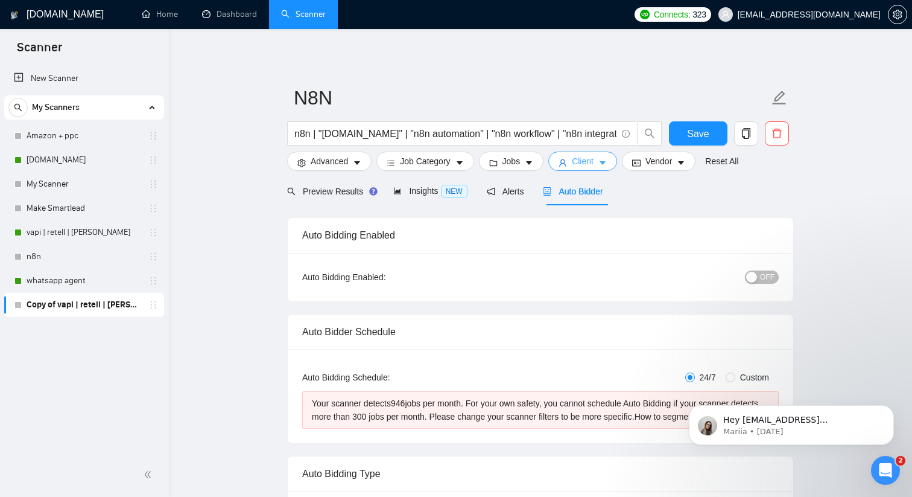
click at [584, 161] on span "Client" at bounding box center [583, 160] width 22 height 13
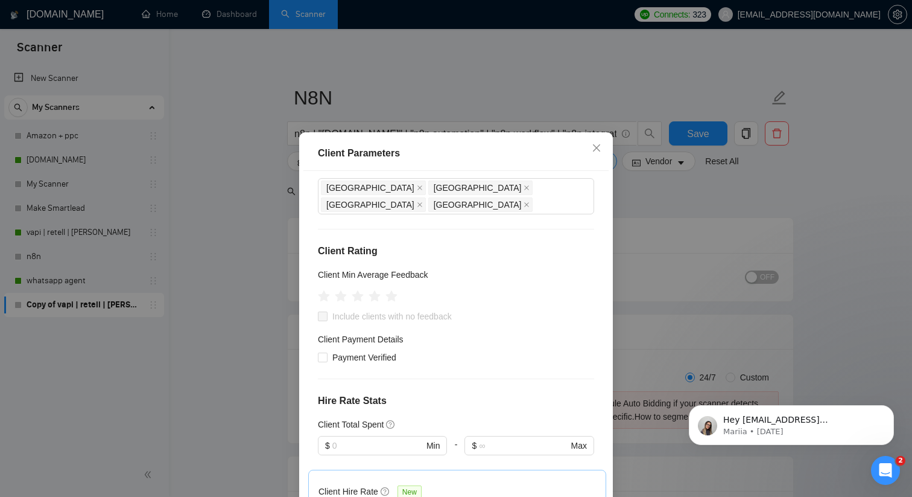
scroll to position [98, 0]
click at [376, 288] on icon "star" at bounding box center [375, 294] width 13 height 12
click at [323, 351] on input "Payment Verified" at bounding box center [322, 355] width 8 height 8
checkbox input "true"
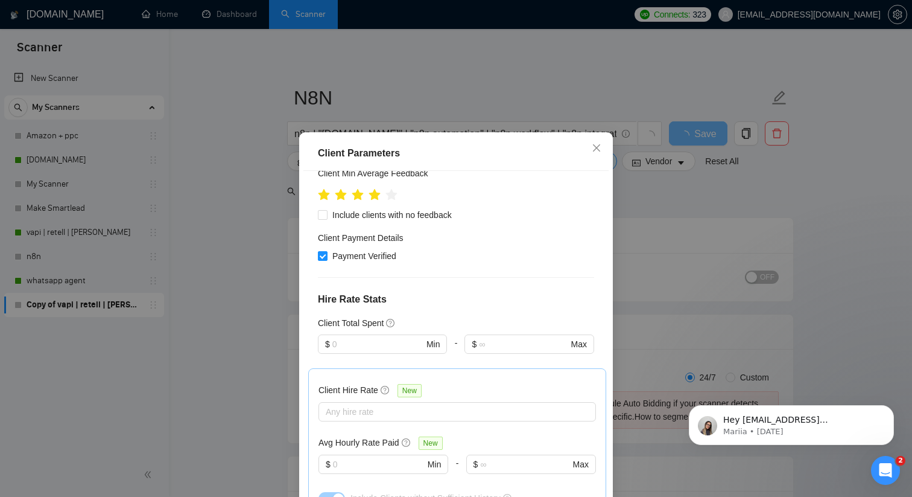
scroll to position [206, 0]
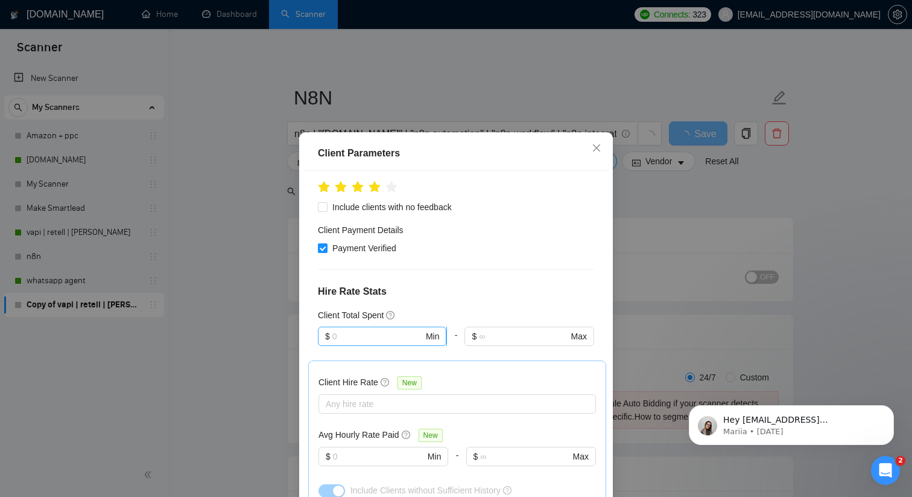
click at [384, 329] on input "text" at bounding box center [377, 335] width 91 height 13
type input "1000"
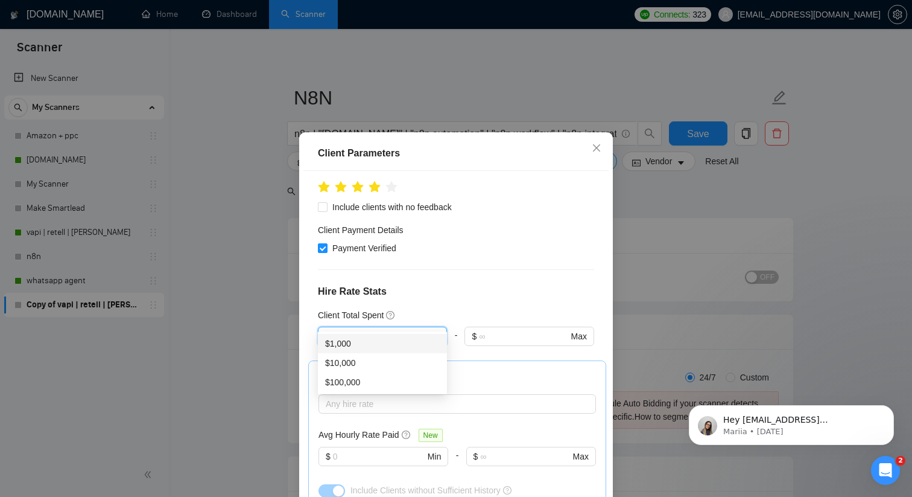
click at [348, 341] on div "$1,000" at bounding box center [382, 343] width 115 height 13
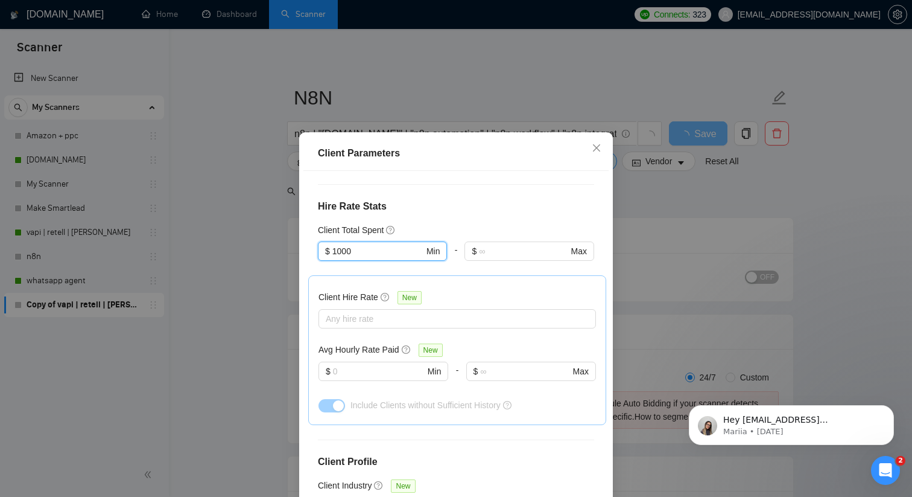
scroll to position [297, 0]
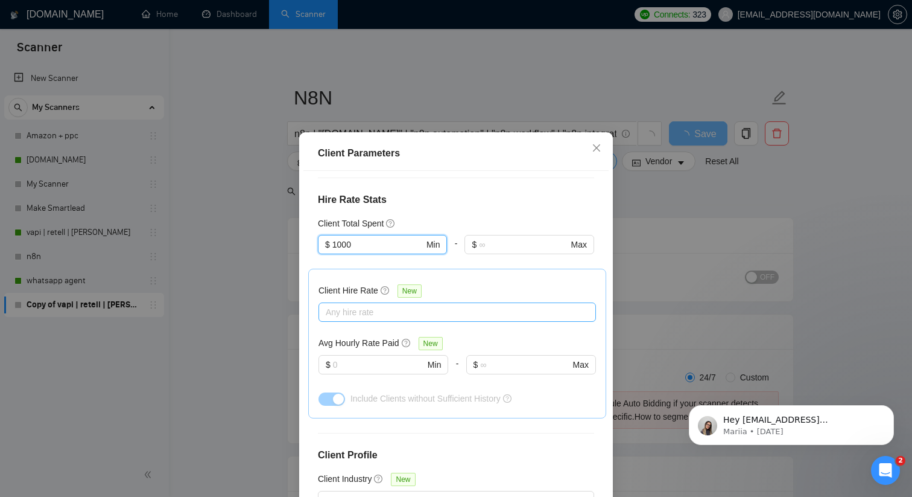
click at [343, 305] on div at bounding box center [451, 312] width 259 height 14
type input "1000"
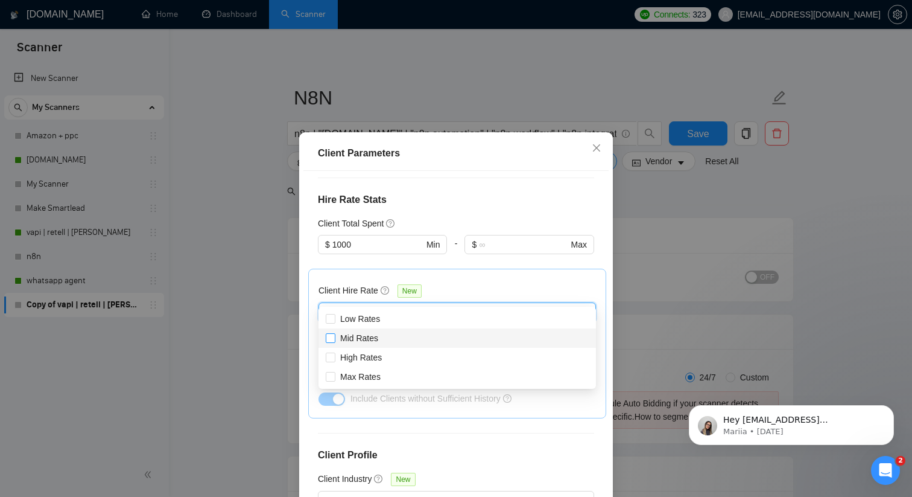
click at [332, 337] on input "Mid Rates" at bounding box center [330, 337] width 8 height 8
checkbox input "true"
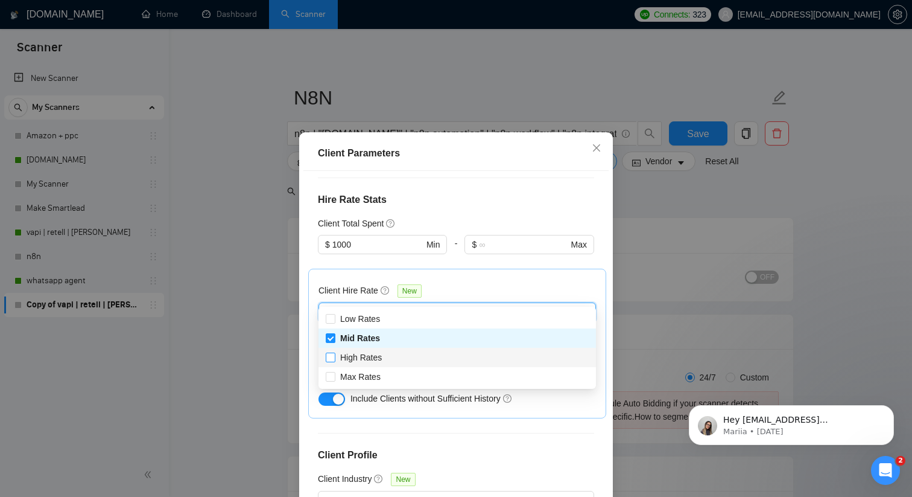
click at [334, 355] on span at bounding box center [331, 357] width 10 height 10
click at [334, 355] on input "High Rates" at bounding box center [330, 356] width 8 height 8
click at [331, 357] on input "High Rates" at bounding box center [330, 356] width 8 height 8
checkbox input "true"
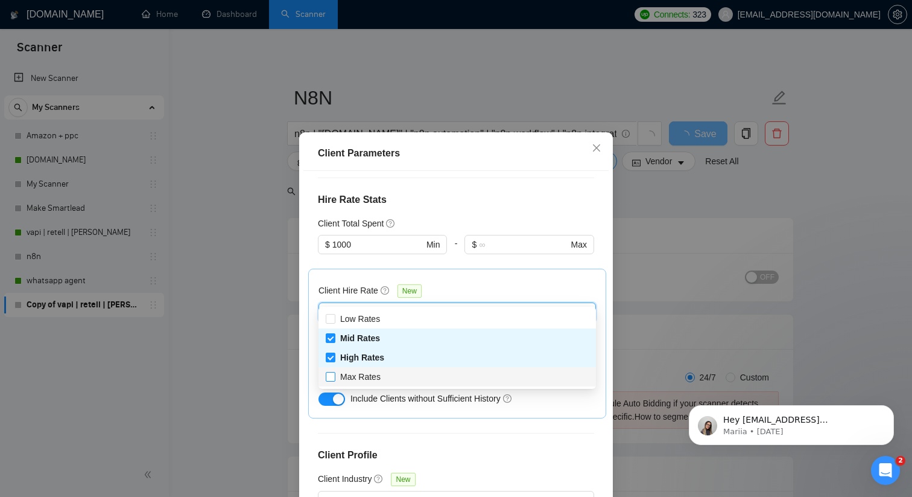
click at [331, 376] on input "Max Rates" at bounding box center [330, 376] width 8 height 8
checkbox input "true"
click at [304, 317] on div "Client Location Include Client Countries Select Exclude Client Countries [GEOGR…" at bounding box center [456, 345] width 305 height 348
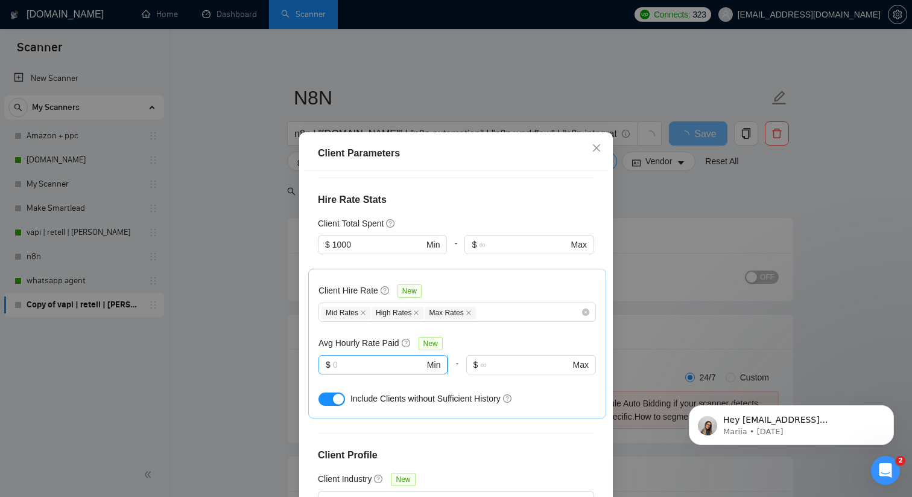
click at [358, 358] on input "text" at bounding box center [379, 364] width 92 height 13
type input "30"
click at [310, 338] on div "Client Hire Rate New Mid Rates High Rates Max Rates Avg Hourly Rate Paid New 30…" at bounding box center [457, 344] width 298 height 150
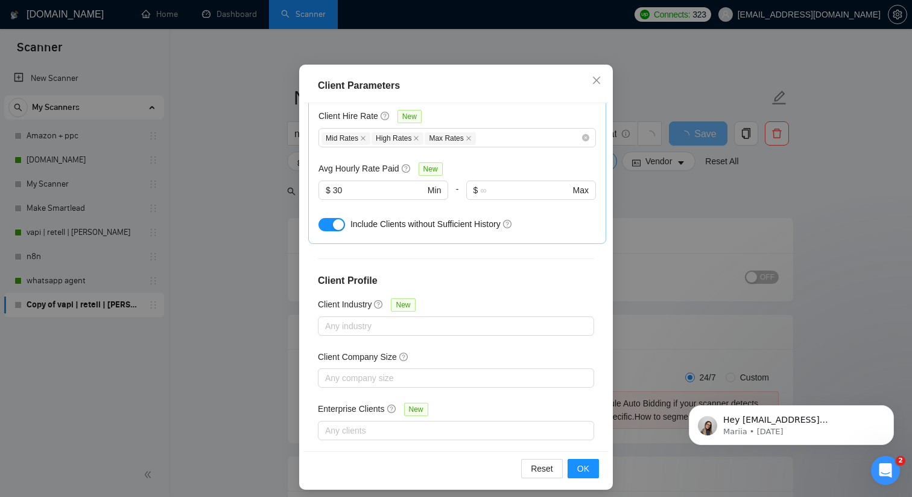
scroll to position [75, 0]
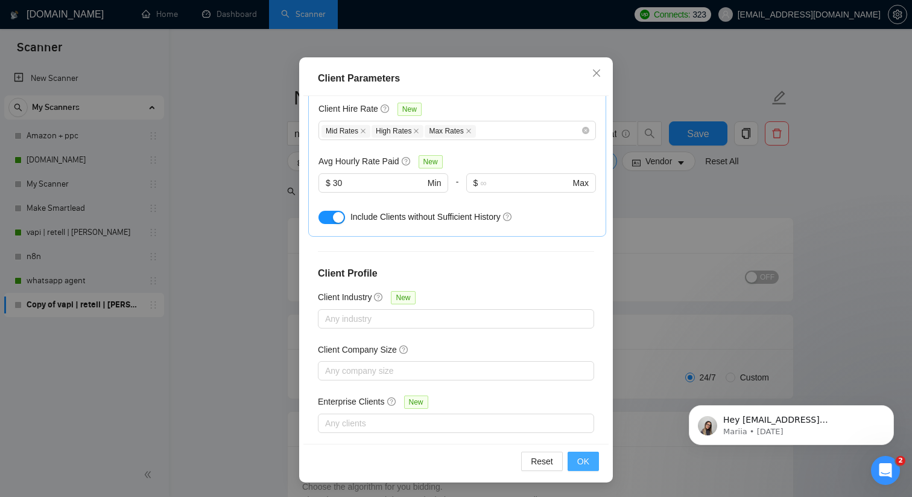
click at [587, 456] on span "OK" at bounding box center [583, 460] width 12 height 13
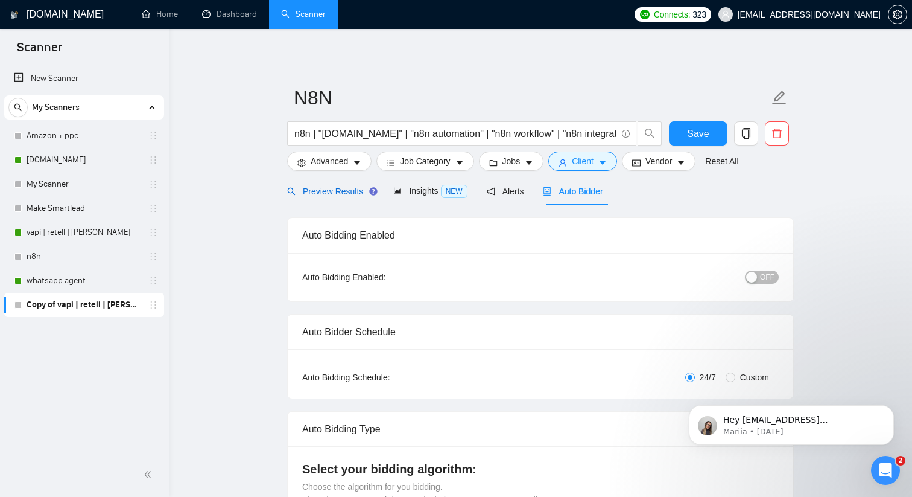
click at [328, 187] on span "Preview Results" at bounding box center [330, 191] width 87 height 10
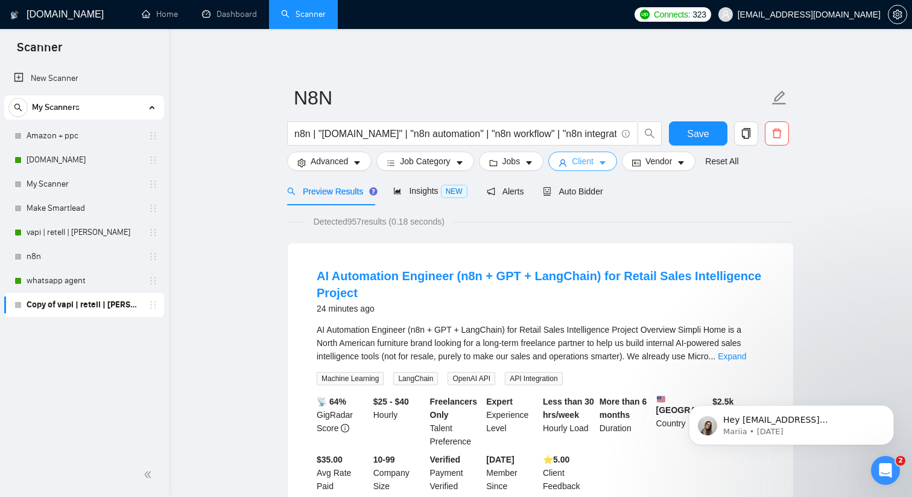
click at [582, 165] on span "Client" at bounding box center [583, 160] width 22 height 13
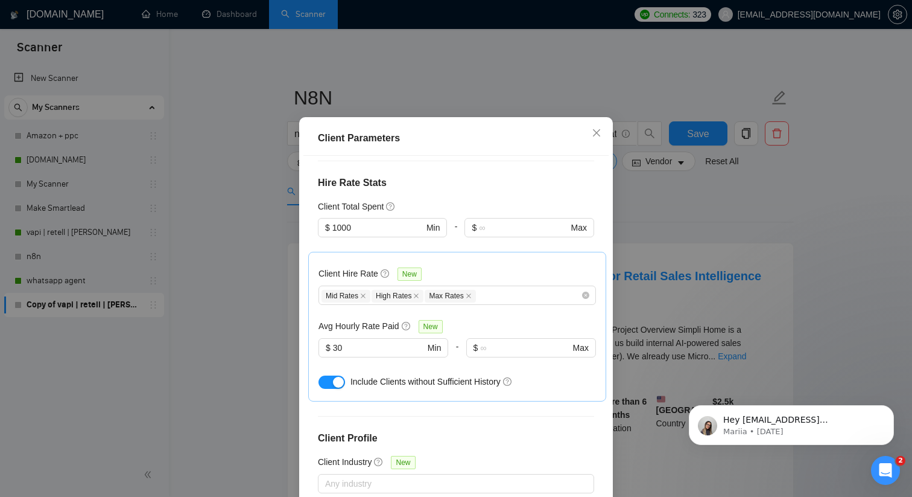
scroll to position [296, 0]
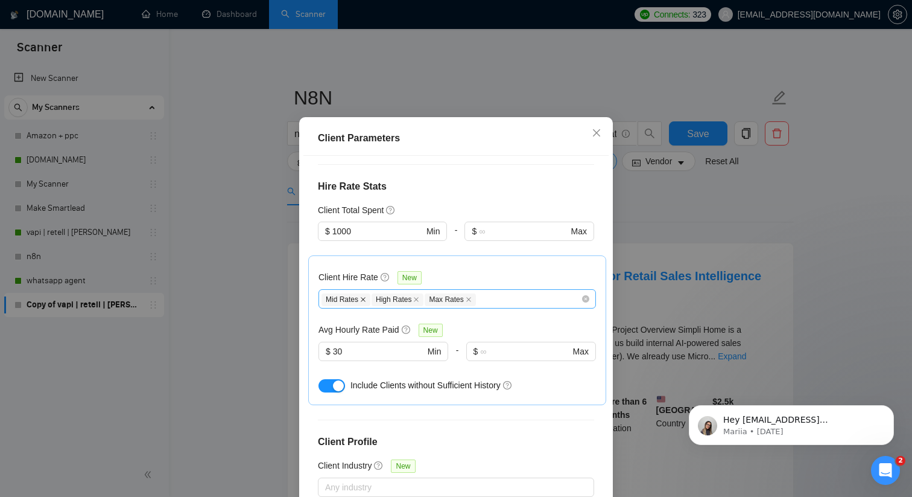
click at [366, 296] on icon "close" at bounding box center [363, 299] width 6 height 6
click at [366, 296] on icon "close" at bounding box center [366, 299] width 6 height 6
click at [366, 297] on icon "close" at bounding box center [365, 299] width 5 height 5
click at [358, 230] on input "1000" at bounding box center [377, 230] width 91 height 13
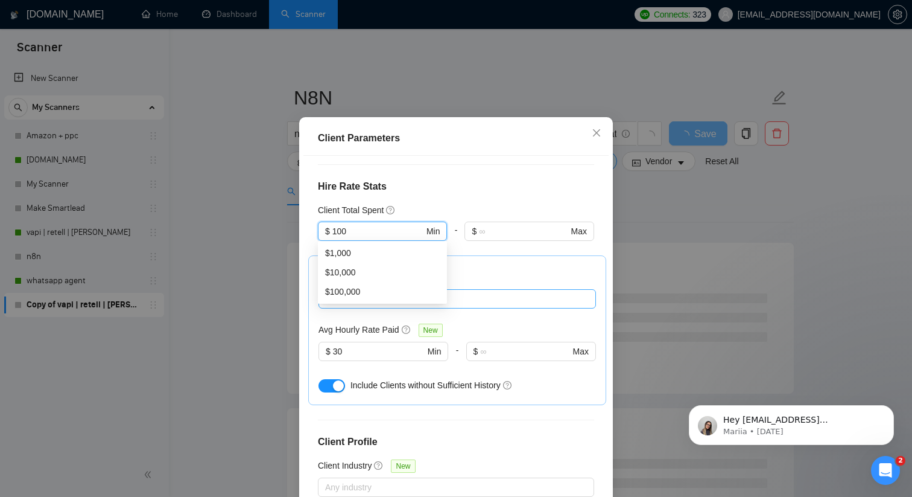
type input "100"
click at [307, 237] on div "Client Location Include Client Countries Select Exclude Client Countries [GEOGR…" at bounding box center [456, 330] width 305 height 348
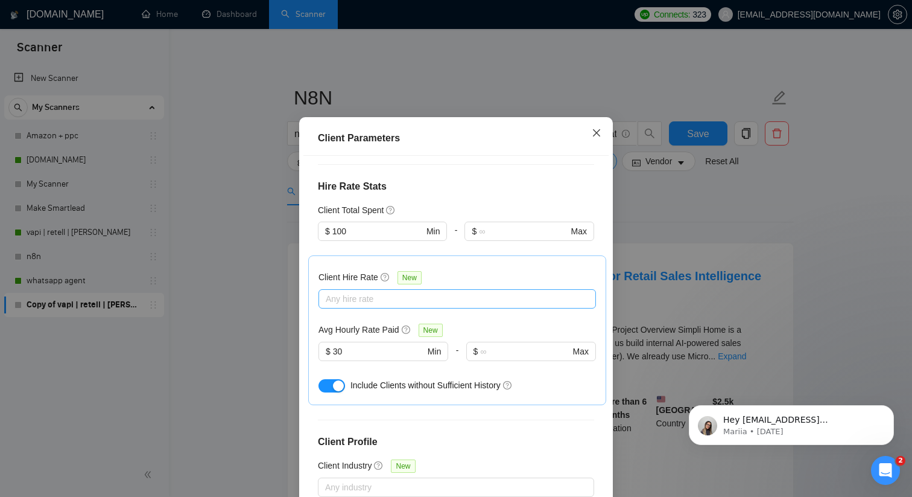
click at [593, 138] on icon "close" at bounding box center [597, 133] width 10 height 10
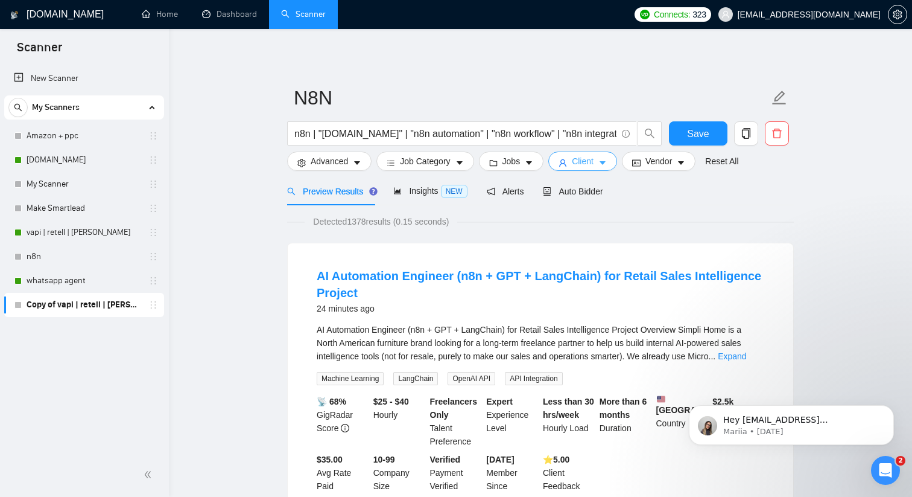
click at [594, 159] on span "Client" at bounding box center [583, 160] width 22 height 13
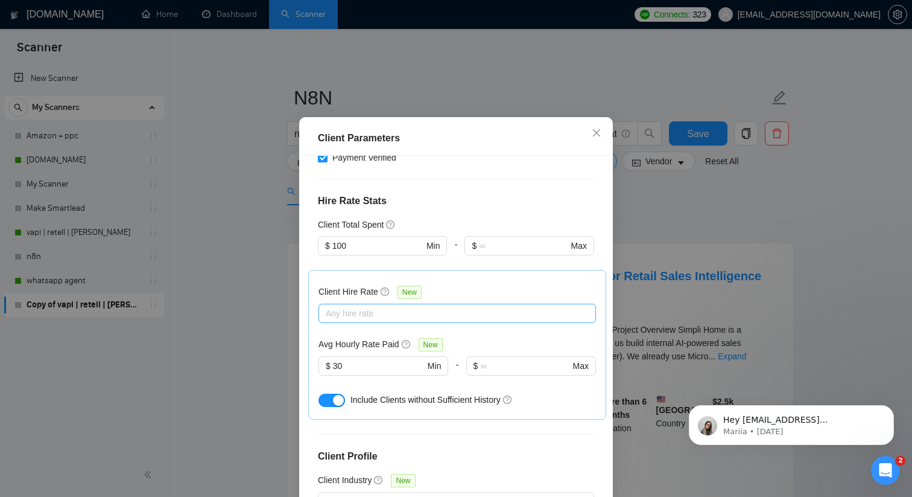
scroll to position [273, 0]
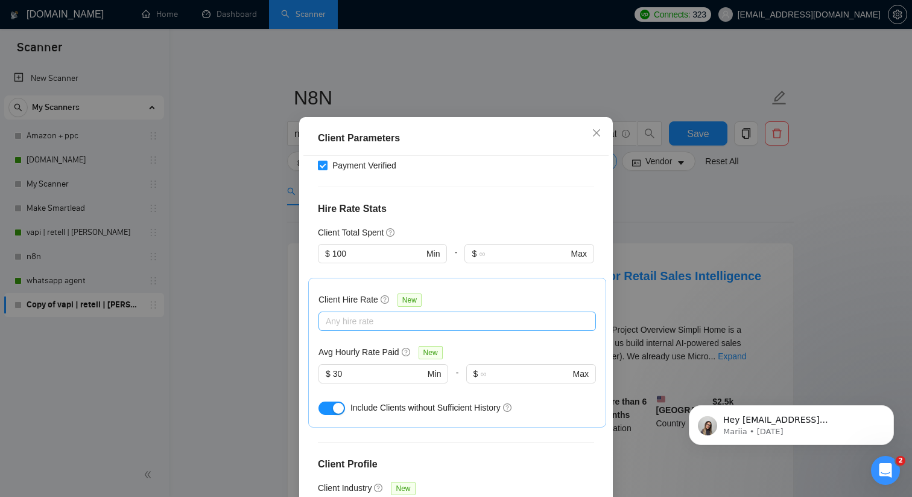
click at [421, 314] on div at bounding box center [451, 321] width 259 height 14
checkbox input "false"
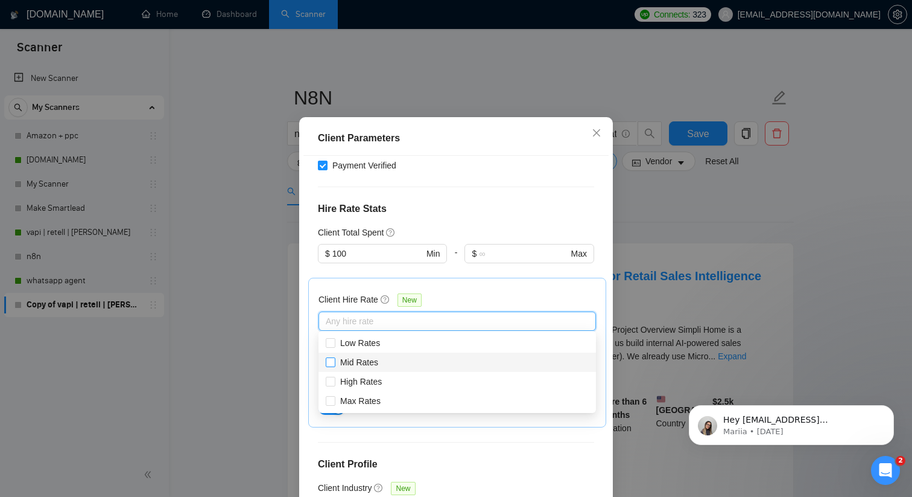
click at [352, 365] on span "Mid Rates" at bounding box center [359, 362] width 38 height 10
click at [334, 365] on input "Mid Rates" at bounding box center [330, 361] width 8 height 8
checkbox input "true"
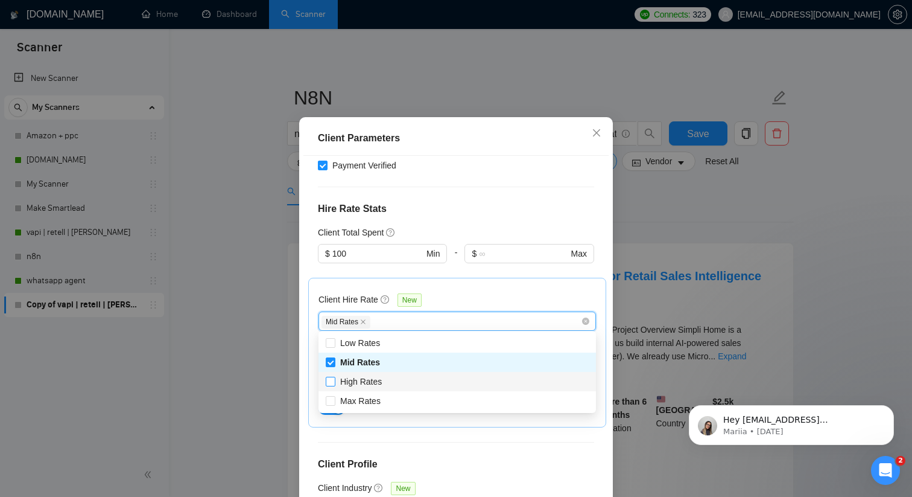
click at [351, 378] on span "High Rates" at bounding box center [361, 382] width 42 height 10
click at [334, 378] on input "High Rates" at bounding box center [330, 381] width 8 height 8
checkbox input "true"
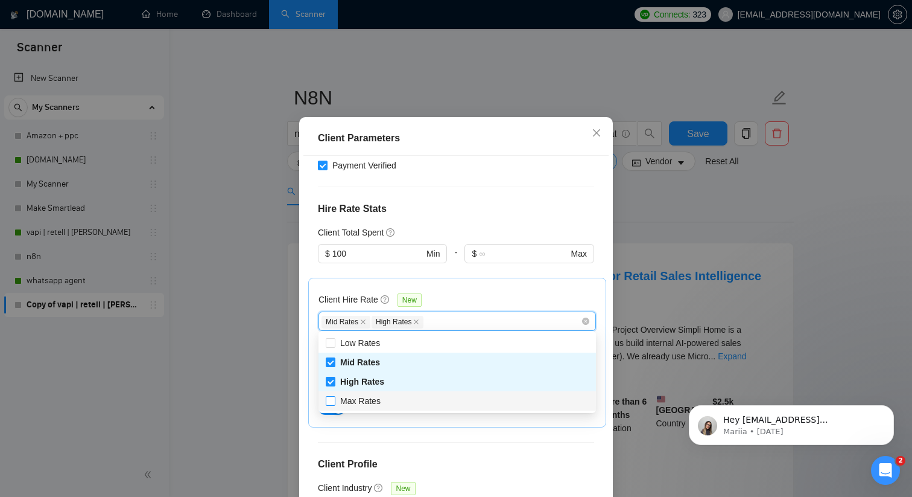
click at [350, 396] on span "Max Rates" at bounding box center [360, 401] width 40 height 10
click at [334, 396] on input "Max Rates" at bounding box center [330, 400] width 8 height 8
checkbox input "true"
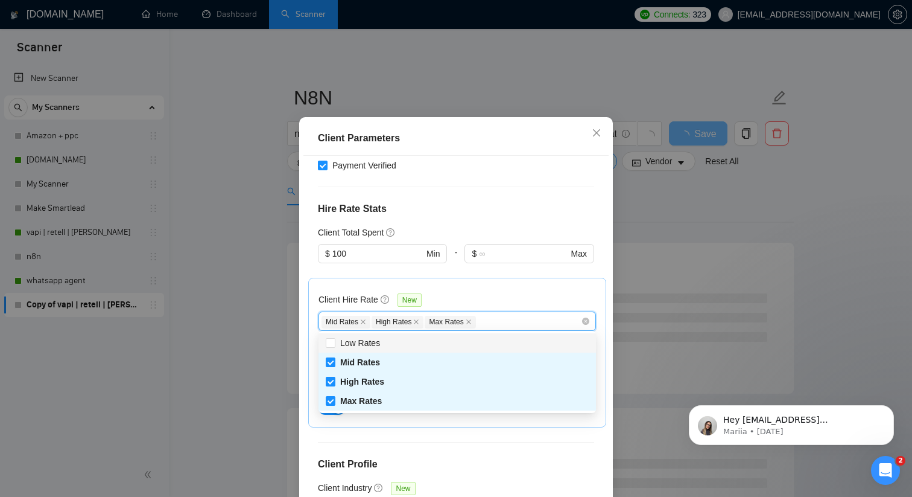
click at [305, 303] on div "Client Location Include Client Countries Select Exclude Client Countries [GEOGR…" at bounding box center [456, 330] width 305 height 348
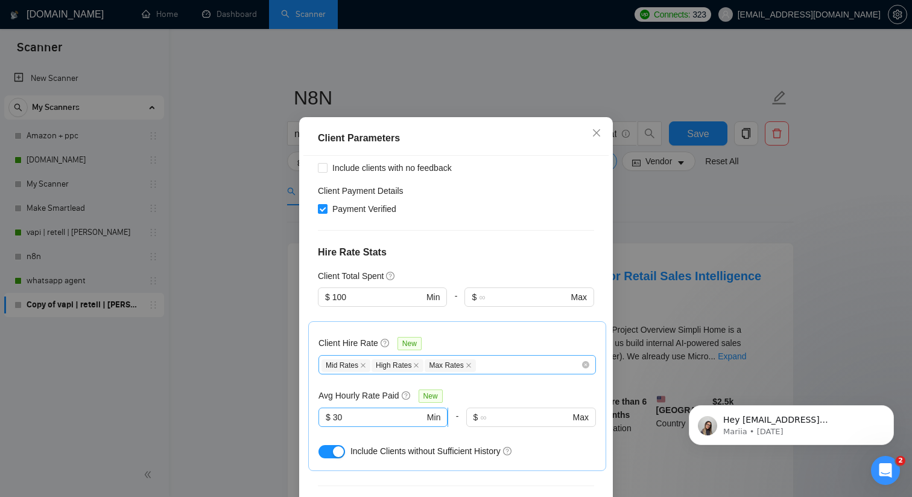
scroll to position [219, 0]
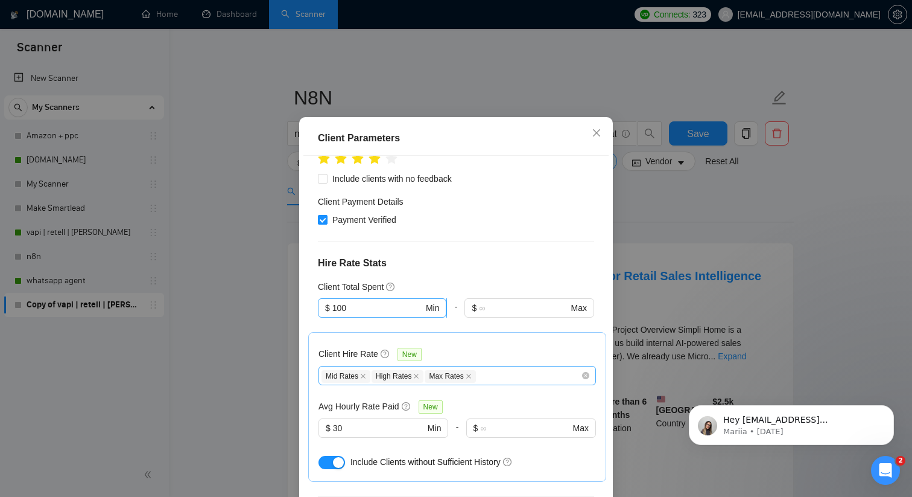
click at [367, 309] on input "100" at bounding box center [377, 307] width 91 height 13
click at [308, 285] on div "Client Location Include Client Countries Select Exclude Client Countries [GEOGR…" at bounding box center [456, 330] width 305 height 348
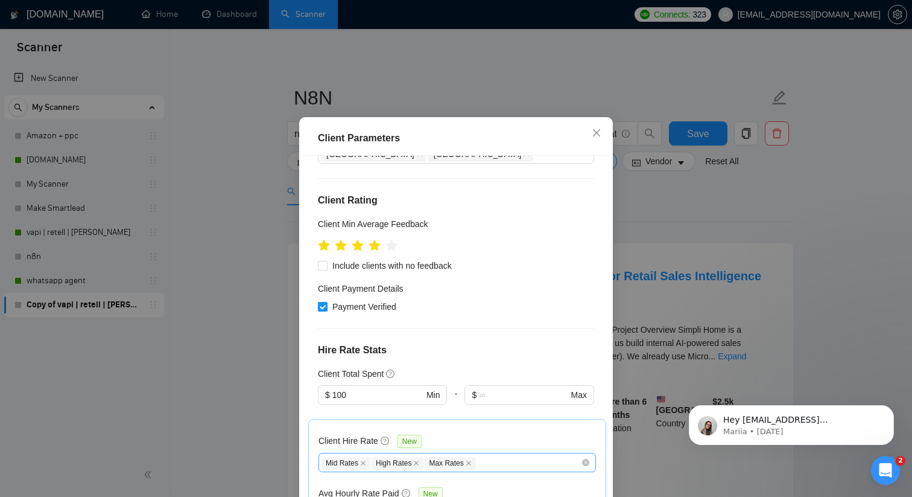
scroll to position [120, 0]
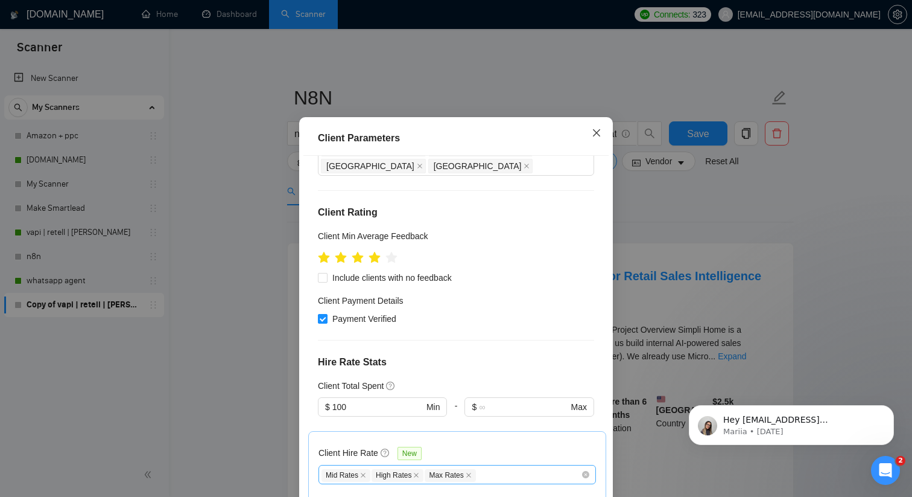
click at [594, 136] on icon "close" at bounding box center [596, 132] width 7 height 7
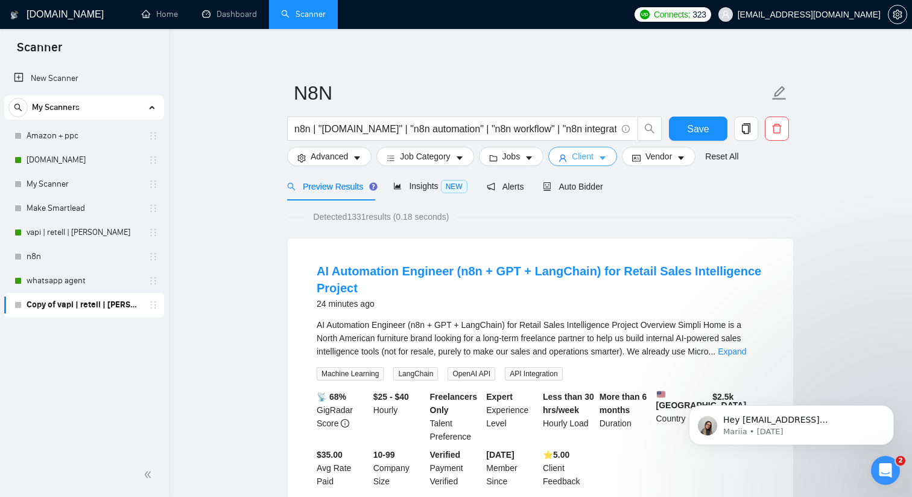
scroll to position [4, 0]
click at [584, 183] on span "Auto Bidder" at bounding box center [573, 187] width 60 height 10
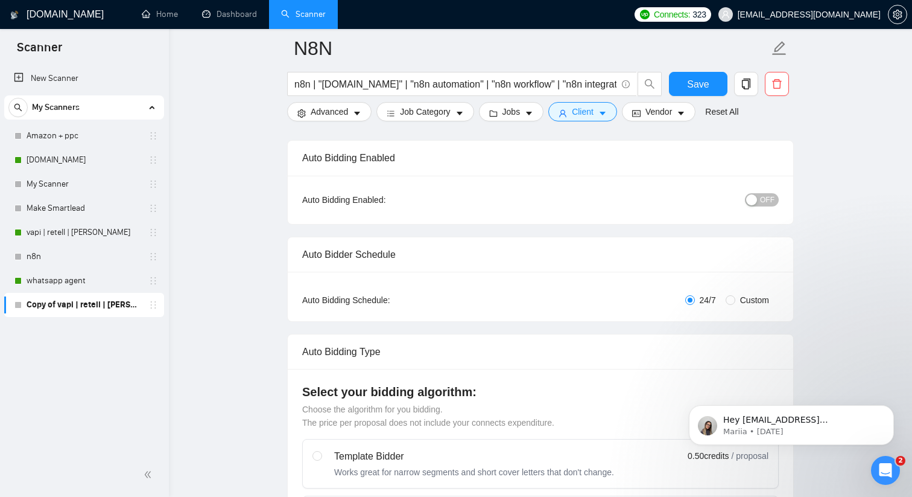
scroll to position [98, 0]
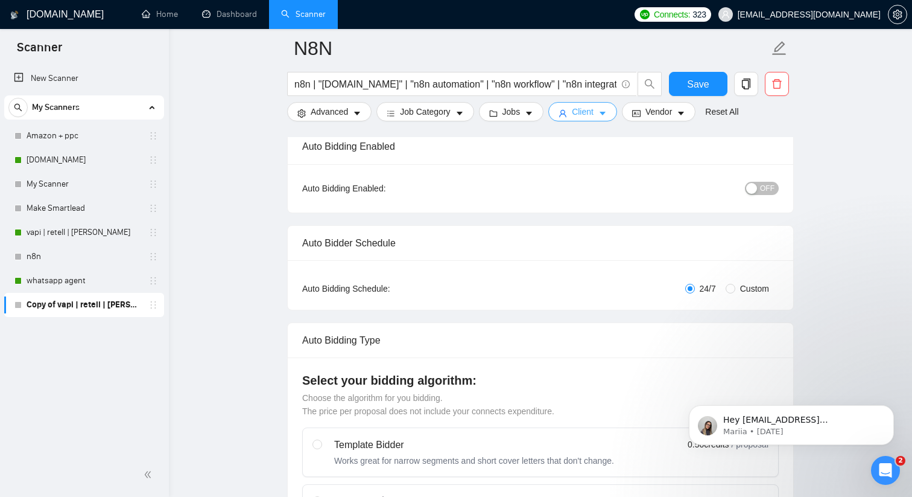
click at [594, 111] on span "Client" at bounding box center [583, 111] width 22 height 13
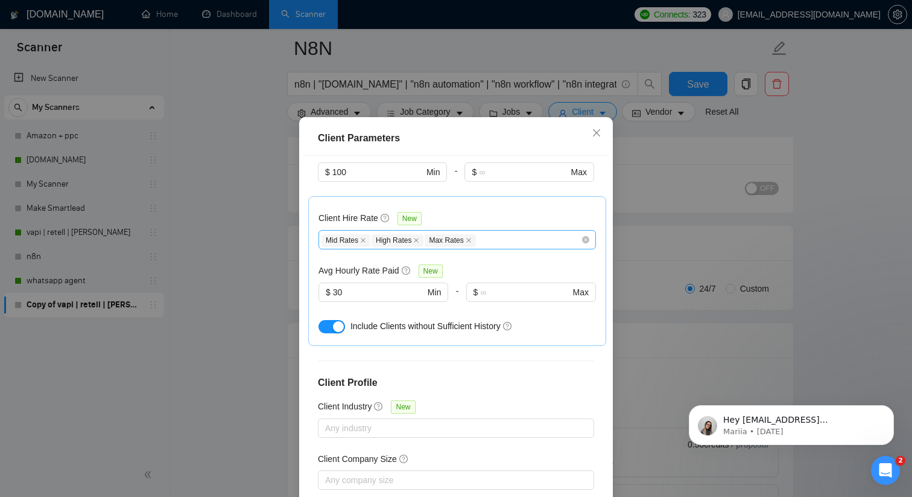
scroll to position [355, 0]
click at [379, 287] on input "30" at bounding box center [379, 291] width 92 height 13
type input "3"
click at [302, 268] on div "Client Parameters Client Location Include Client Countries Select Exclude Clien…" at bounding box center [456, 329] width 314 height 425
click at [596, 138] on icon "close" at bounding box center [597, 133] width 10 height 10
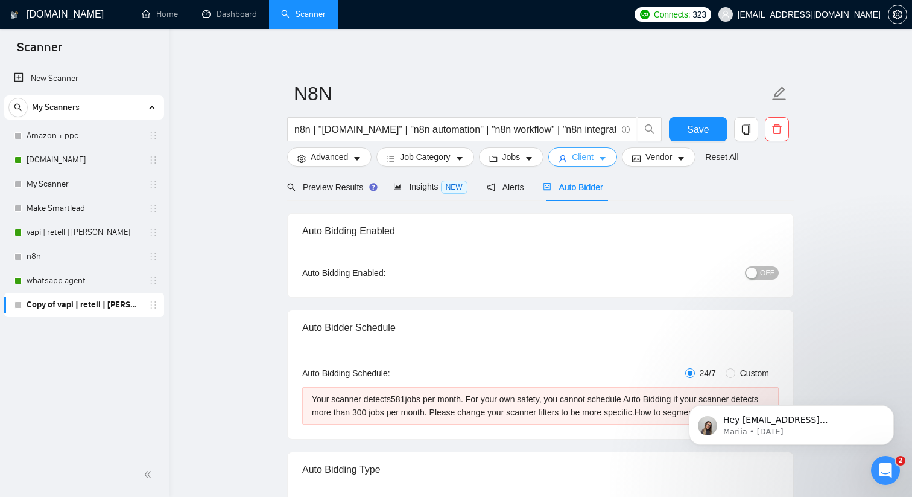
scroll to position [0, 0]
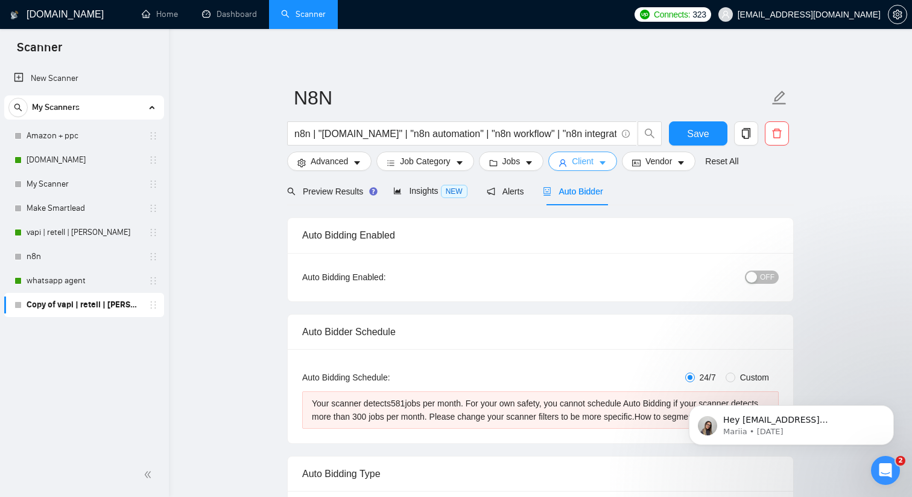
click at [592, 164] on span "Client" at bounding box center [583, 160] width 22 height 13
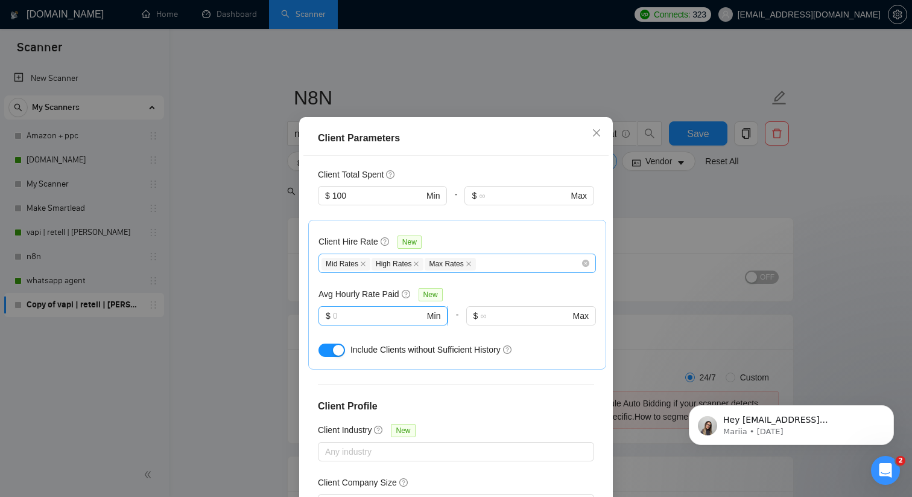
scroll to position [336, 0]
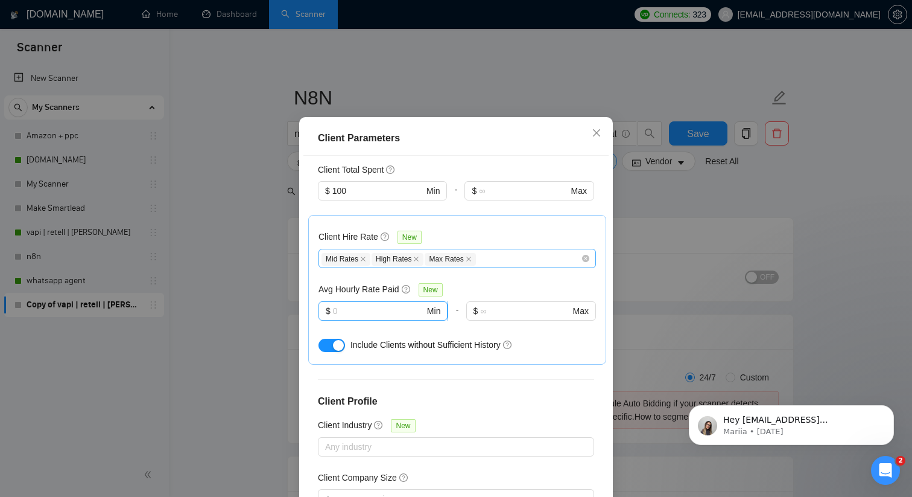
click at [351, 307] on input "text" at bounding box center [379, 310] width 92 height 13
type input "10"
click at [302, 275] on div "Client Parameters Client Location Include Client Countries Select Exclude Clien…" at bounding box center [456, 329] width 314 height 425
click at [594, 138] on icon "close" at bounding box center [597, 133] width 10 height 10
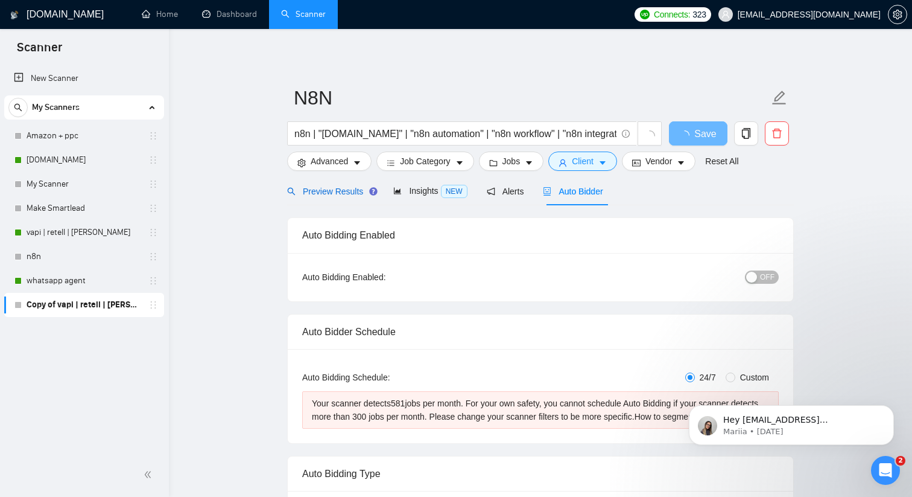
click at [322, 194] on span "Preview Results" at bounding box center [330, 191] width 87 height 10
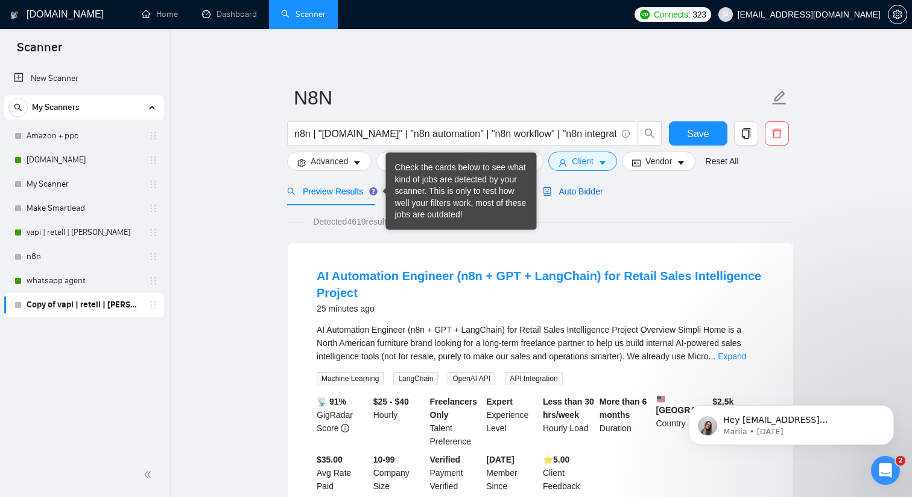
click at [563, 192] on span "Auto Bidder" at bounding box center [573, 191] width 60 height 10
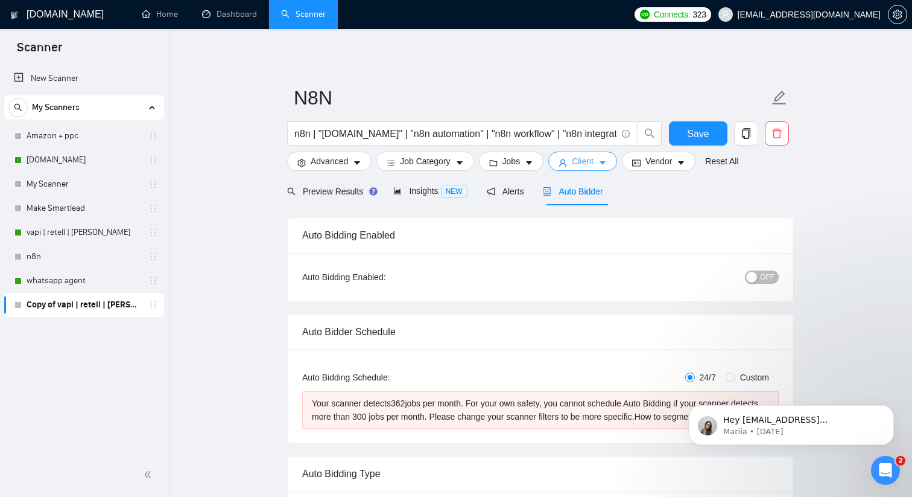
click at [585, 164] on span "Client" at bounding box center [583, 160] width 22 height 13
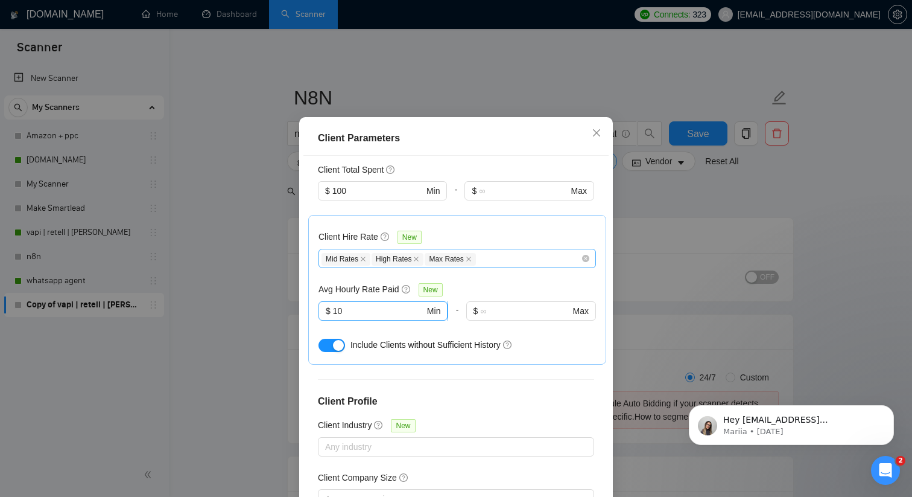
click at [349, 313] on input "10" at bounding box center [379, 310] width 92 height 13
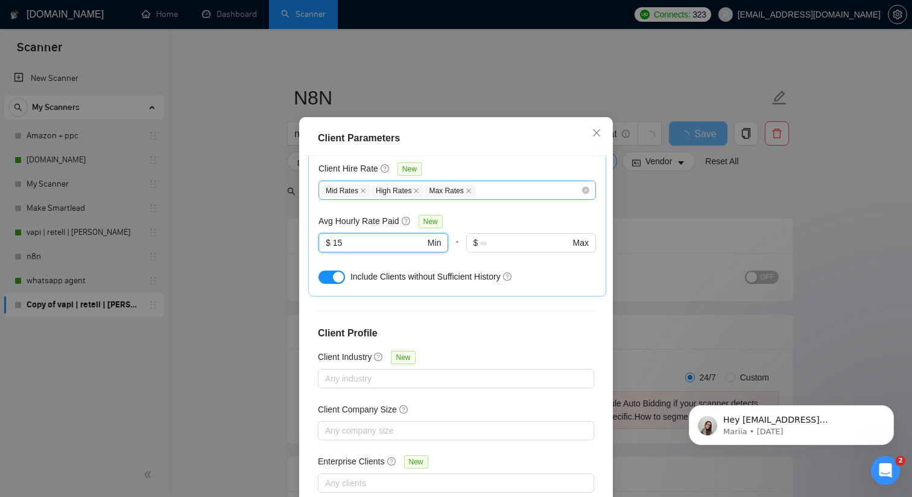
type input "15"
click at [272, 291] on div "Client Parameters Client Location Include Client Countries Select Exclude Clien…" at bounding box center [456, 248] width 912 height 497
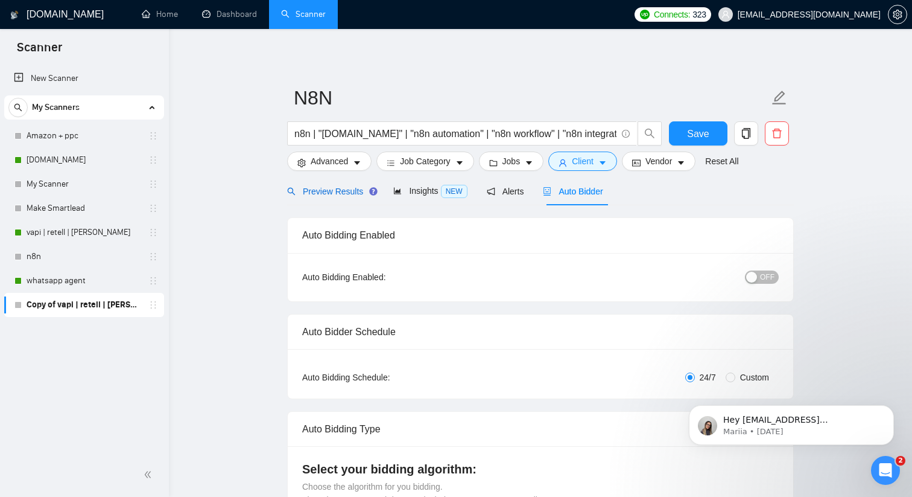
click at [336, 190] on span "Preview Results" at bounding box center [330, 191] width 87 height 10
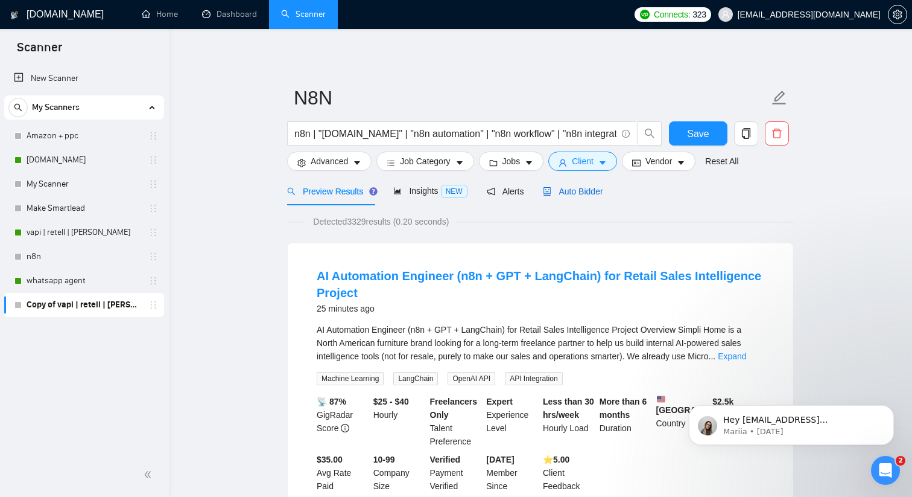
click at [560, 189] on span "Auto Bidder" at bounding box center [573, 191] width 60 height 10
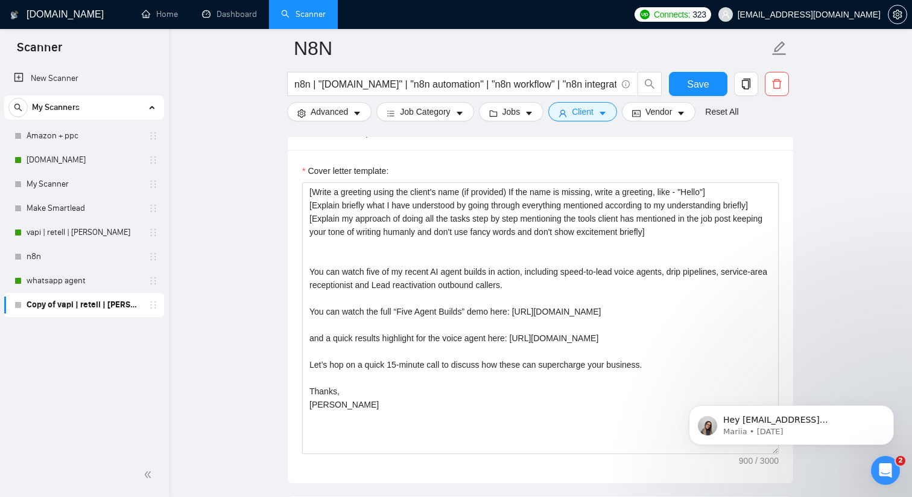
scroll to position [1302, 0]
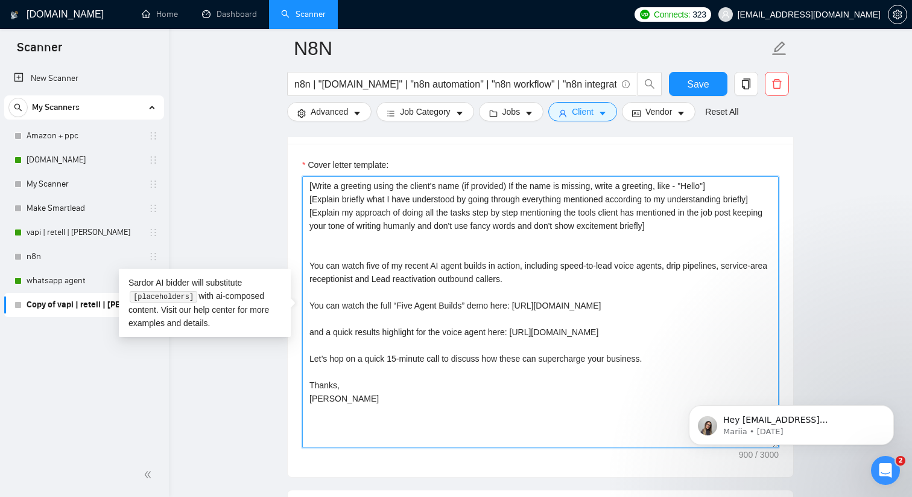
drag, startPoint x: 307, startPoint y: 265, endPoint x: 458, endPoint y: 399, distance: 201.7
click at [458, 399] on textarea "[Write a greeting using the client's name (if provided) If the name is missing,…" at bounding box center [540, 312] width 477 height 272
paste textarea "I've built quite a few n8n workflows over the years—everything from voice AI ag…"
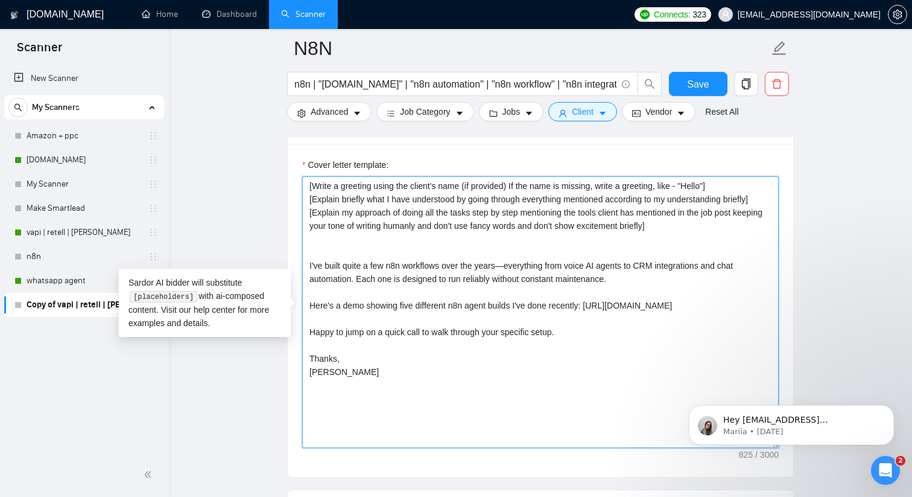
click at [512, 262] on textarea "[Write a greeting using the client's name (if provided) If the name is missing,…" at bounding box center [540, 312] width 477 height 272
click at [577, 262] on textarea "[Write a greeting using the client's name (if provided) If the name is missing,…" at bounding box center [540, 312] width 477 height 272
type textarea "[Write a greeting using the client's name (if provided) If the name is missing,…"
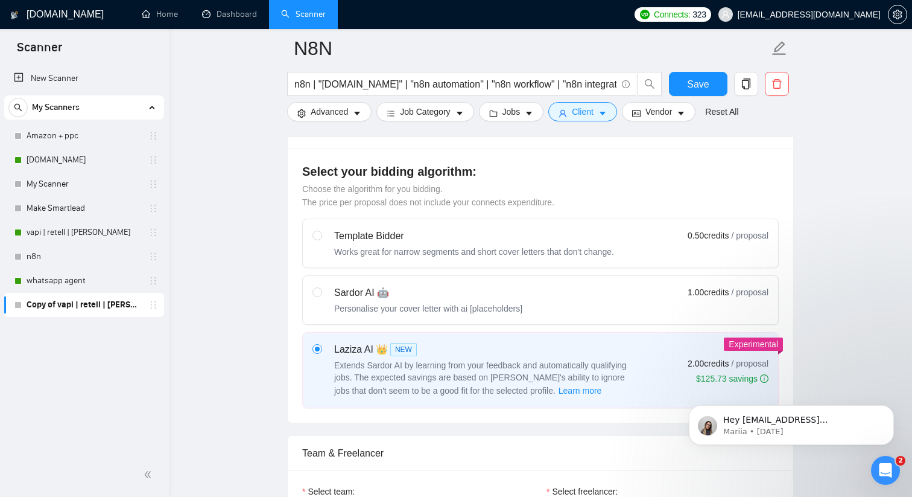
scroll to position [314, 0]
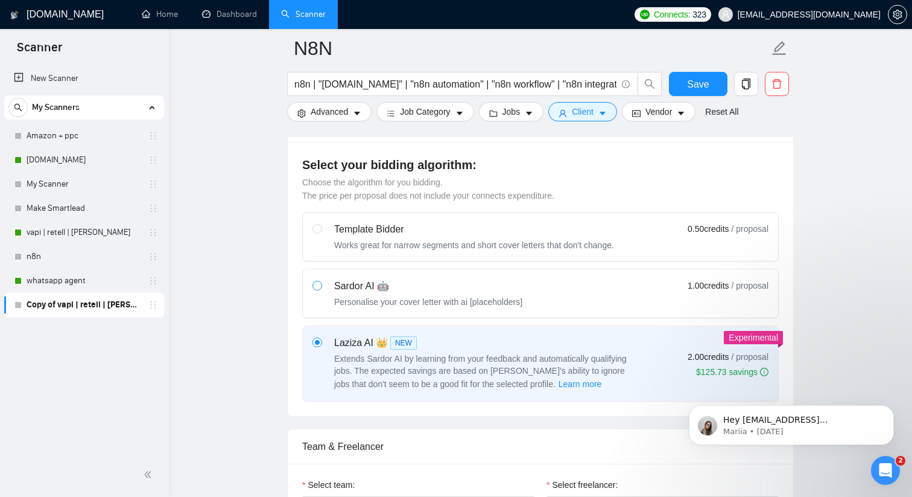
click at [314, 289] on span at bounding box center [318, 286] width 10 height 10
click at [314, 289] on input "radio" at bounding box center [317, 285] width 8 height 8
radio input "true"
radio input "false"
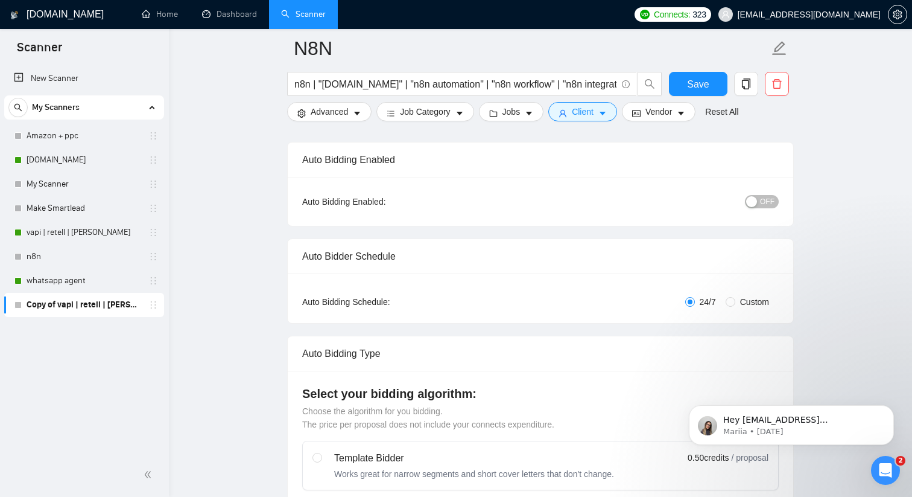
scroll to position [0, 0]
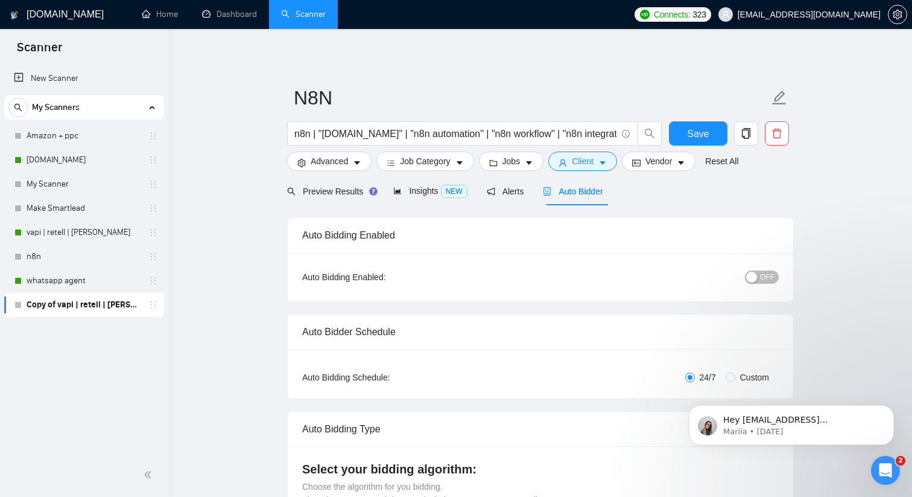
click at [776, 279] on button "OFF" at bounding box center [762, 276] width 34 height 13
click at [702, 123] on button "Save" at bounding box center [698, 133] width 59 height 24
click at [745, 129] on icon "copy" at bounding box center [746, 133] width 8 height 11
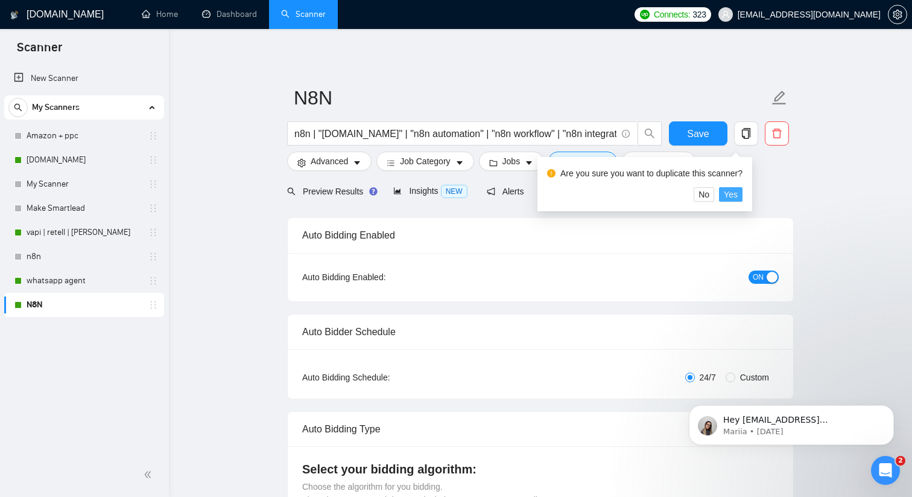
click at [738, 199] on span "Yes" at bounding box center [731, 194] width 14 height 13
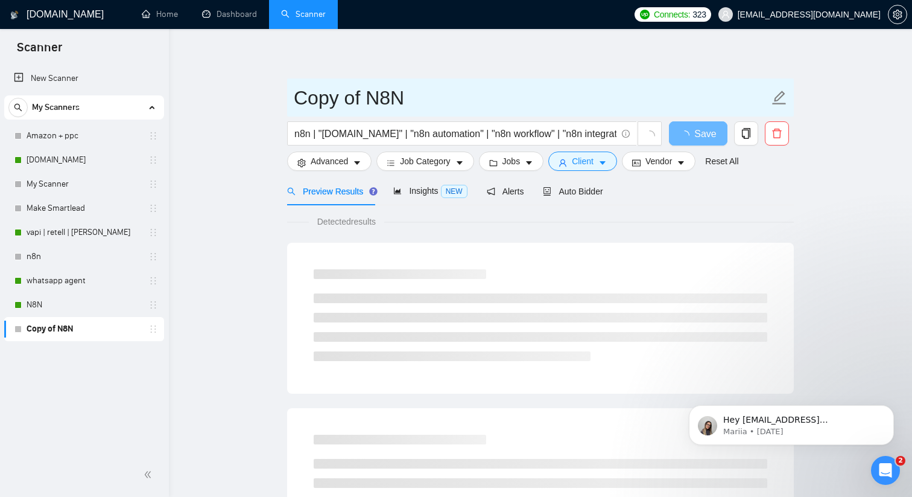
click at [349, 97] on input "Copy of N8N" at bounding box center [531, 98] width 475 height 30
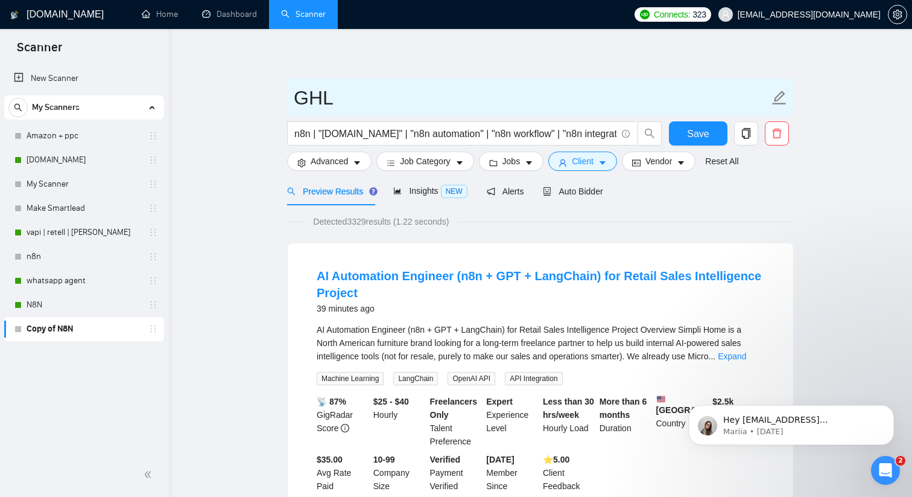
type input "GHL"
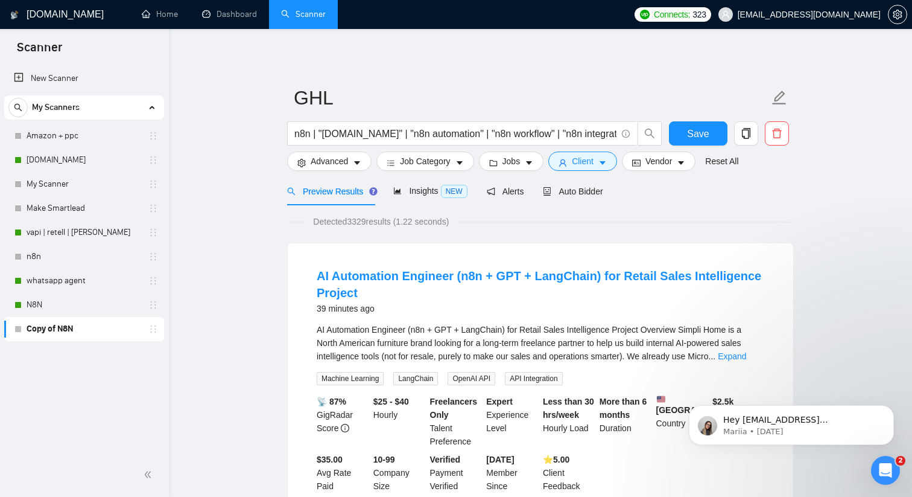
click at [329, 135] on input "n8n | "[DOMAIN_NAME]" | "n8n automation" | "n8n workflow" | "n8n integration" |…" at bounding box center [455, 133] width 322 height 15
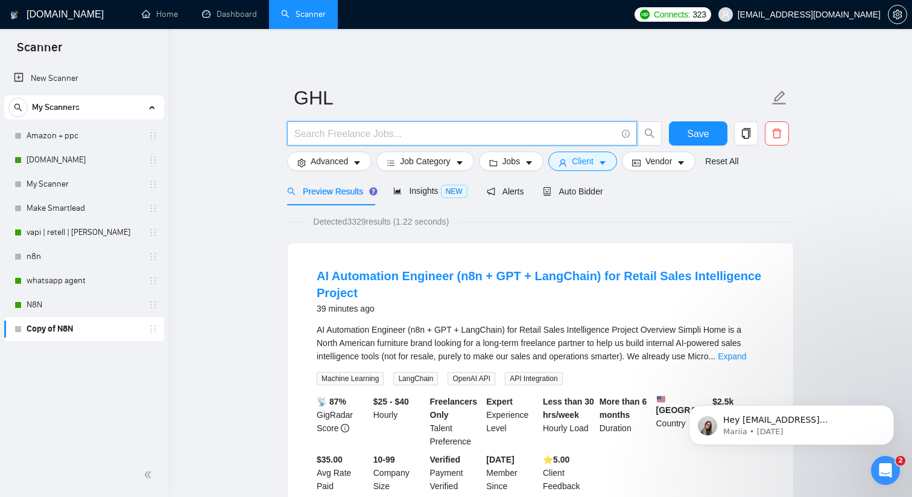
paste input "(gohighlevel | "go high level" | highlevel | ghl) ("voice ai" | "ai voice" | "c…"
type input "(gohighlevel | "go high level" | highlevel | ghl) ("voice ai" | "ai voice" | "c…"
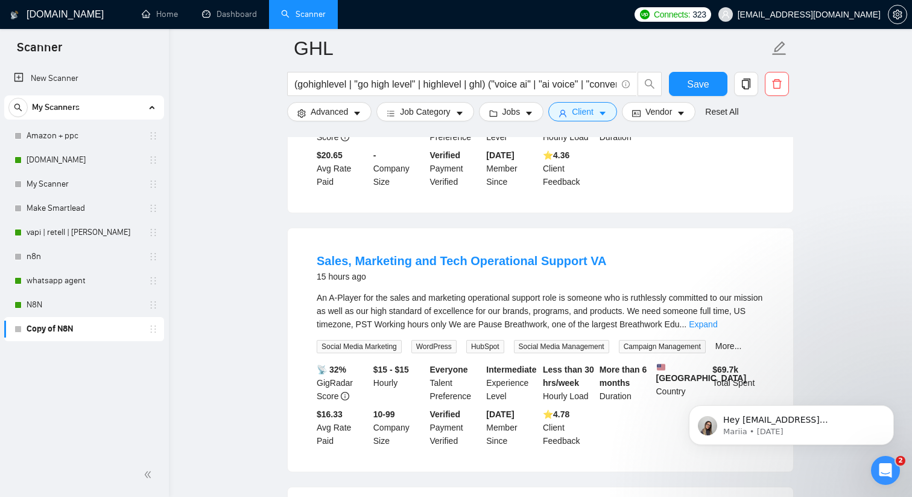
scroll to position [546, 0]
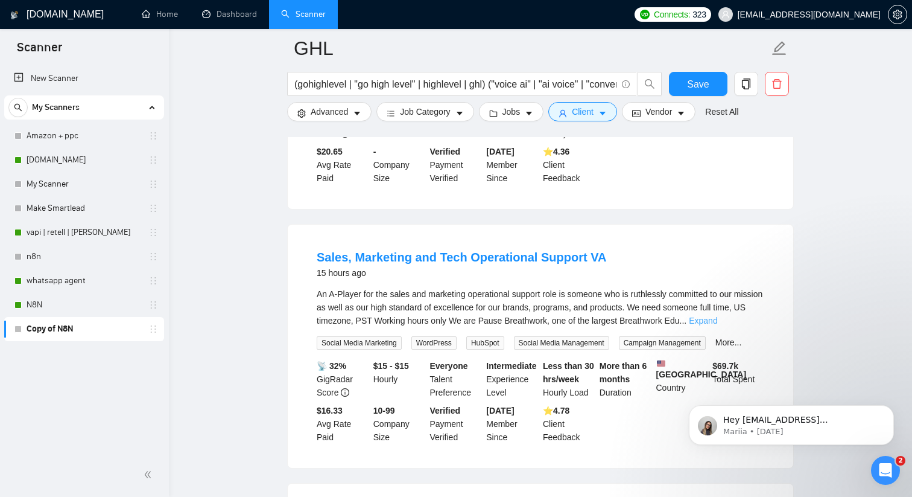
click at [717, 325] on link "Expand" at bounding box center [703, 321] width 28 height 10
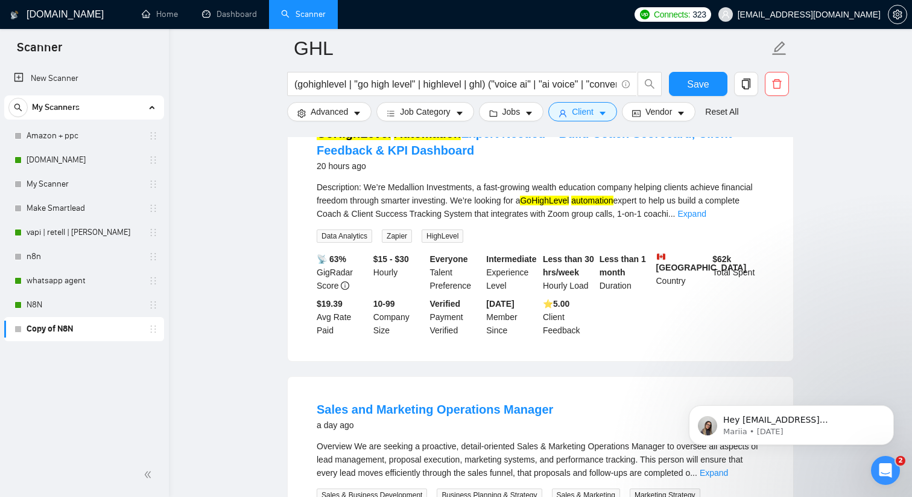
scroll to position [1375, 0]
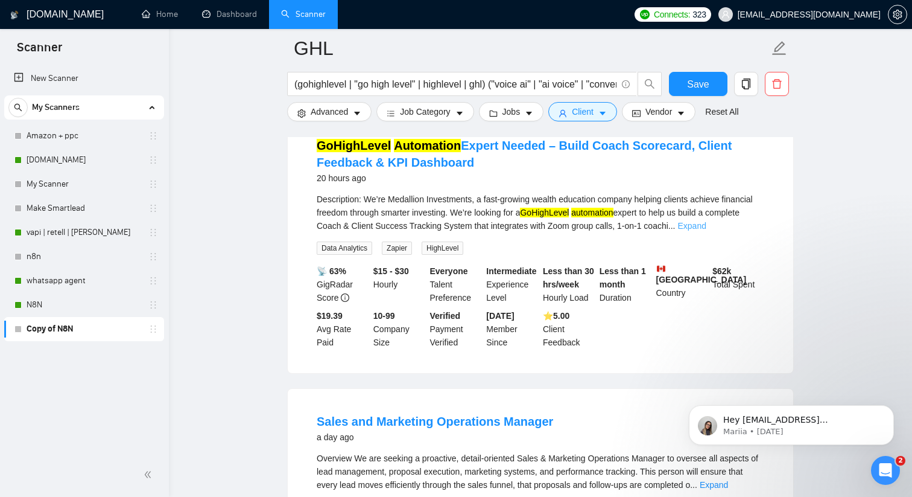
click at [707, 230] on link "Expand" at bounding box center [692, 226] width 28 height 10
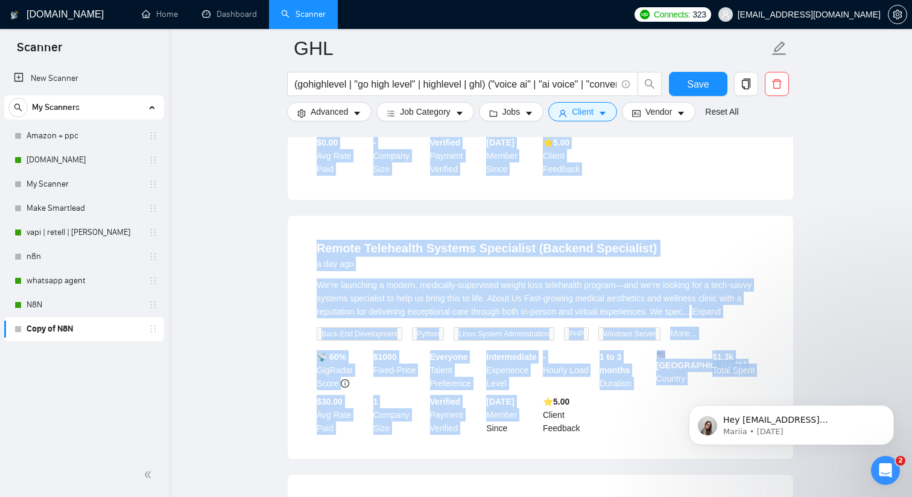
scroll to position [2441, 0]
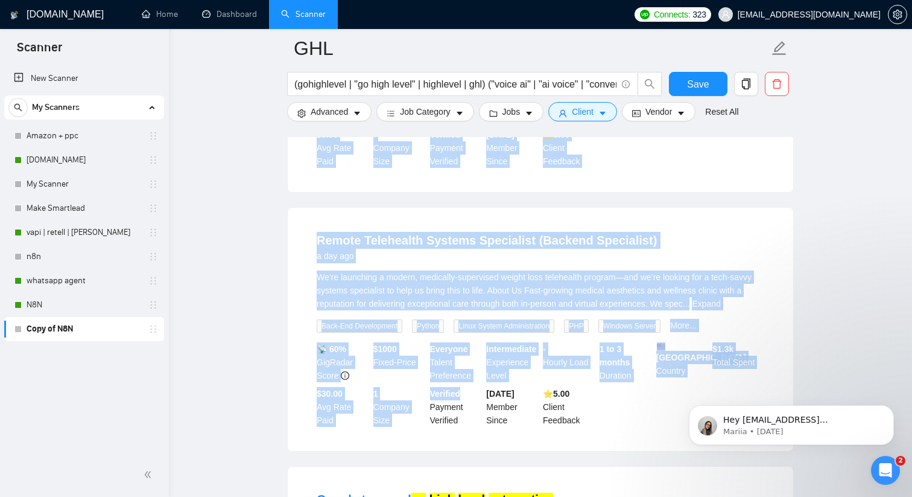
drag, startPoint x: 312, startPoint y: 275, endPoint x: 470, endPoint y: 454, distance: 239.4
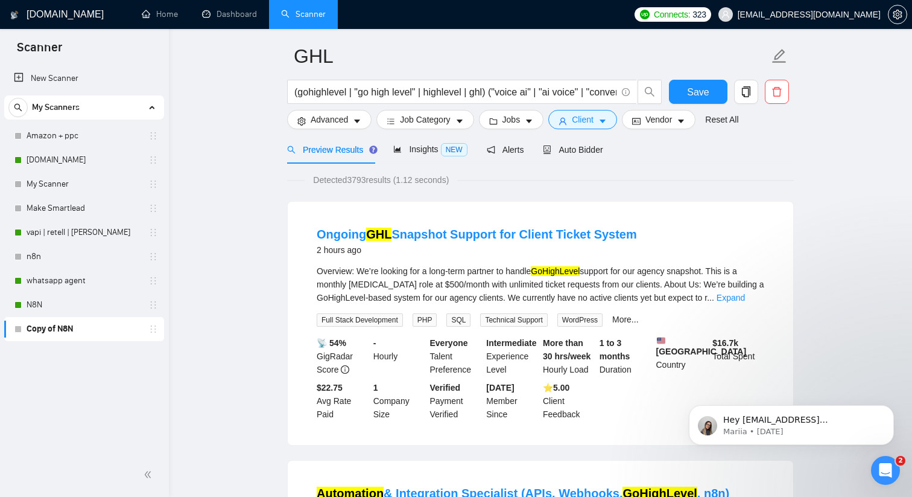
scroll to position [0, 0]
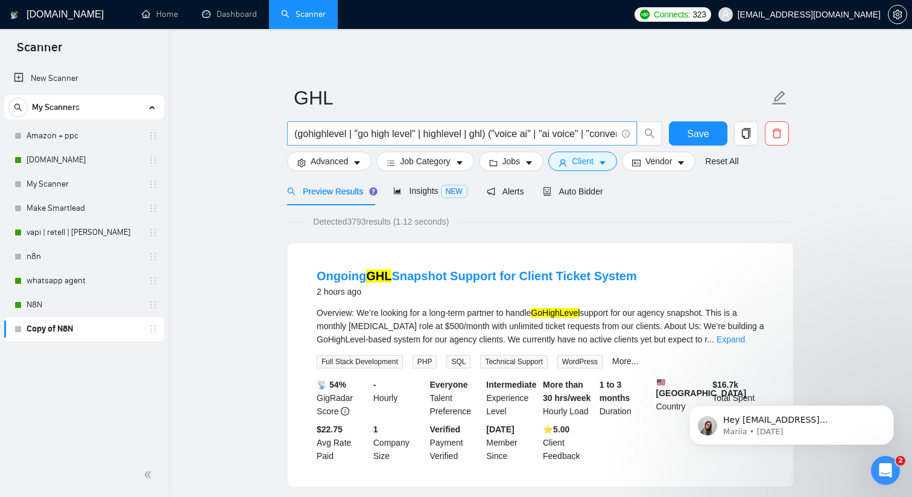
click at [413, 127] on input "(gohighlevel | "go high level" | highlevel | ghl) ("voice ai" | "ai voice" | "c…" at bounding box center [455, 133] width 322 height 15
paste input "(gohighlevel | "go high level" | highlevel | ghl) (system* | setup | implement*…"
type input "(gohighlevel | "go high level" | highlevel | ghl) (system* | setup | implement*…"
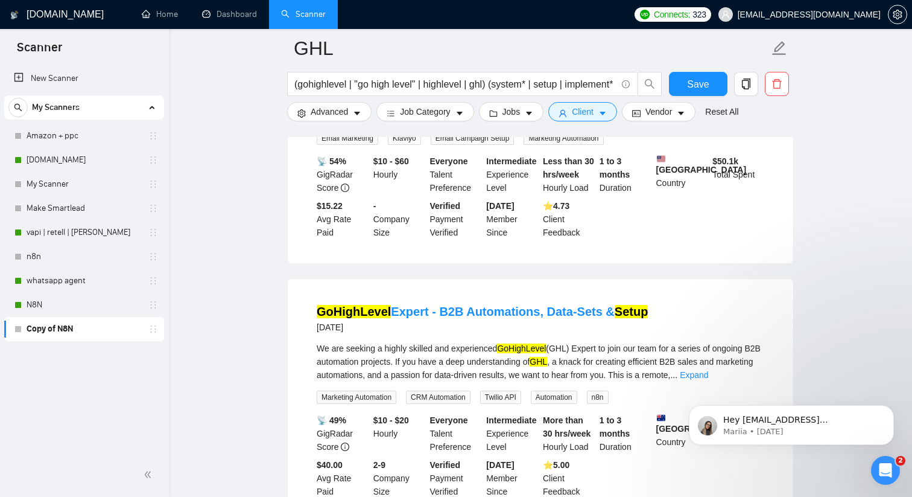
scroll to position [258, 0]
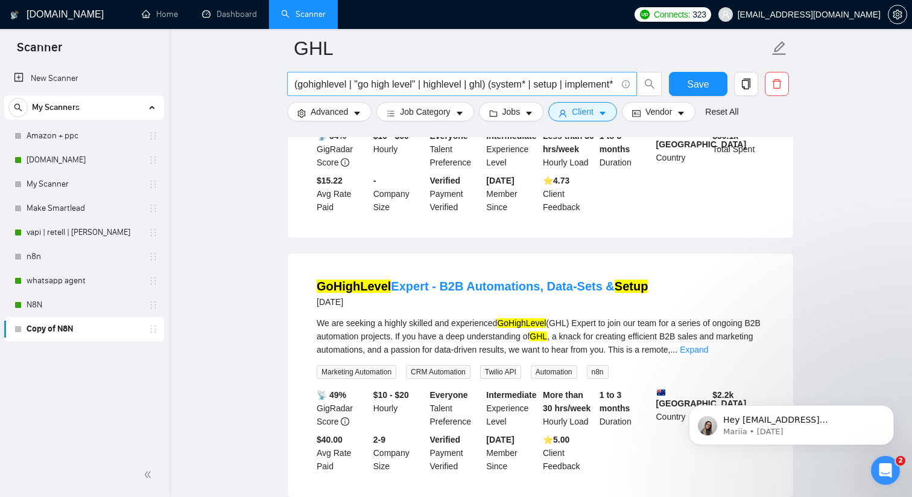
click at [516, 84] on input "(gohighlevel | "go high level" | highlevel | ghl) (system* | setup | implement*…" at bounding box center [455, 84] width 322 height 15
paste input "(gohighlevel | "go high level" | highlevel | ghl) ("voice ai" | "ai voice" | "c…"
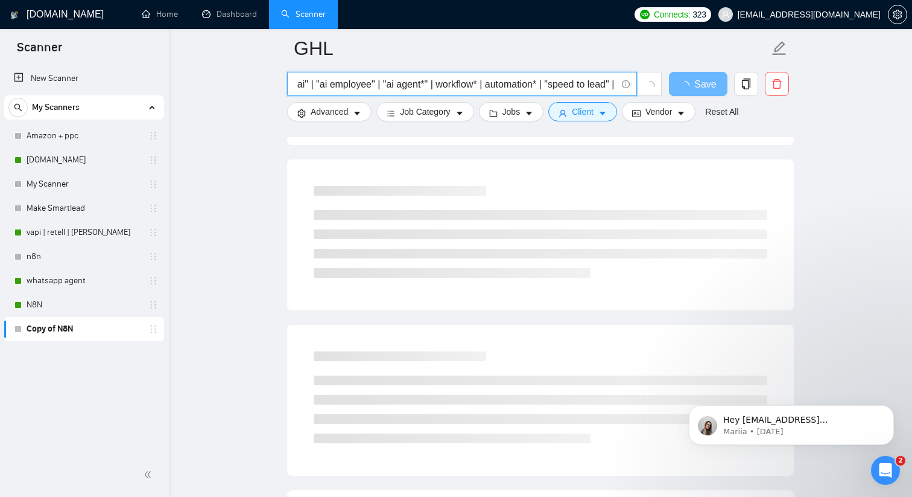
scroll to position [0, 445]
click at [445, 86] on input "(gohighlevel | "go high level" | highlevel | ghl) ("voice ai" | "ai voice" | "c…" at bounding box center [455, 84] width 322 height 15
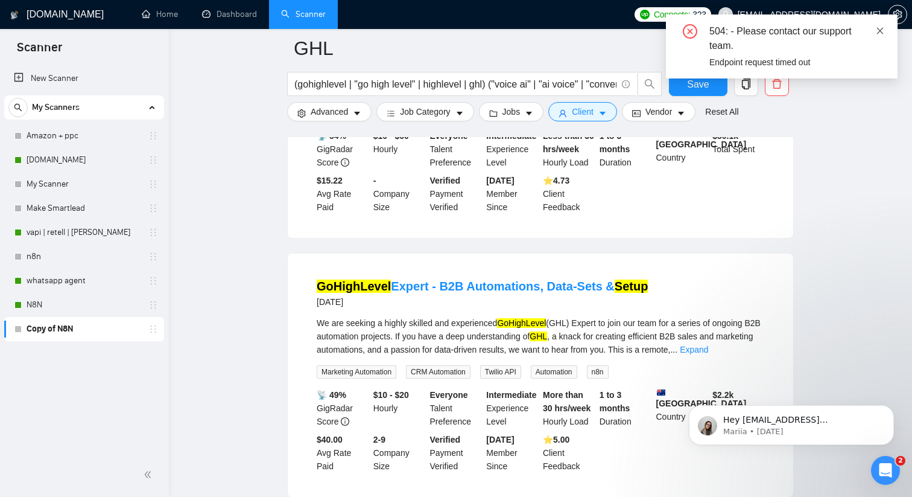
click at [880, 30] on icon "close" at bounding box center [880, 30] width 7 height 7
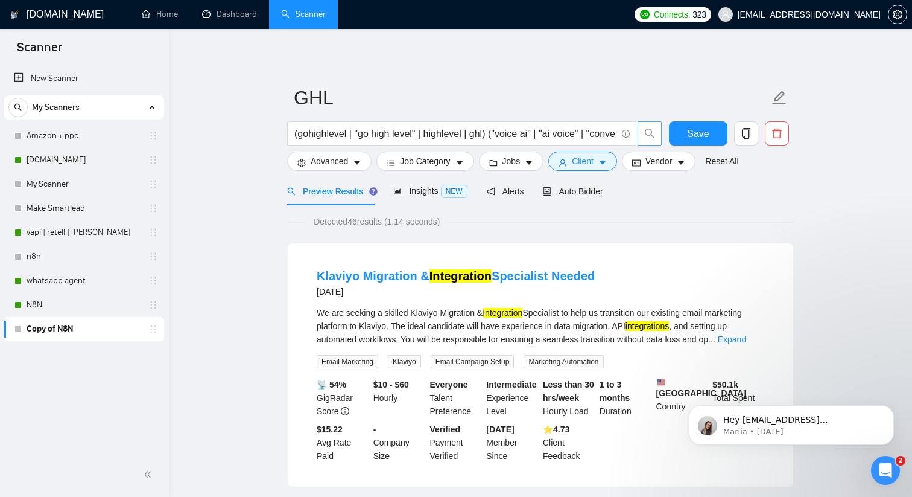
click at [650, 136] on icon "search" at bounding box center [649, 133] width 11 height 11
click at [450, 126] on input "(gohighlevel | "go high level" | highlevel | ghl) ("voice ai" | "ai voice" | "c…" at bounding box center [455, 133] width 322 height 15
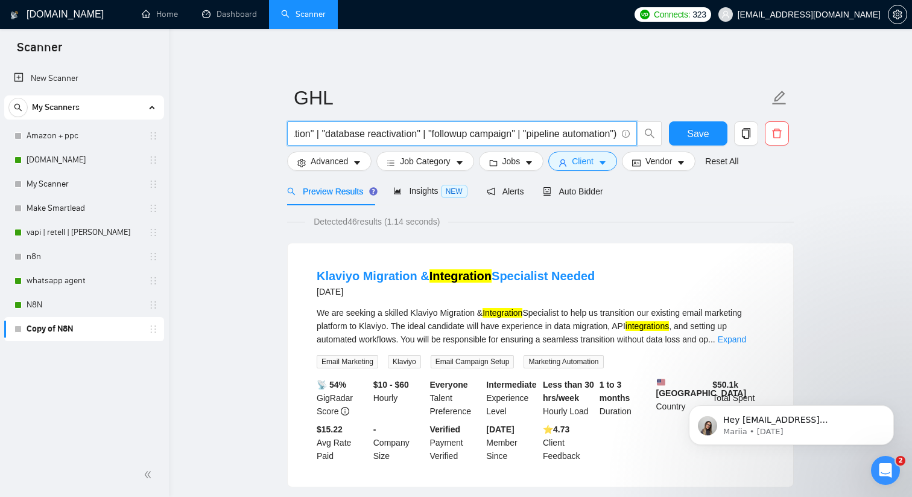
scroll to position [0, 901]
type input "(gohighlevel | "go high level" | highlevel | ghl) ("voice ai" | "ai voice" | "c…"
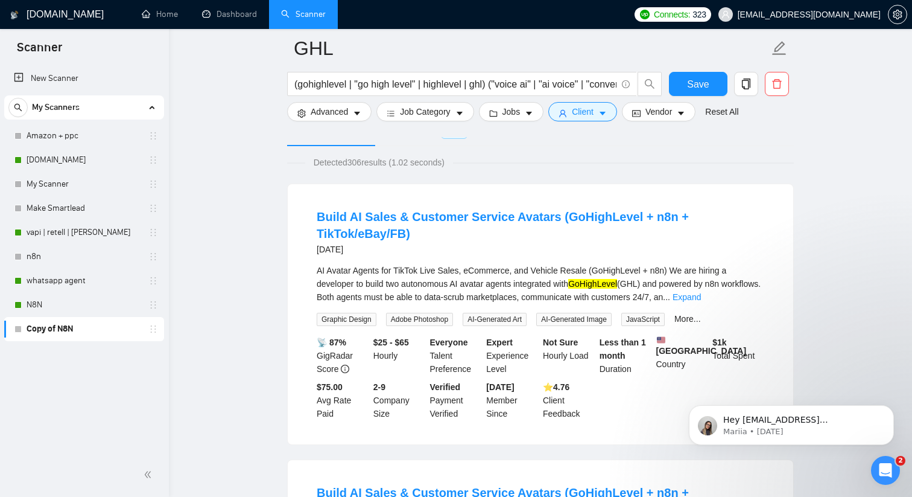
scroll to position [74, 0]
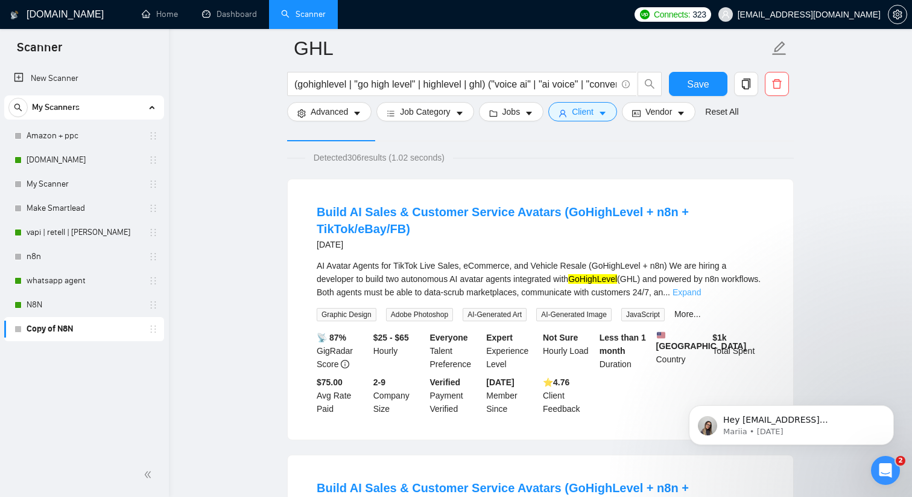
click at [701, 287] on link "Expand" at bounding box center [687, 292] width 28 height 10
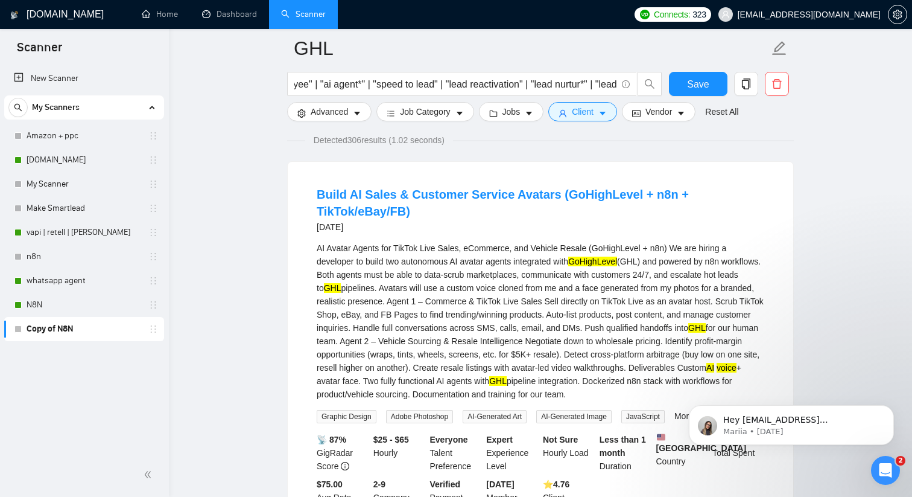
scroll to position [100, 0]
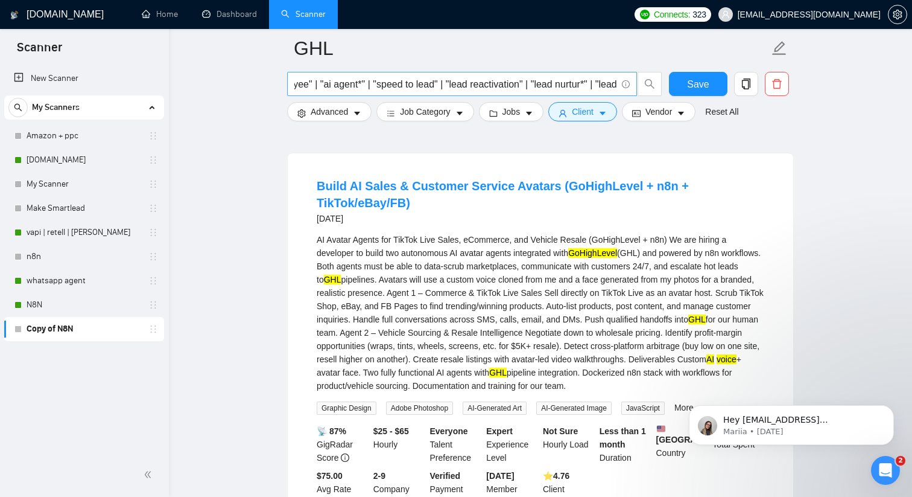
click at [521, 85] on input "(gohighlevel | "go high level" | highlevel | ghl) ("voice ai" | "ai voice" | "c…" at bounding box center [455, 84] width 322 height 15
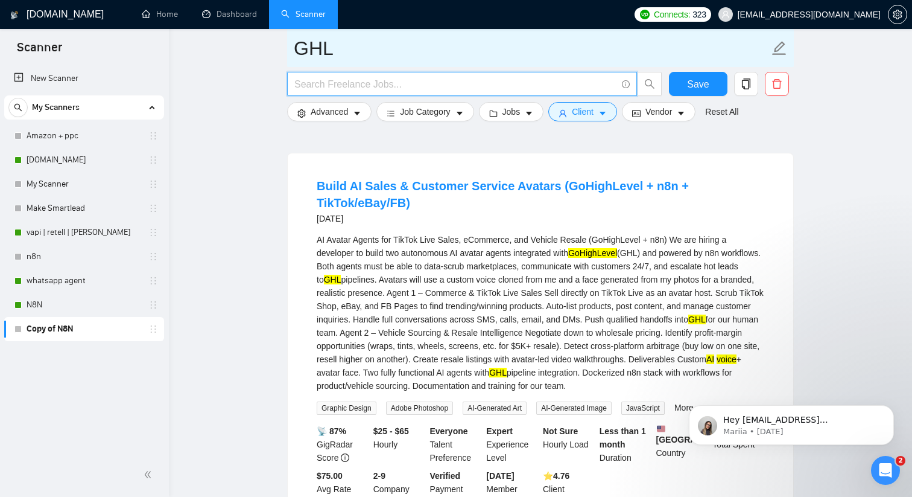
paste input "(gohighlevel | "go high level" | highlevel | ghl) ("conversation ai" | "convers…"
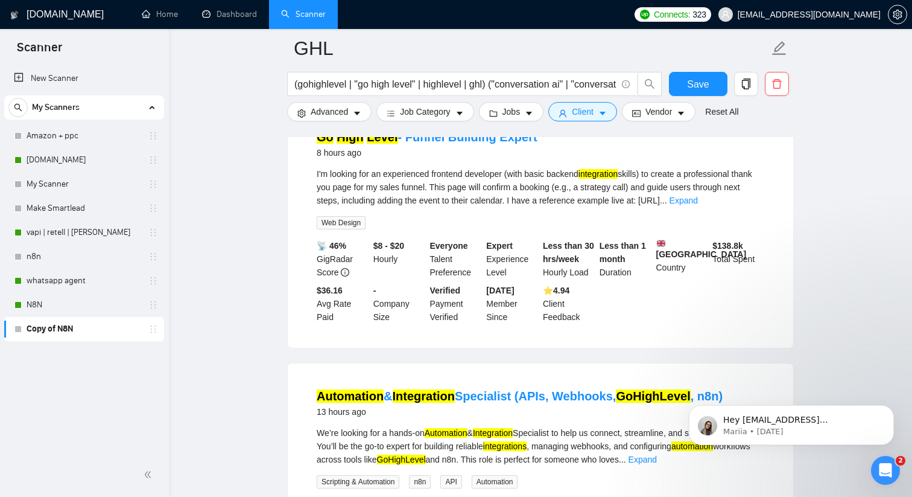
scroll to position [141, 0]
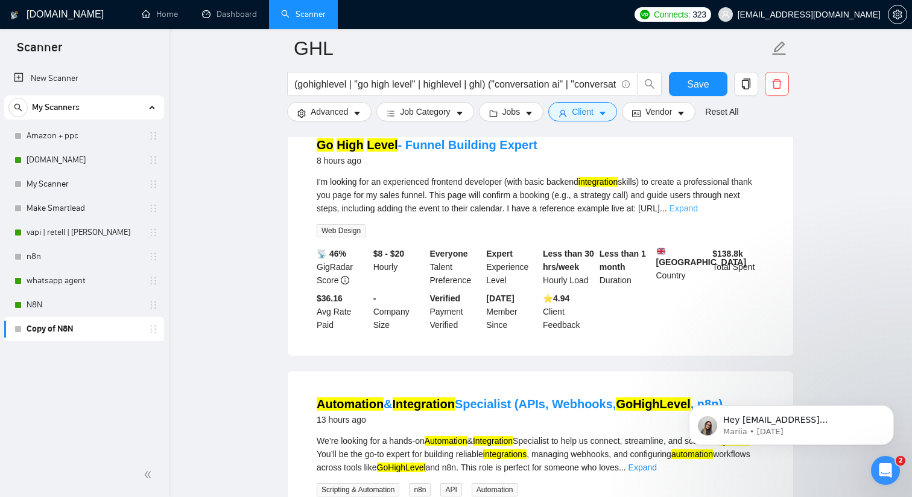
click at [698, 211] on link "Expand" at bounding box center [684, 208] width 28 height 10
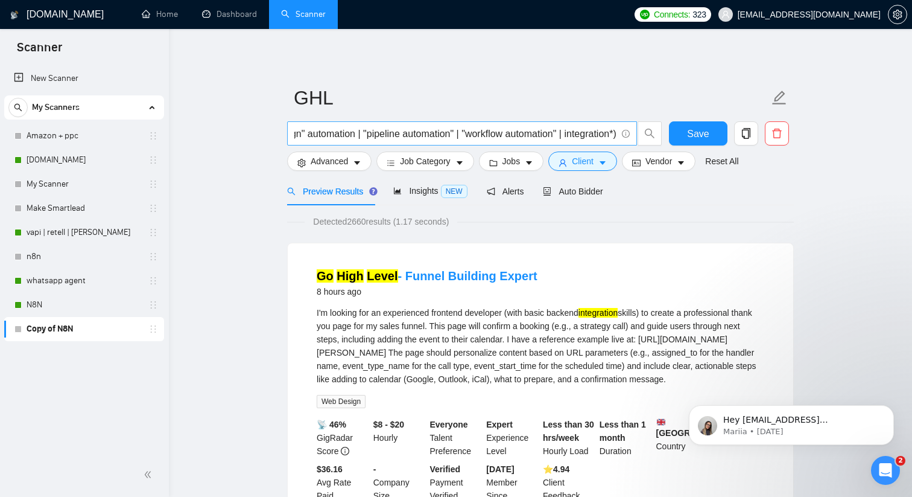
scroll to position [0, 1273]
click at [558, 135] on input "(gohighlevel | "go high level" | highlevel | ghl) ("conversation ai" | "convers…" at bounding box center [455, 133] width 322 height 15
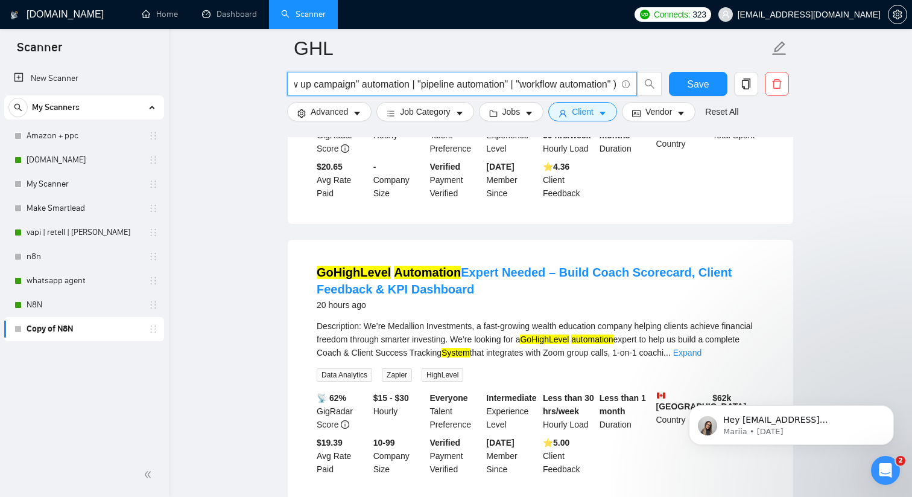
scroll to position [280, 0]
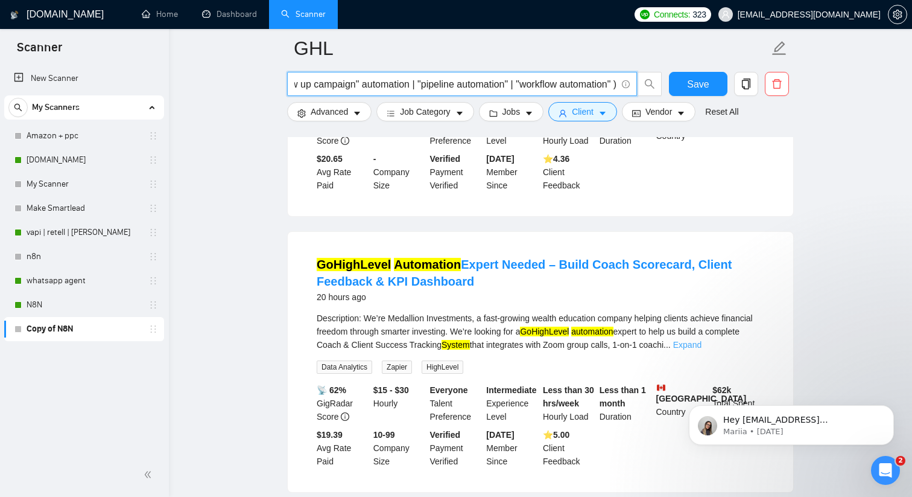
click at [702, 349] on link "Expand" at bounding box center [687, 345] width 28 height 10
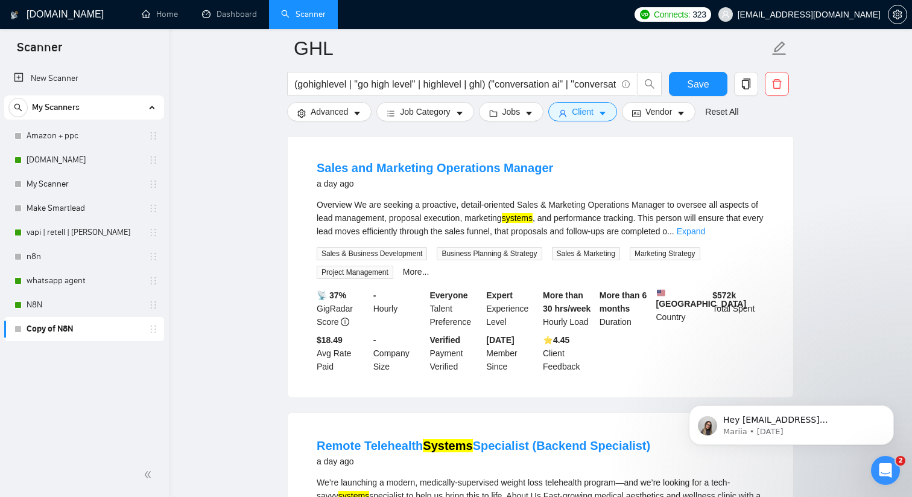
scroll to position [990, 0]
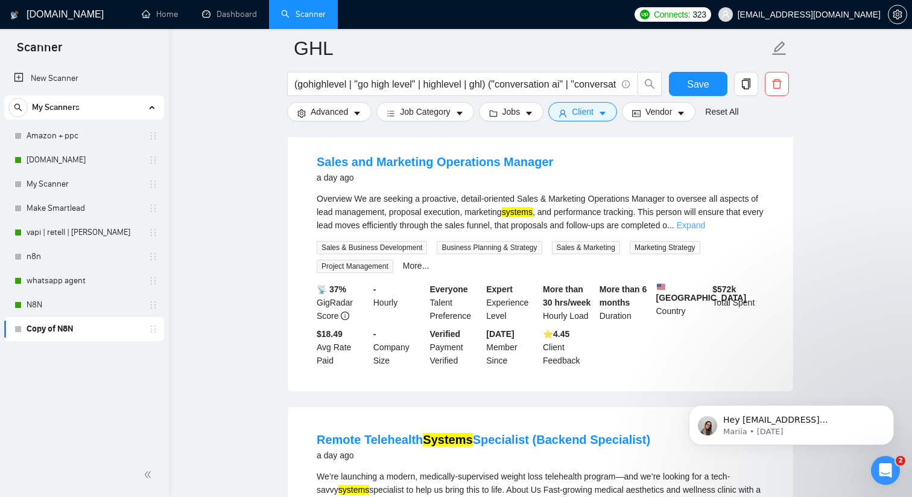
click at [705, 230] on link "Expand" at bounding box center [691, 225] width 28 height 10
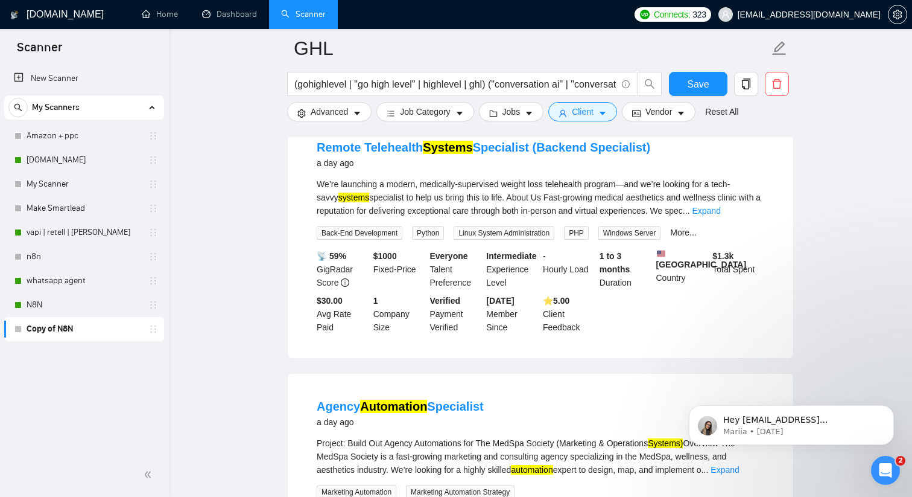
scroll to position [1626, 0]
click at [399, 80] on input "(gohighlevel | "go high level" | highlevel | ghl) ("conversation ai" | "convers…" at bounding box center [455, 84] width 322 height 15
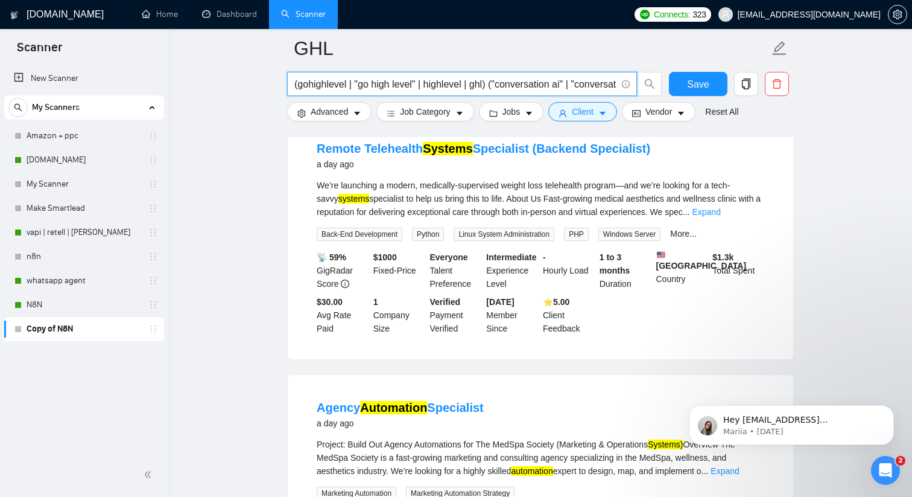
paste input "voice ai" | "ai voice" | "conversation ai" | "conversational ai" | "ai employee…"
type input "(gohighlevel | "go high level" | highlevel | ghl) ("voice ai" | "ai voice" | "c…"
click at [250, 124] on main "GHL (gohighlevel | "go high level" | highlevel | ghl) ("voice ai" | "ai voice" …" at bounding box center [540, 190] width 705 height 3536
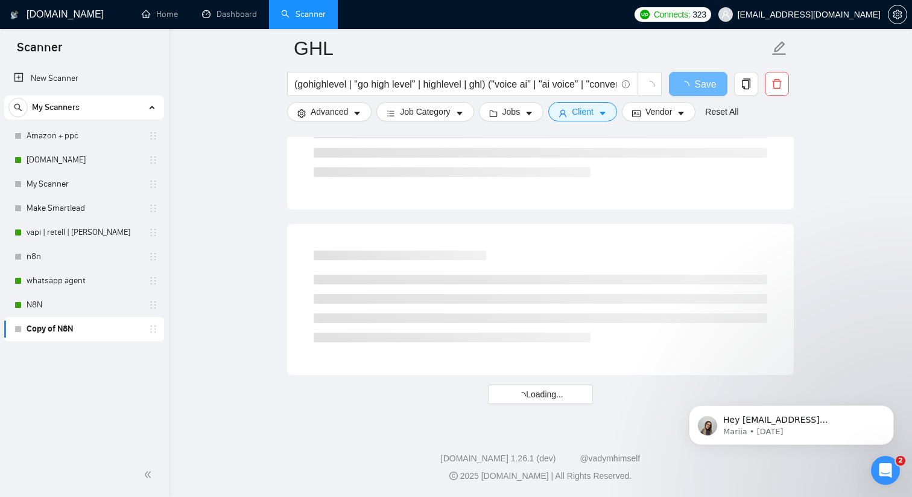
scroll to position [1626, 0]
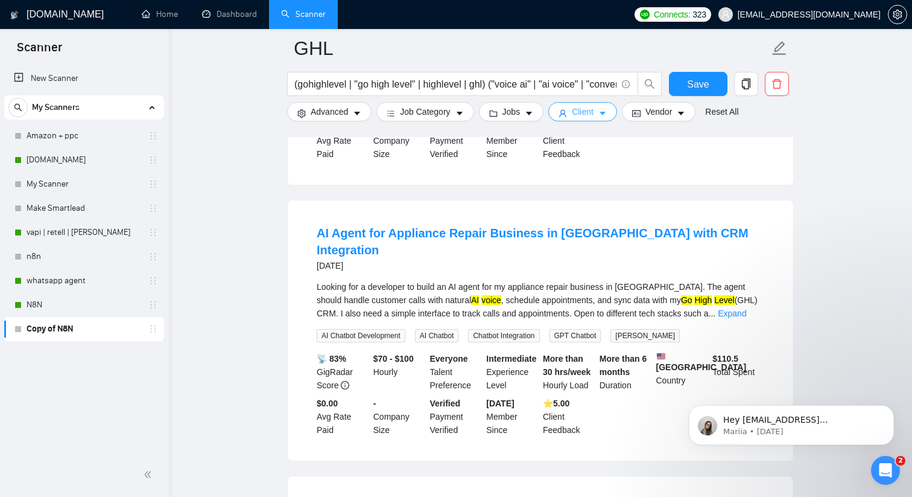
click at [578, 110] on span "Client" at bounding box center [583, 111] width 22 height 13
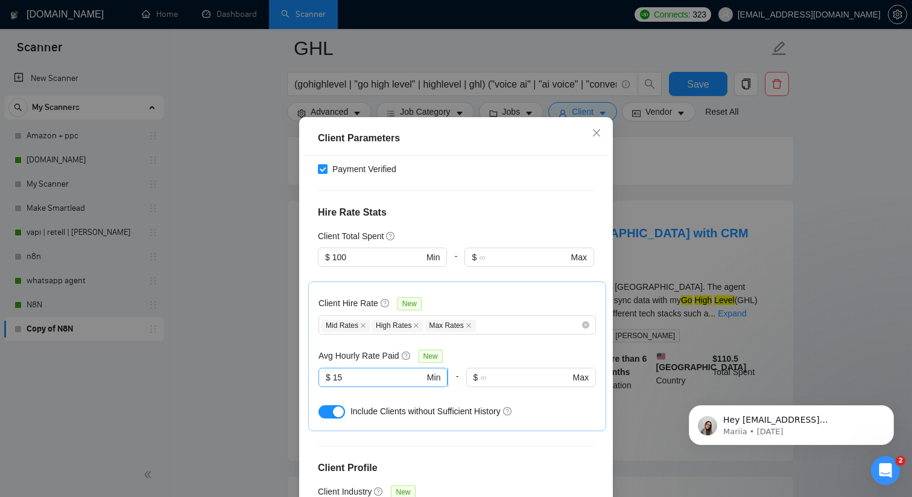
scroll to position [259, 0]
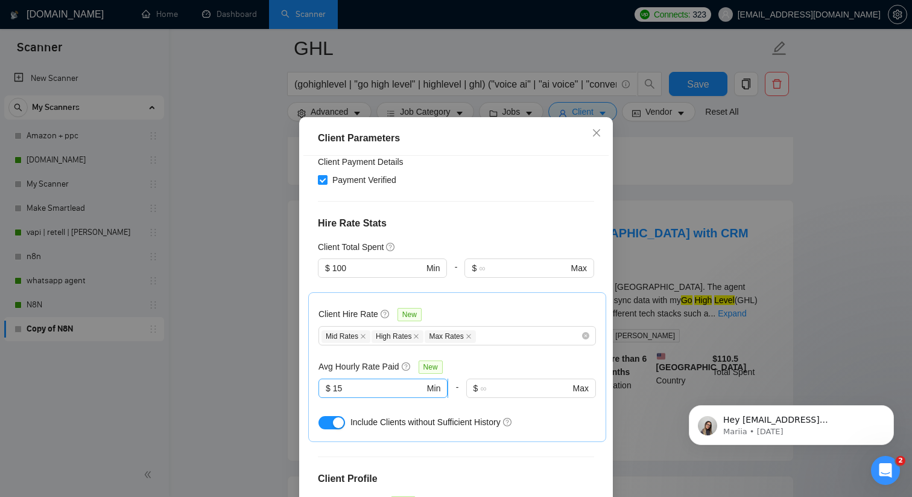
click at [348, 390] on input "15" at bounding box center [379, 387] width 92 height 13
type input "1"
click at [308, 354] on div "Client Hire Rate New Mid Rates High Rates Max Rates Avg Hourly Rate Paid New $ …" at bounding box center [457, 367] width 298 height 150
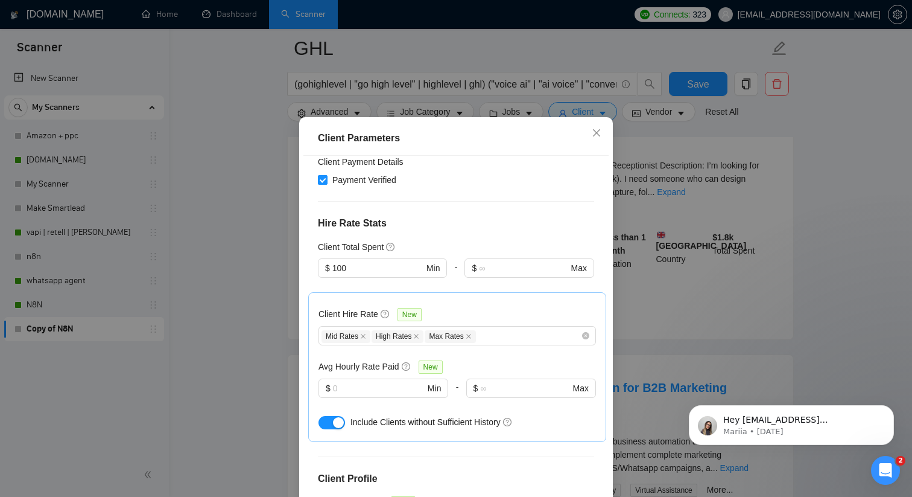
scroll to position [1626, 0]
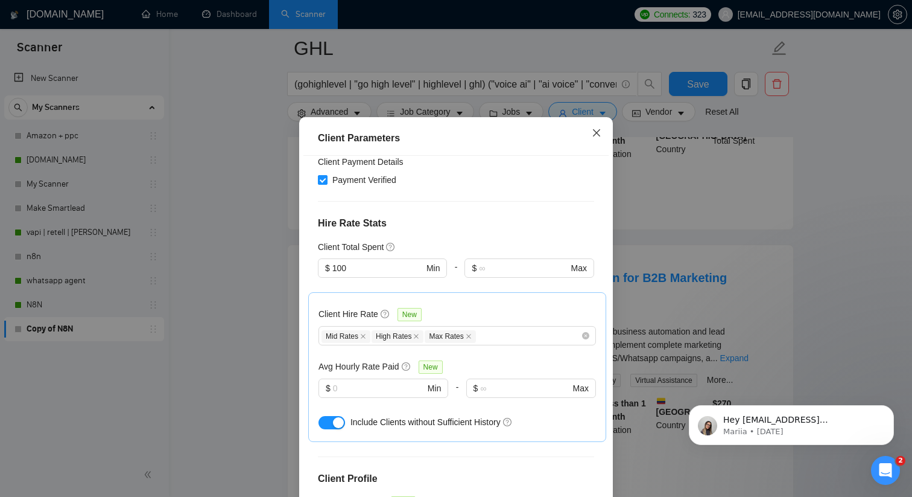
click at [593, 138] on icon "close" at bounding box center [597, 133] width 10 height 10
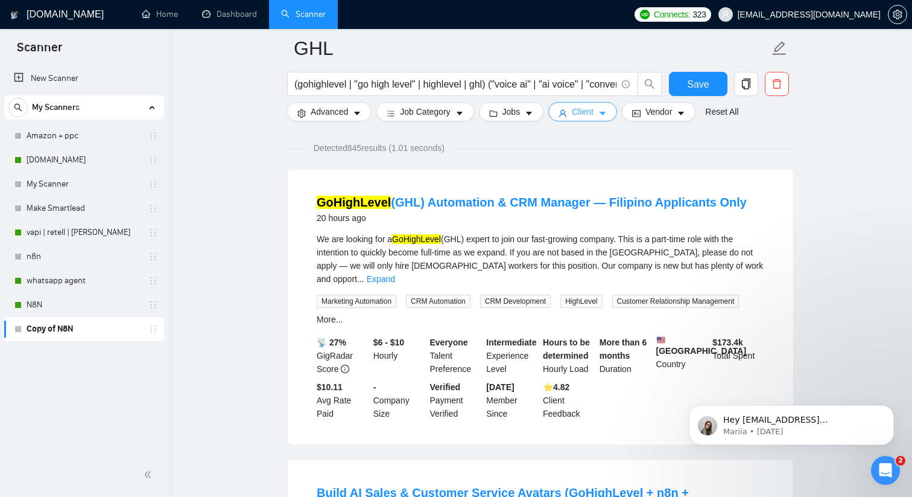
scroll to position [0, 0]
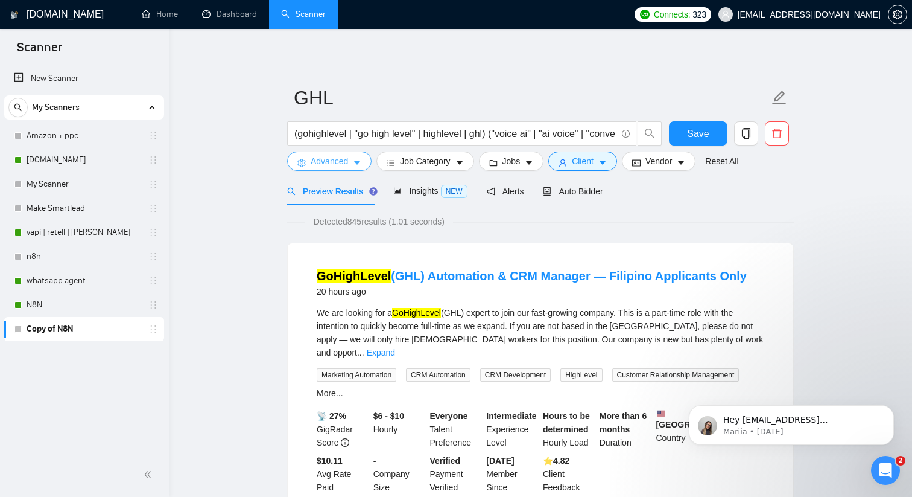
click at [346, 169] on button "Advanced" at bounding box center [329, 160] width 84 height 19
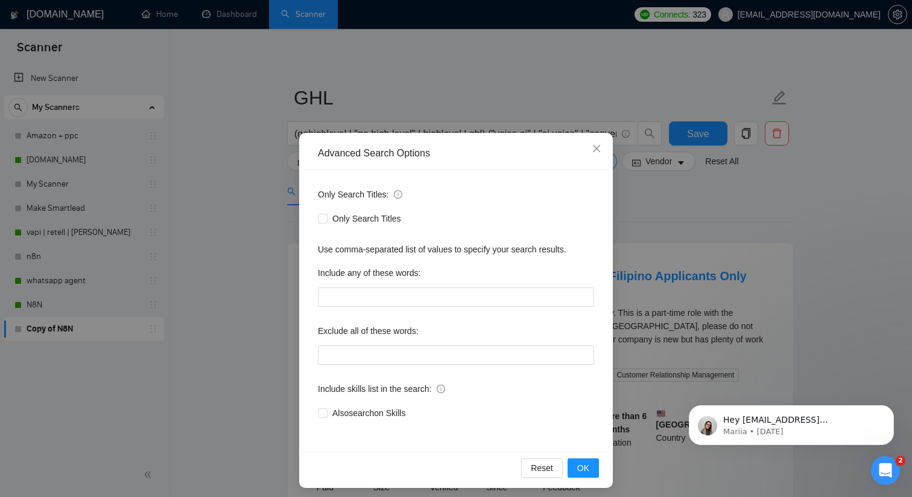
click at [267, 310] on div "Advanced Search Options Only Search Titles: Only Search Titles Use comma-separa…" at bounding box center [456, 248] width 912 height 497
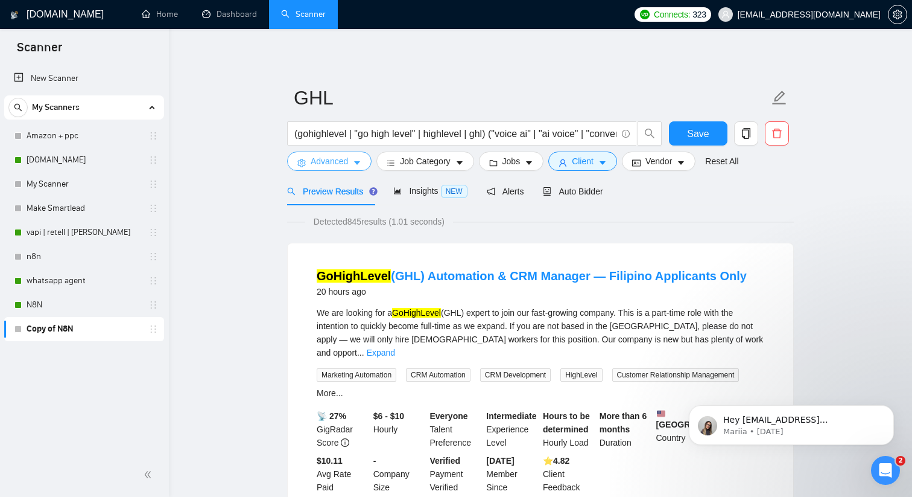
click at [355, 168] on button "Advanced" at bounding box center [329, 160] width 84 height 19
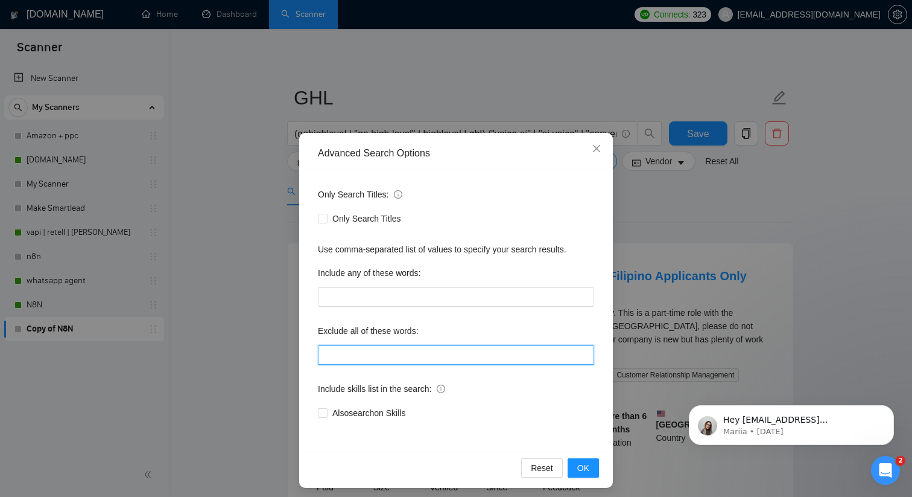
click at [341, 353] on input "text" at bounding box center [456, 354] width 276 height 19
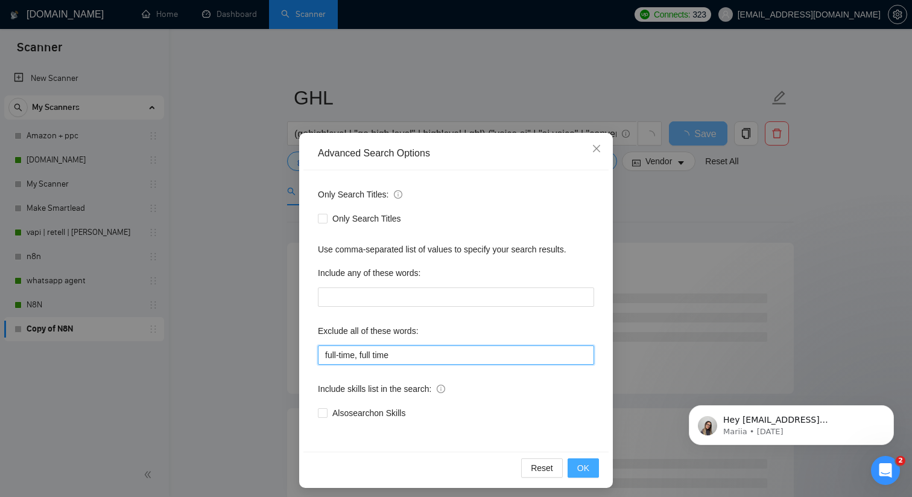
type input "full-time, full time"
click at [582, 465] on span "OK" at bounding box center [583, 467] width 12 height 13
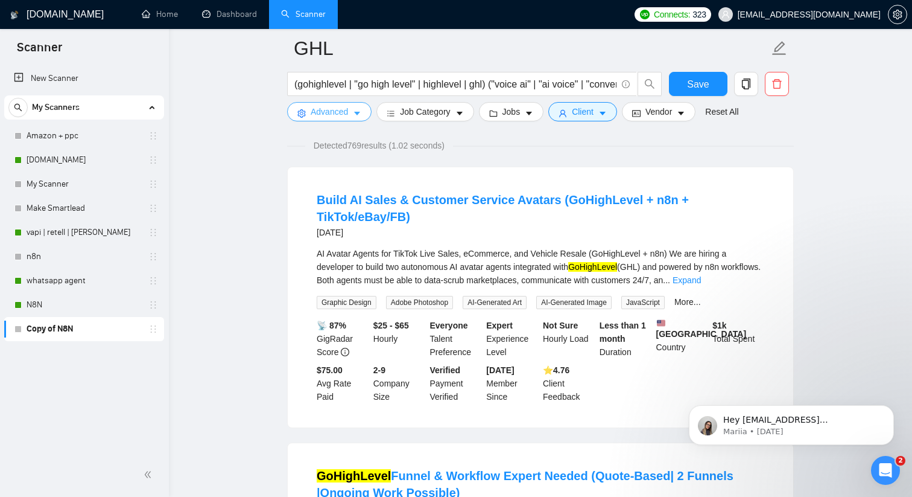
scroll to position [83, 0]
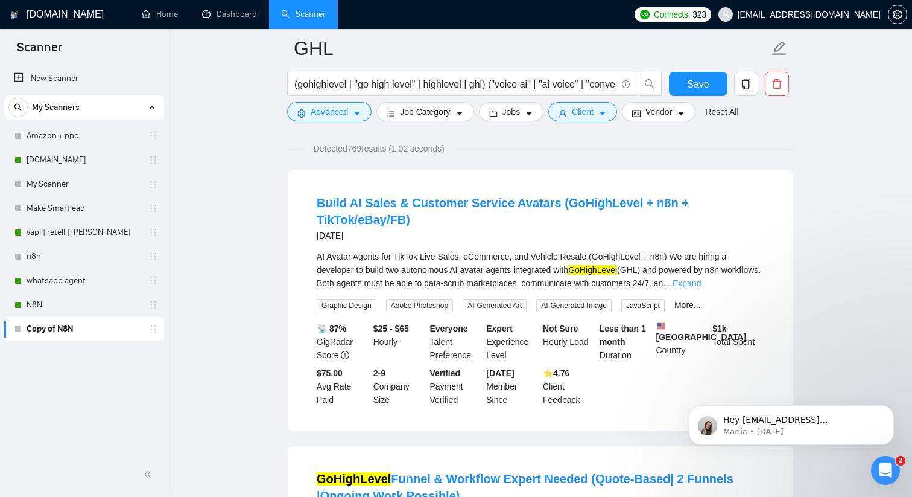
click at [701, 278] on link "Expand" at bounding box center [687, 283] width 28 height 10
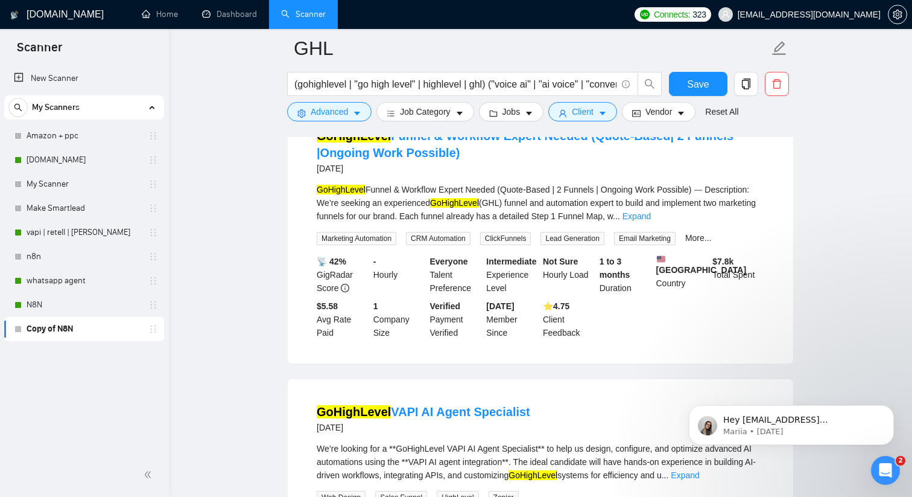
scroll to position [562, 0]
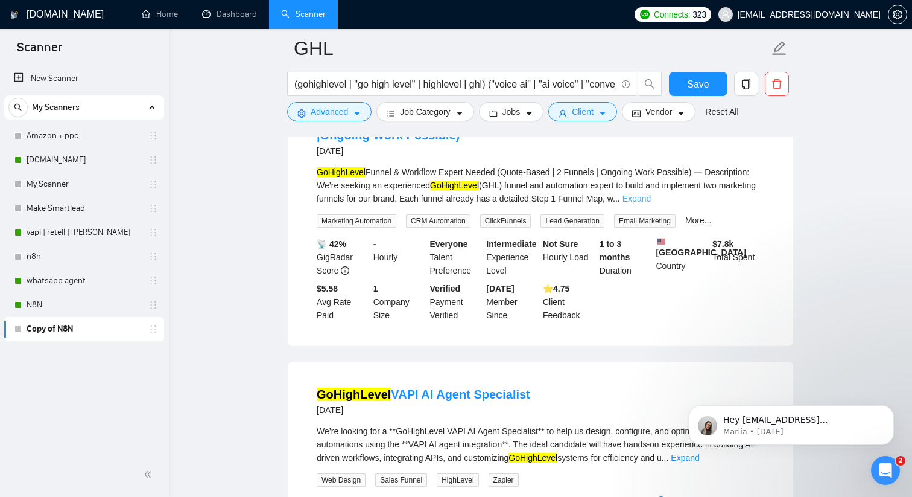
click at [651, 202] on link "Expand" at bounding box center [637, 199] width 28 height 10
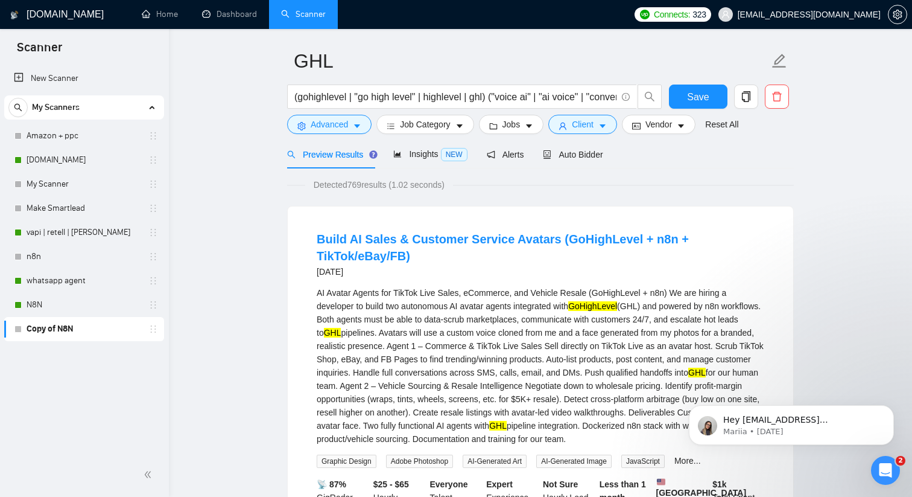
scroll to position [0, 0]
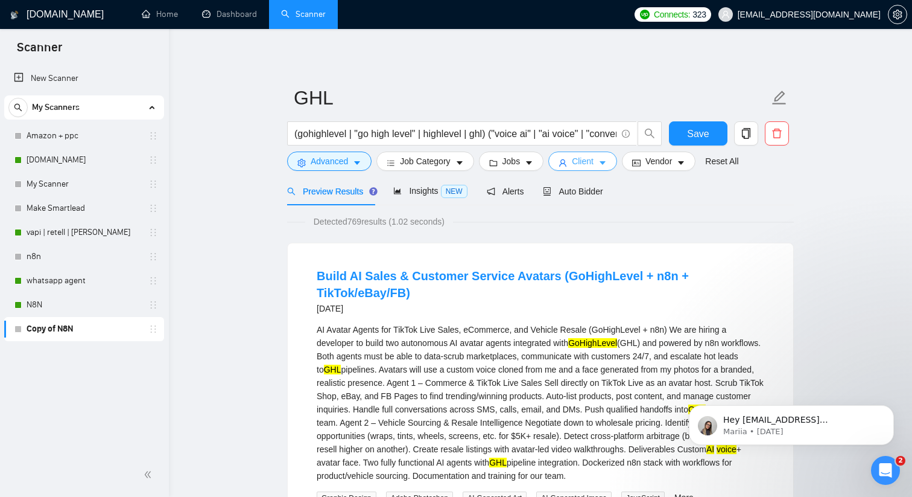
click at [580, 161] on span "Client" at bounding box center [583, 160] width 22 height 13
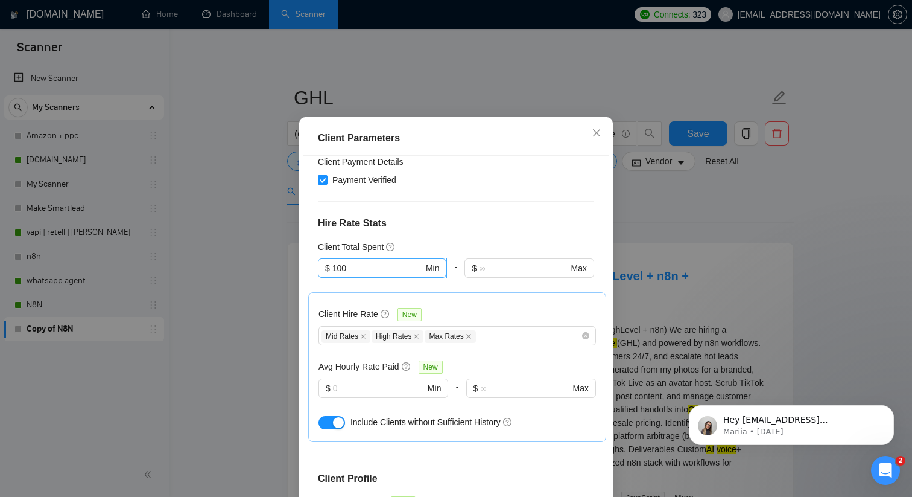
click at [368, 272] on input "100" at bounding box center [377, 267] width 91 height 13
type input "1"
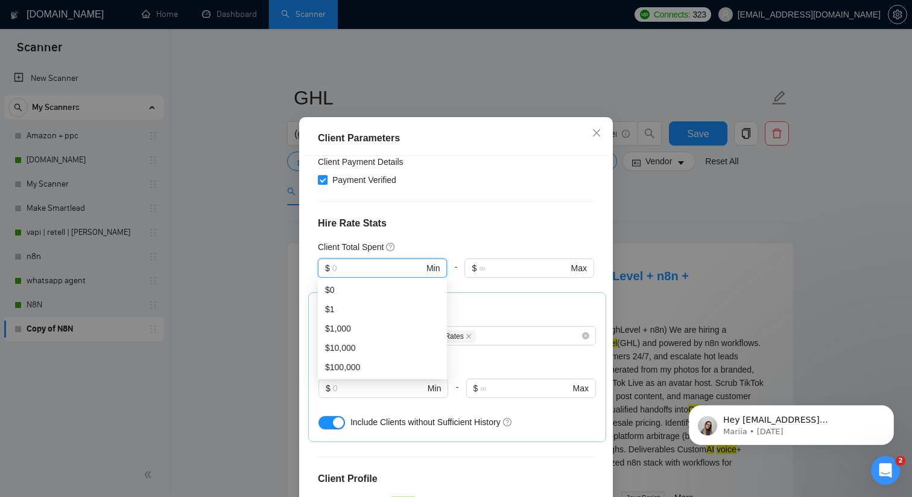
click at [311, 251] on div "Client Location Include Client Countries Select Exclude Client Countries [GEOGR…" at bounding box center [456, 330] width 305 height 348
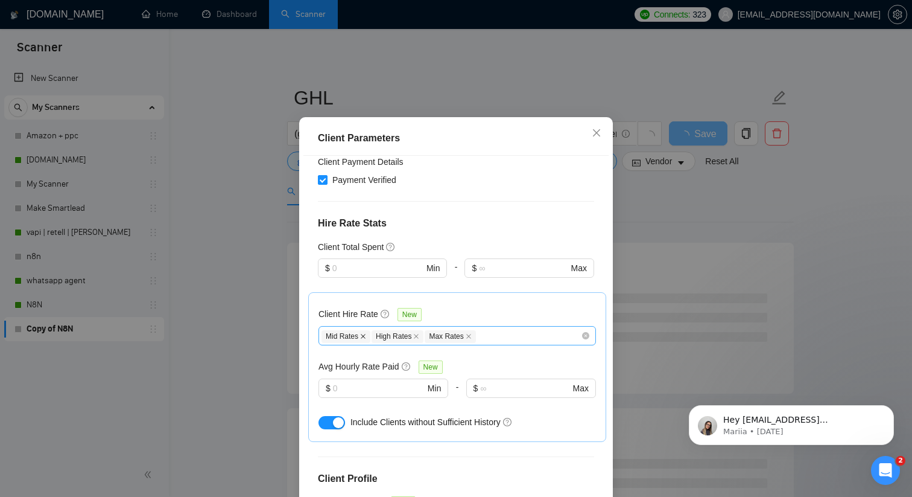
click at [363, 334] on icon "close" at bounding box center [363, 336] width 5 height 5
click at [367, 334] on icon "close" at bounding box center [366, 336] width 6 height 6
click at [367, 334] on icon "close" at bounding box center [365, 336] width 6 height 6
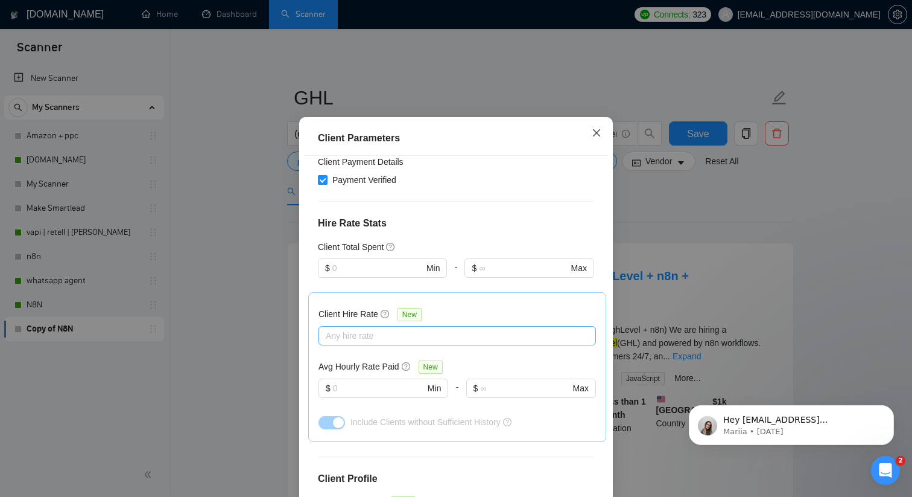
click at [593, 138] on icon "close" at bounding box center [597, 133] width 10 height 10
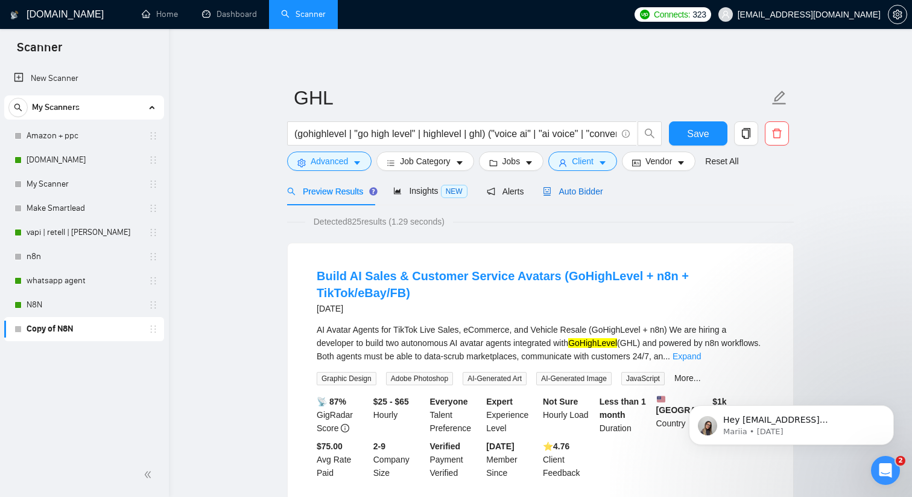
click at [586, 192] on span "Auto Bidder" at bounding box center [573, 191] width 60 height 10
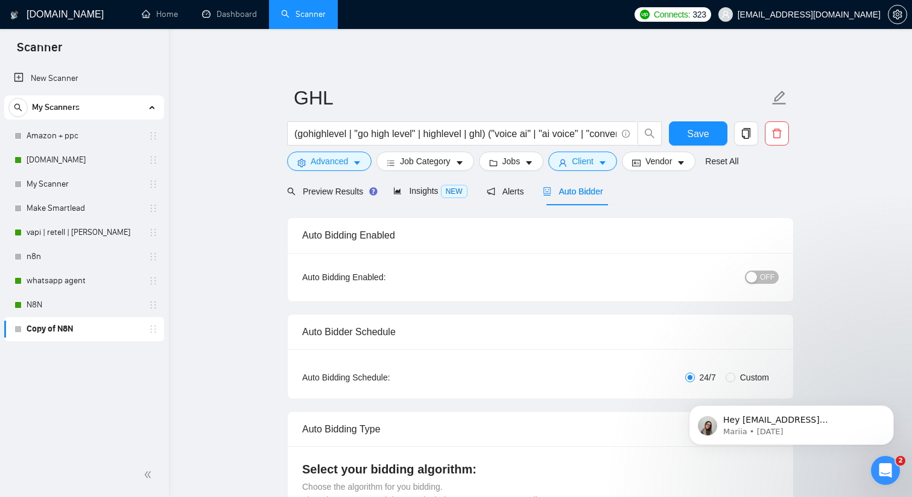
click at [759, 270] on div "OFF" at bounding box center [699, 277] width 159 height 14
click at [763, 275] on span "OFF" at bounding box center [767, 276] width 14 height 13
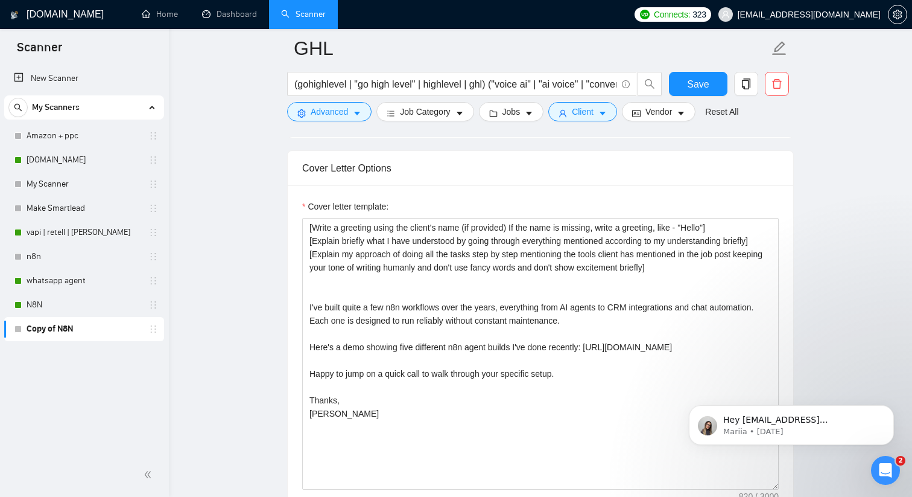
scroll to position [1265, 0]
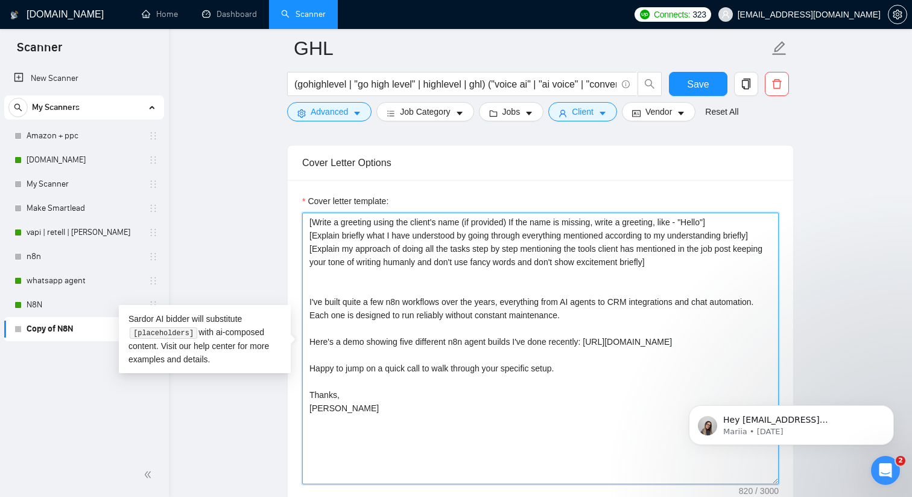
drag, startPoint x: 307, startPoint y: 300, endPoint x: 383, endPoint y: 418, distance: 139.8
click at [383, 418] on textarea "[Write a greeting using the client's name (if provided) If the name is missing,…" at bounding box center [540, 348] width 477 height 272
paste textarea "Recent example: a speed-to-lead voice agent integrated with [PERSON_NAME] that …"
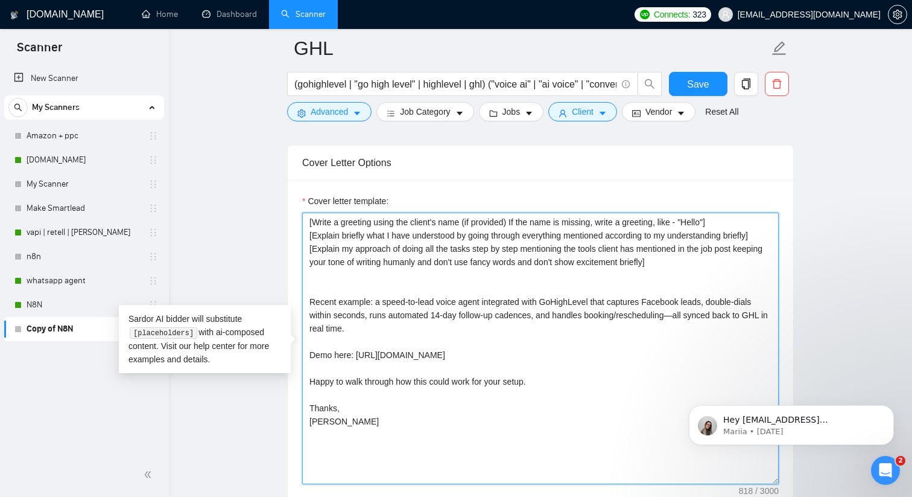
drag, startPoint x: 340, startPoint y: 300, endPoint x: 376, endPoint y: 301, distance: 35.6
click at [376, 301] on textarea "[Write a greeting using the client's name (if provided) If the name is missing,…" at bounding box center [540, 348] width 477 height 272
click at [469, 302] on textarea "[Write a greeting using the client's name (if provided) If the name is missing,…" at bounding box center [540, 348] width 477 height 272
click at [689, 319] on textarea "[Write a greeting using the client's name (if provided) If the name is missing,…" at bounding box center [540, 348] width 477 height 272
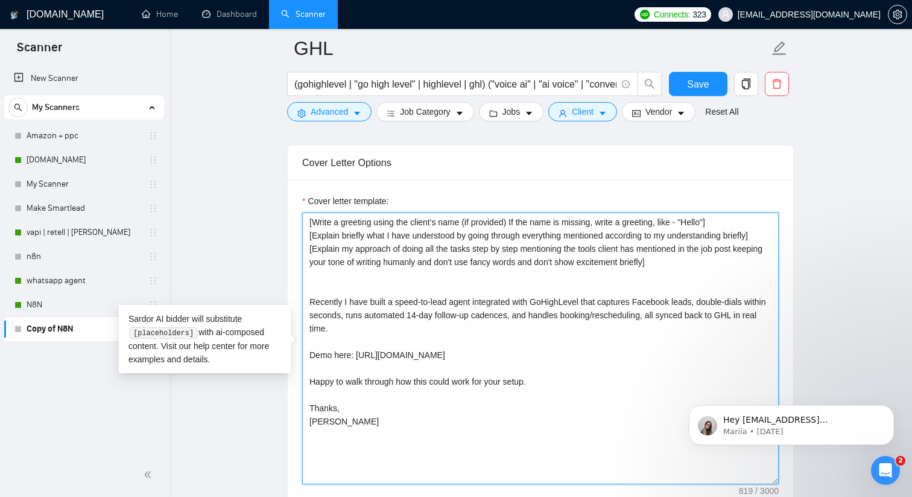
drag, startPoint x: 358, startPoint y: 354, endPoint x: 553, endPoint y: 357, distance: 194.9
click at [553, 357] on textarea "[Write a greeting using the client's name (if provided) If the name is missing,…" at bounding box center [540, 348] width 477 height 272
paste textarea "[URL][DOMAIN_NAME]"
drag, startPoint x: 311, startPoint y: 378, endPoint x: 547, endPoint y: 379, distance: 235.9
click at [547, 379] on textarea "[Write a greeting using the client's name (if provided) If the name is missing,…" at bounding box center [540, 348] width 477 height 272
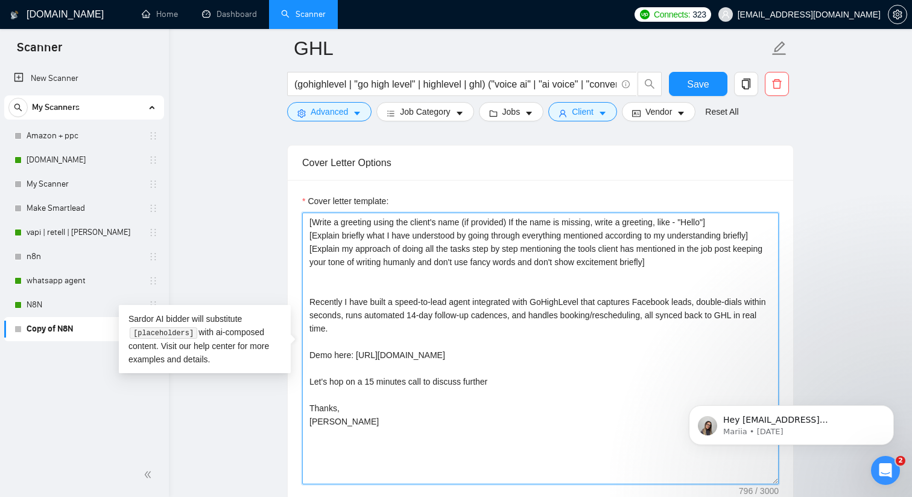
type textarea "[Write a greeting using the client's name (if provided) If the name is missing,…"
click at [361, 270] on textarea "[Write a greeting using the client's name (if provided) If the name is missing,…" at bounding box center [540, 348] width 477 height 272
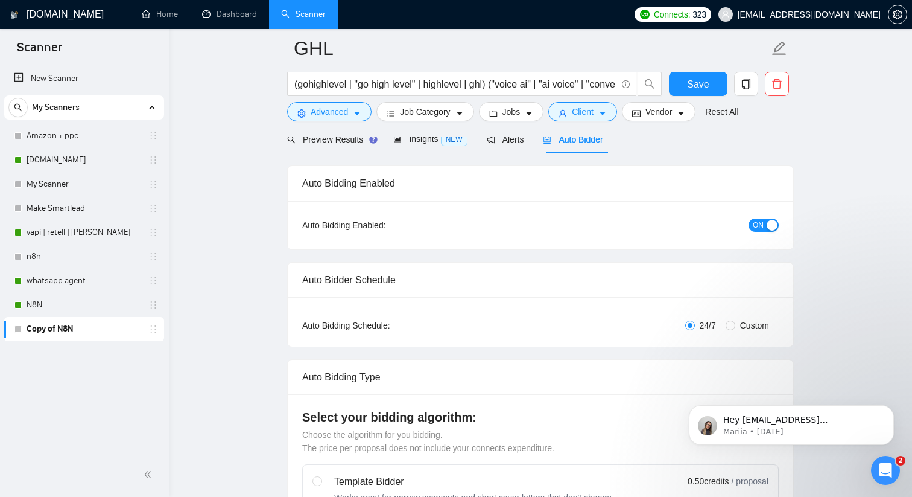
scroll to position [0, 0]
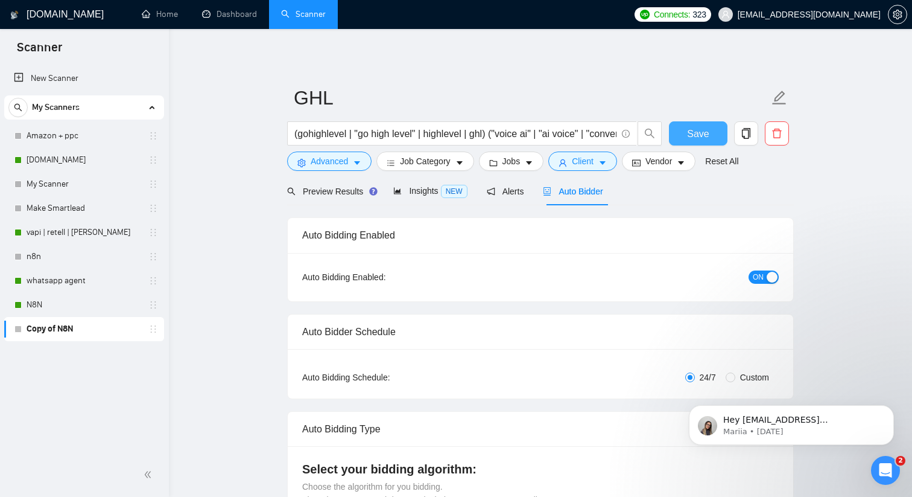
click at [683, 130] on button "Save" at bounding box center [698, 133] width 59 height 24
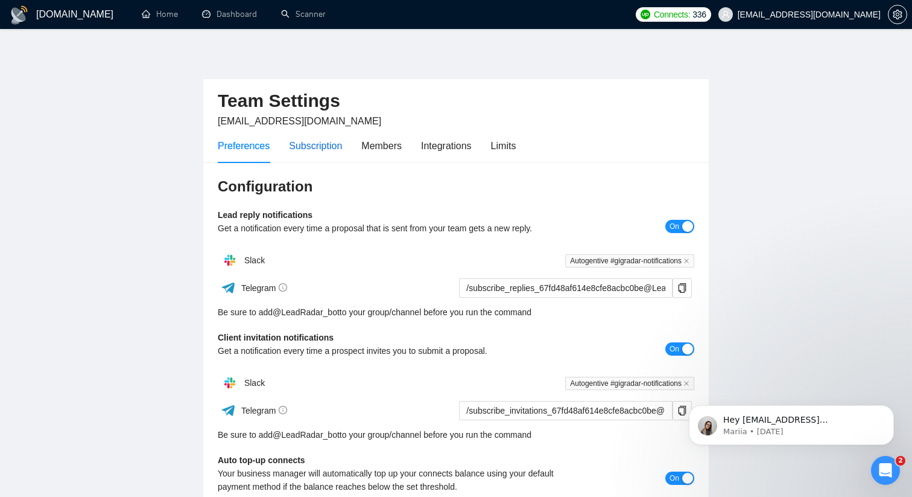
click at [316, 142] on div "Subscription" at bounding box center [315, 145] width 53 height 15
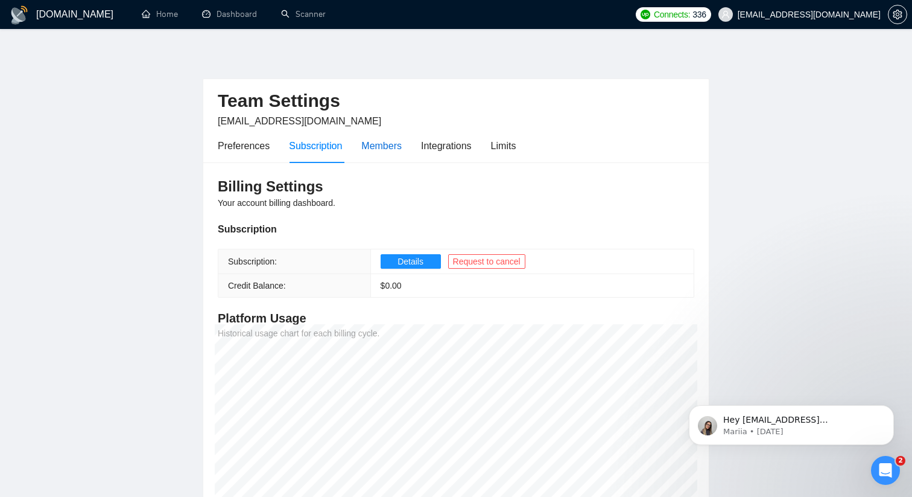
click at [386, 145] on div "Members" at bounding box center [381, 145] width 40 height 15
